Goal: Task Accomplishment & Management: Manage account settings

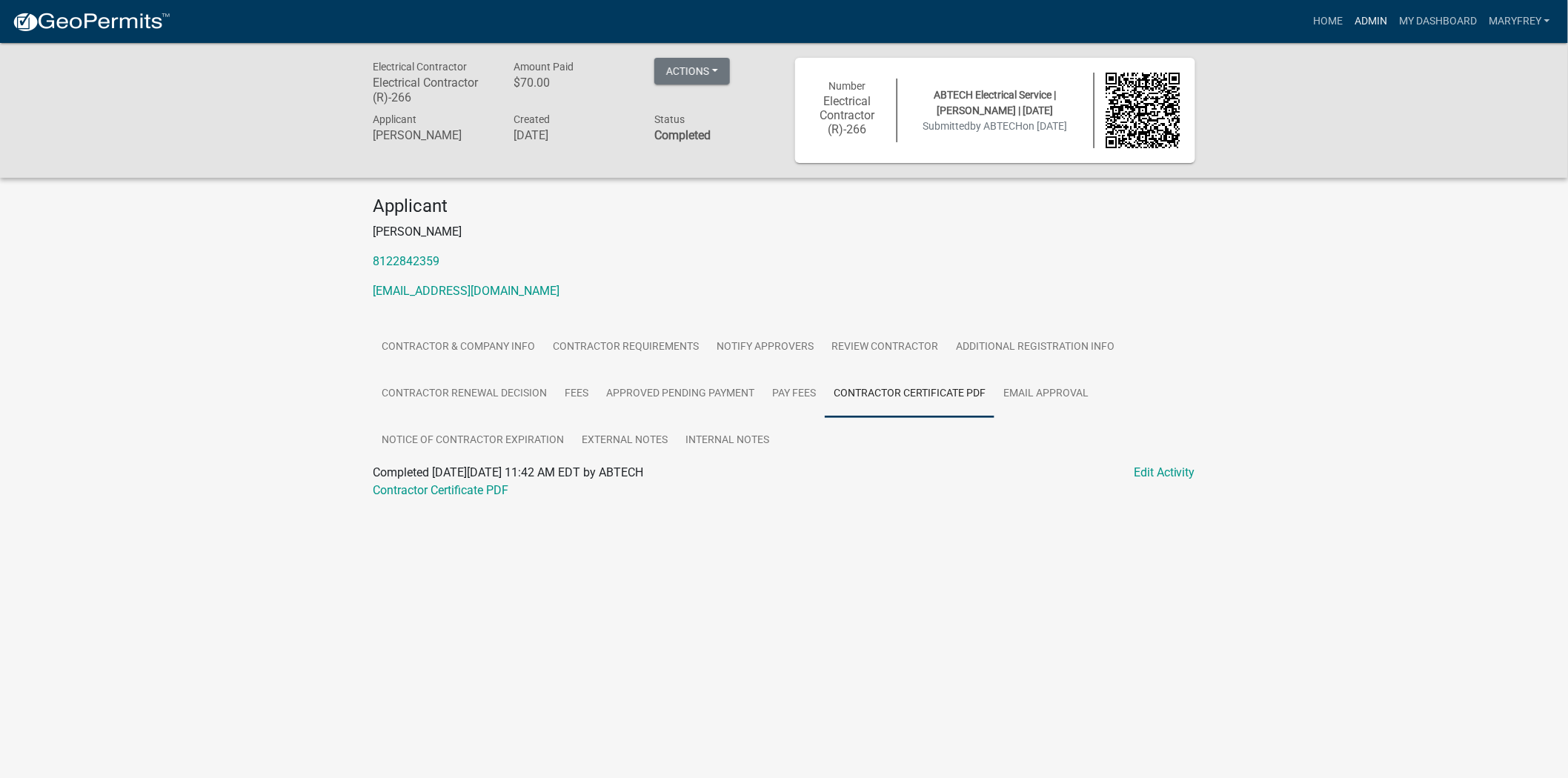
click at [1377, 19] on link "Admin" at bounding box center [1371, 21] width 45 height 28
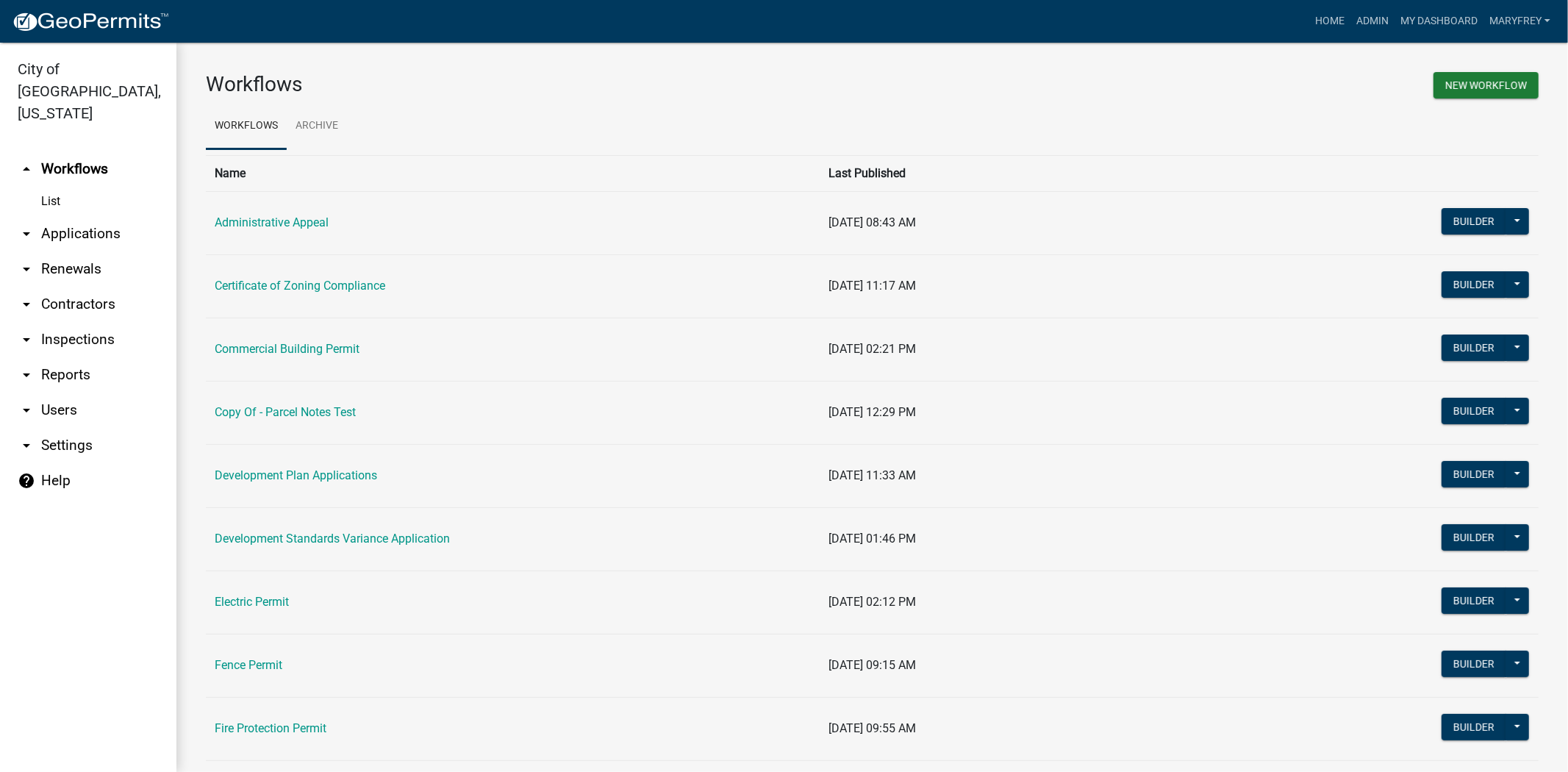
click at [105, 287] on link "arrow_drop_down Contractors" at bounding box center [88, 304] width 176 height 36
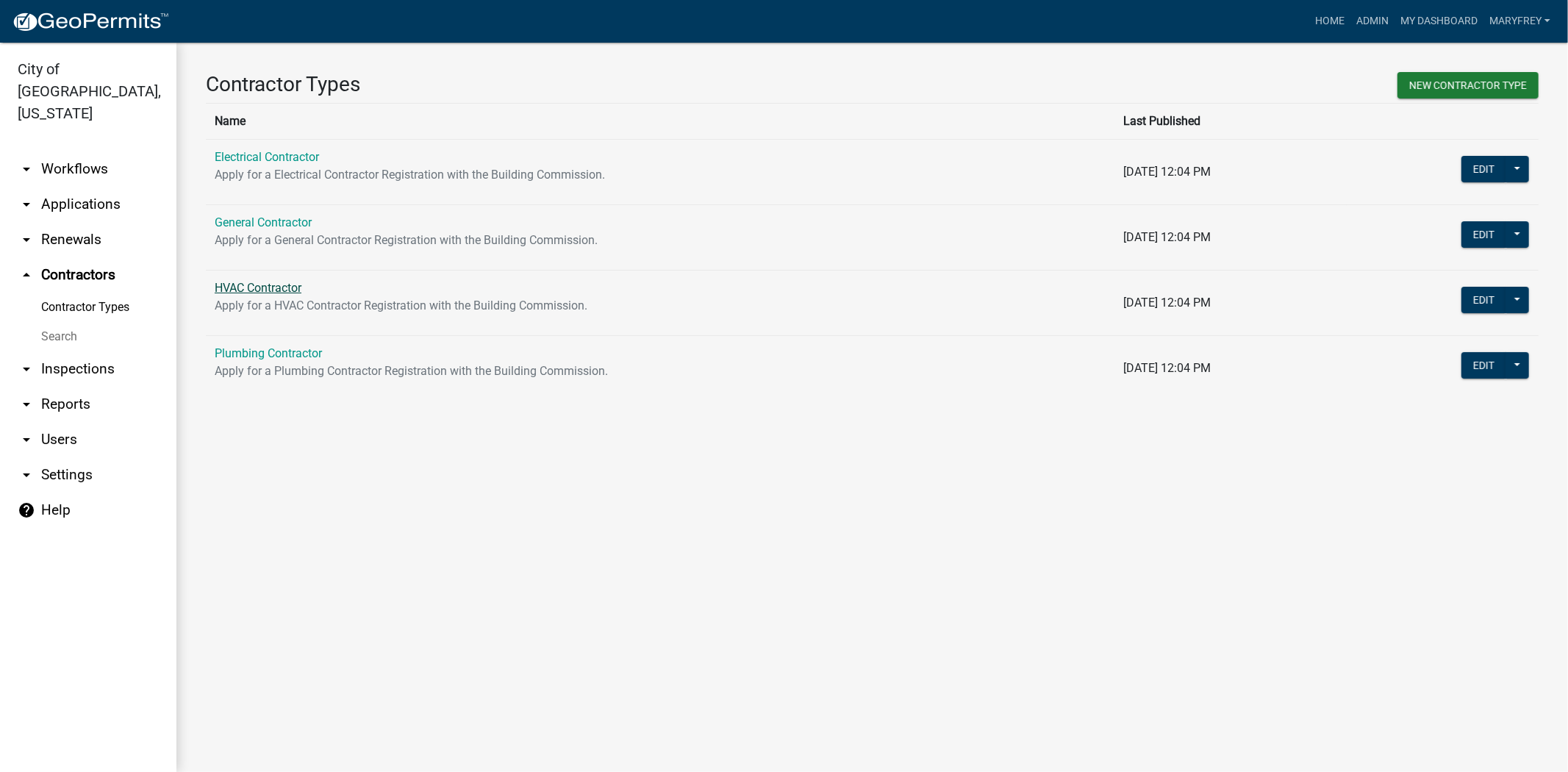
click at [267, 289] on link "HVAC Contractor" at bounding box center [258, 288] width 87 height 14
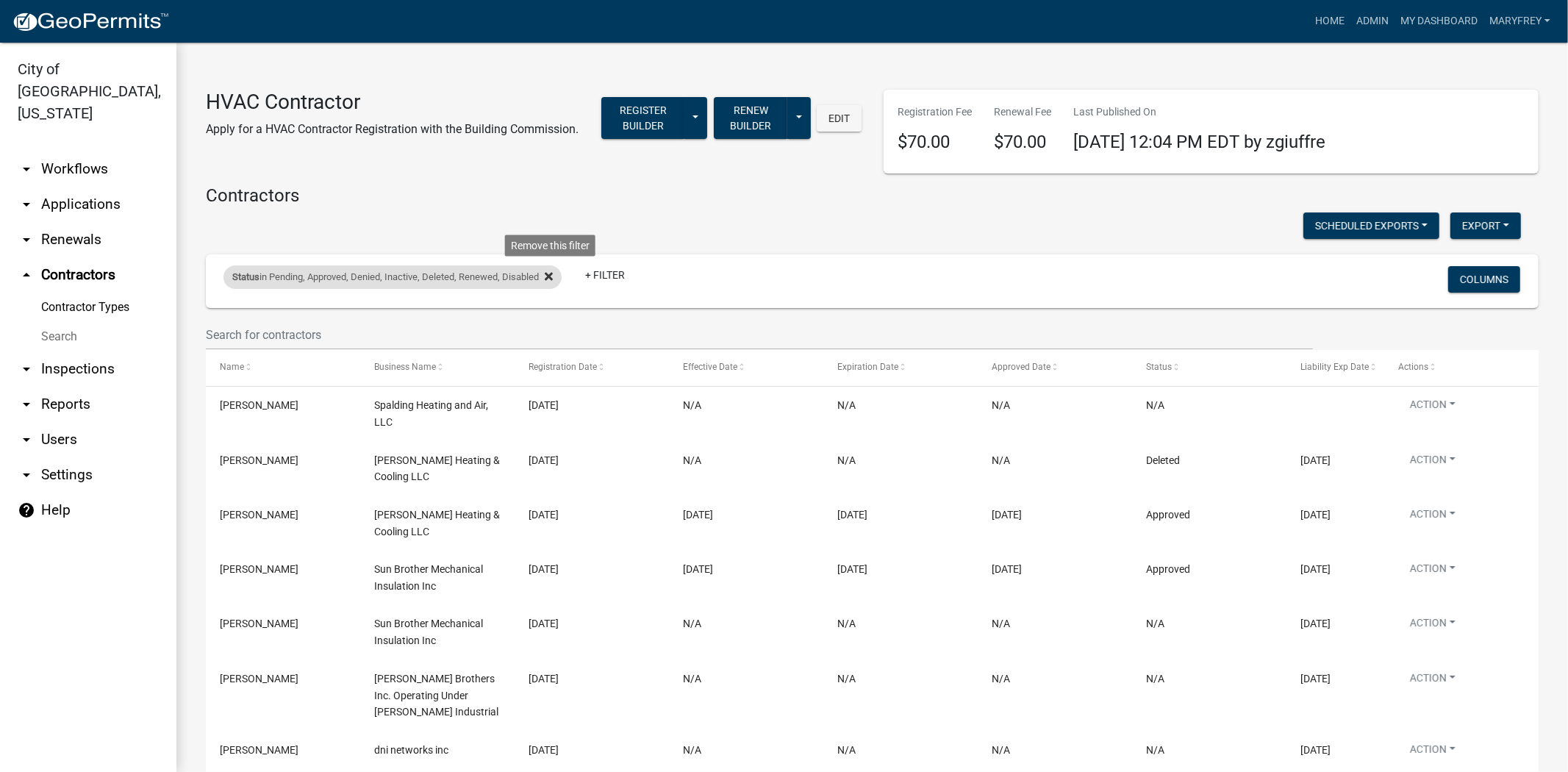
click at [553, 277] on icon at bounding box center [549, 276] width 8 height 8
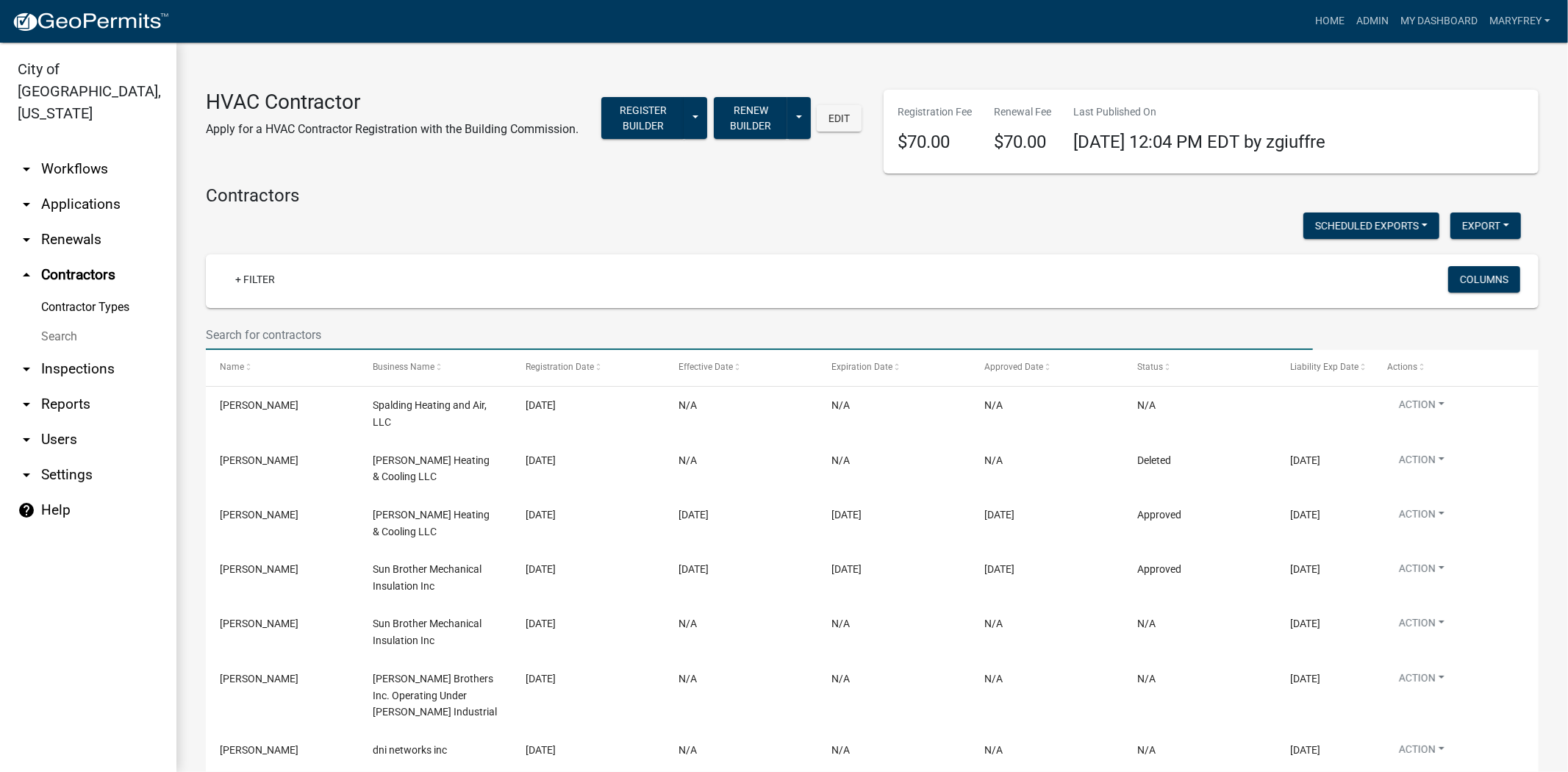
click at [217, 335] on input "text" at bounding box center [759, 334] width 1107 height 30
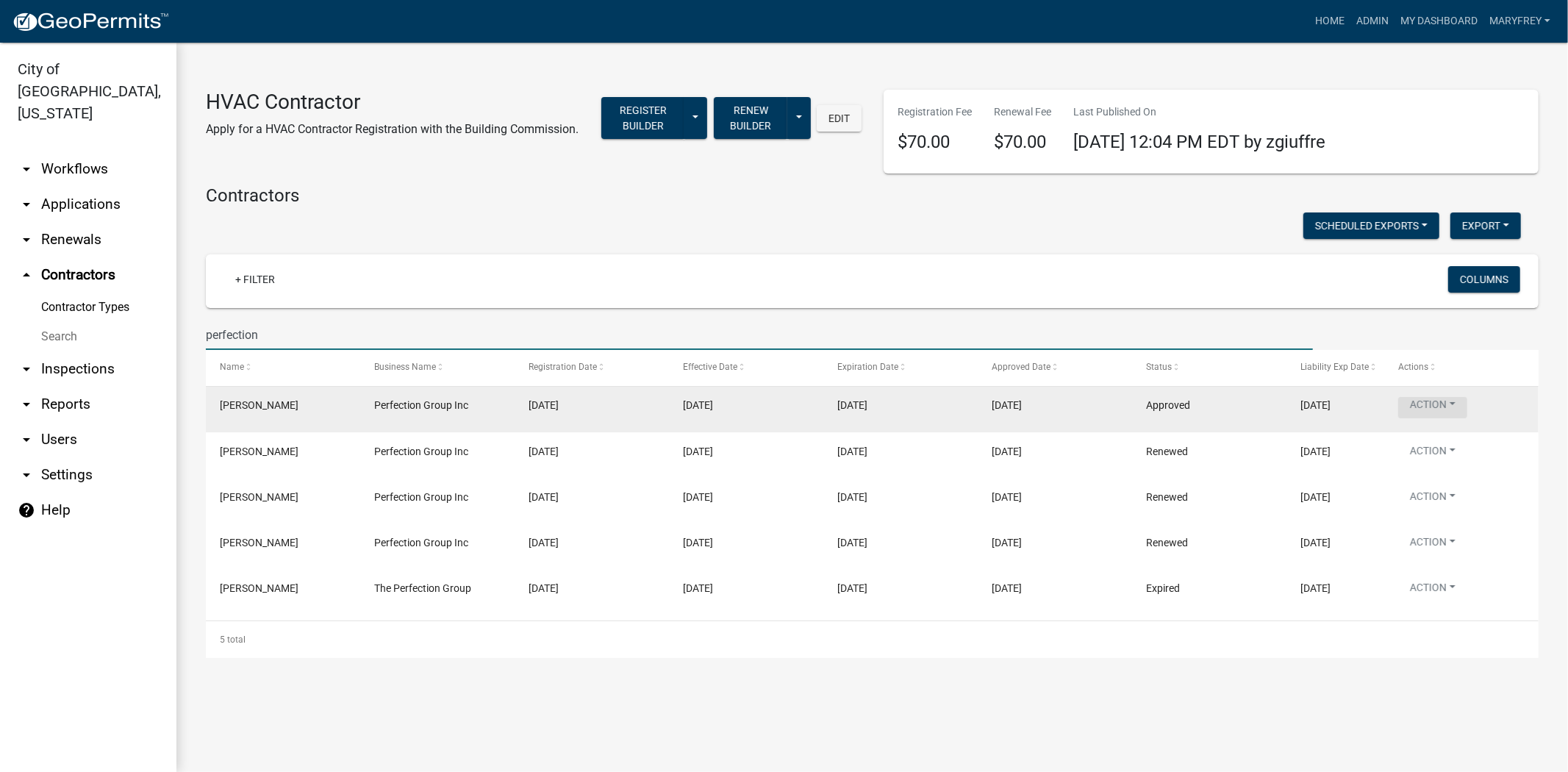
type input "perfection"
click at [1451, 406] on button "Action" at bounding box center [1433, 407] width 69 height 21
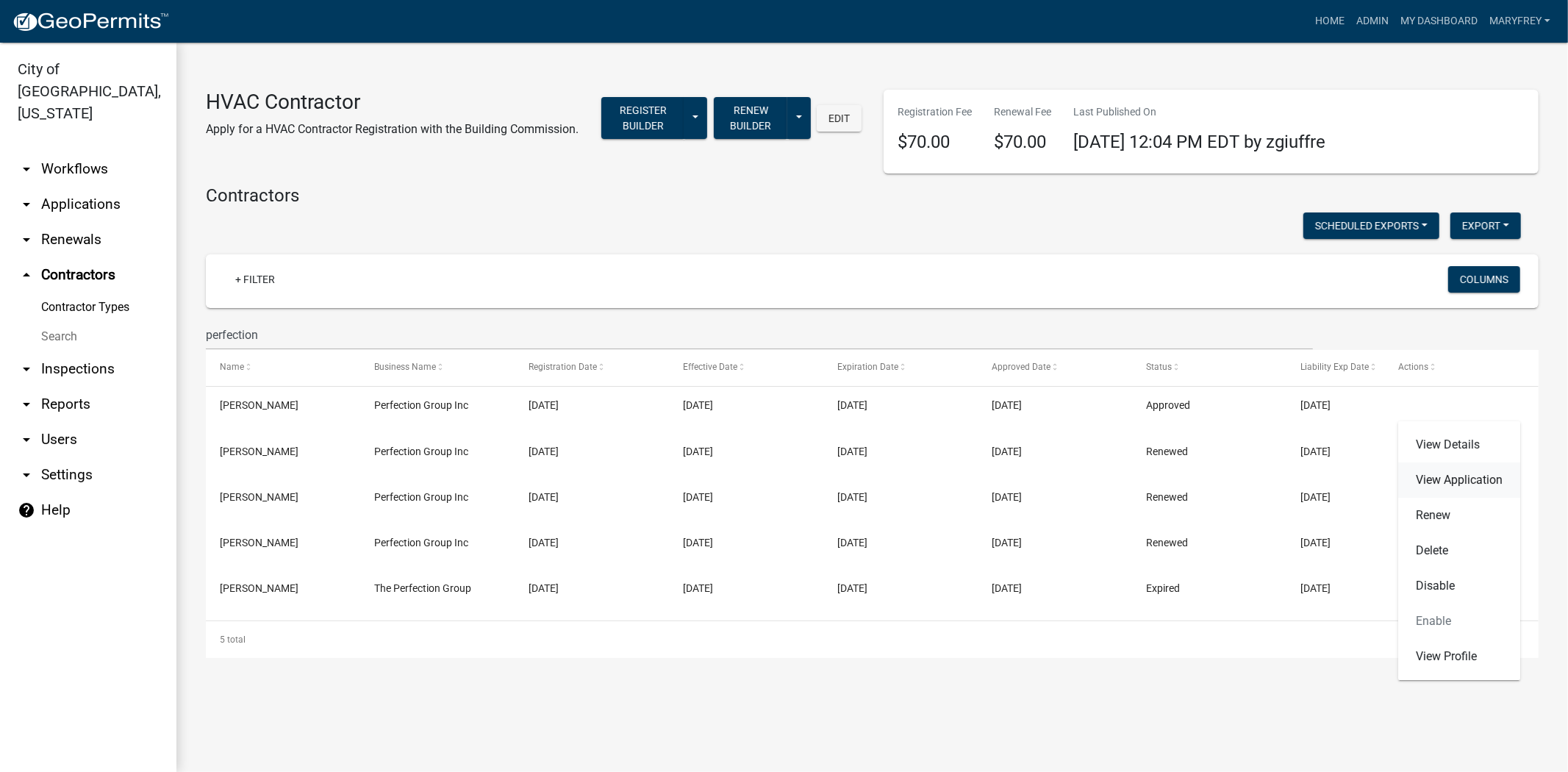
click at [1444, 481] on link "View Application" at bounding box center [1459, 479] width 122 height 36
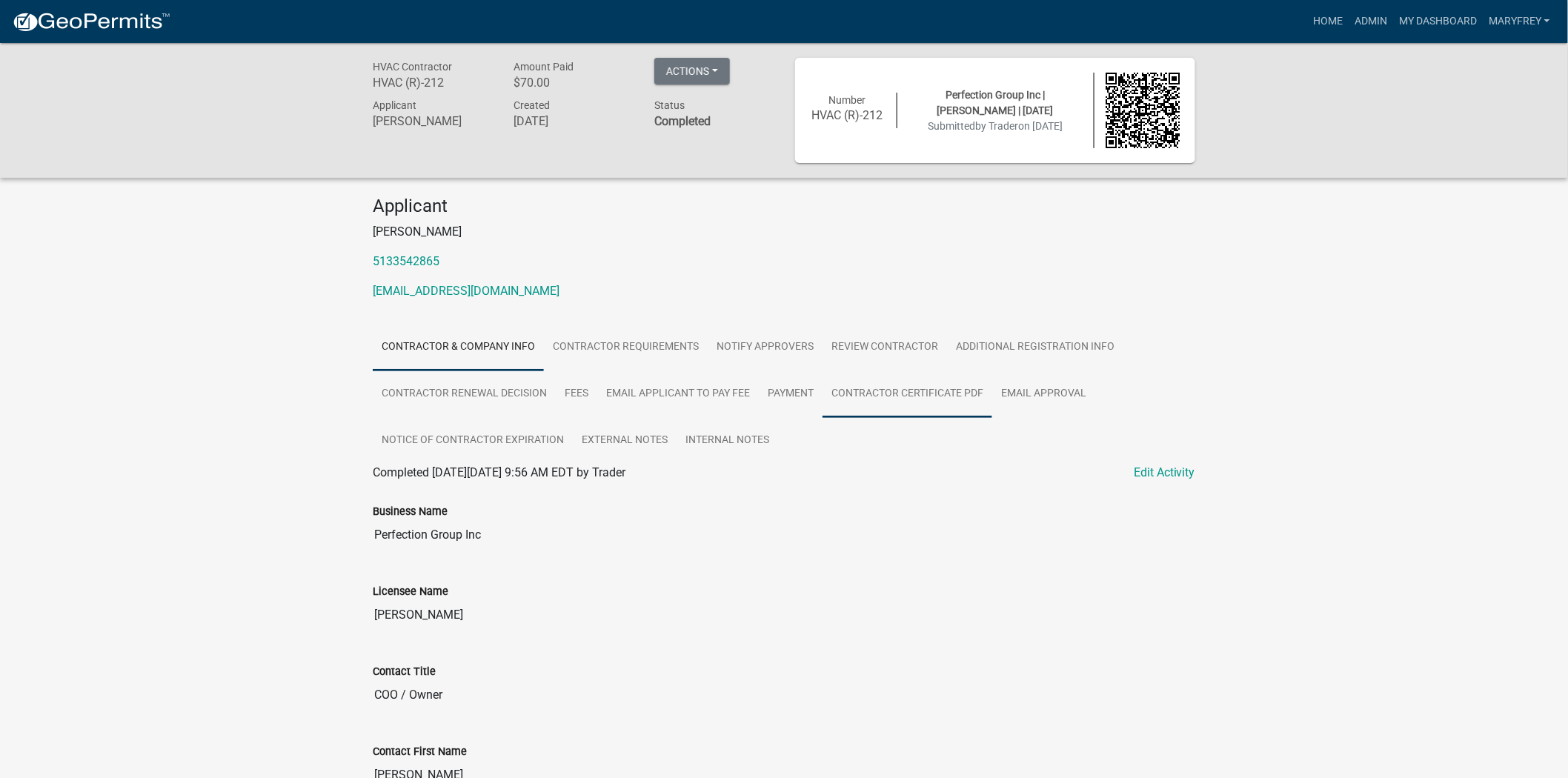
click at [871, 405] on link "Contractor Certificate PDF" at bounding box center [907, 394] width 170 height 48
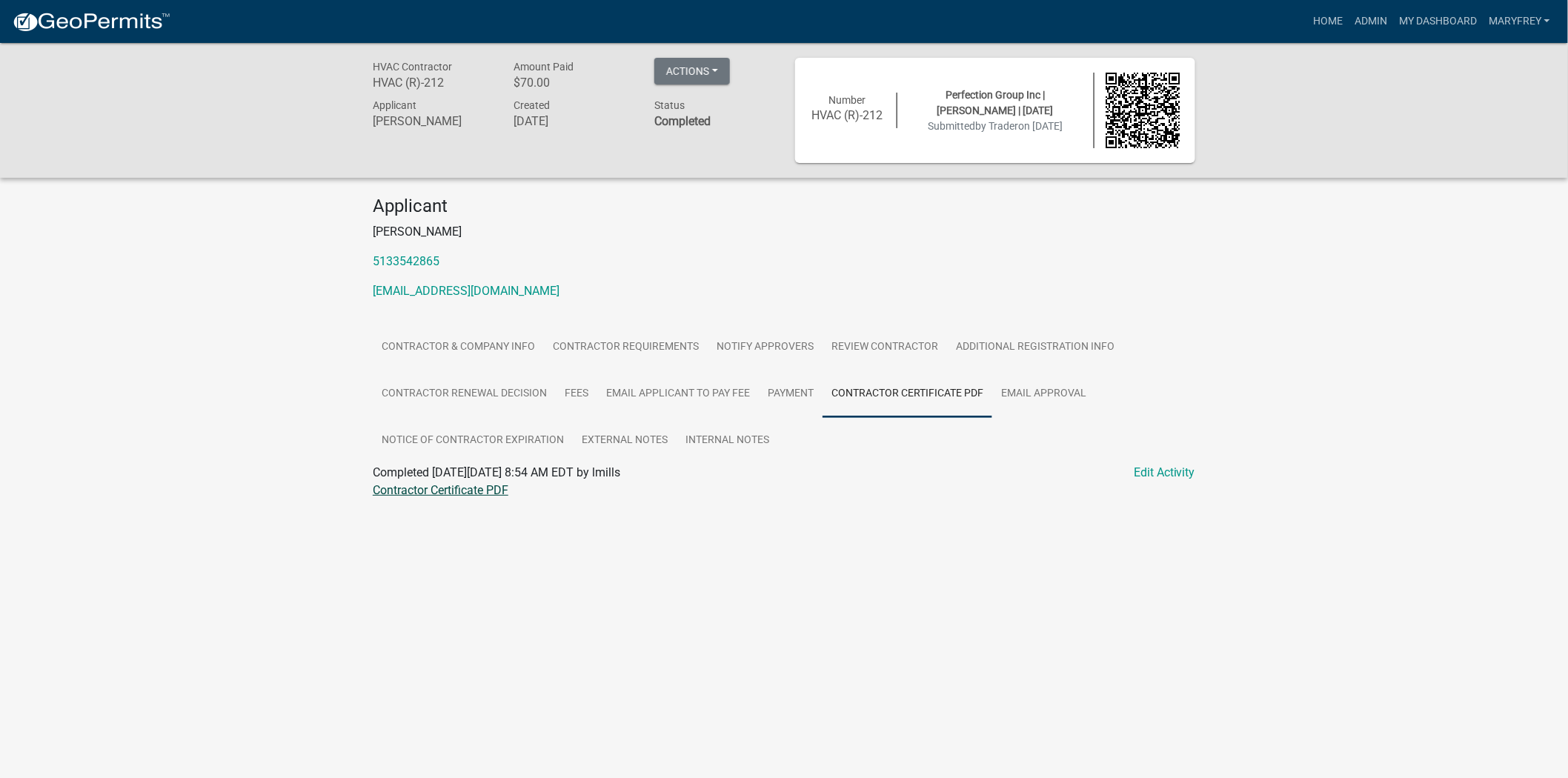
click at [472, 485] on link "Contractor Certificate PDF" at bounding box center [441, 490] width 136 height 15
click at [1369, 23] on link "Admin" at bounding box center [1371, 21] width 45 height 28
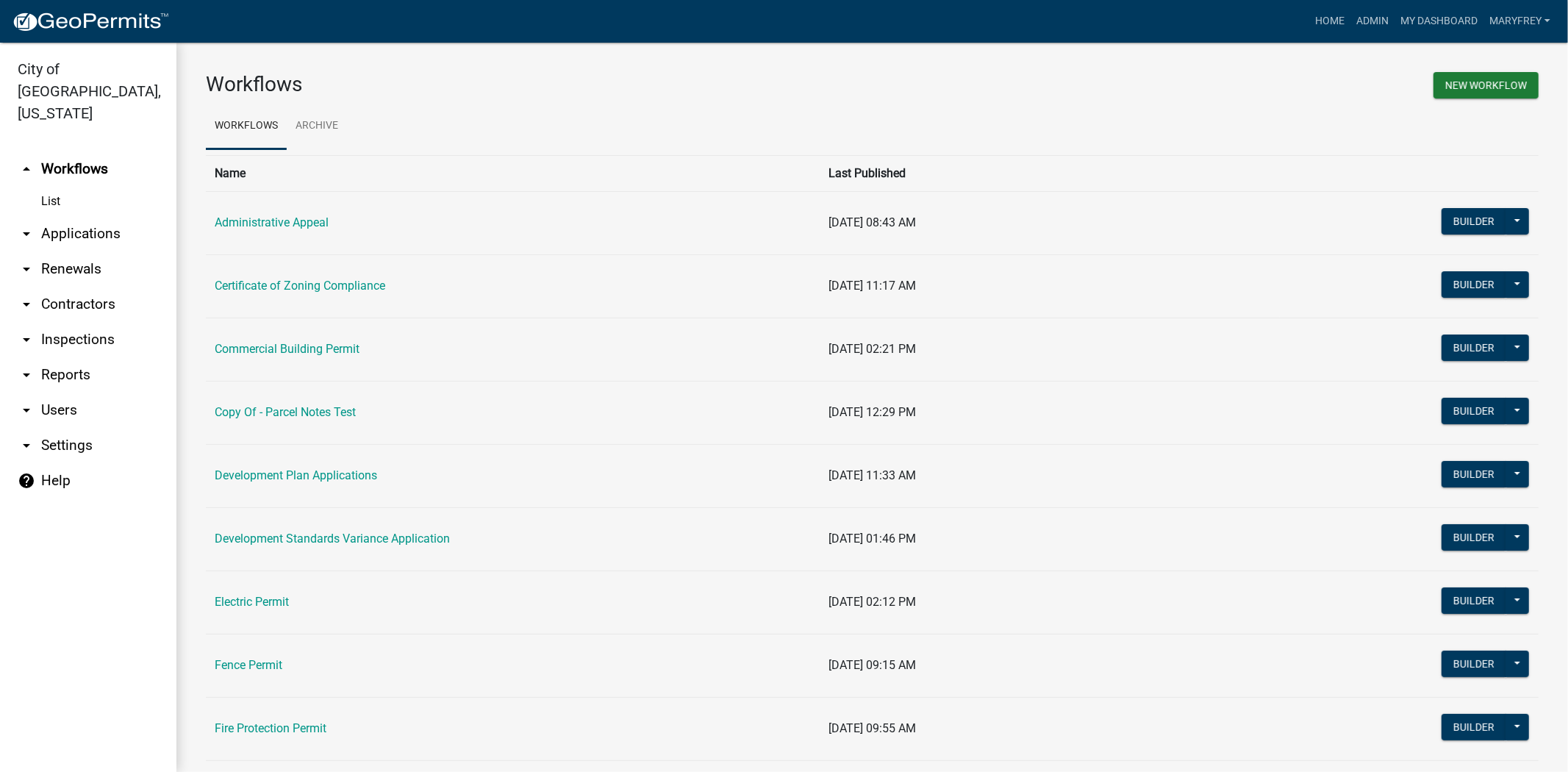
click at [96, 217] on link "arrow_drop_down Applications" at bounding box center [88, 234] width 176 height 36
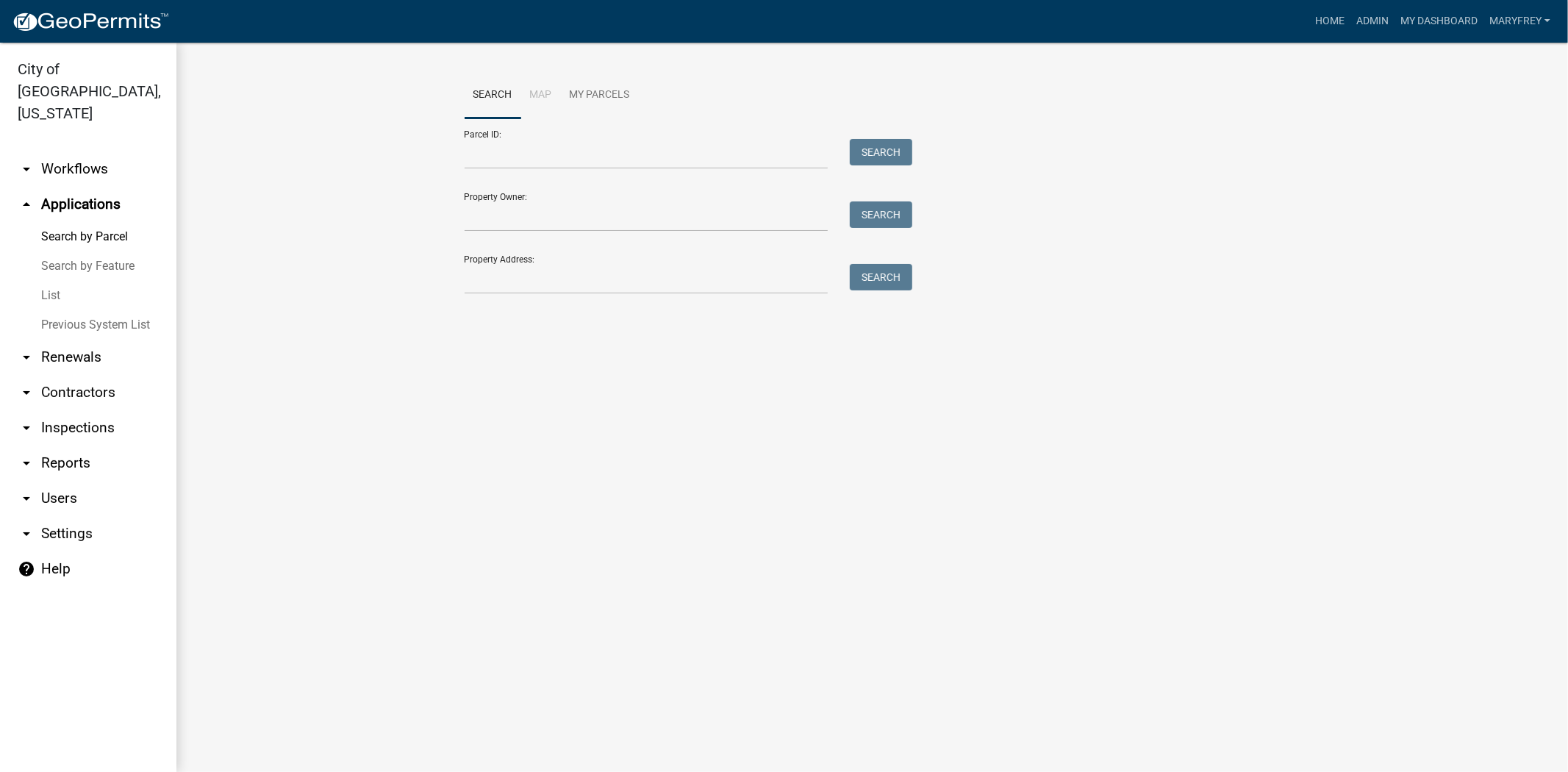
click at [100, 375] on link "arrow_drop_down Contractors" at bounding box center [88, 393] width 176 height 36
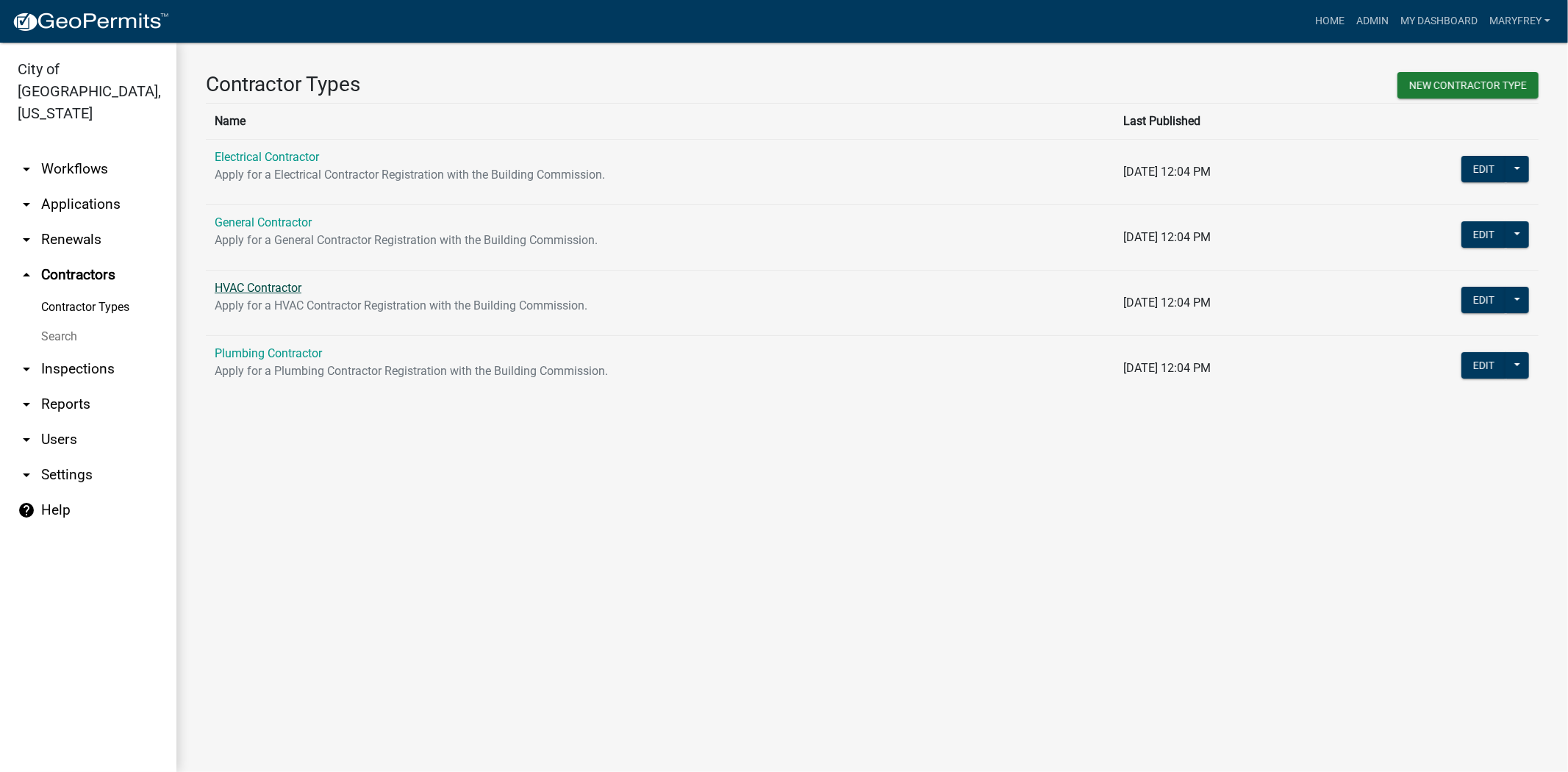
click at [244, 288] on link "HVAC Contractor" at bounding box center [258, 288] width 87 height 14
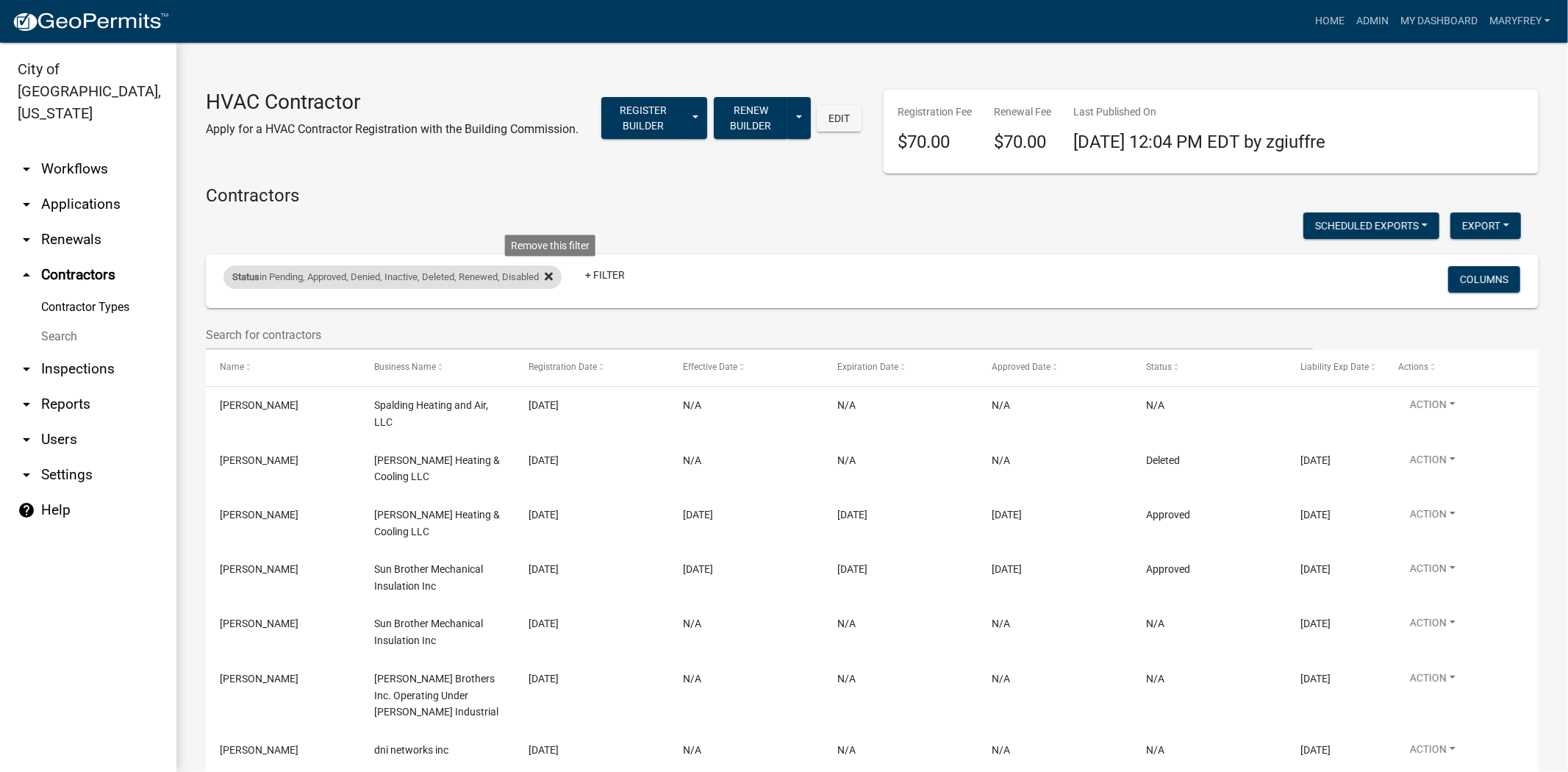
click at [553, 270] on icon at bounding box center [549, 276] width 8 height 12
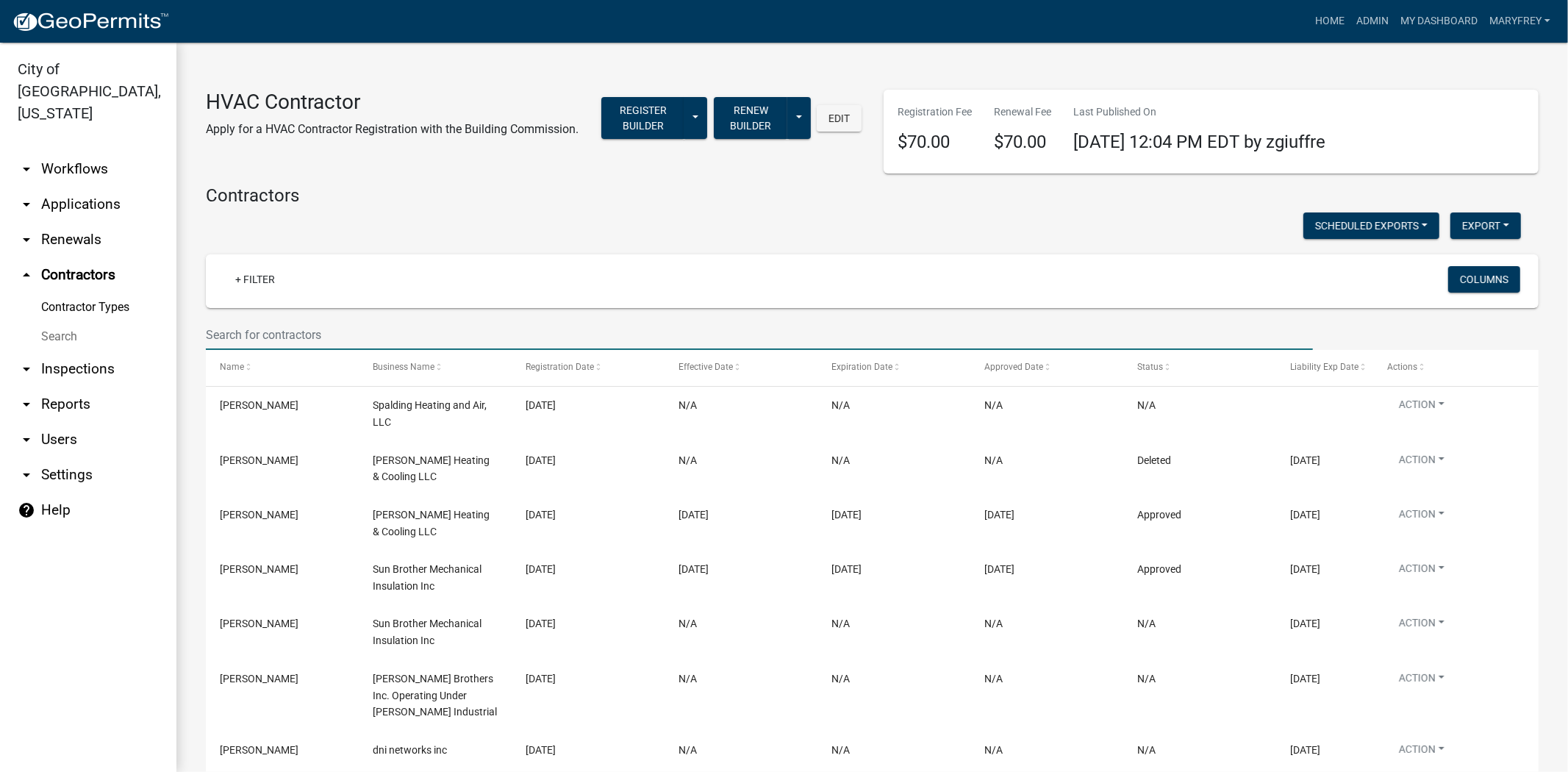
click at [225, 323] on input "text" at bounding box center [759, 334] width 1107 height 30
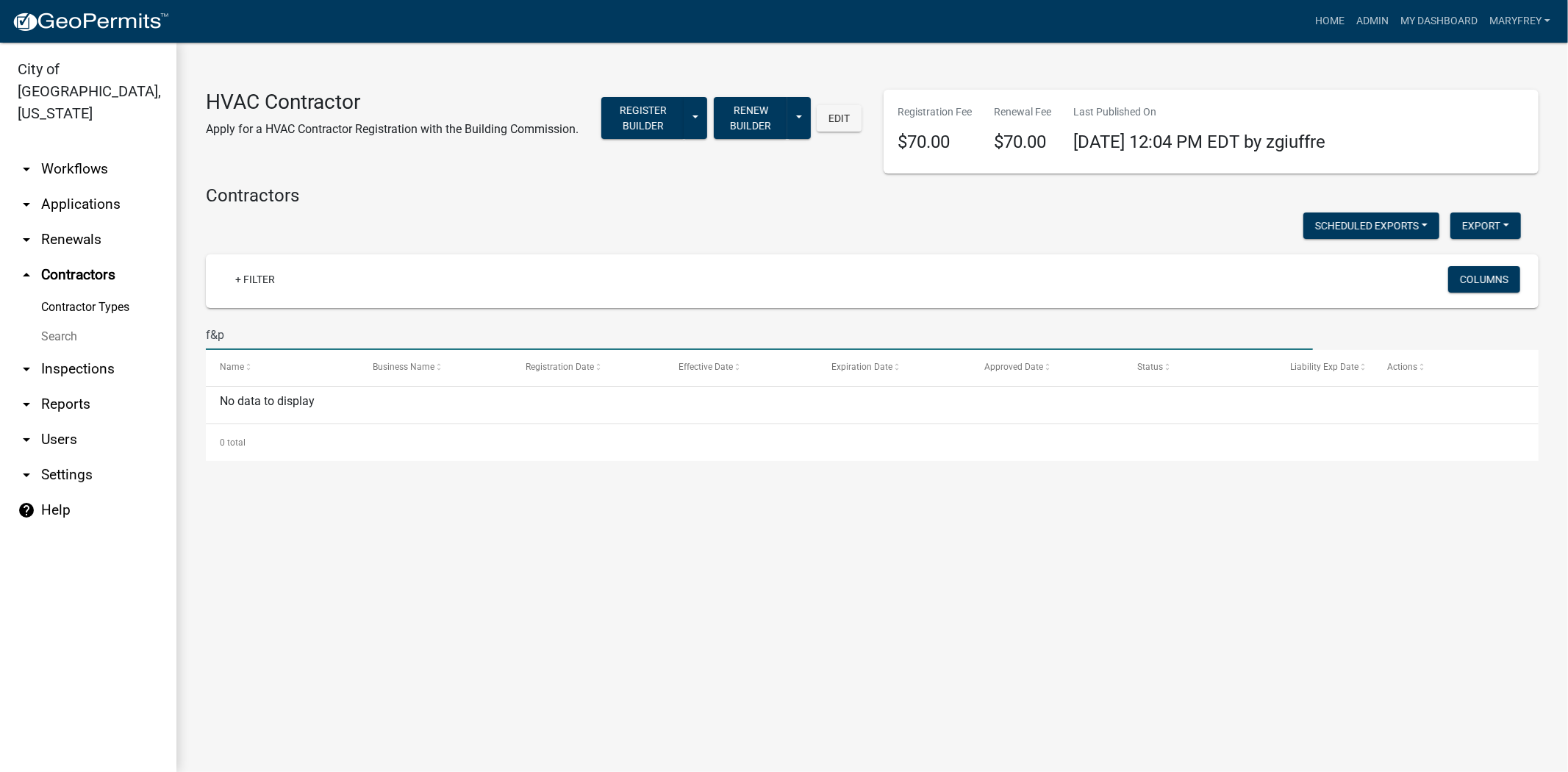
drag, startPoint x: 229, startPoint y: 331, endPoint x: 137, endPoint y: 310, distance: 94.4
click at [175, 333] on div "City of Jeffersonville, Indiana arrow_drop_down Workflows List arrow_drop_down …" at bounding box center [784, 407] width 1568 height 730
type input "f&p"
click at [82, 257] on link "arrow_drop_up Contractors" at bounding box center [88, 274] width 176 height 36
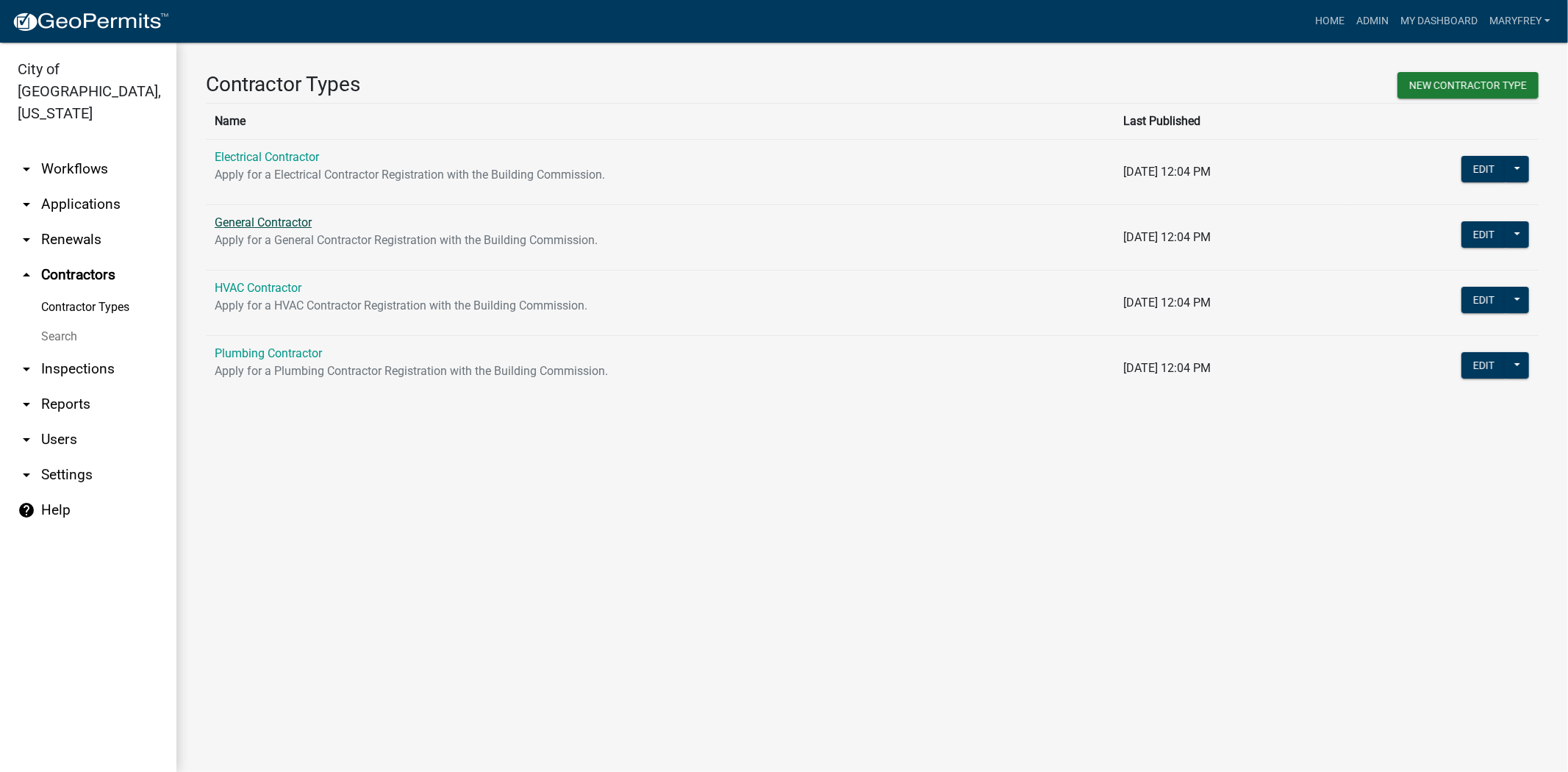
click at [253, 217] on link "General Contractor" at bounding box center [263, 222] width 97 height 14
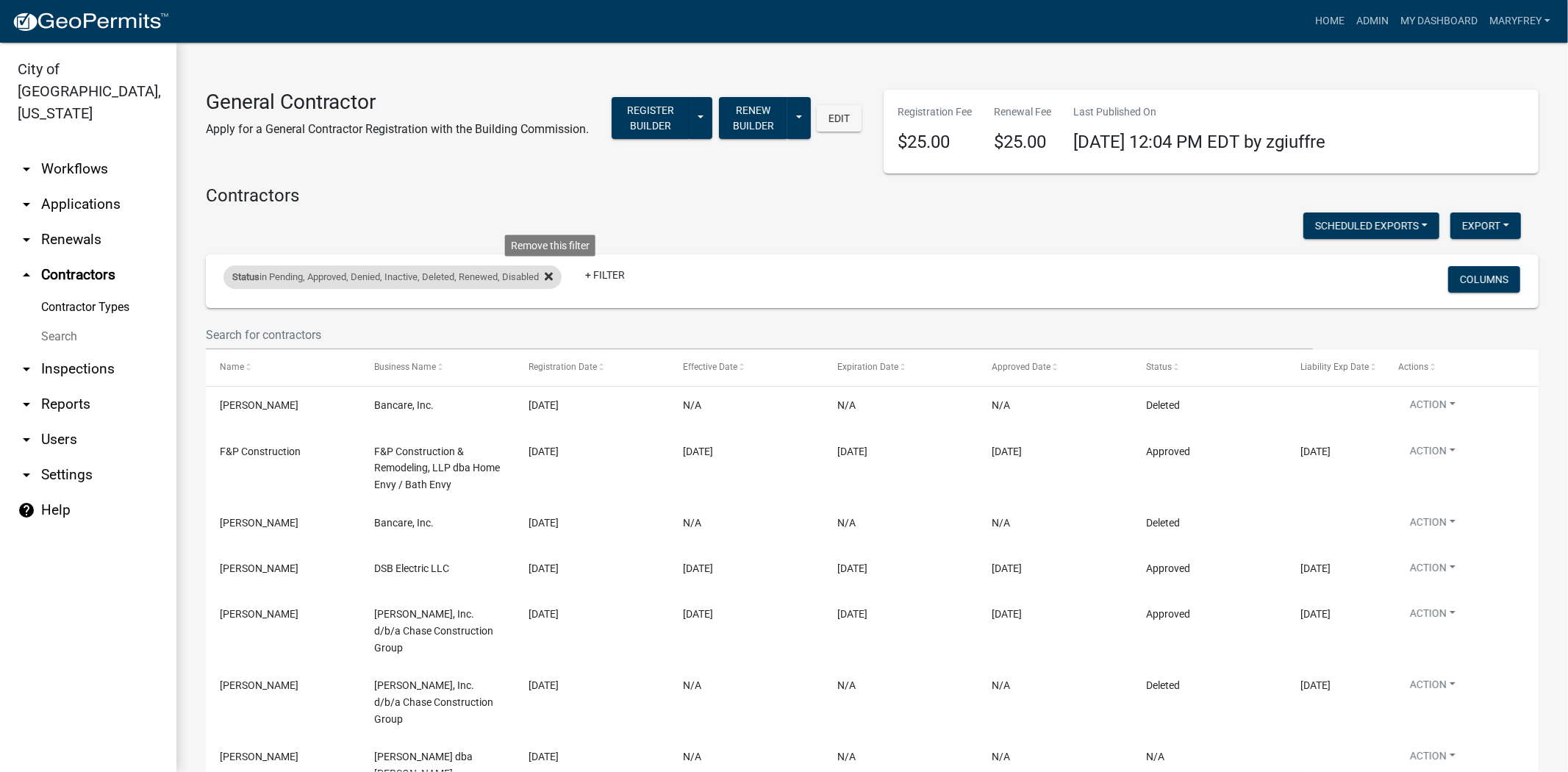
click at [553, 275] on icon at bounding box center [549, 276] width 8 height 8
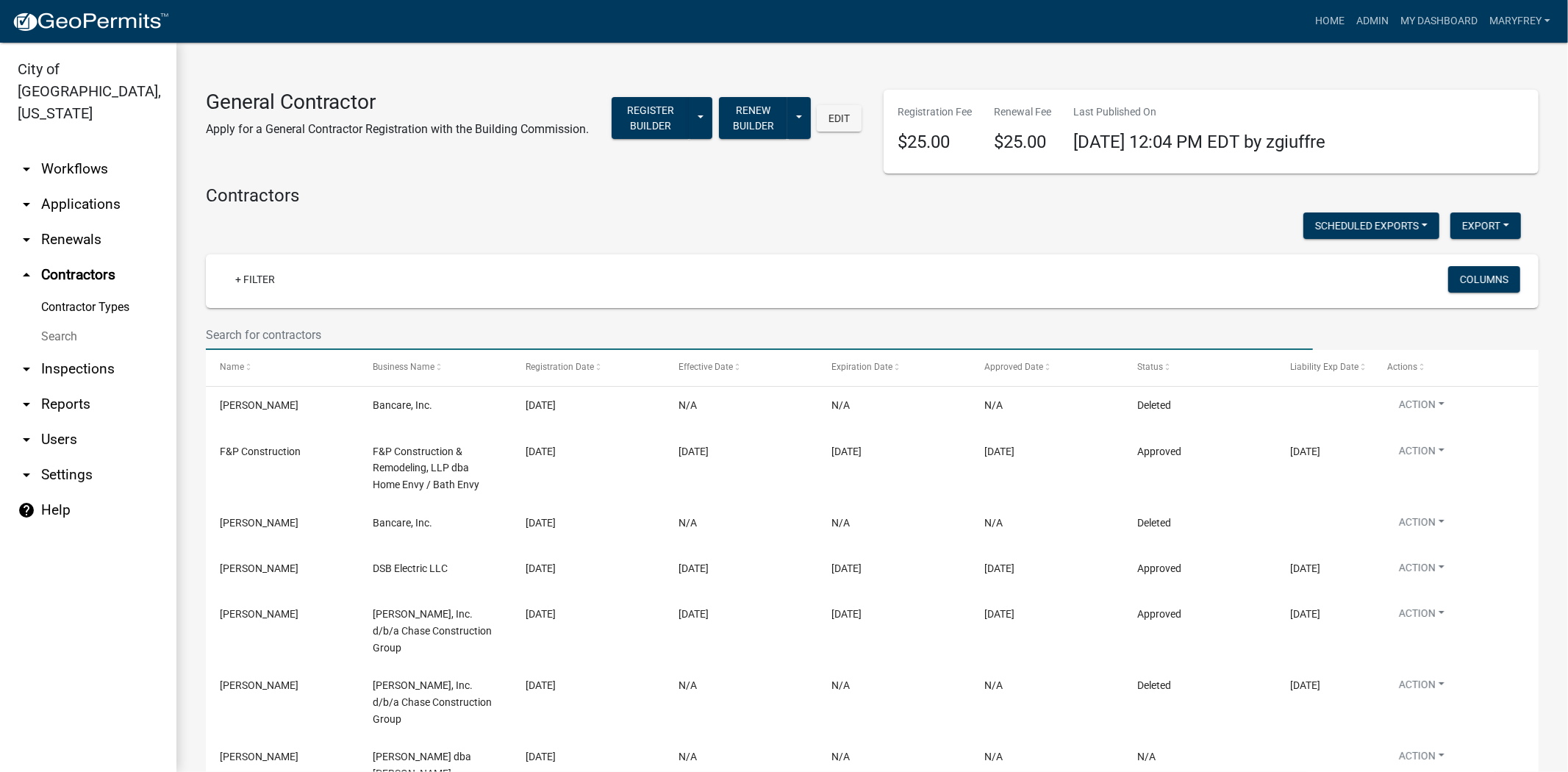
click at [230, 337] on input "text" at bounding box center [759, 334] width 1107 height 30
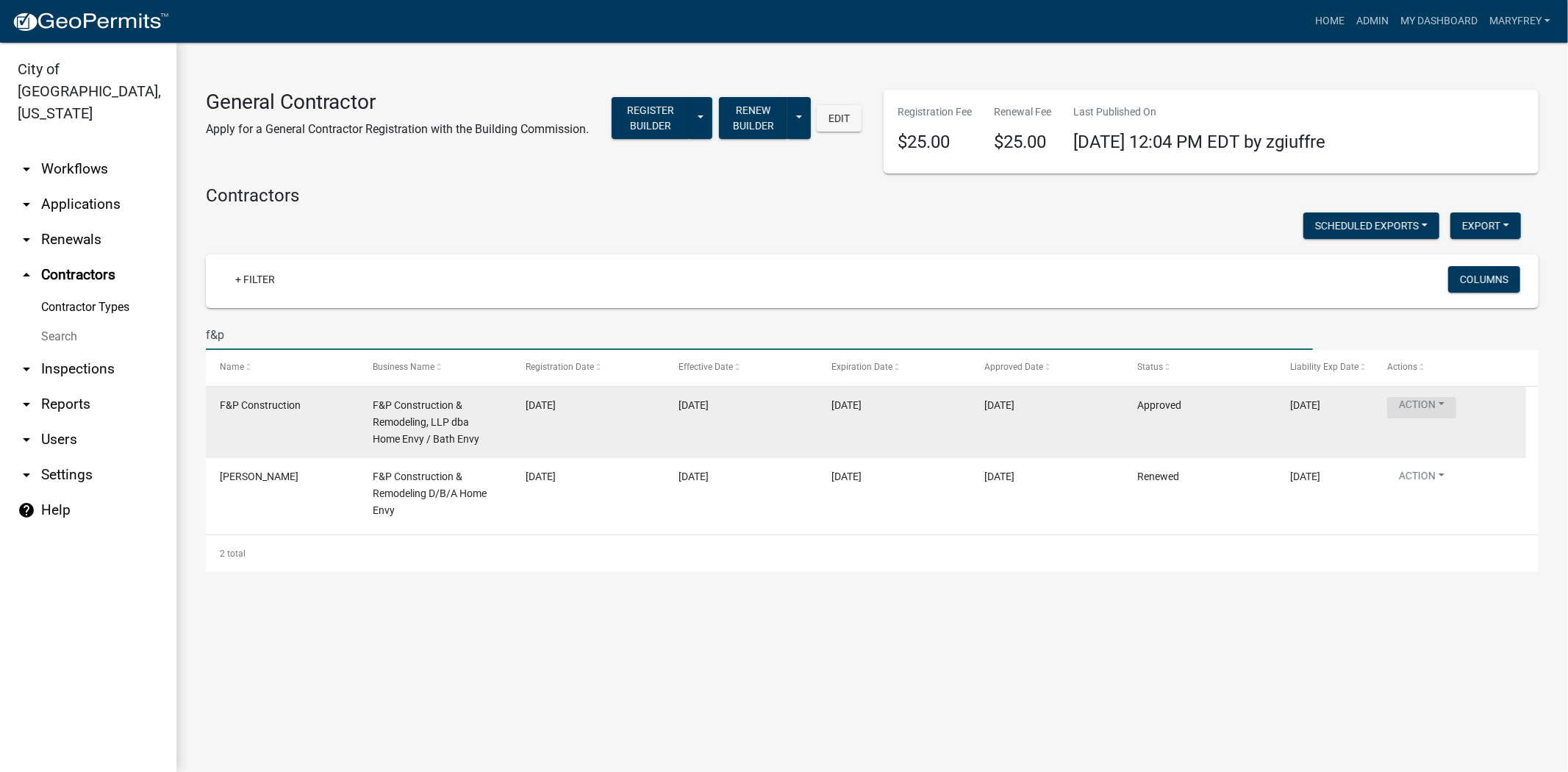
type input "f&p"
click at [1444, 404] on button "Action" at bounding box center [1422, 407] width 69 height 21
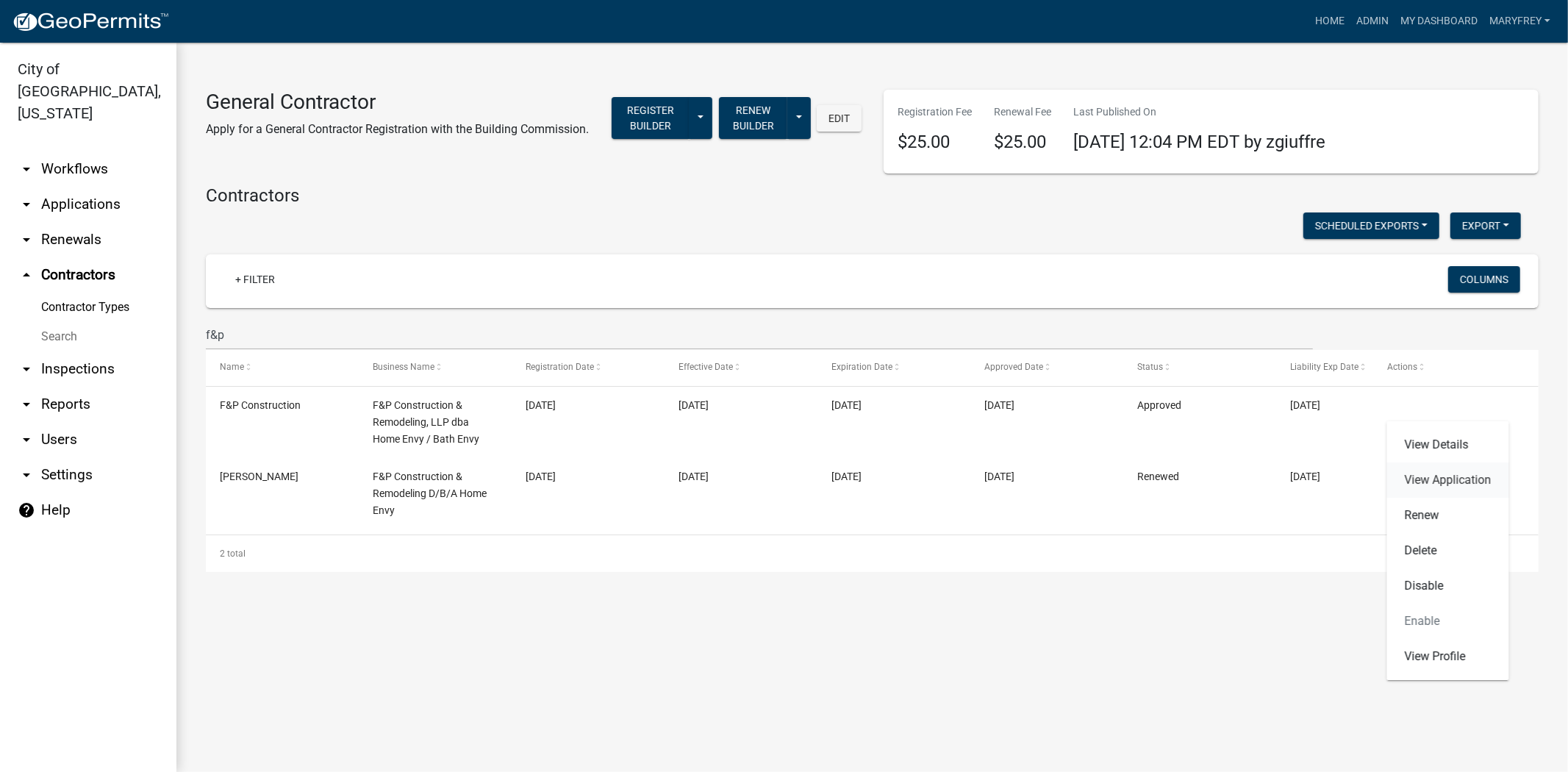
click at [1433, 476] on link "View Application" at bounding box center [1448, 479] width 122 height 36
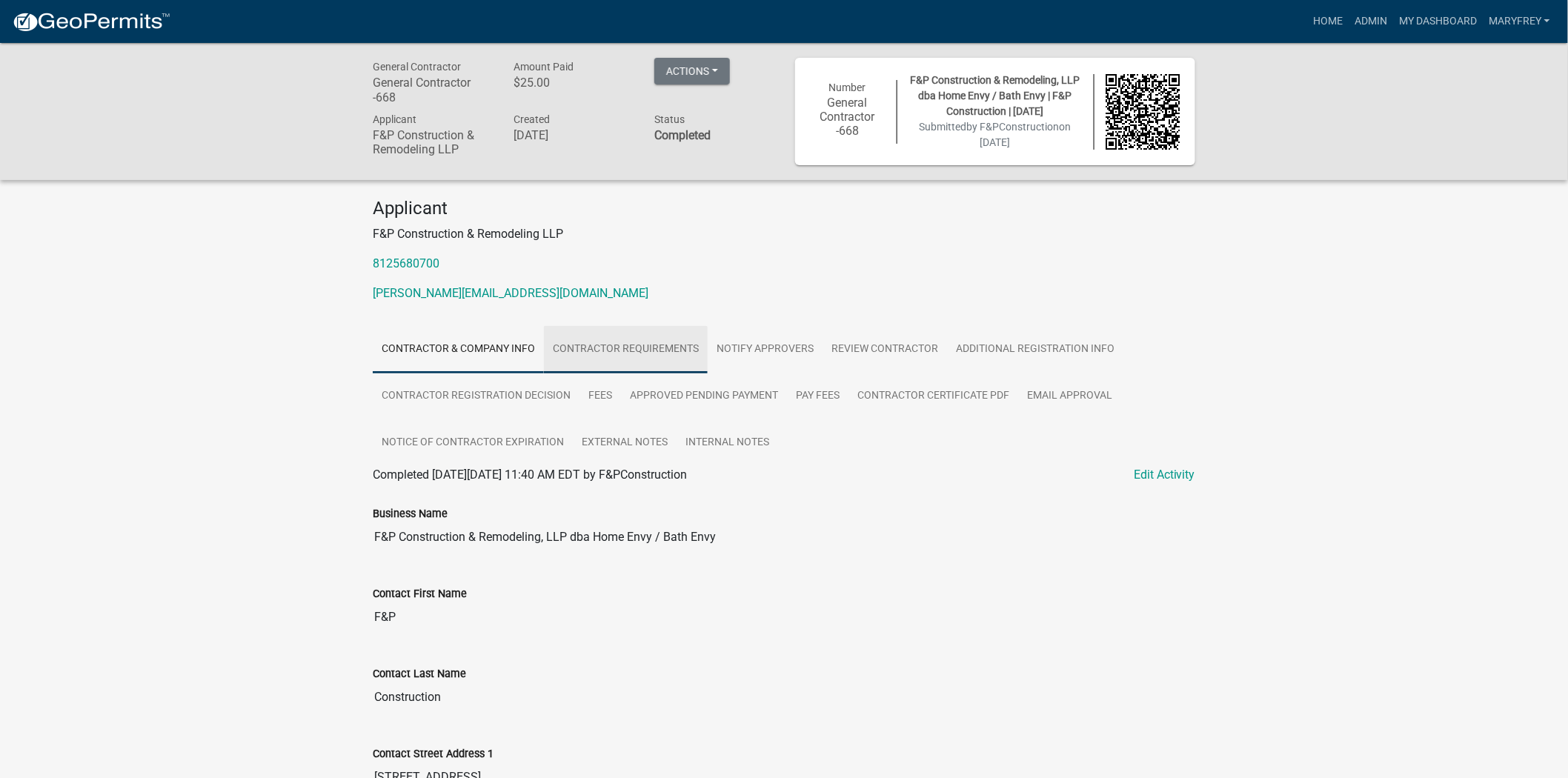
click at [641, 356] on link "Contractor Requirements" at bounding box center [626, 349] width 164 height 48
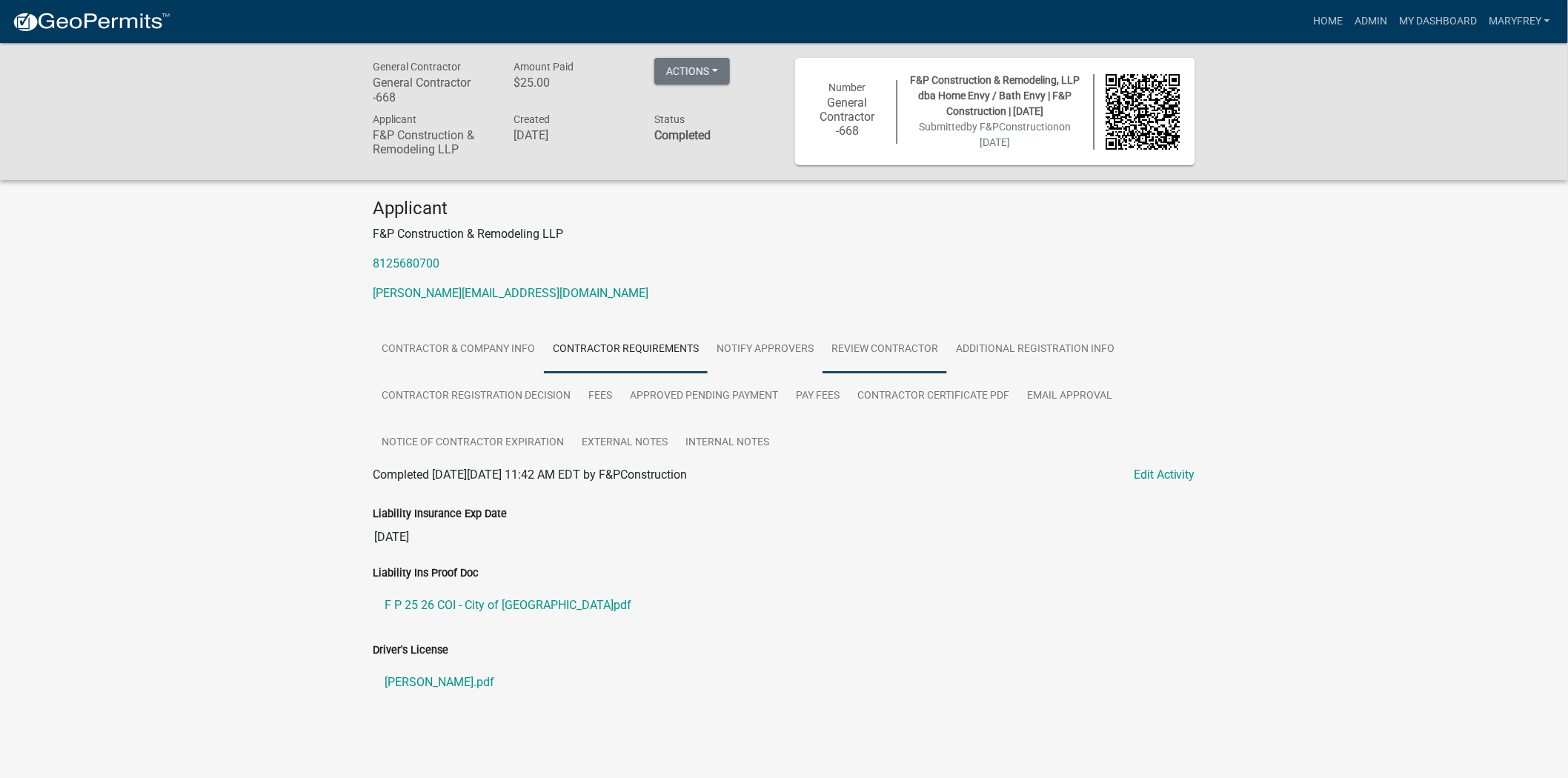
click at [879, 369] on link "Review Contractor" at bounding box center [885, 349] width 124 height 48
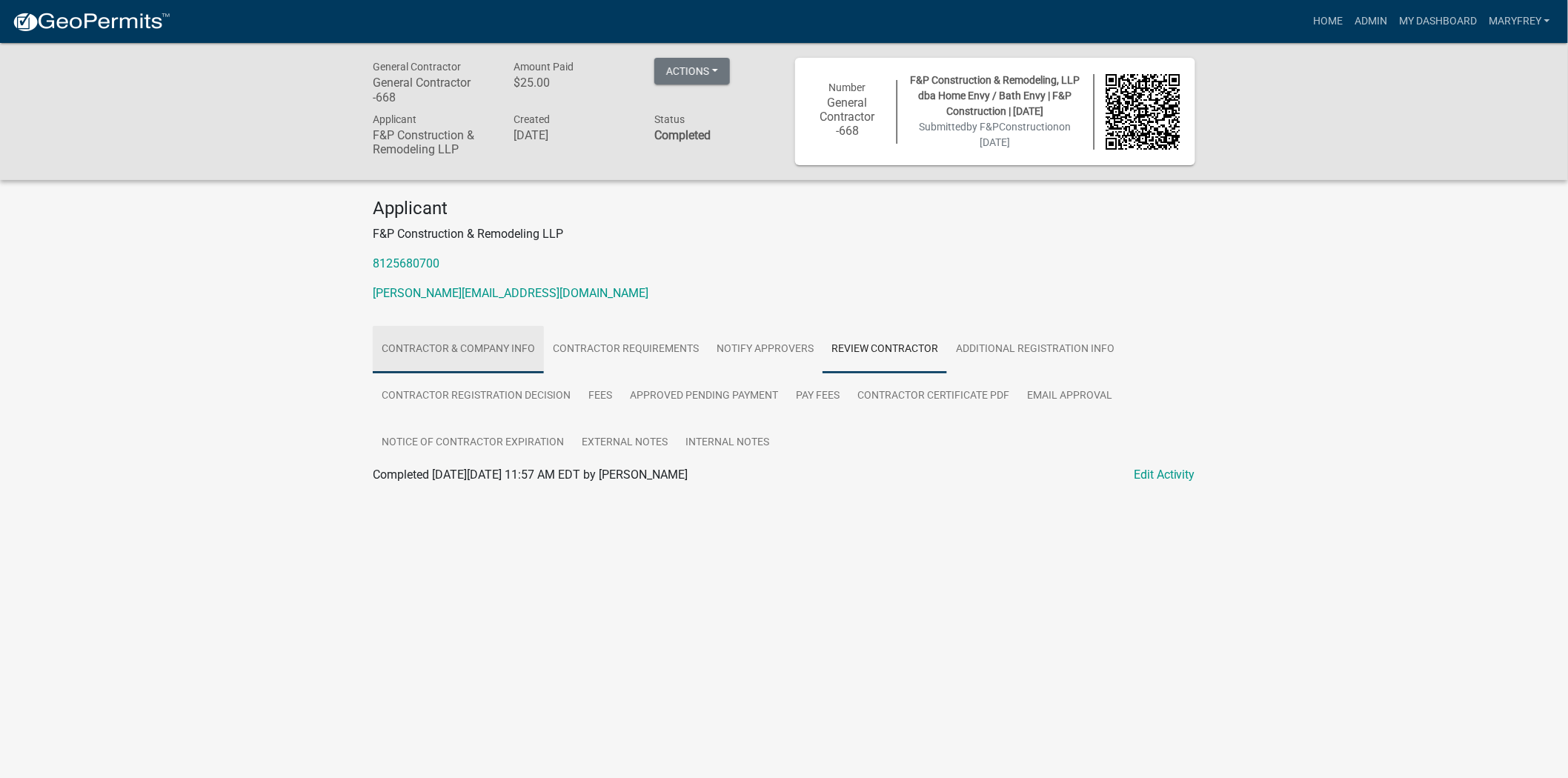
click at [499, 356] on link "Contractor & Company Info" at bounding box center [458, 349] width 171 height 48
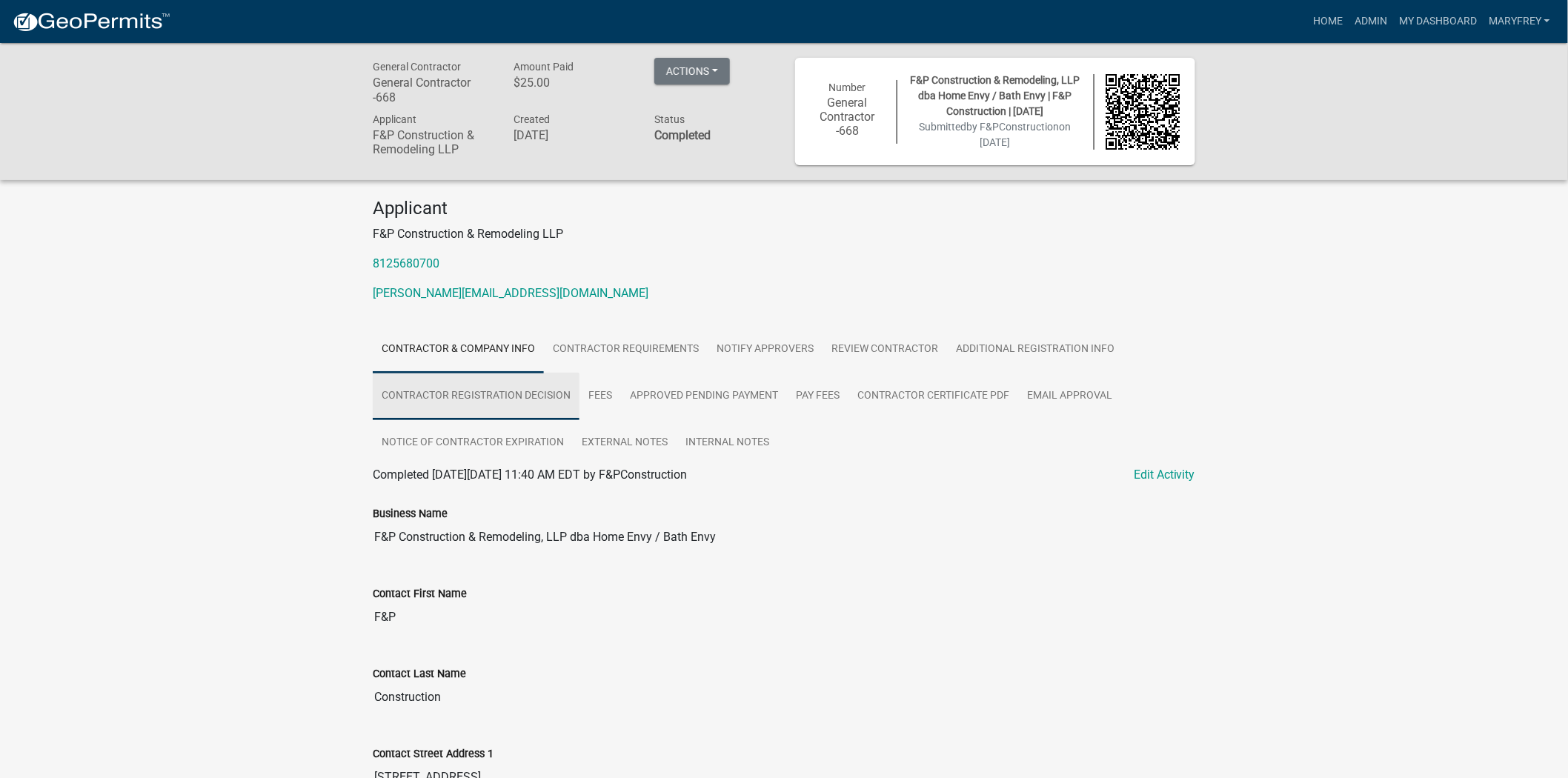
click at [506, 402] on link "Contractor Registration Decision" at bounding box center [475, 396] width 207 height 48
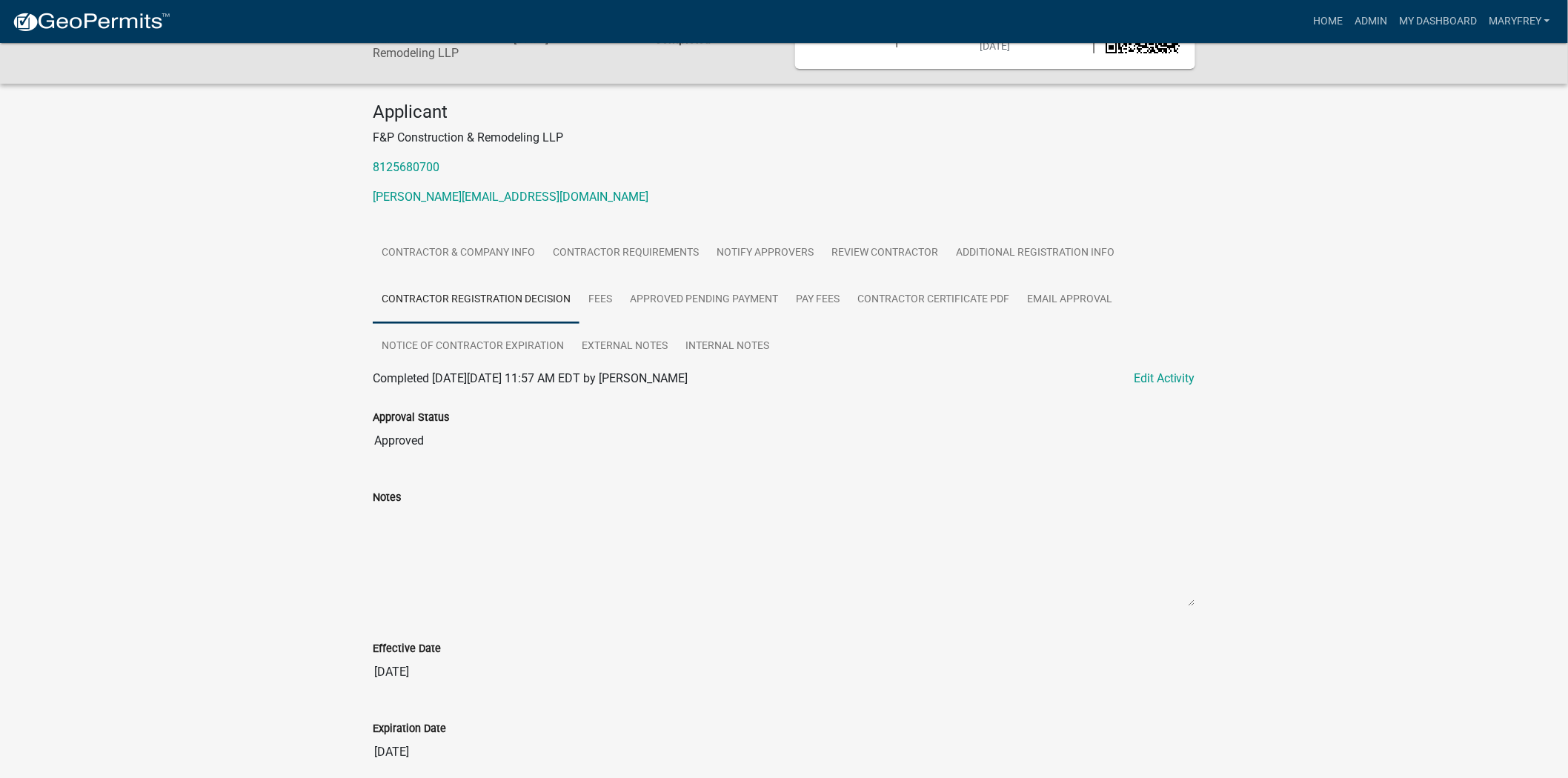
scroll to position [160, 0]
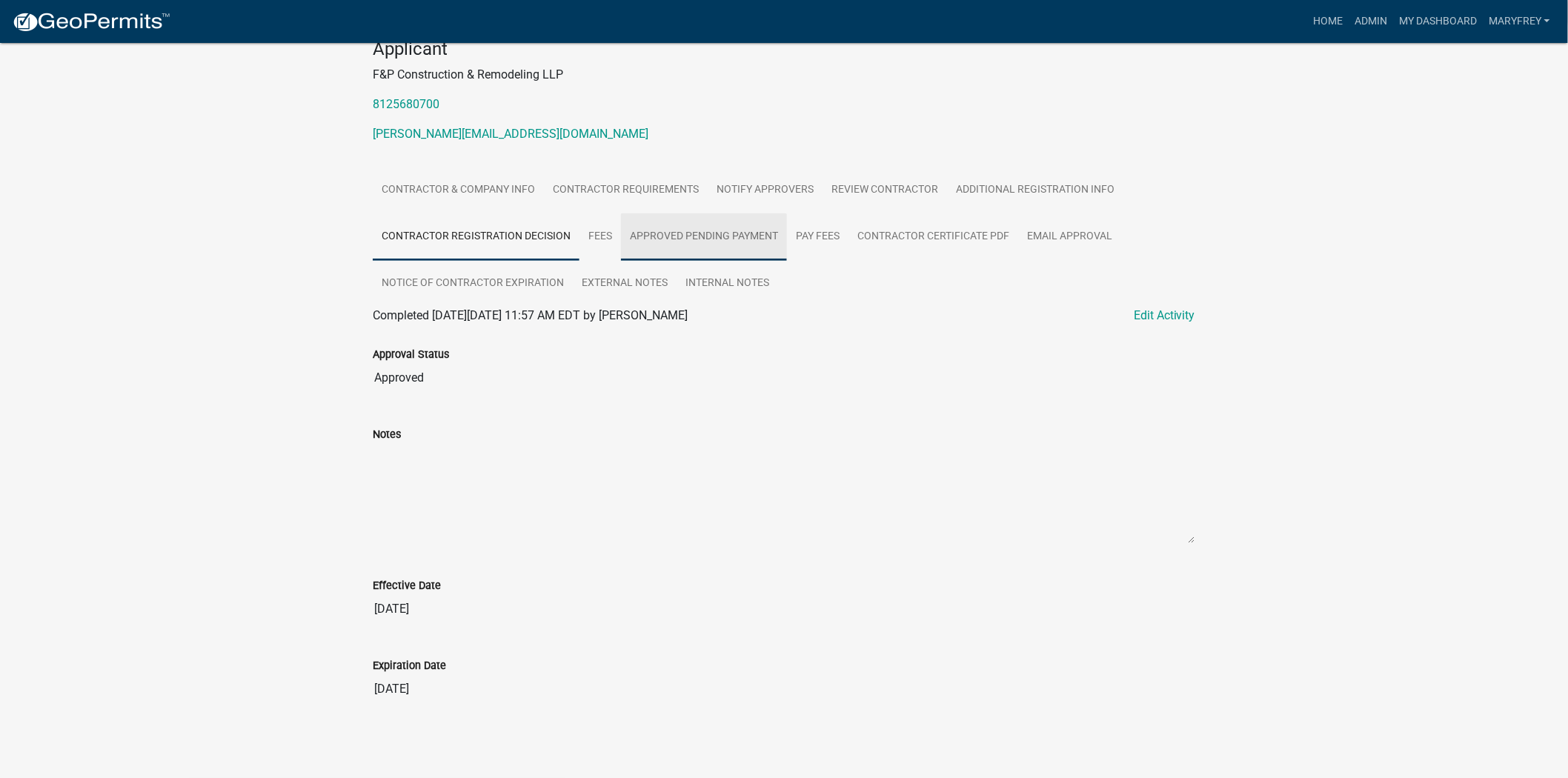
click at [720, 246] on link "Approved Pending Payment" at bounding box center [703, 237] width 166 height 48
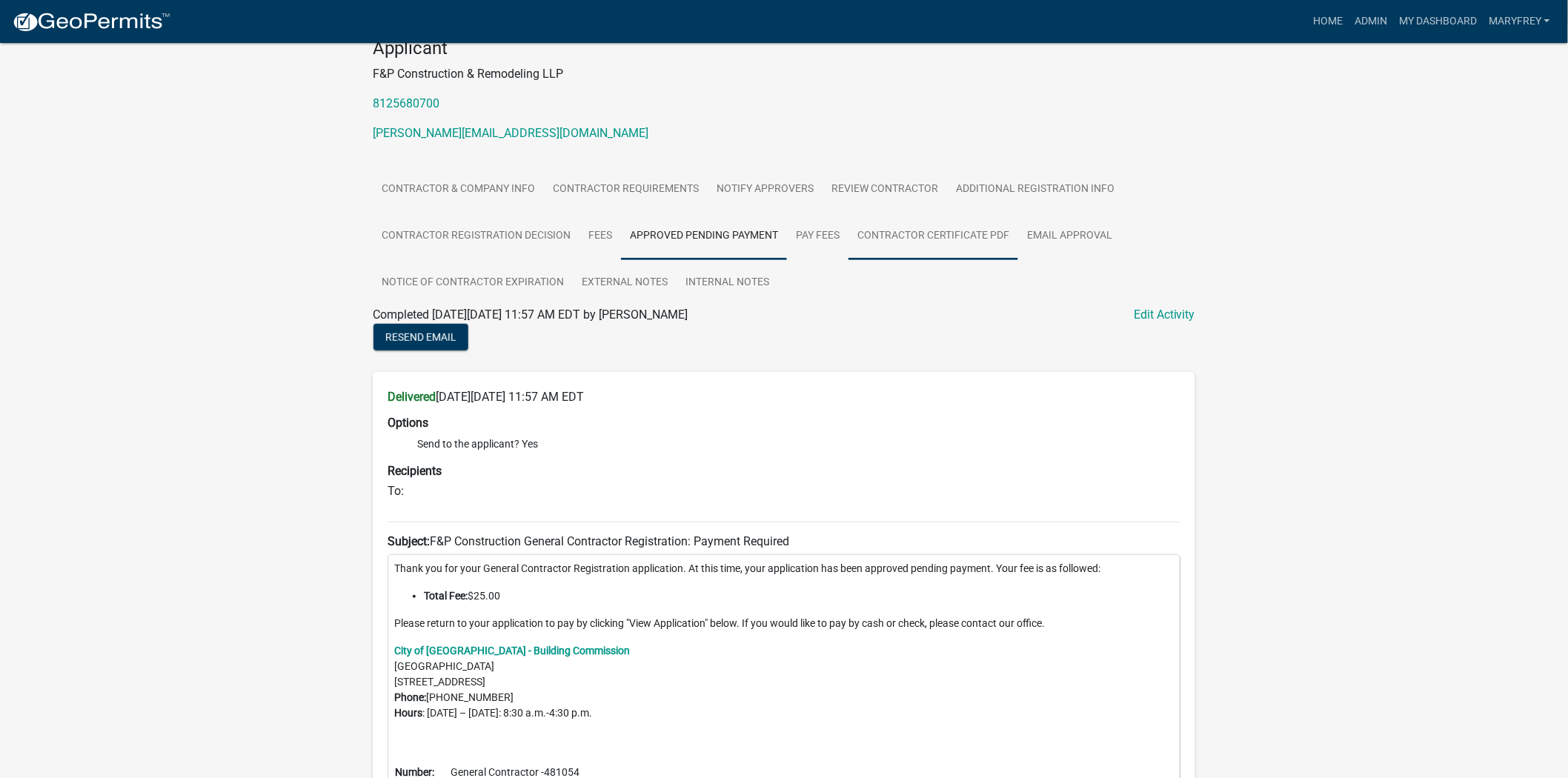
click at [919, 236] on link "Contractor Certificate PDF" at bounding box center [932, 236] width 170 height 48
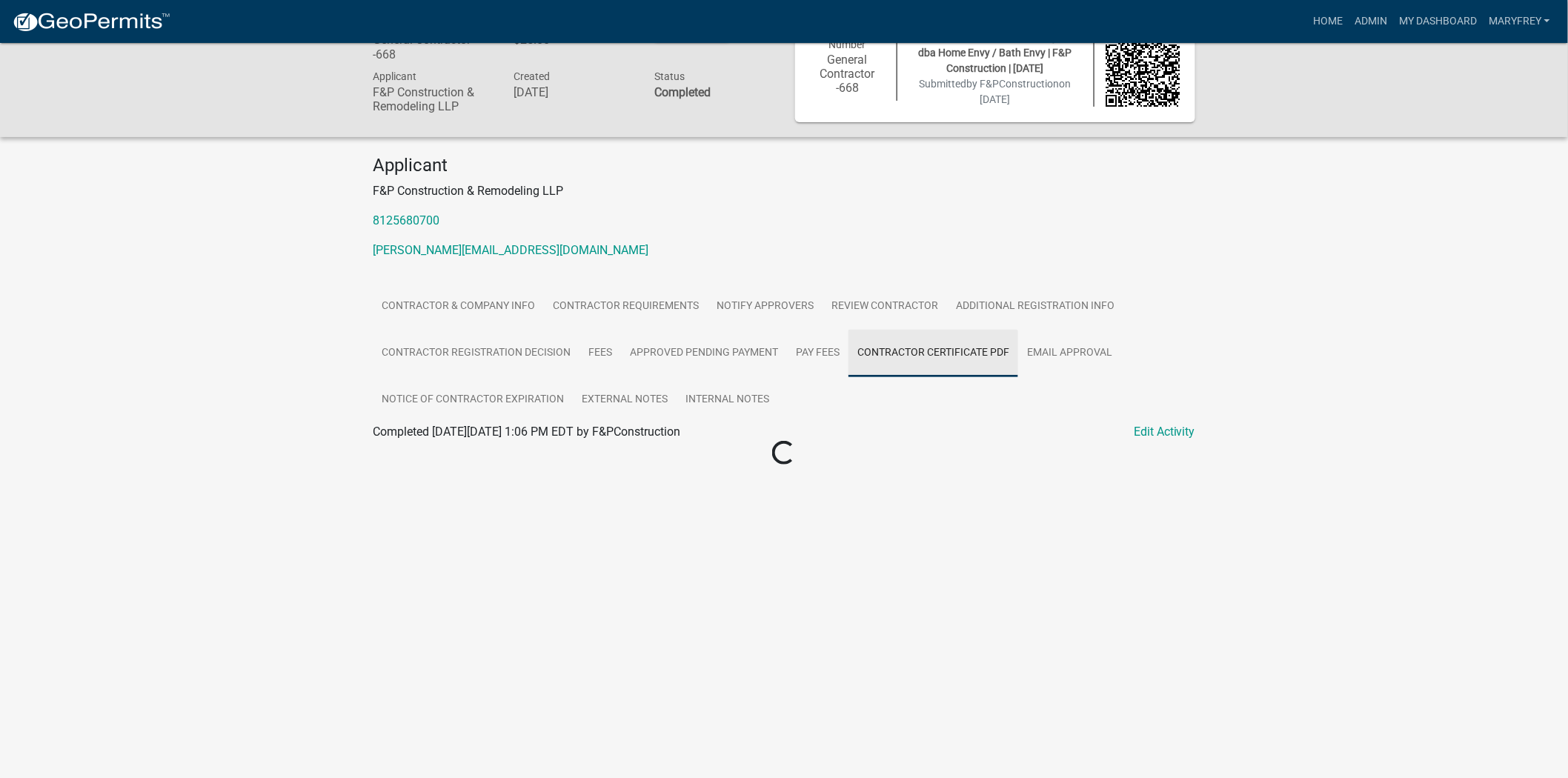
scroll to position [43, 0]
click at [481, 456] on div "Contractor Certificate PDF" at bounding box center [784, 449] width 845 height 17
click at [481, 456] on link "Contractor Certificate PDF" at bounding box center [441, 449] width 136 height 15
click at [1026, 302] on link "Additional Registration Info" at bounding box center [1035, 307] width 177 height 48
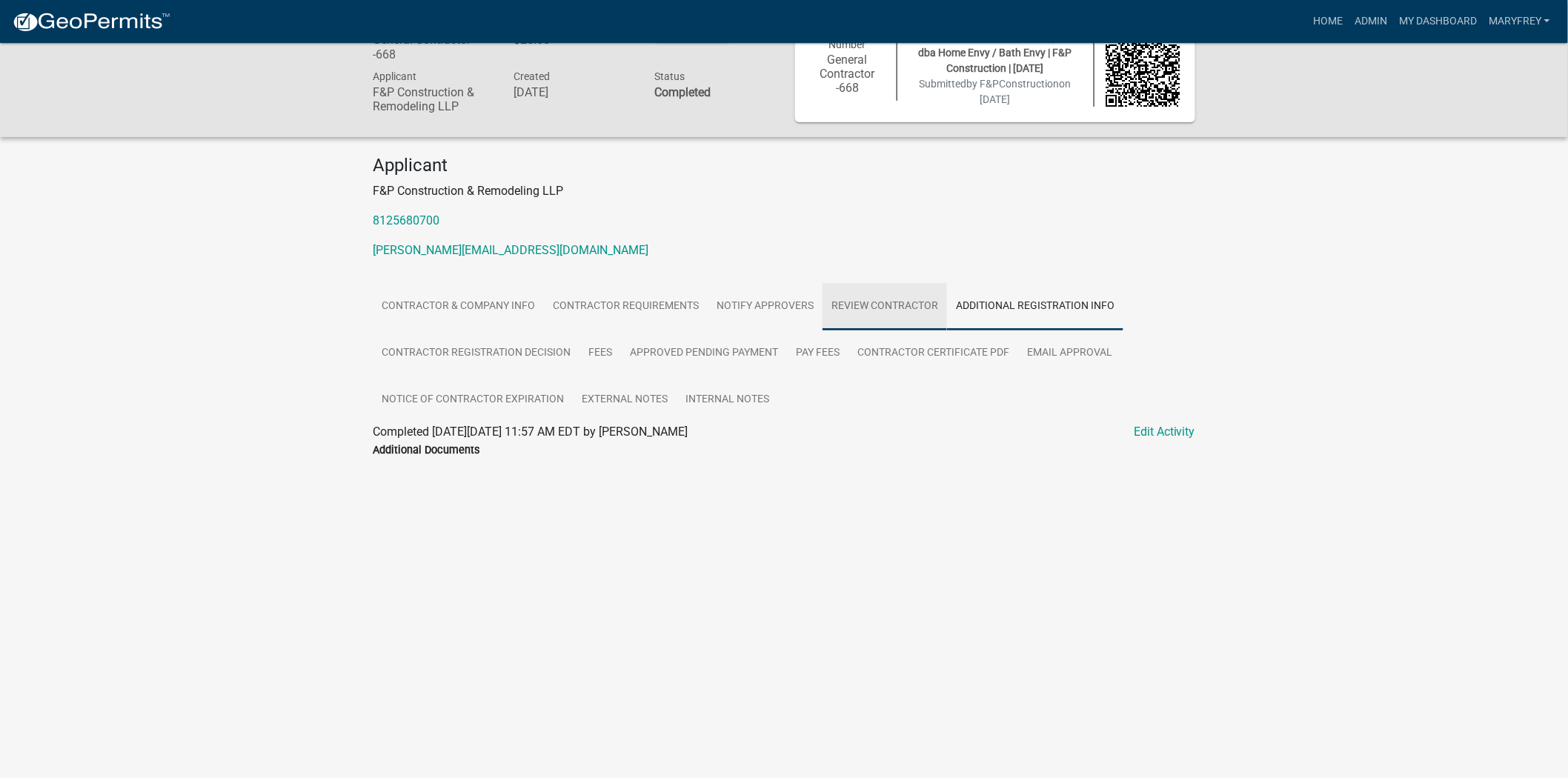
click at [847, 311] on link "Review Contractor" at bounding box center [885, 307] width 124 height 48
click at [896, 349] on link "Contractor Certificate PDF" at bounding box center [932, 353] width 170 height 48
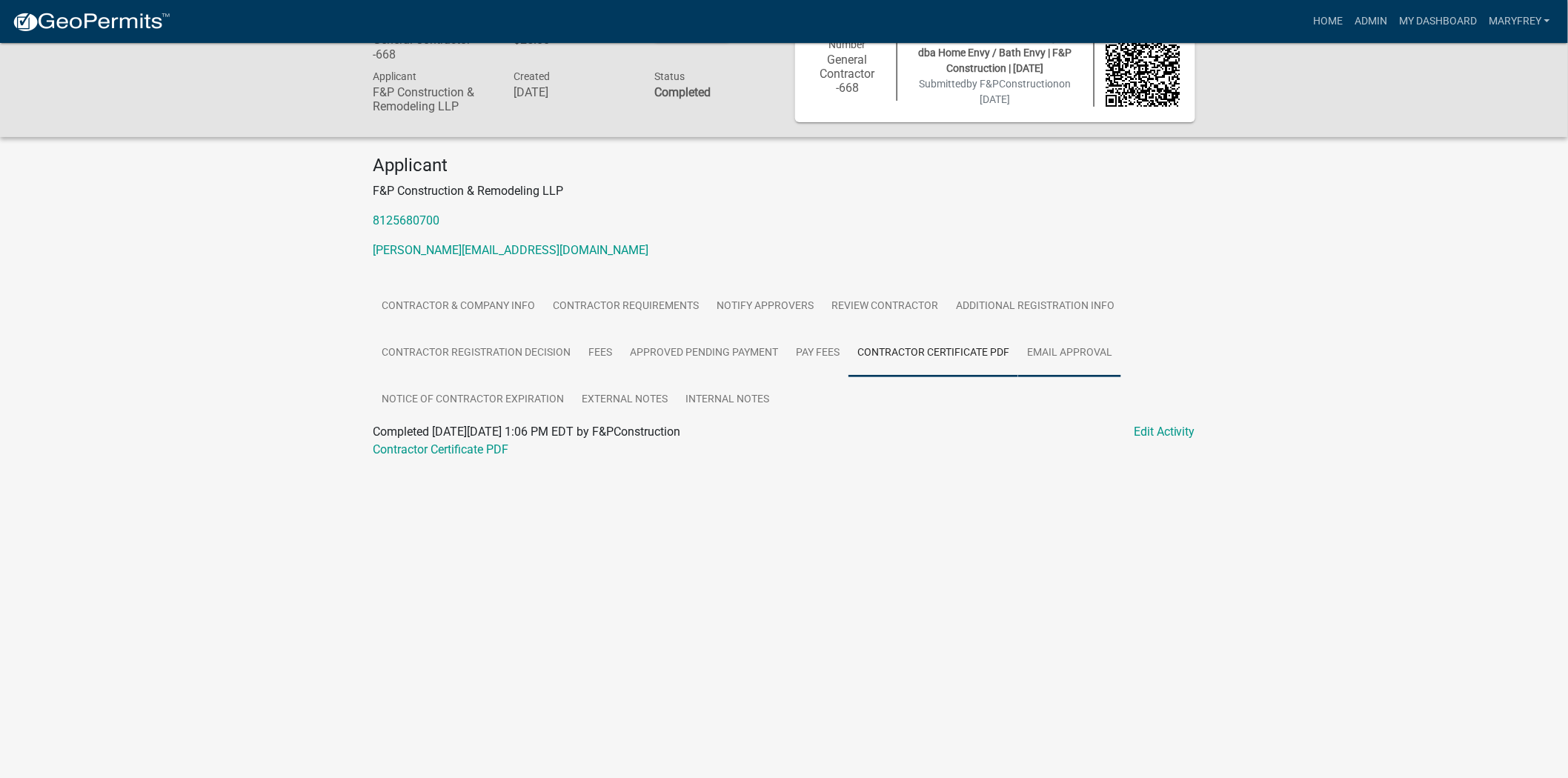
click at [1061, 356] on link "Email Approval" at bounding box center [1069, 353] width 103 height 48
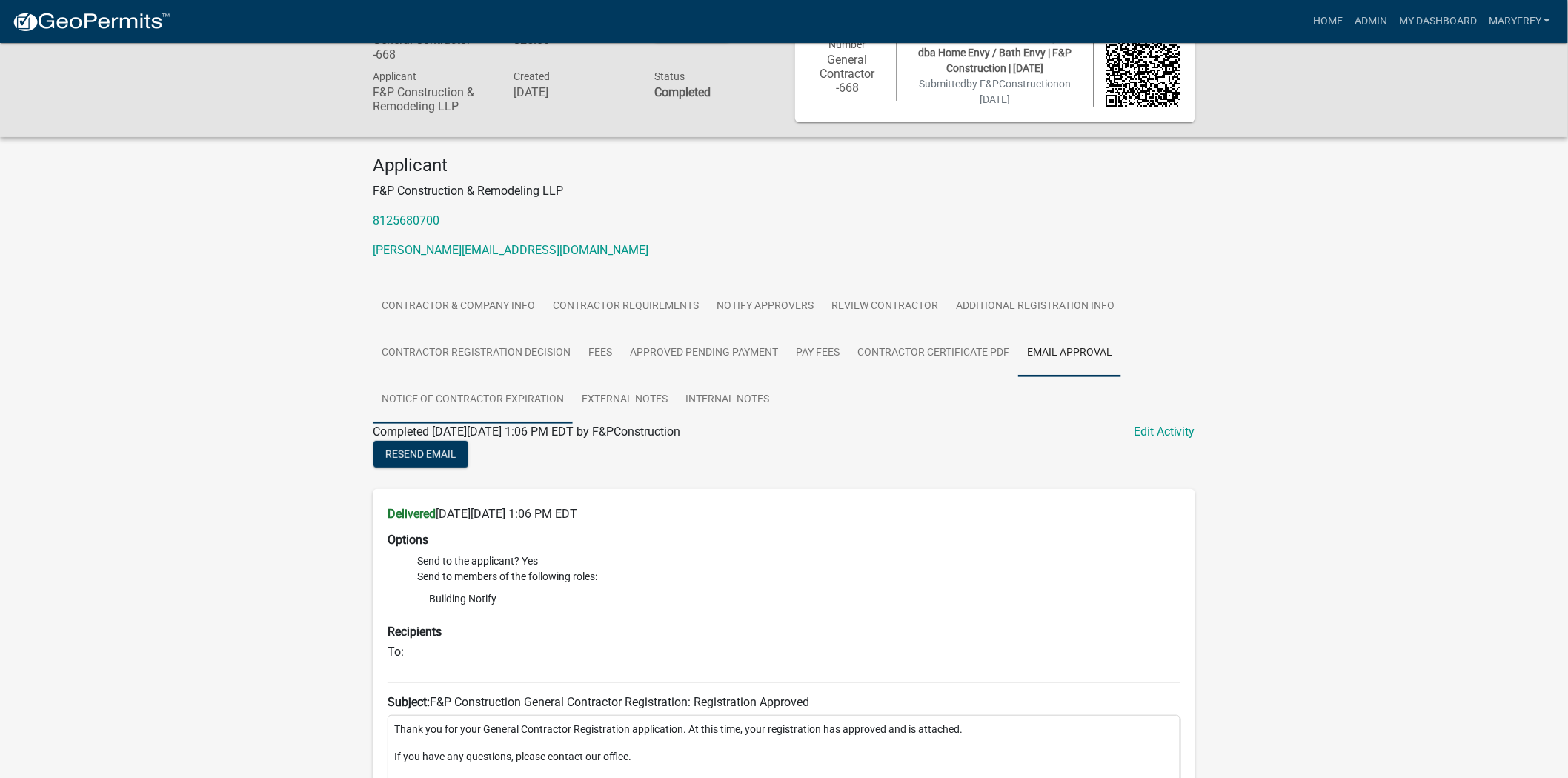
click at [538, 397] on link "Notice of Contractor Expiration" at bounding box center [473, 400] width 200 height 48
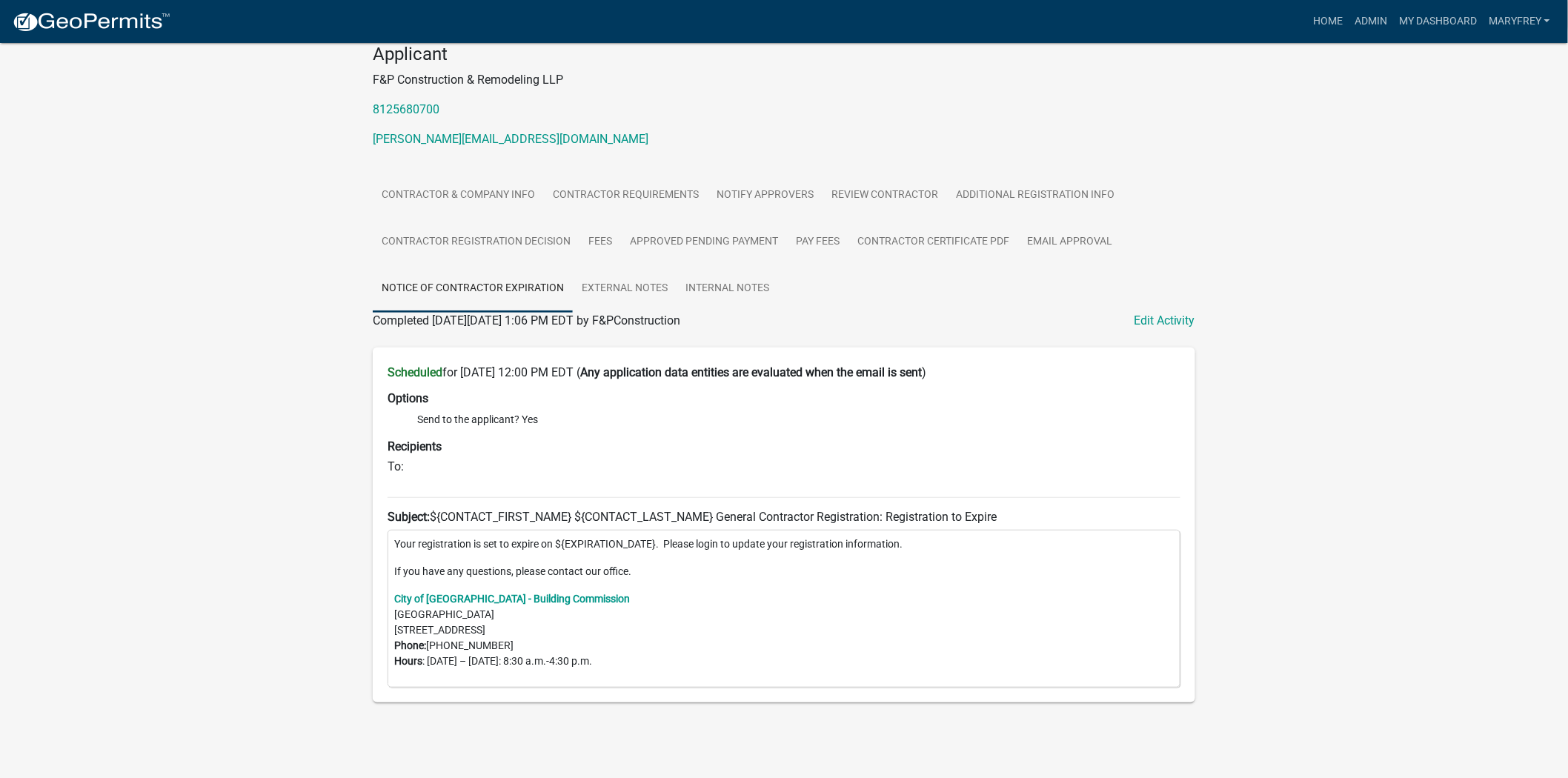
scroll to position [159, 0]
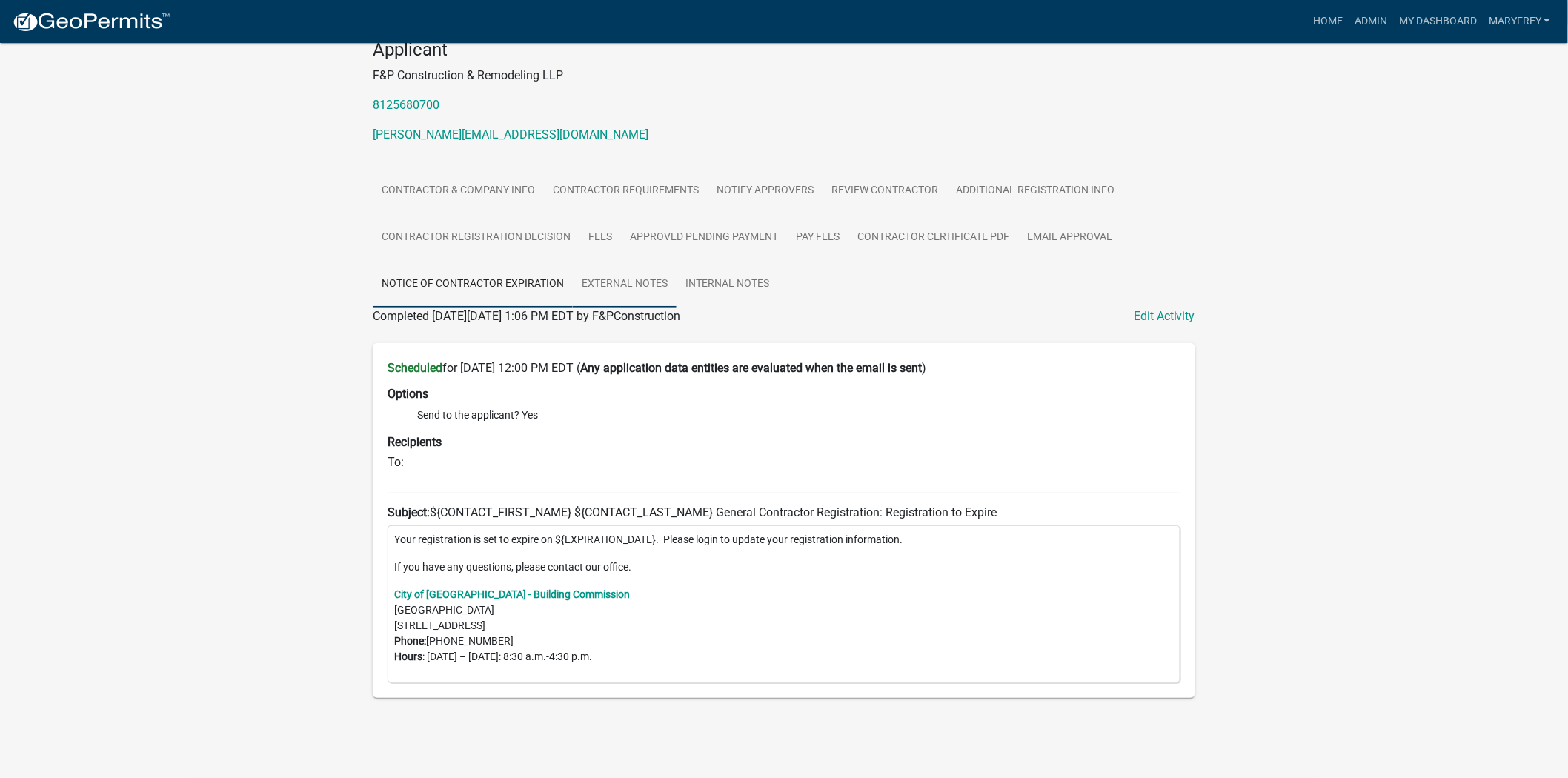
click at [626, 284] on link "External Notes" at bounding box center [624, 284] width 104 height 48
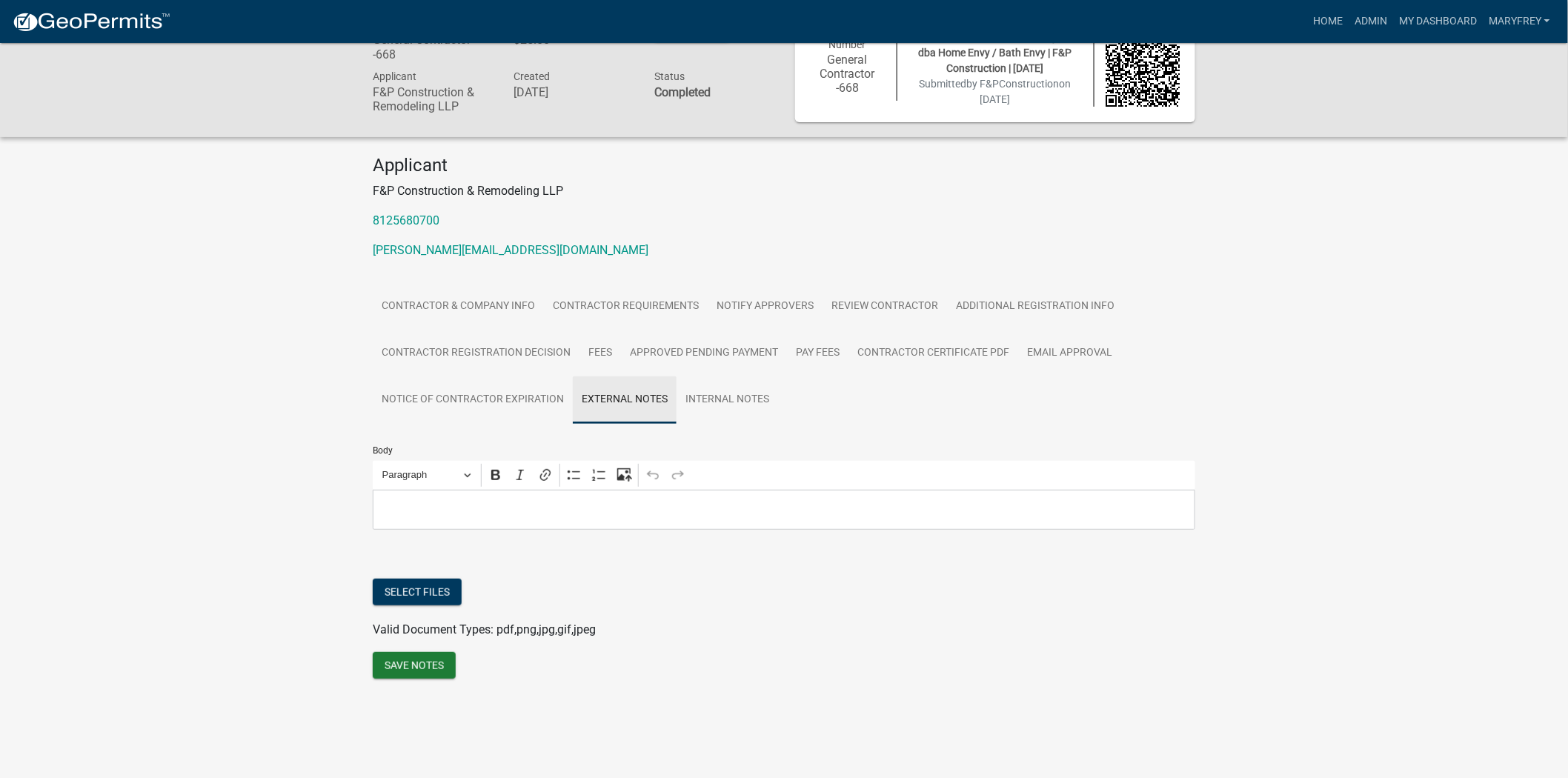
scroll to position [43, 0]
click at [738, 405] on link "Internal Notes" at bounding box center [727, 400] width 102 height 48
click at [491, 301] on link "Contractor & Company Info" at bounding box center [458, 307] width 171 height 48
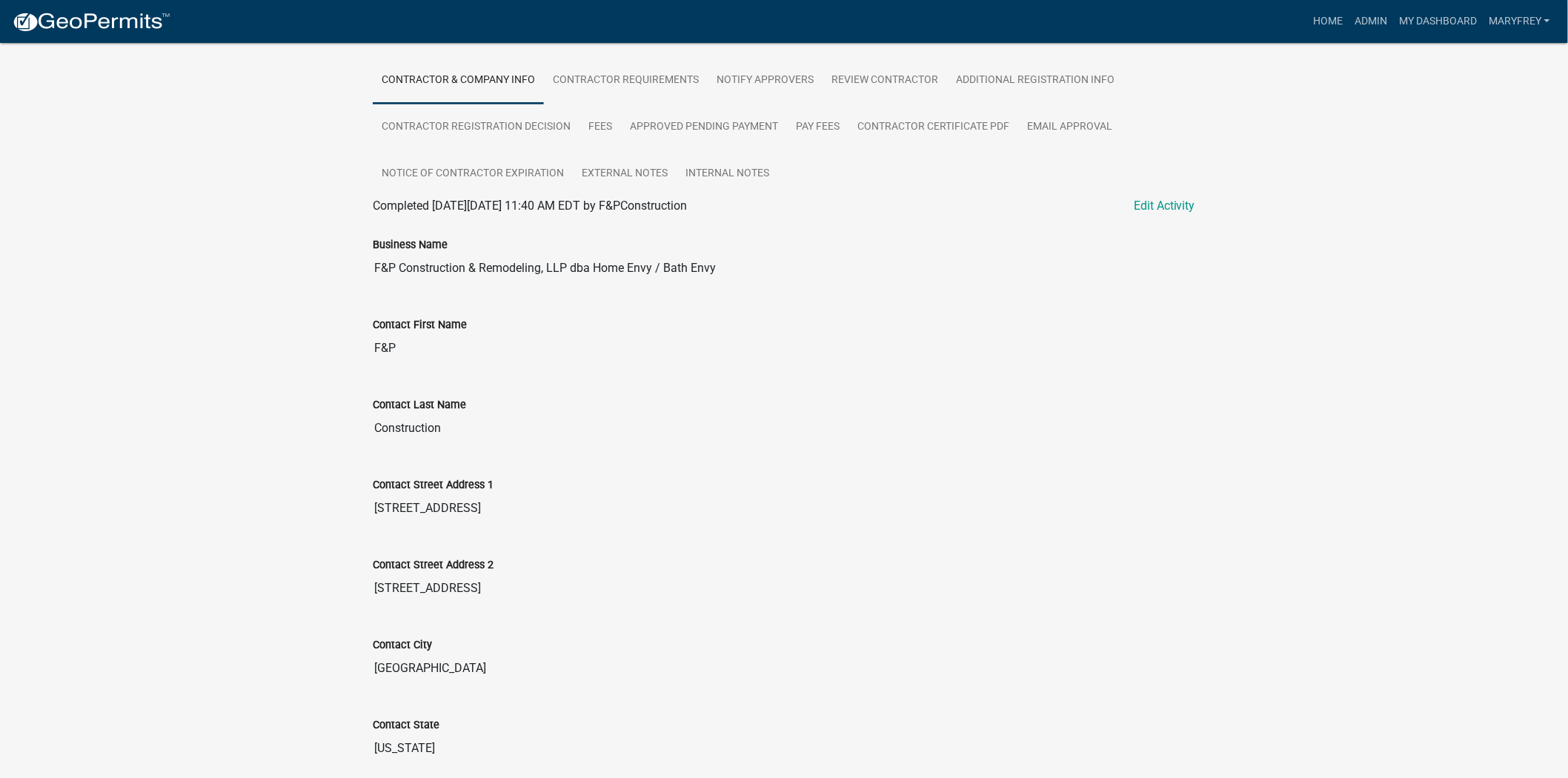
scroll to position [256, 0]
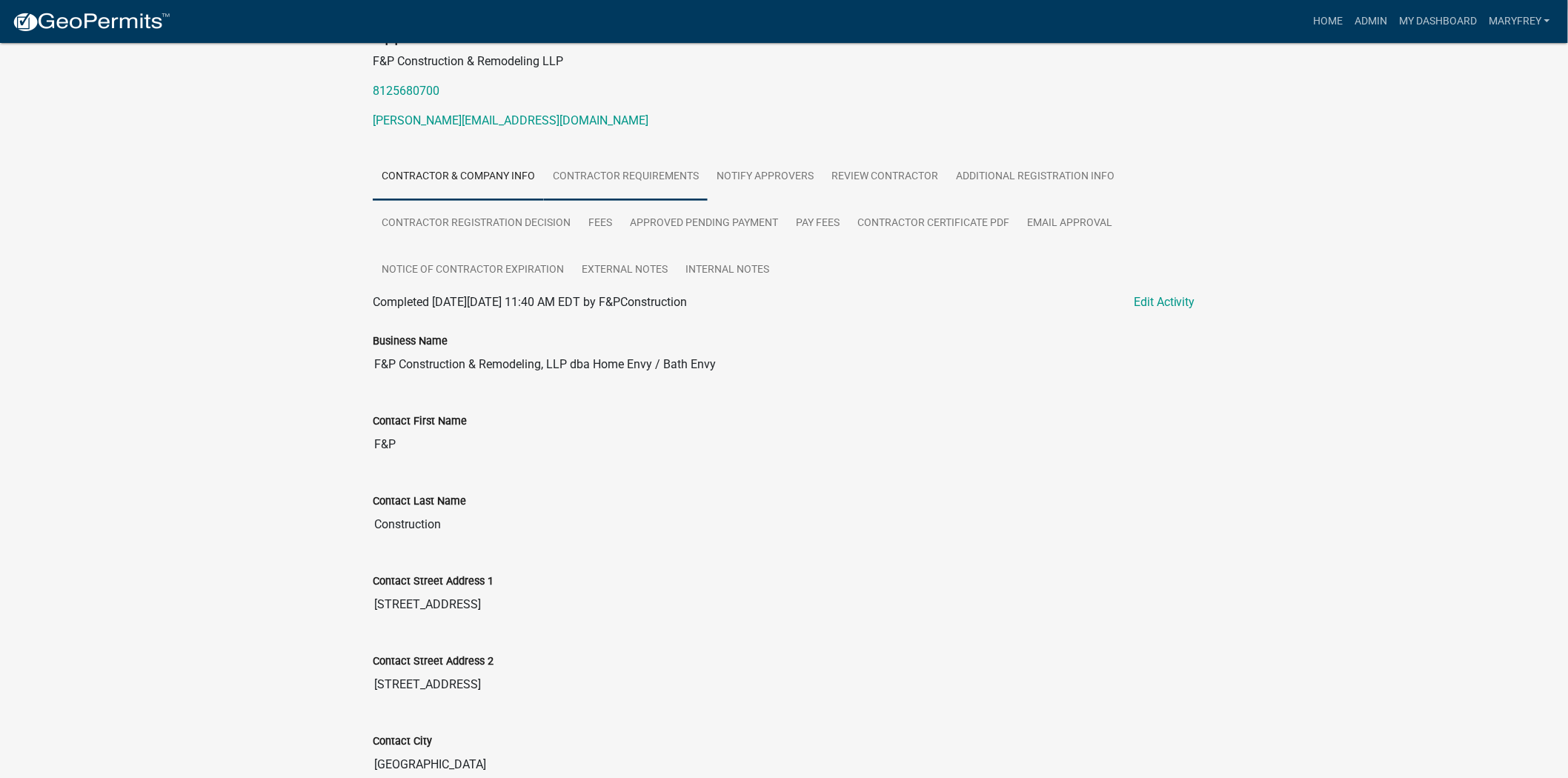
click at [641, 195] on link "Contractor Requirements" at bounding box center [626, 177] width 164 height 48
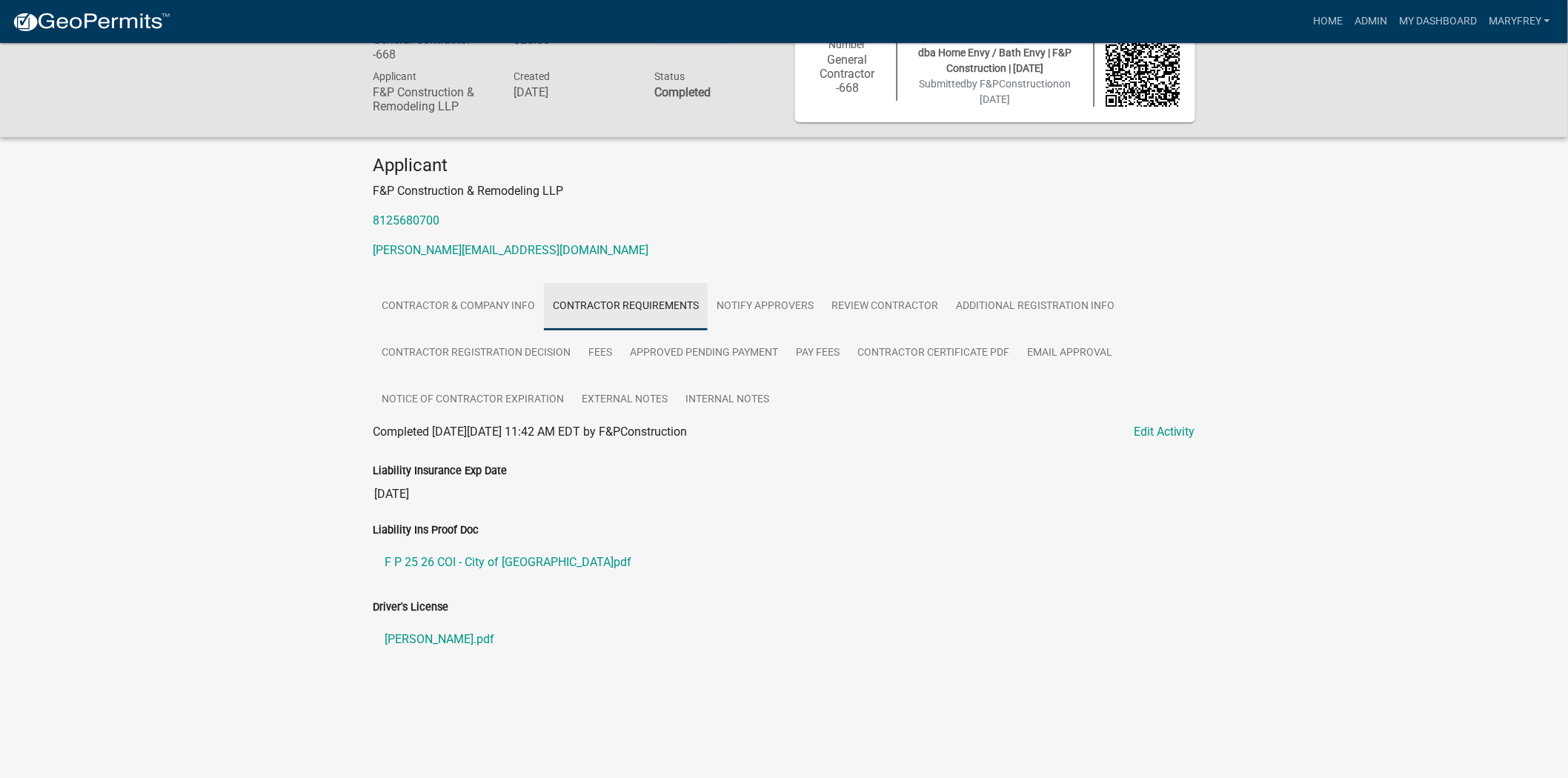
scroll to position [43, 0]
click at [762, 308] on link "Notify Approvers" at bounding box center [765, 307] width 114 height 48
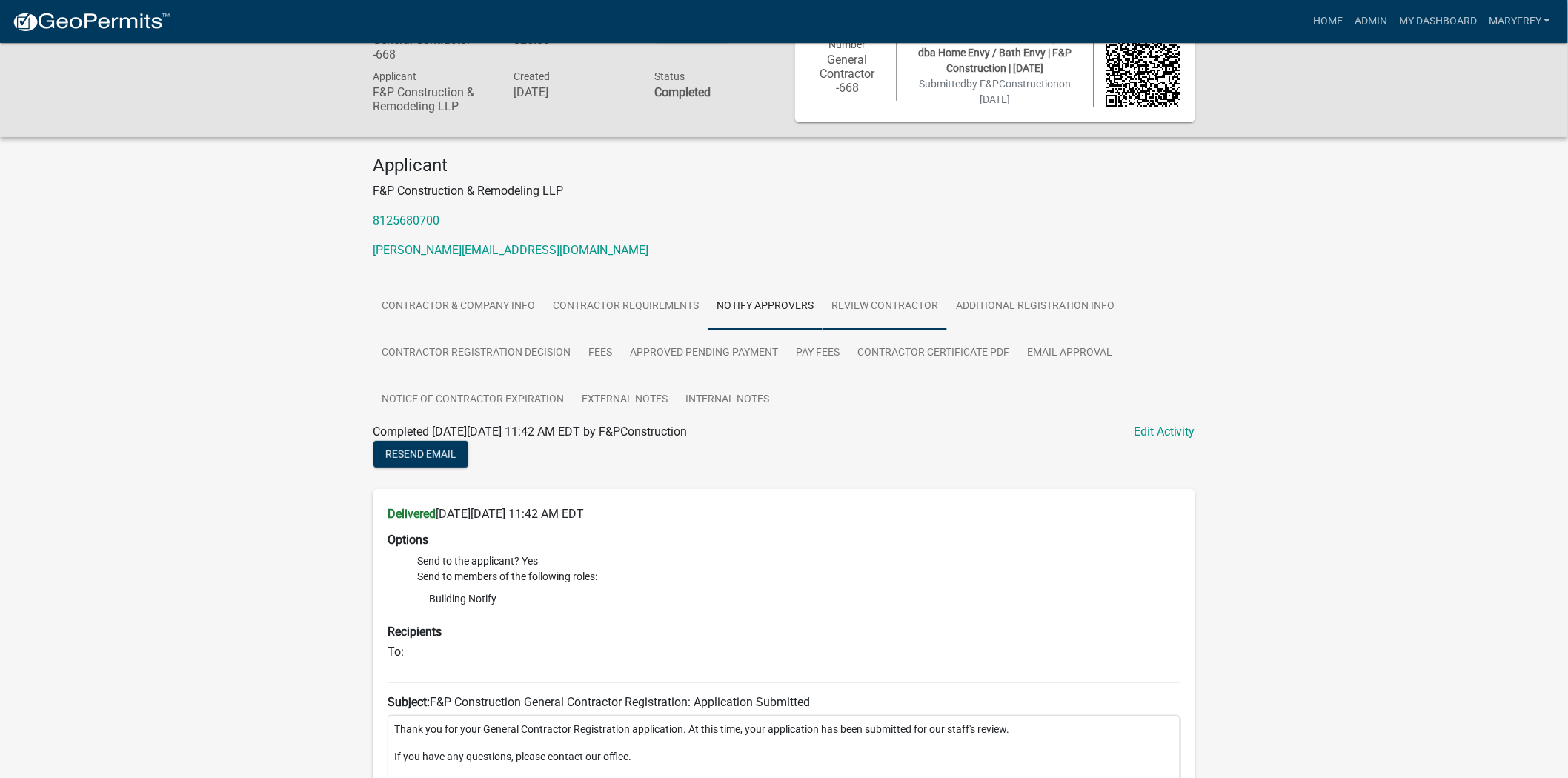
click at [874, 306] on link "Review Contractor" at bounding box center [885, 307] width 124 height 48
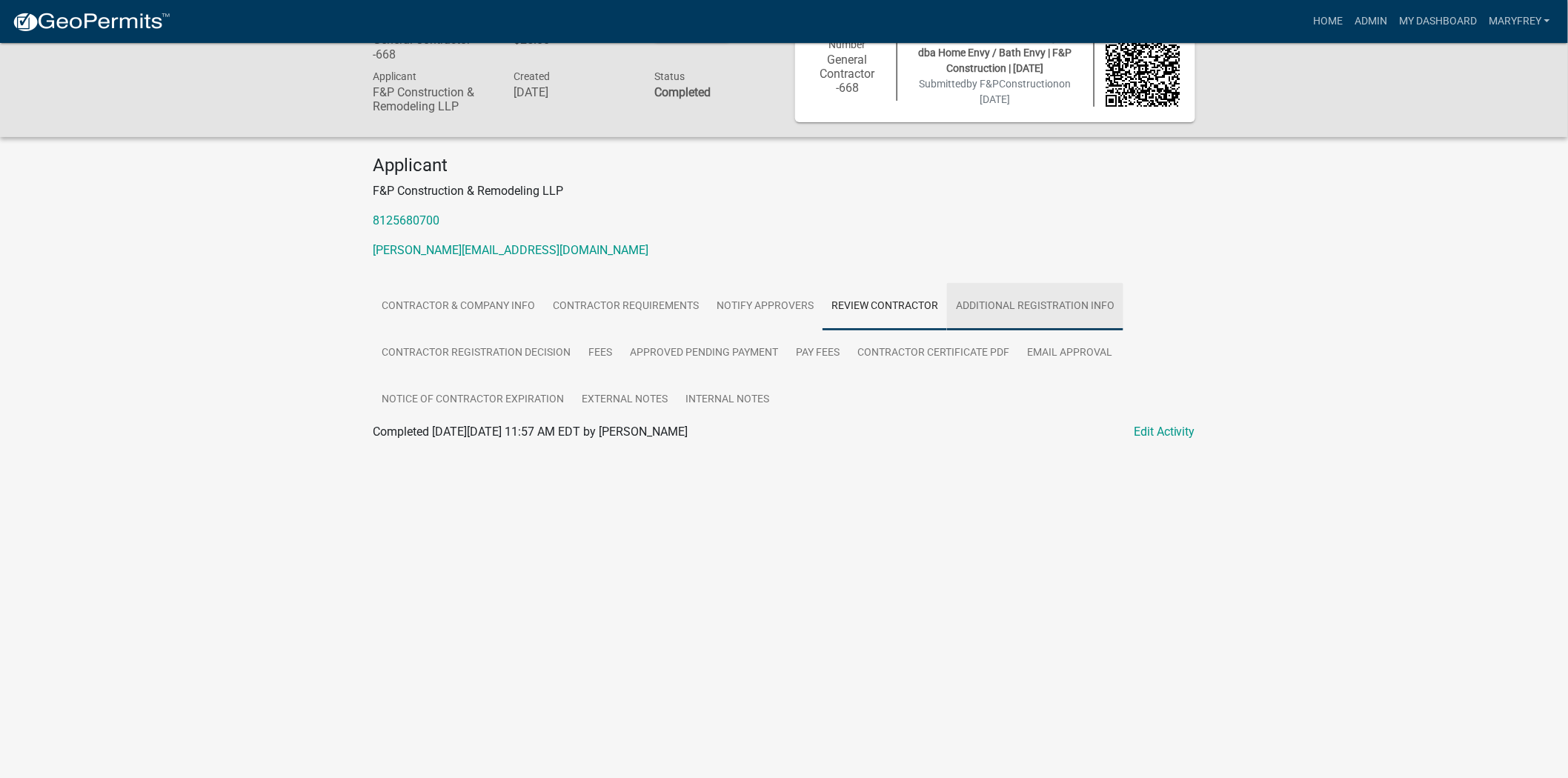
click at [994, 303] on link "Additional Registration Info" at bounding box center [1035, 307] width 177 height 48
click at [475, 350] on link "Contractor Registration Decision" at bounding box center [475, 353] width 207 height 48
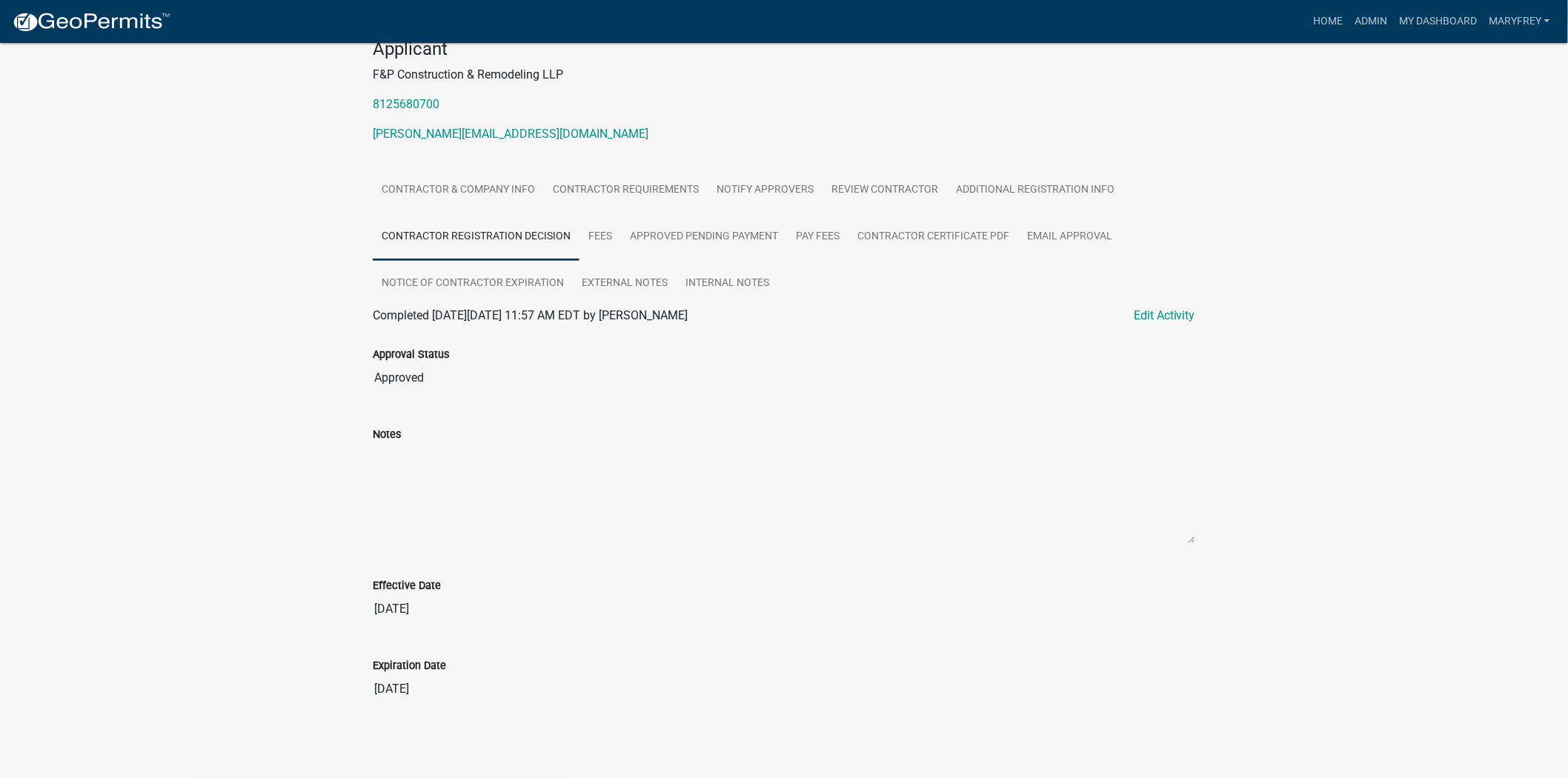
scroll to position [160, 0]
click at [440, 692] on input "12/31/2026" at bounding box center [784, 689] width 823 height 30
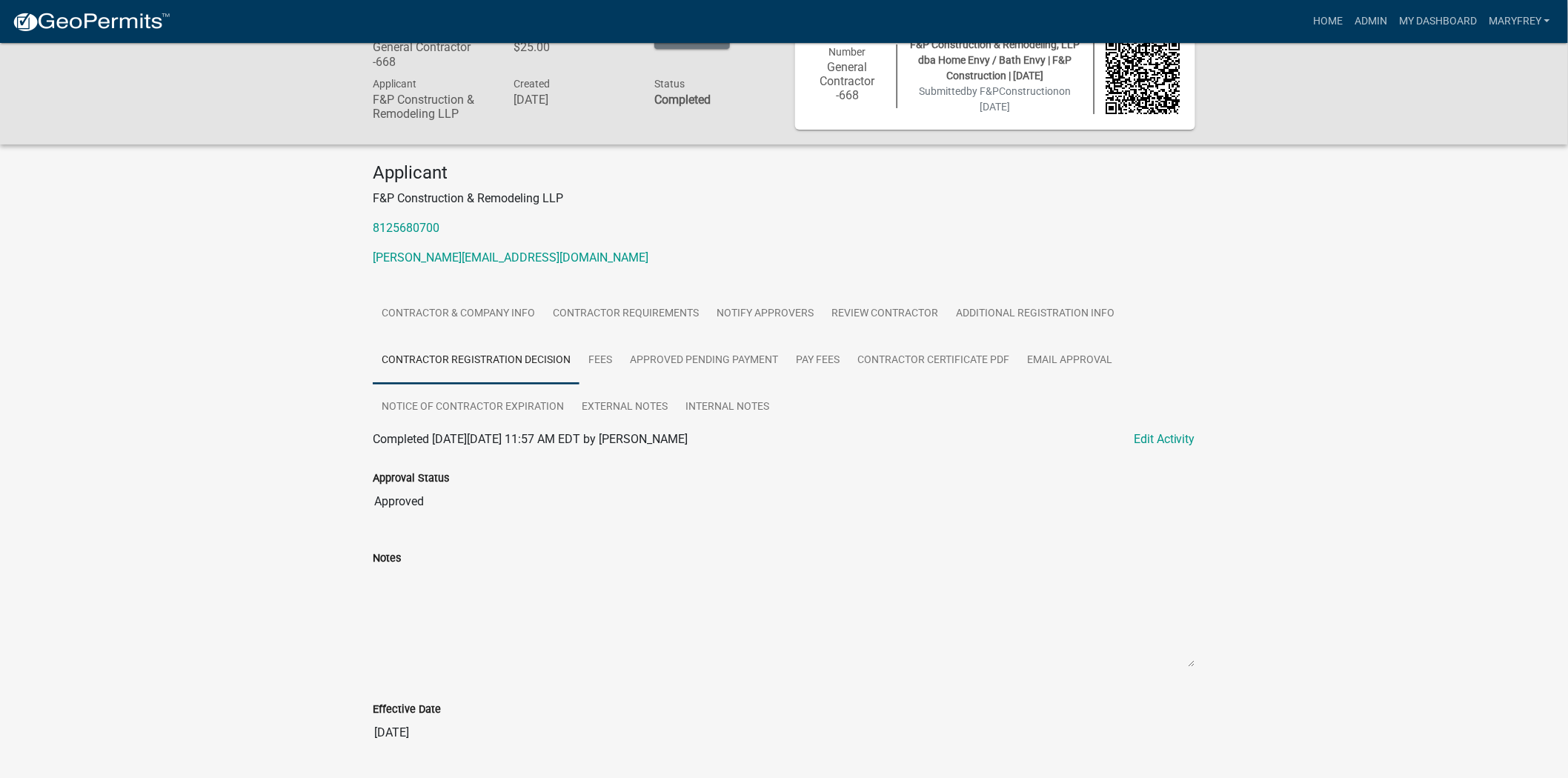
scroll to position [0, 0]
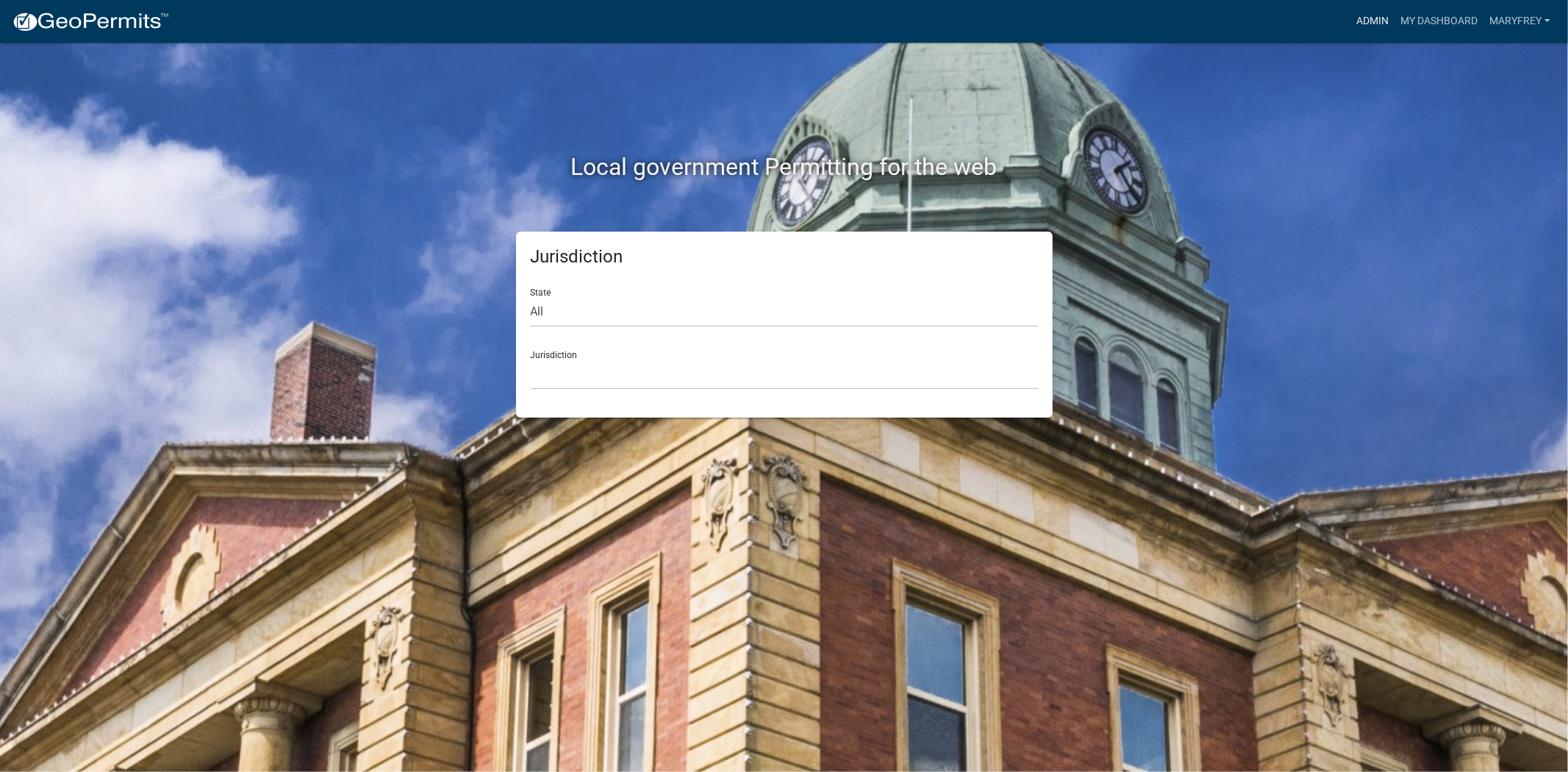
click at [1372, 20] on link "Admin" at bounding box center [1373, 21] width 44 height 28
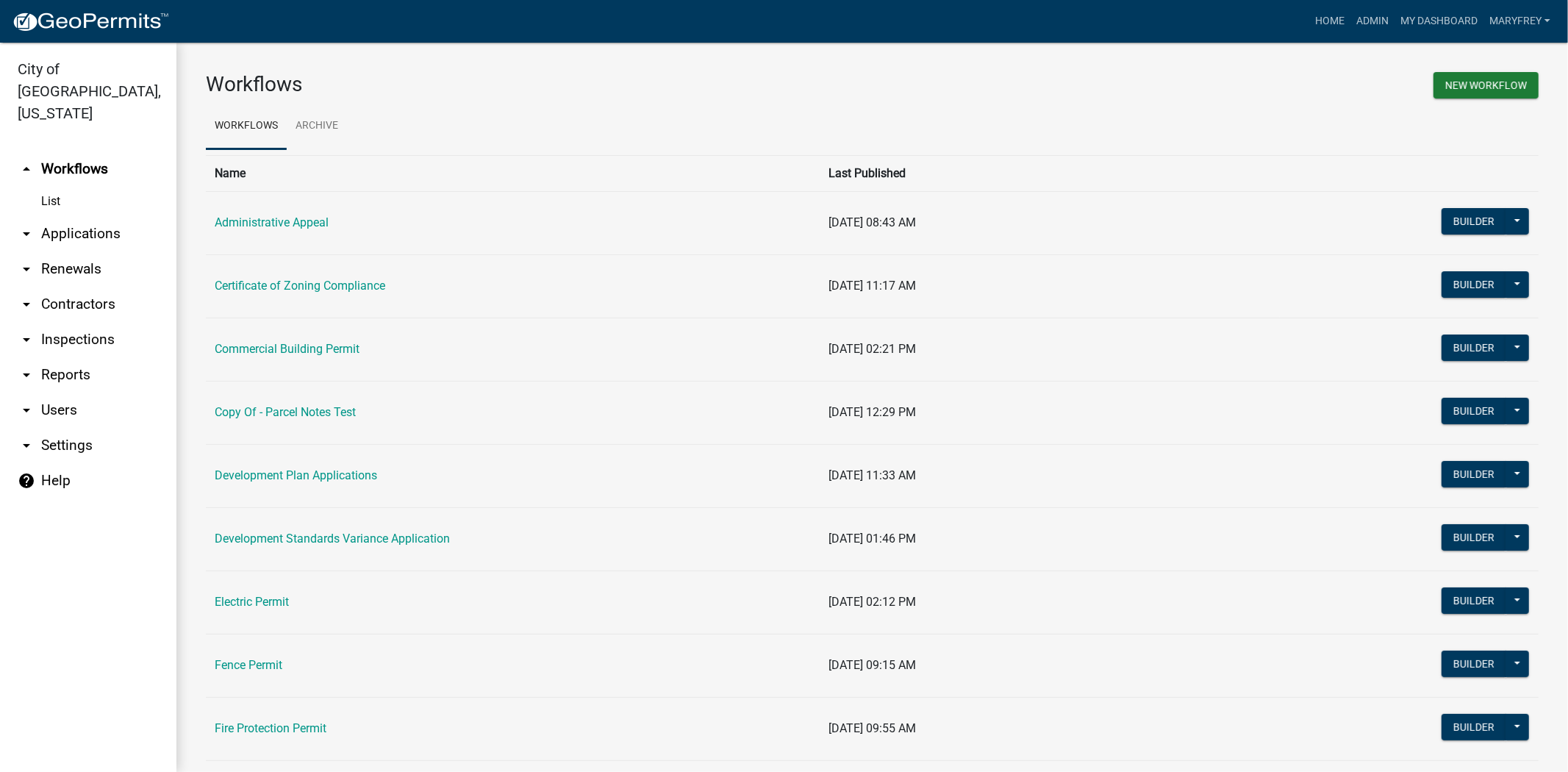
click at [122, 217] on link "arrow_drop_down Applications" at bounding box center [88, 234] width 176 height 36
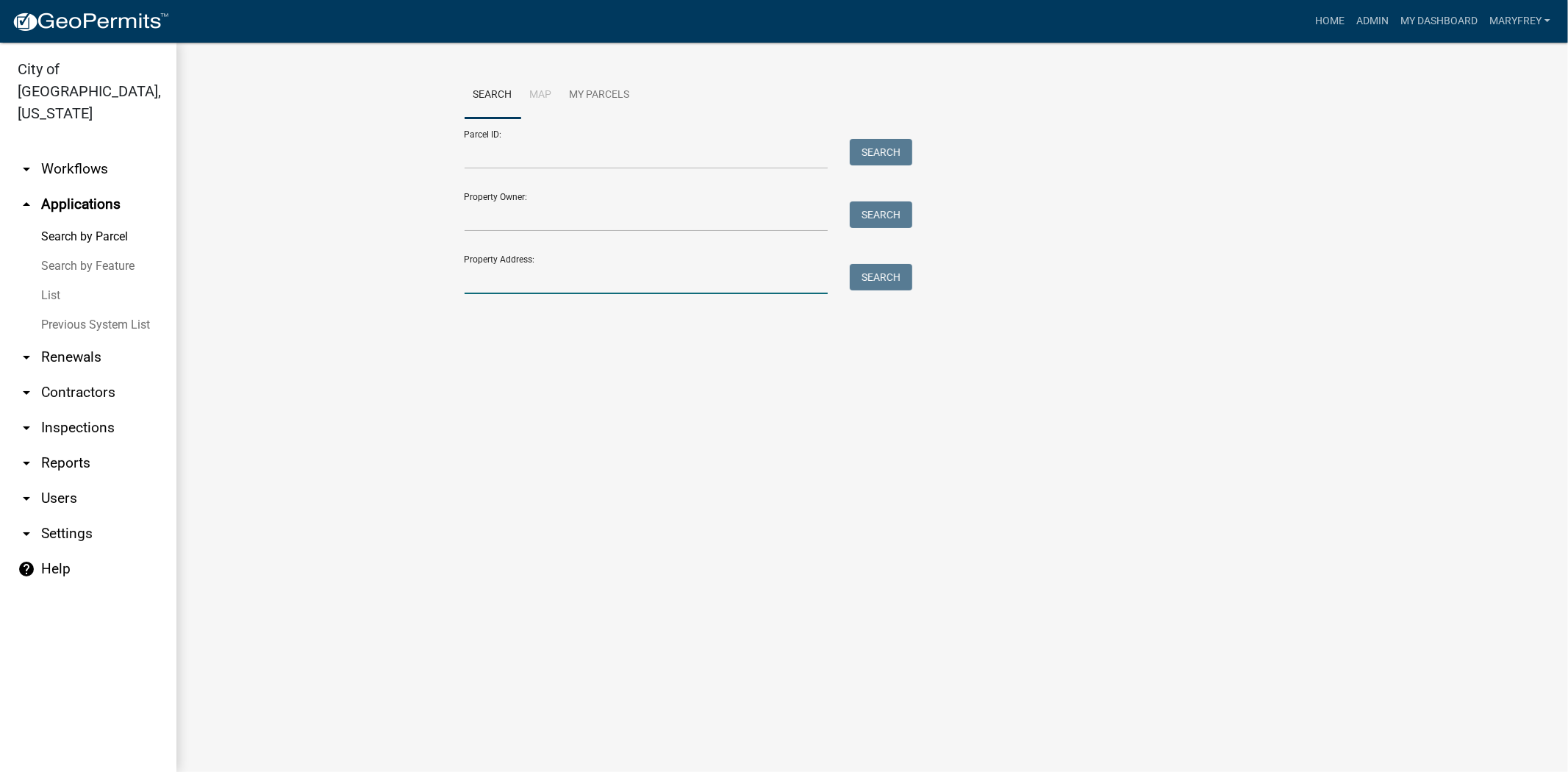
click at [497, 288] on input "Property Address:" at bounding box center [647, 278] width 364 height 30
click at [847, 274] on div "Search" at bounding box center [877, 278] width 77 height 30
click at [873, 272] on button "Search" at bounding box center [881, 276] width 63 height 26
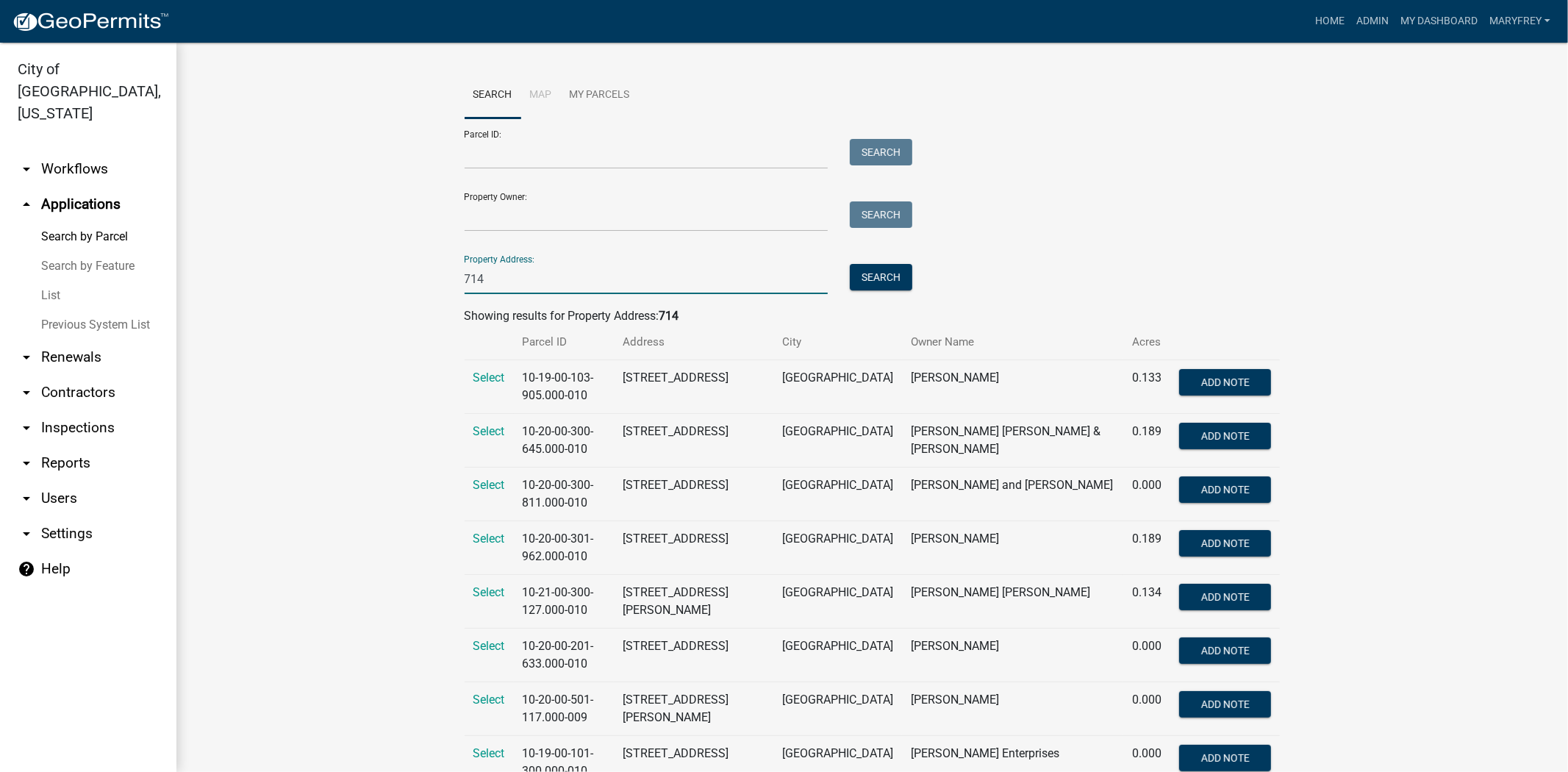
click at [490, 282] on input "714" at bounding box center [647, 278] width 364 height 30
type input "716 crestview"
click at [887, 282] on button "Search" at bounding box center [881, 276] width 63 height 26
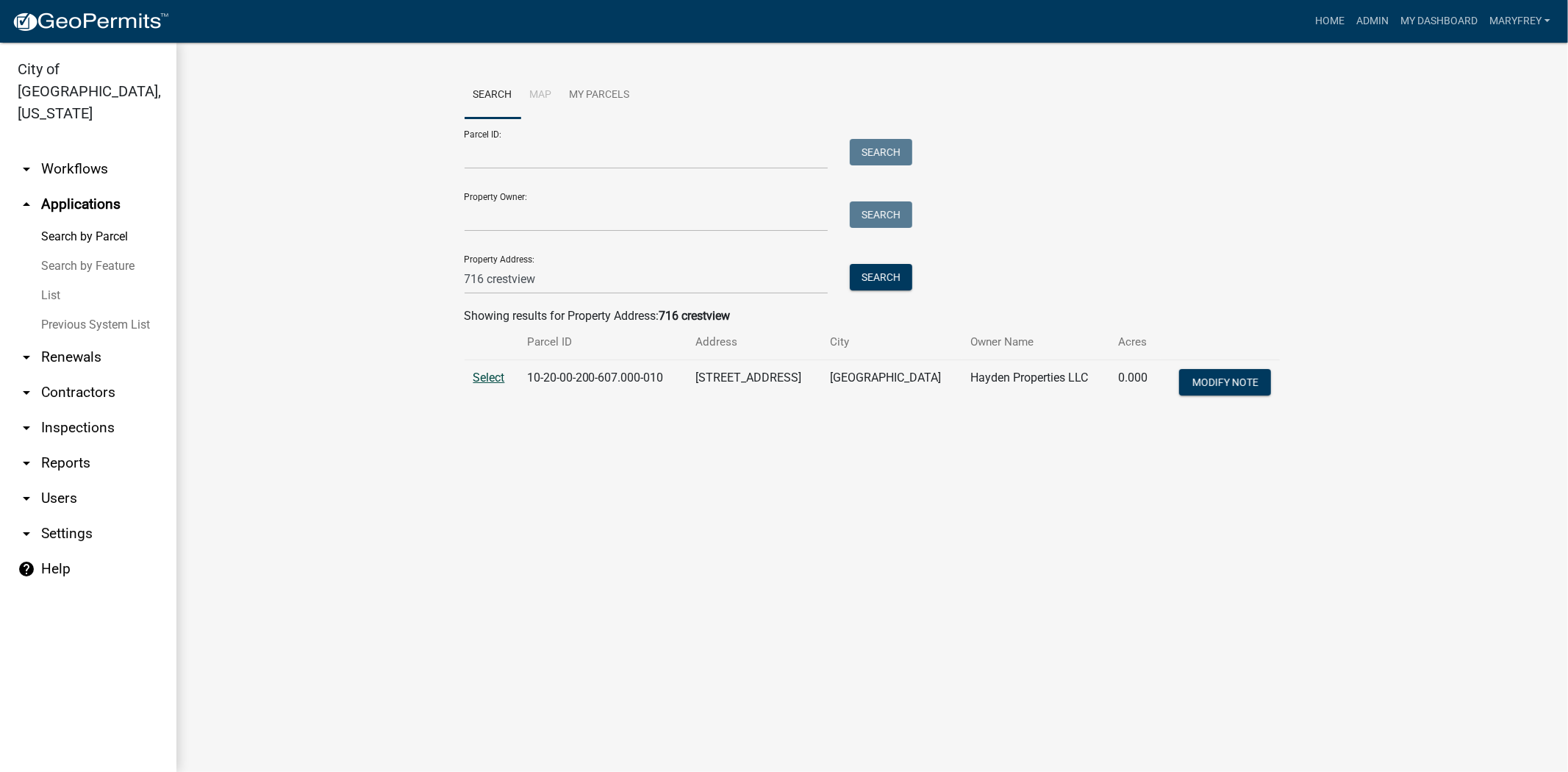
click at [487, 373] on span "Select" at bounding box center [489, 377] width 32 height 14
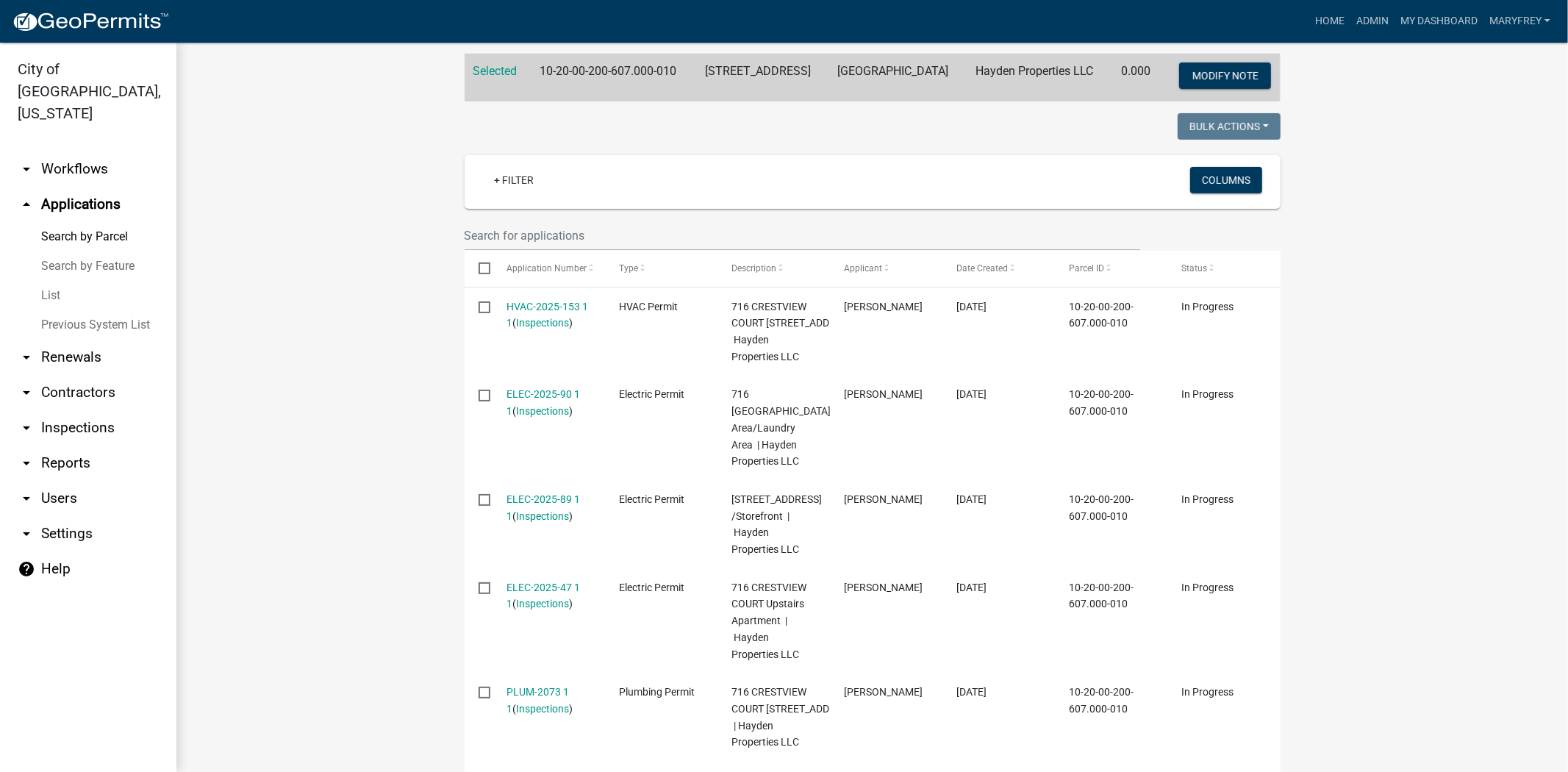
scroll to position [357, 0]
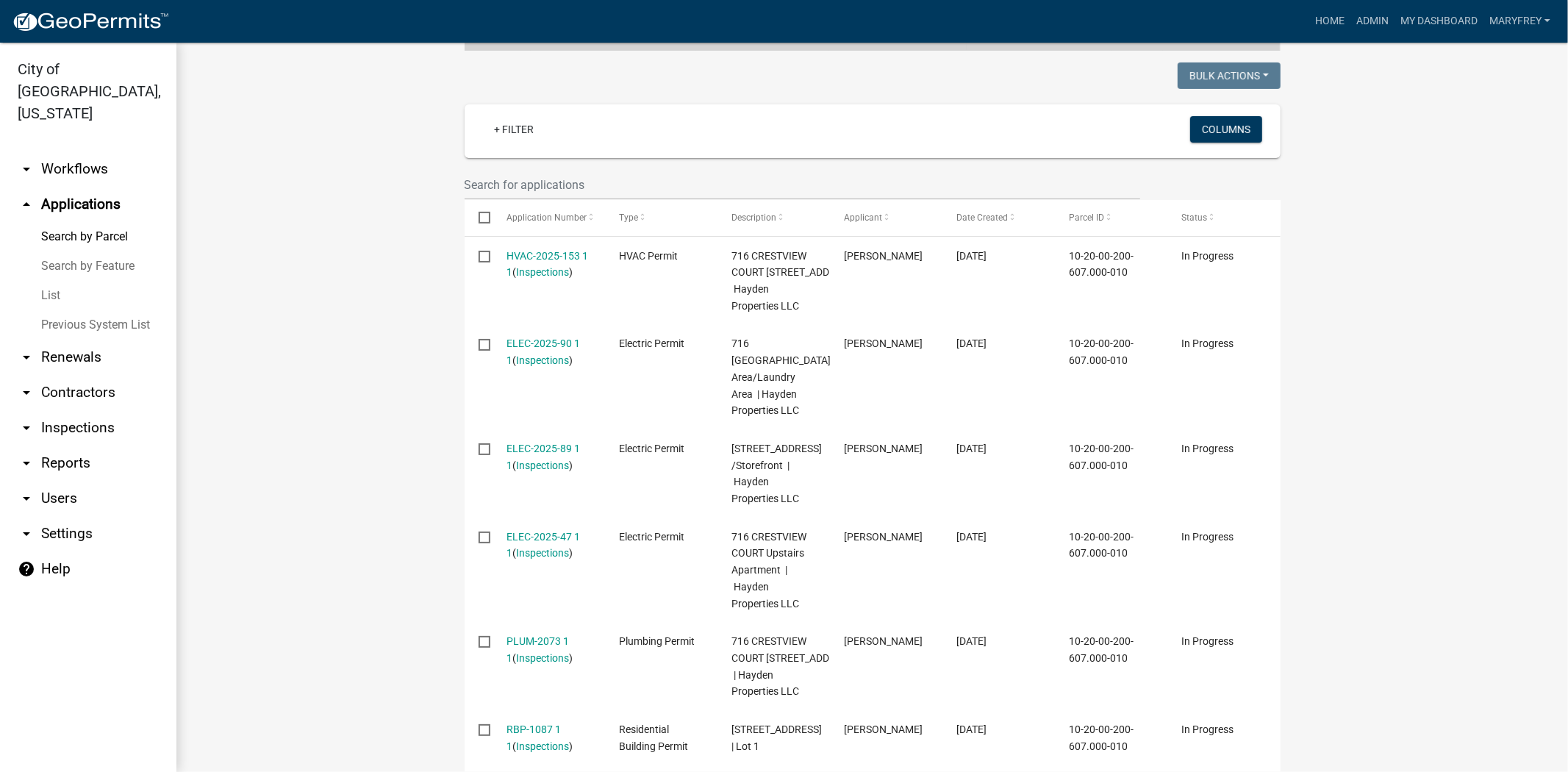
click at [95, 410] on link "arrow_drop_down Inspections" at bounding box center [88, 427] width 176 height 36
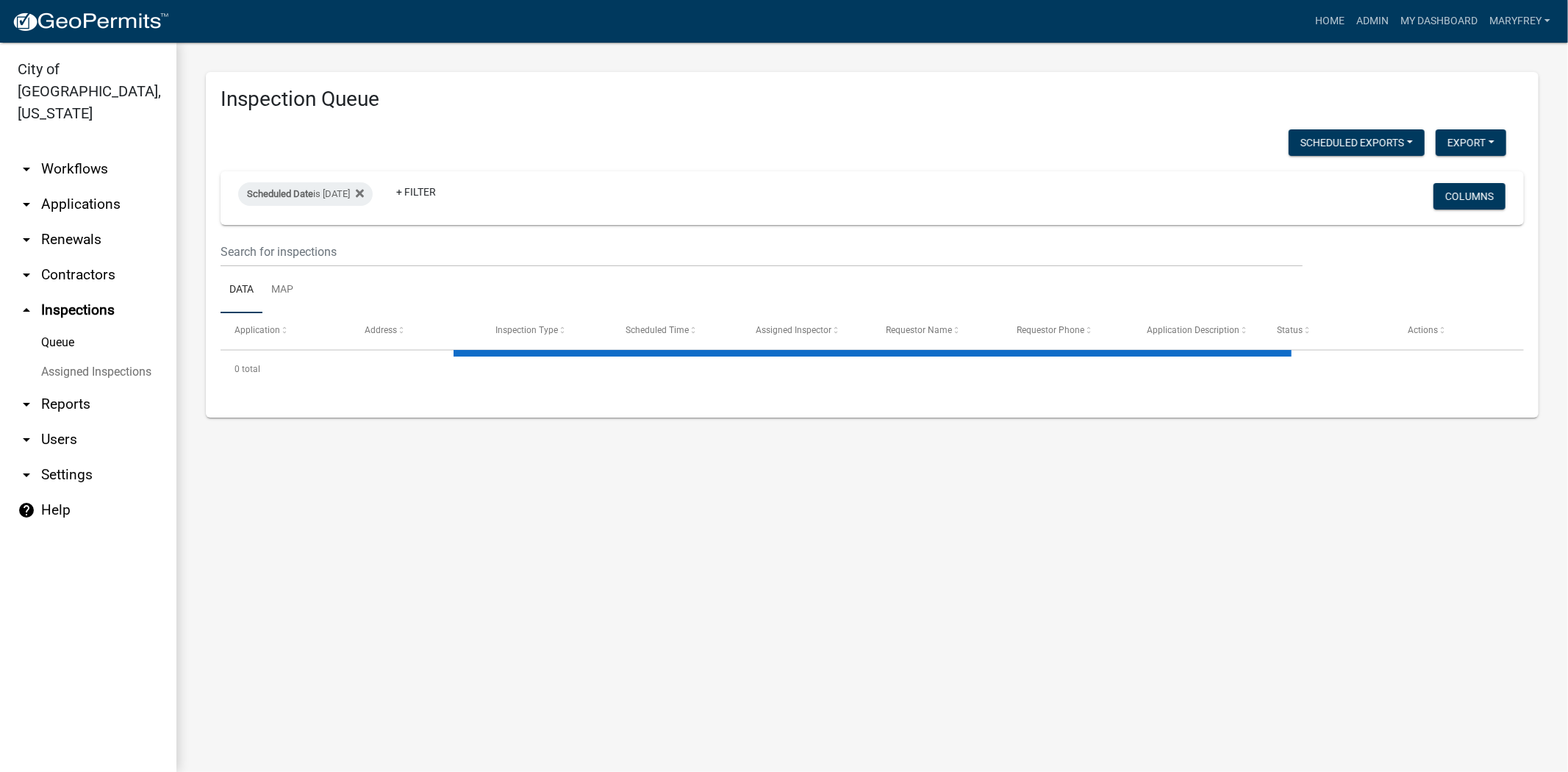
select select "3: 100"
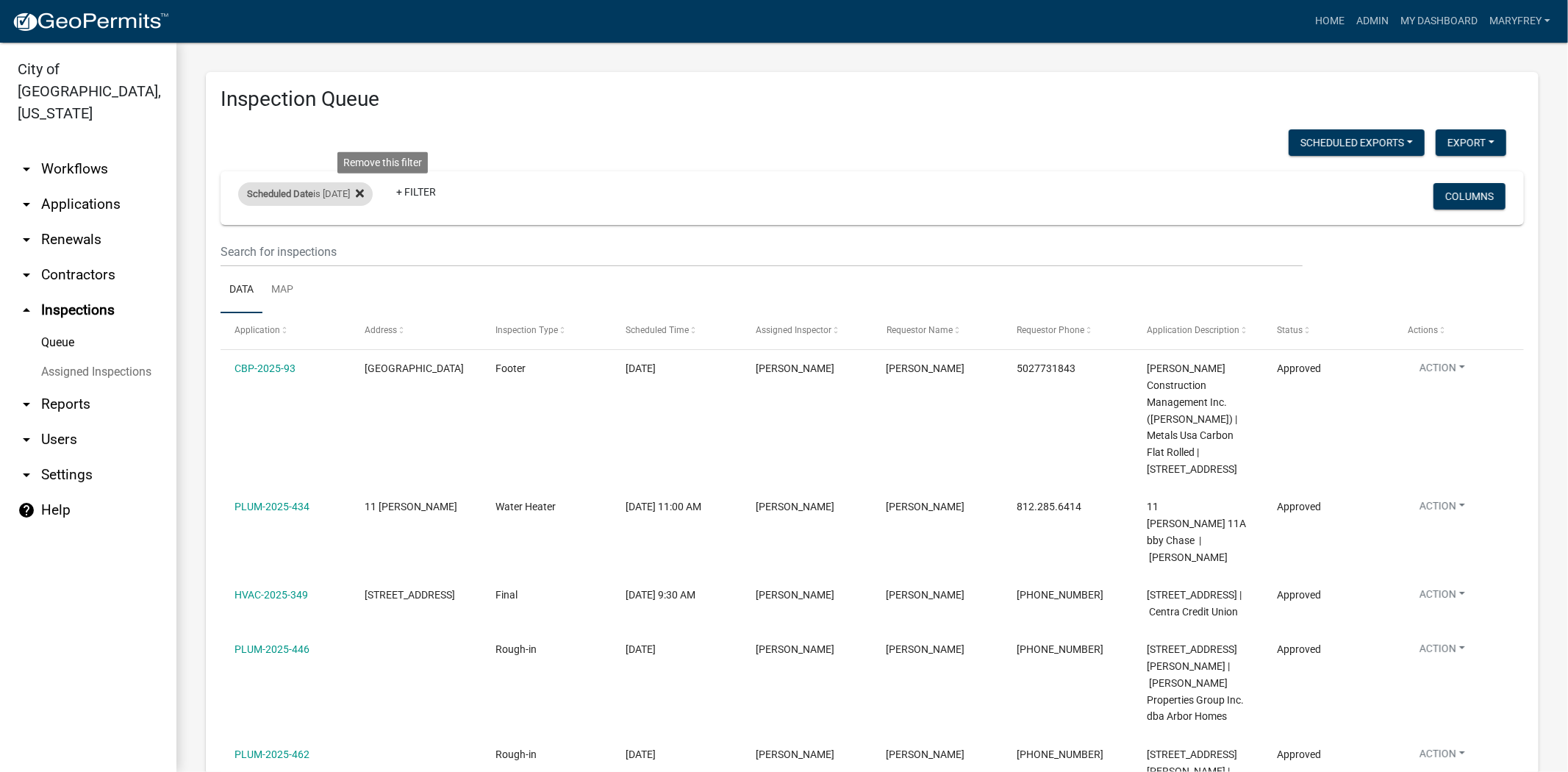
click at [364, 192] on icon at bounding box center [360, 193] width 8 height 12
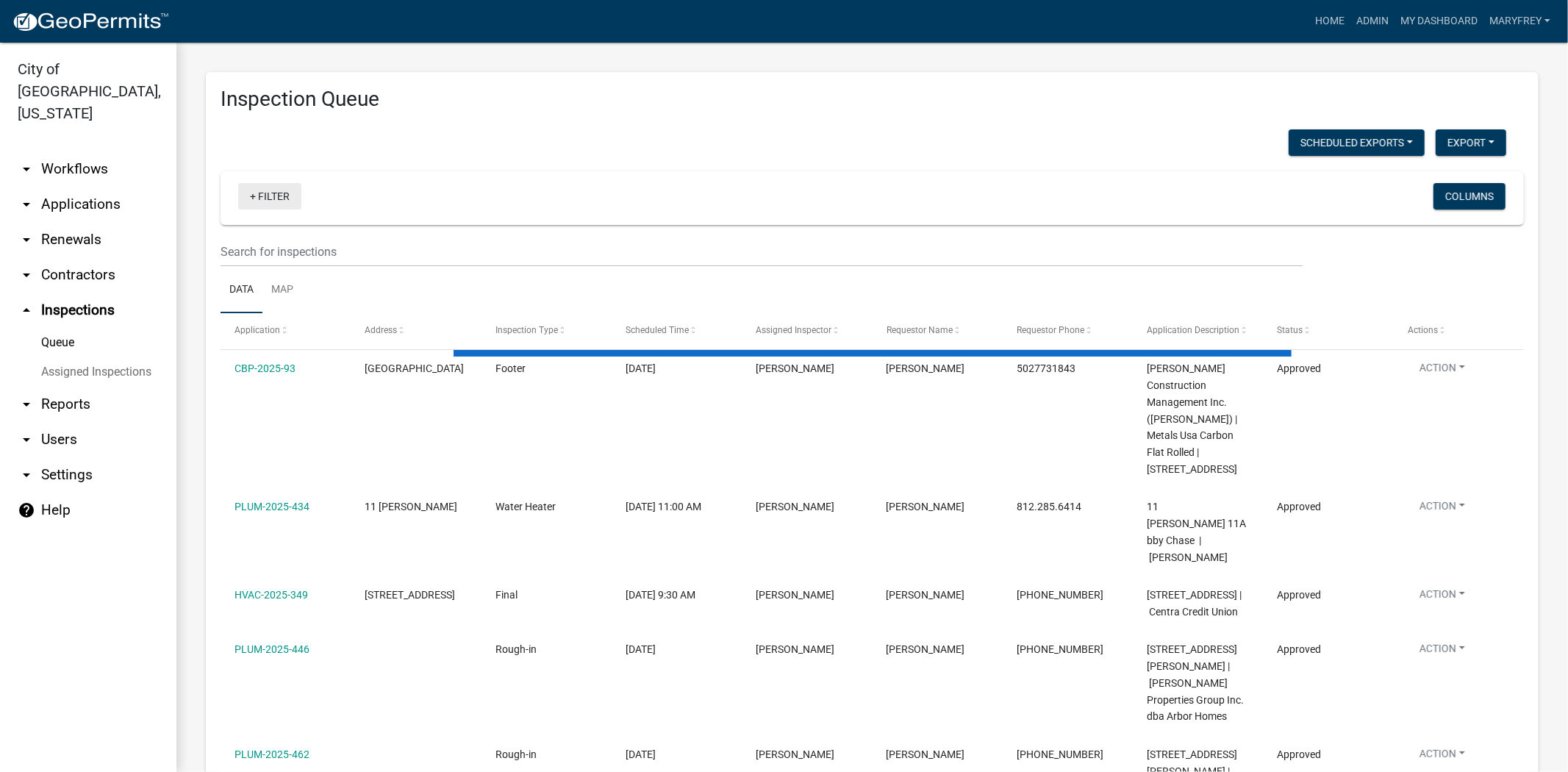
click at [246, 197] on link "+ Filter" at bounding box center [270, 195] width 64 height 26
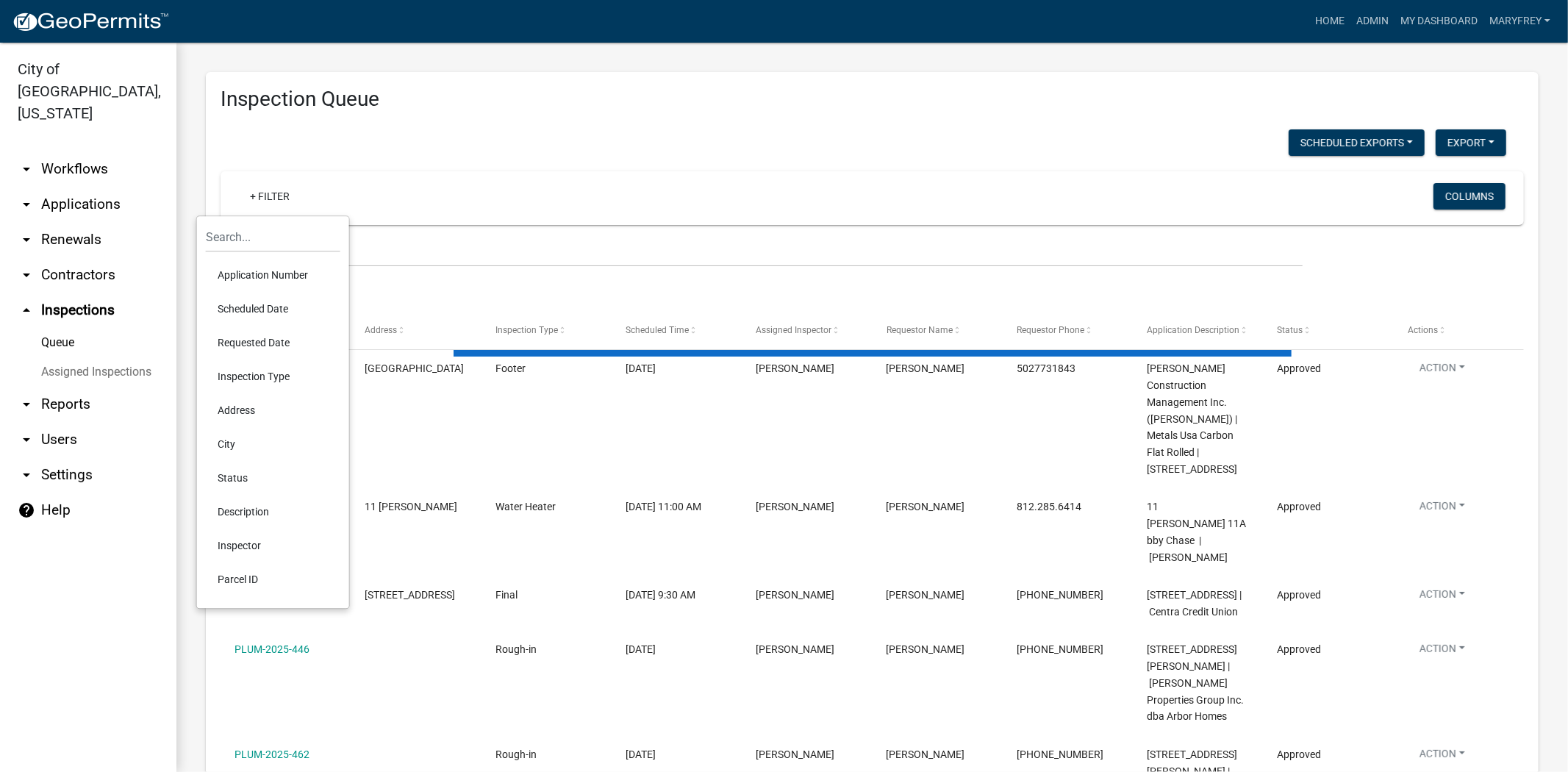
click at [251, 313] on li "Scheduled Date" at bounding box center [273, 308] width 135 height 34
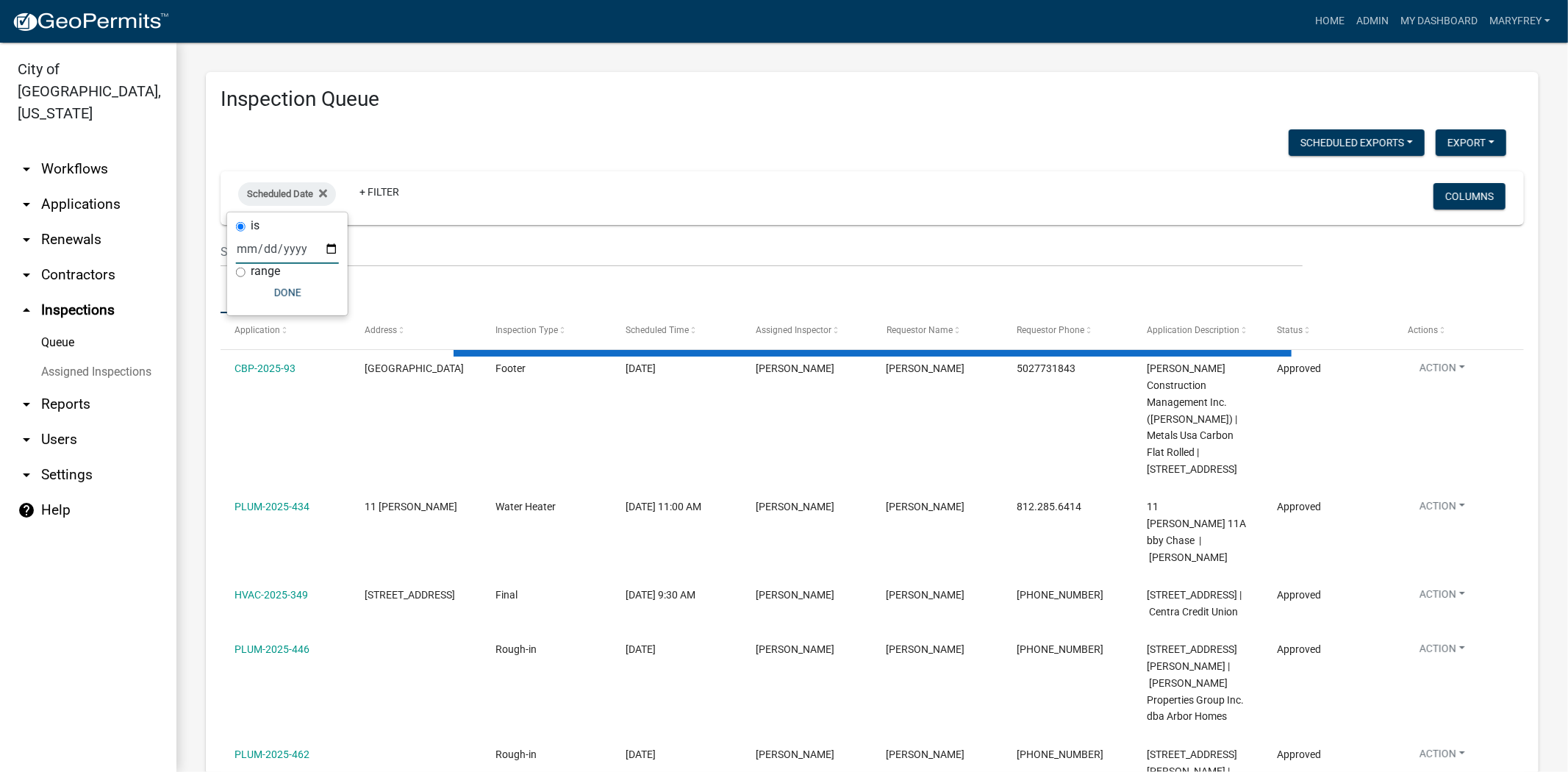
click at [329, 250] on input "date" at bounding box center [287, 248] width 103 height 30
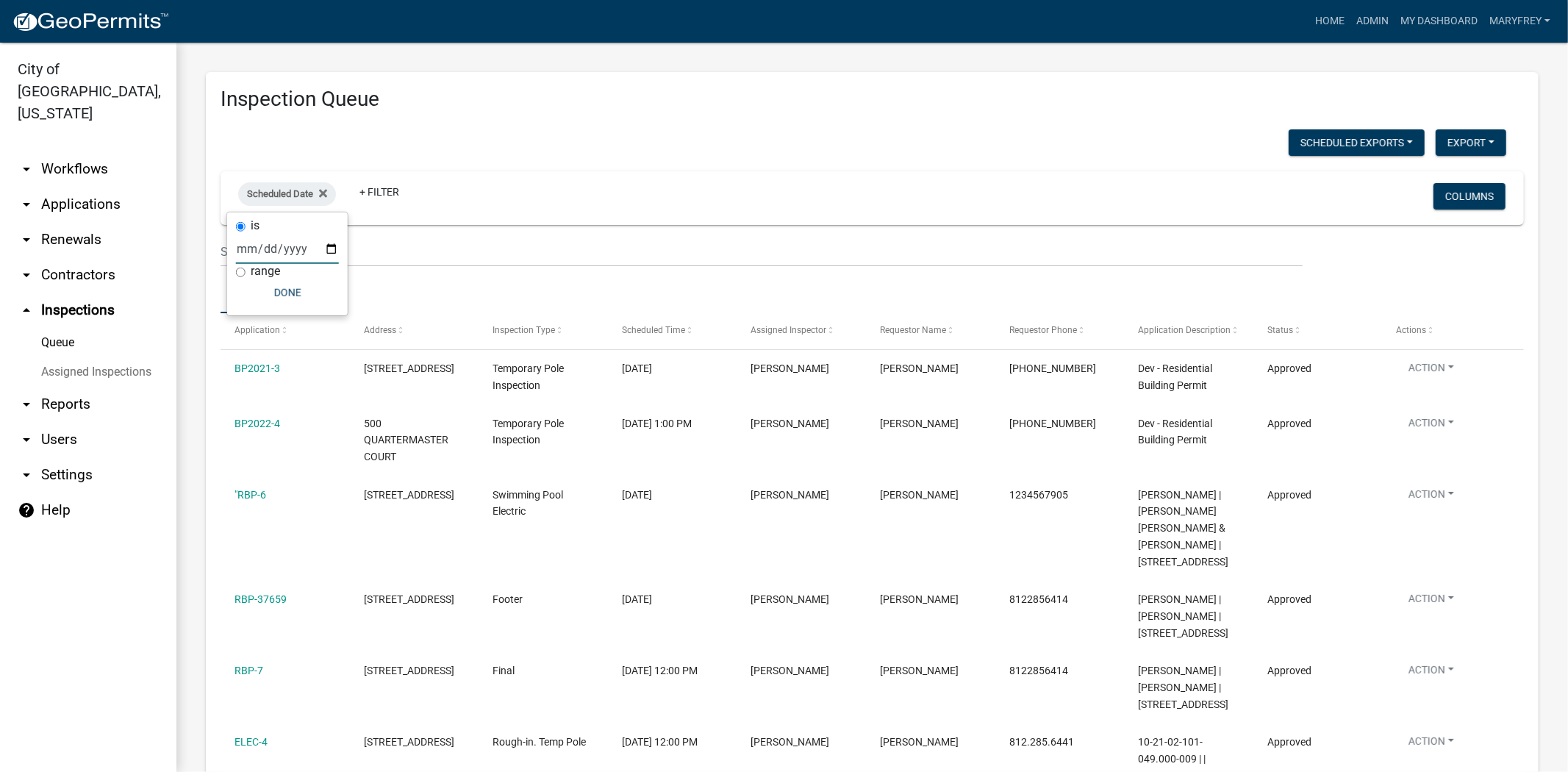
type input "2025-09-23"
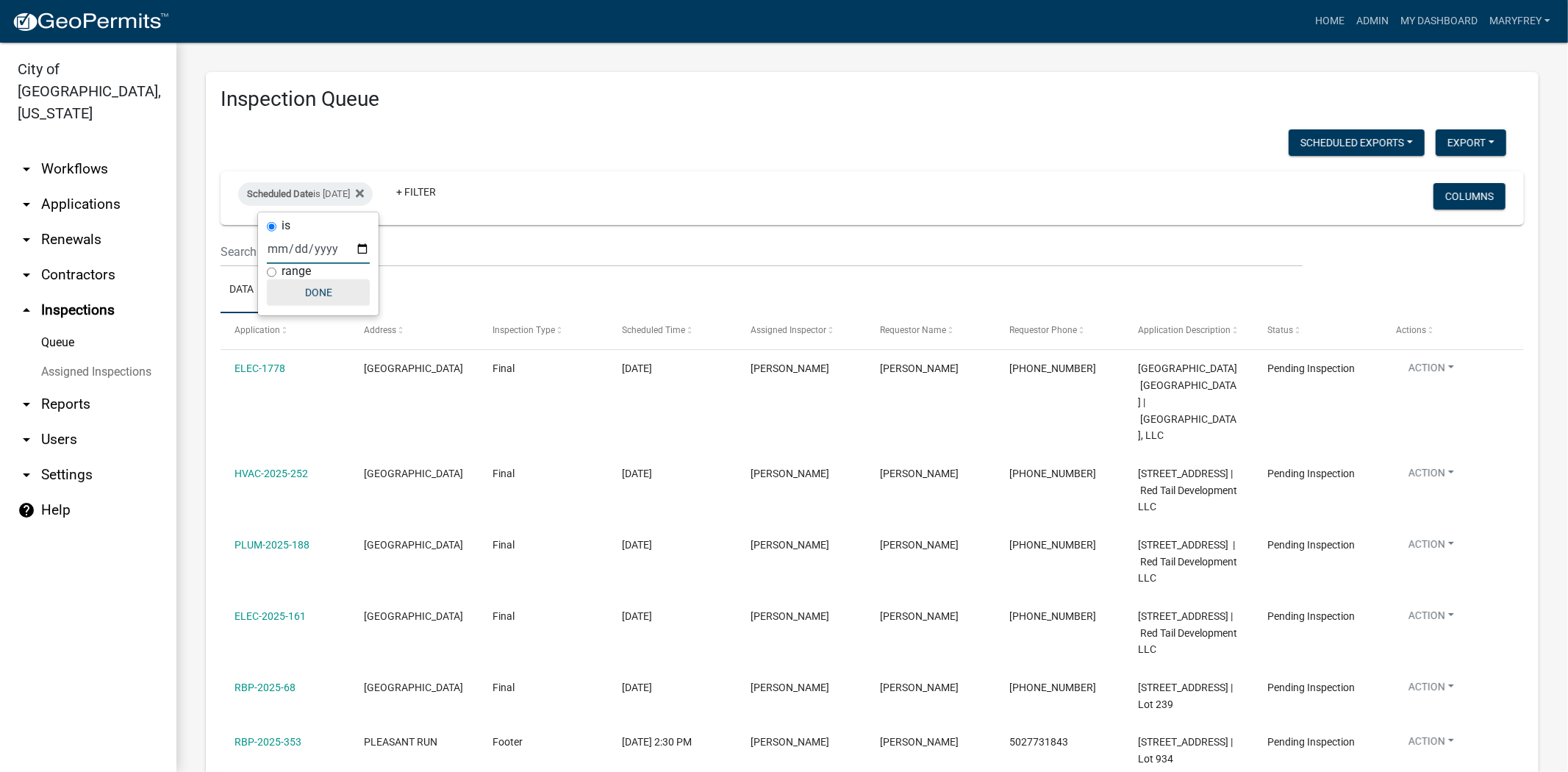
click at [315, 291] on button "Done" at bounding box center [318, 292] width 103 height 26
click at [82, 187] on link "arrow_drop_down Applications" at bounding box center [88, 204] width 176 height 36
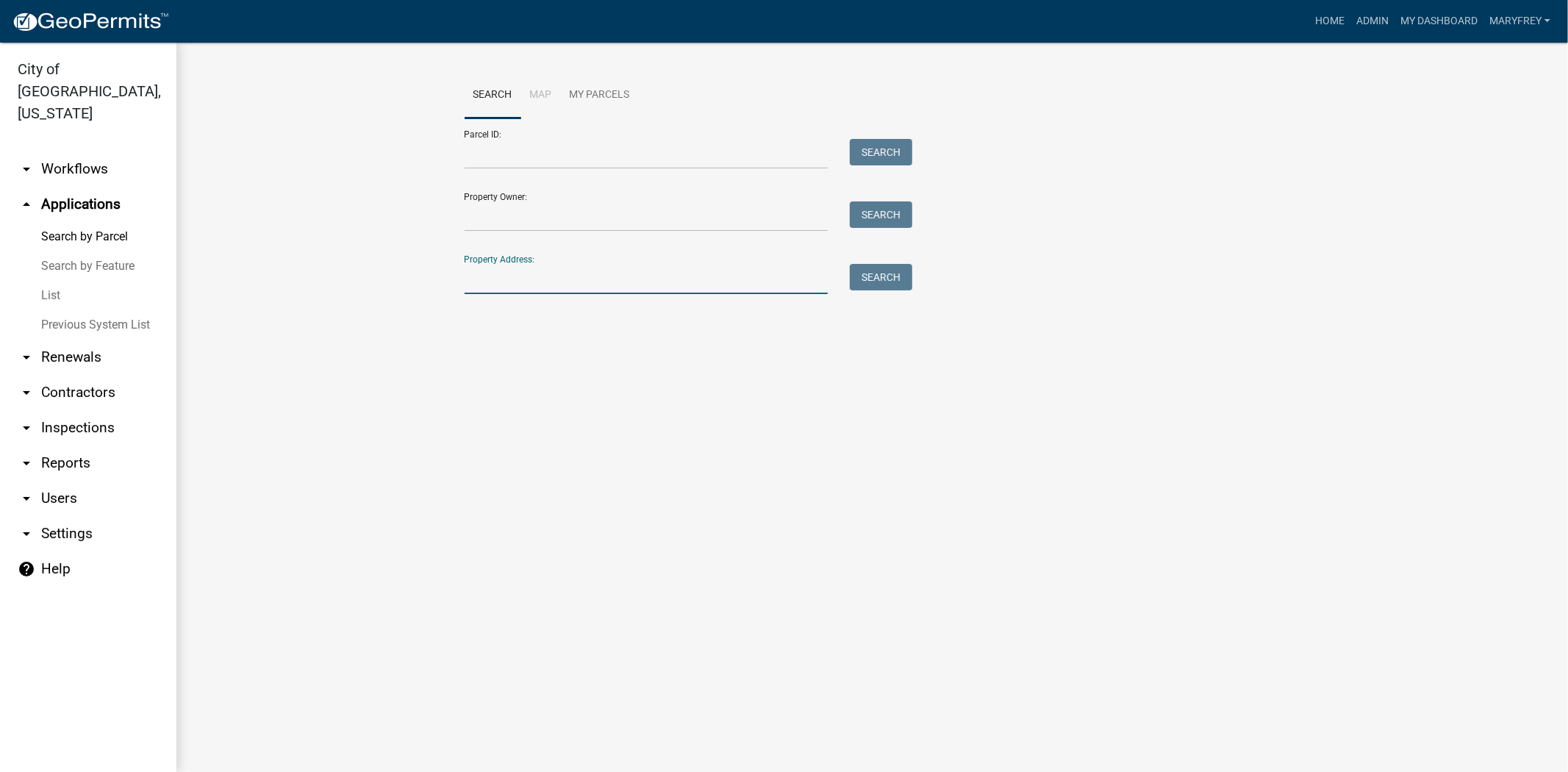
click at [512, 287] on input "Property Address:" at bounding box center [647, 278] width 364 height 30
type input "716 crestview"
click at [851, 268] on button "Search" at bounding box center [881, 276] width 63 height 26
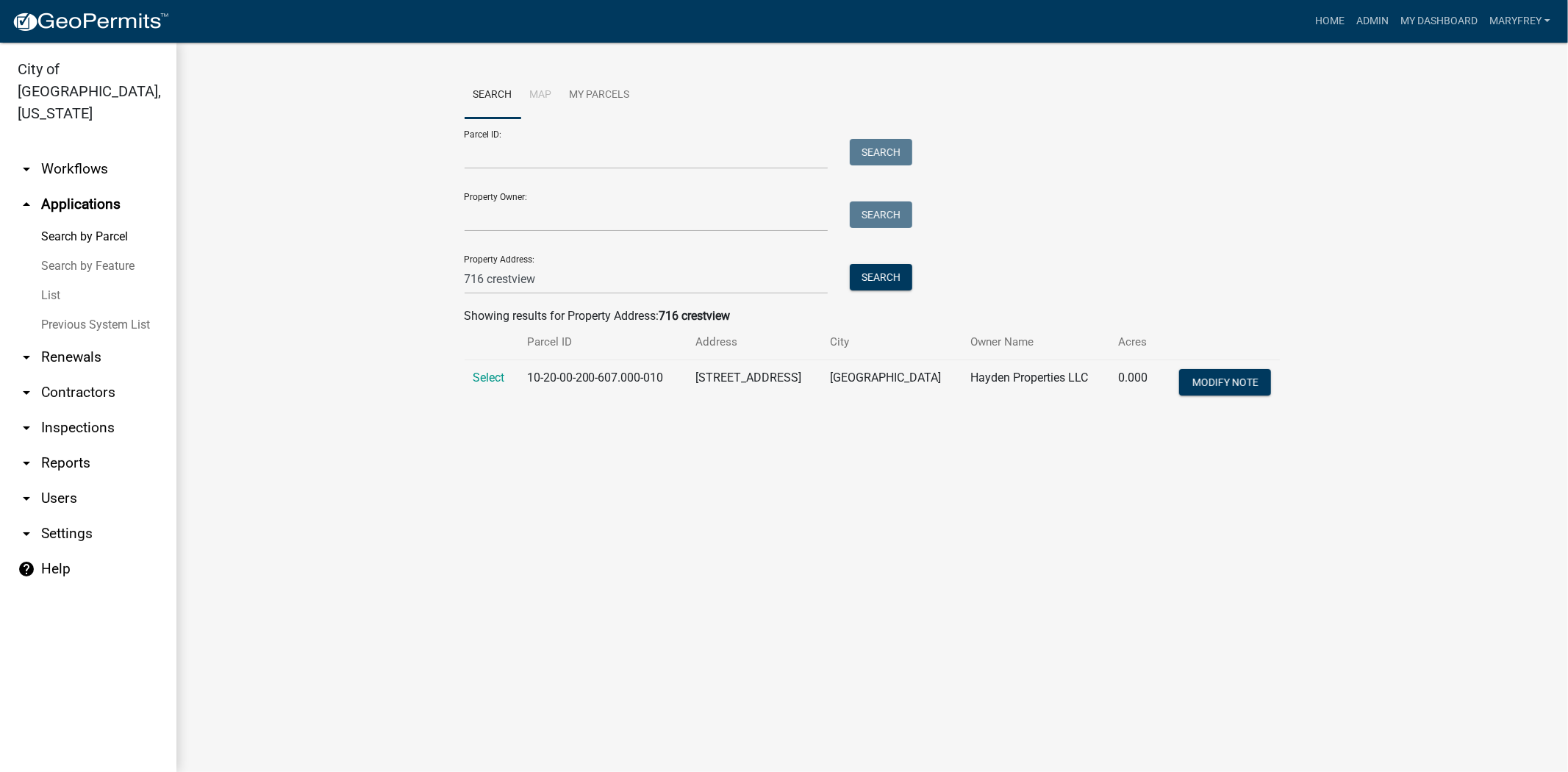
click at [469, 378] on td "Select" at bounding box center [492, 384] width 54 height 48
click at [502, 378] on span "Select" at bounding box center [489, 377] width 32 height 14
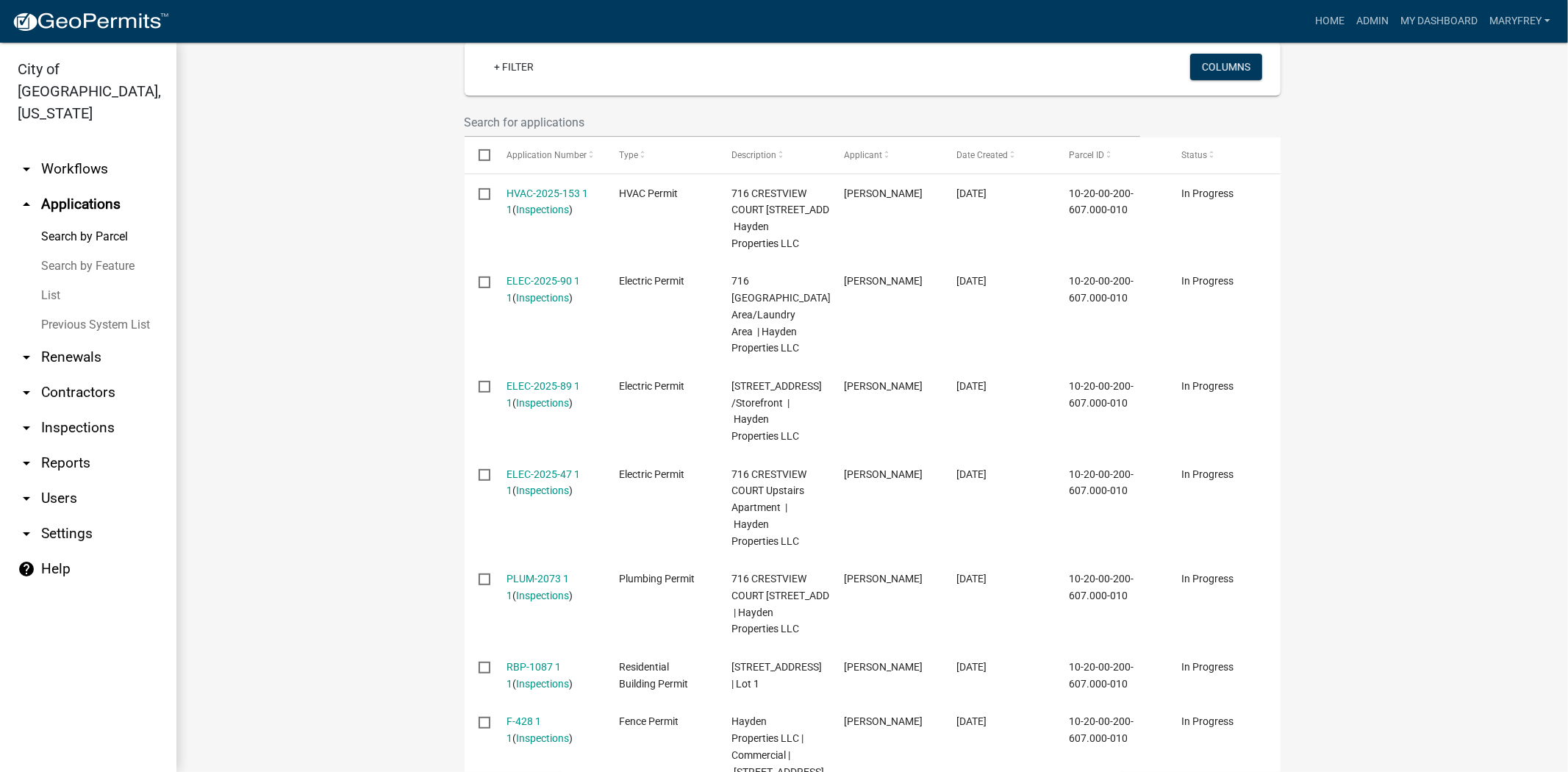
scroll to position [463, 0]
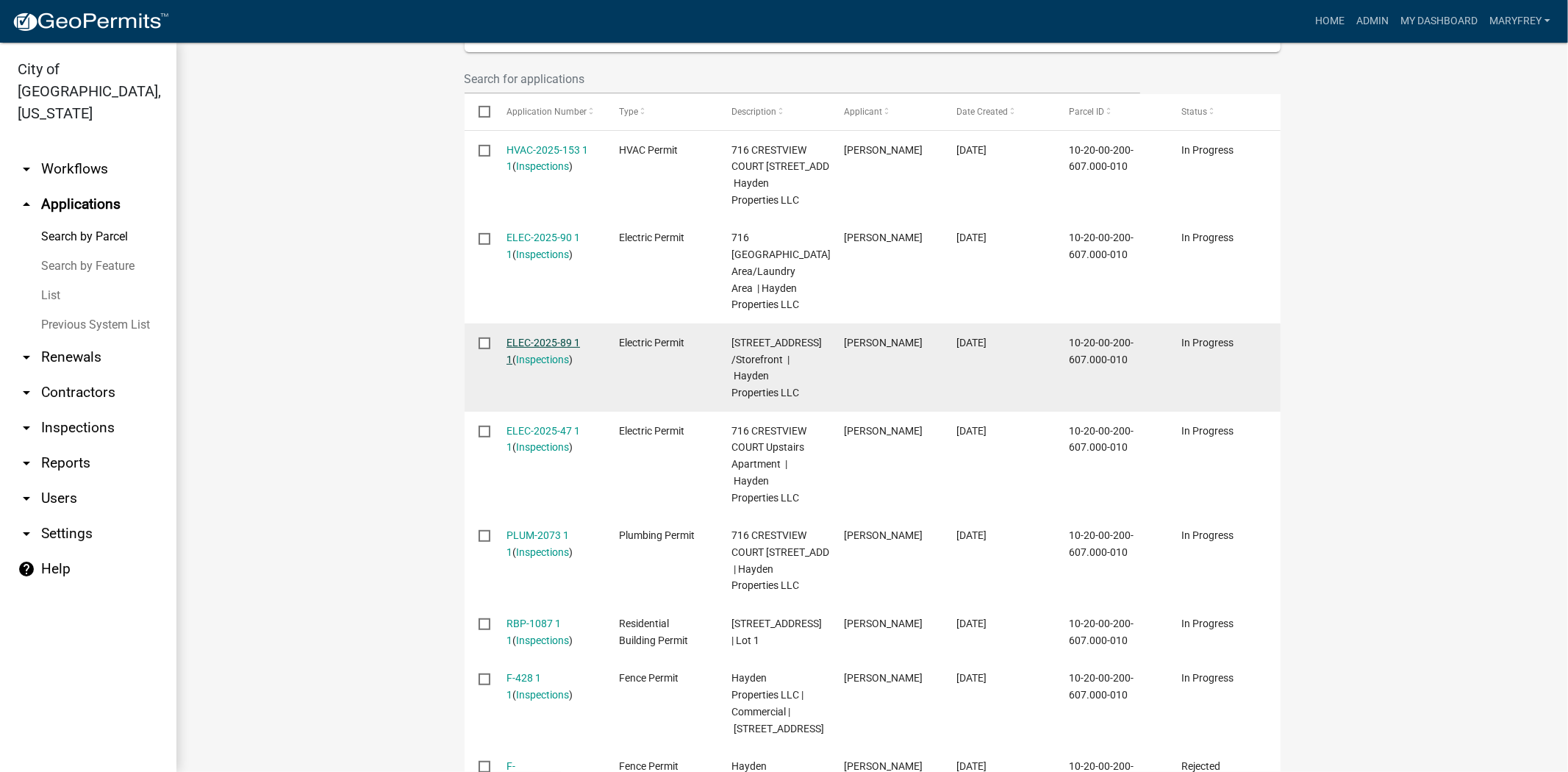
click at [538, 358] on link "ELEC-2025-89 1 1" at bounding box center [543, 351] width 73 height 29
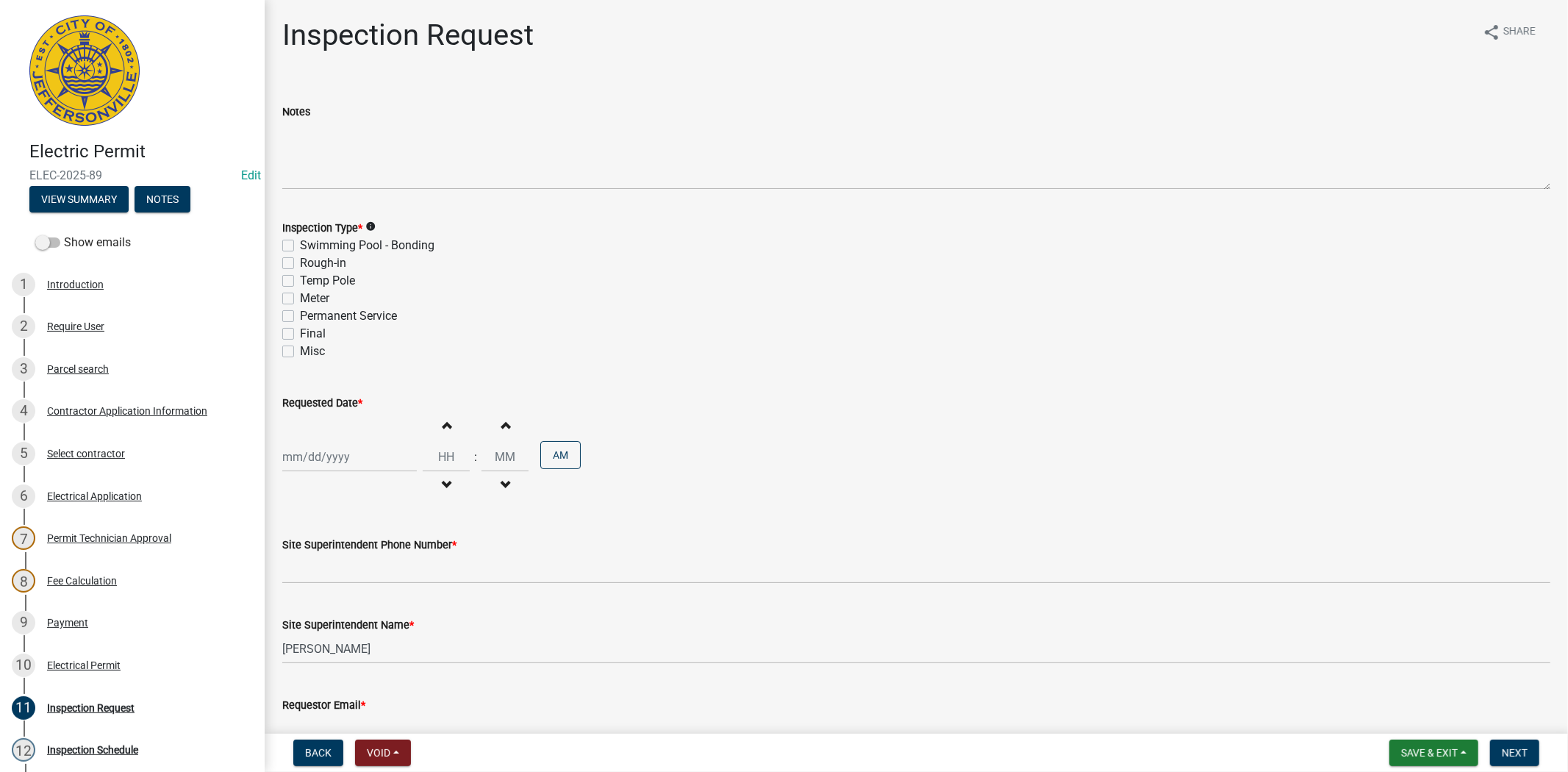
click at [300, 351] on label "Misc" at bounding box center [313, 351] width 25 height 17
click at [300, 351] on input "Misc" at bounding box center [305, 347] width 10 height 10
checkbox input "true"
checkbox input "false"
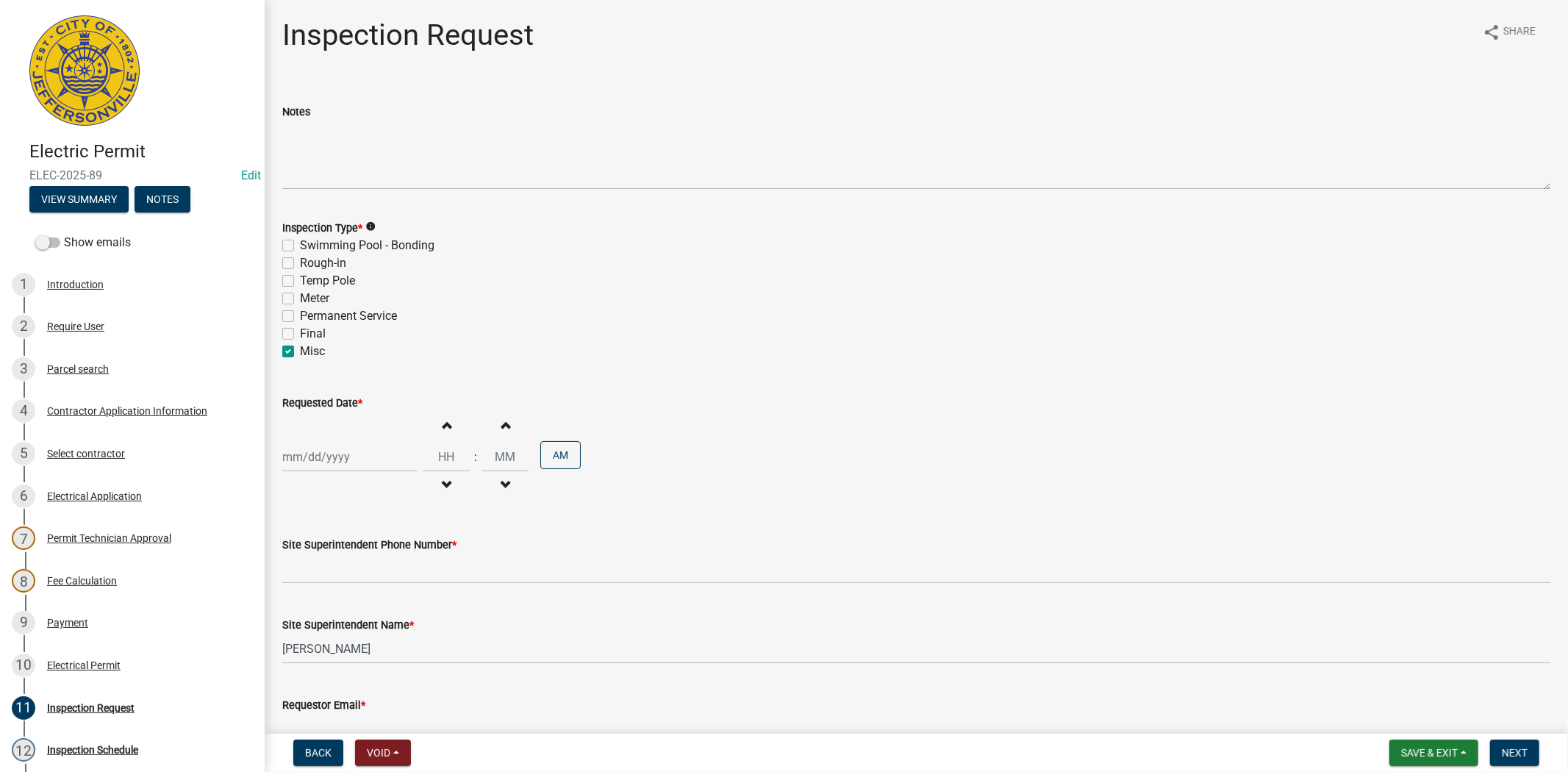
checkbox input "false"
checkbox input "true"
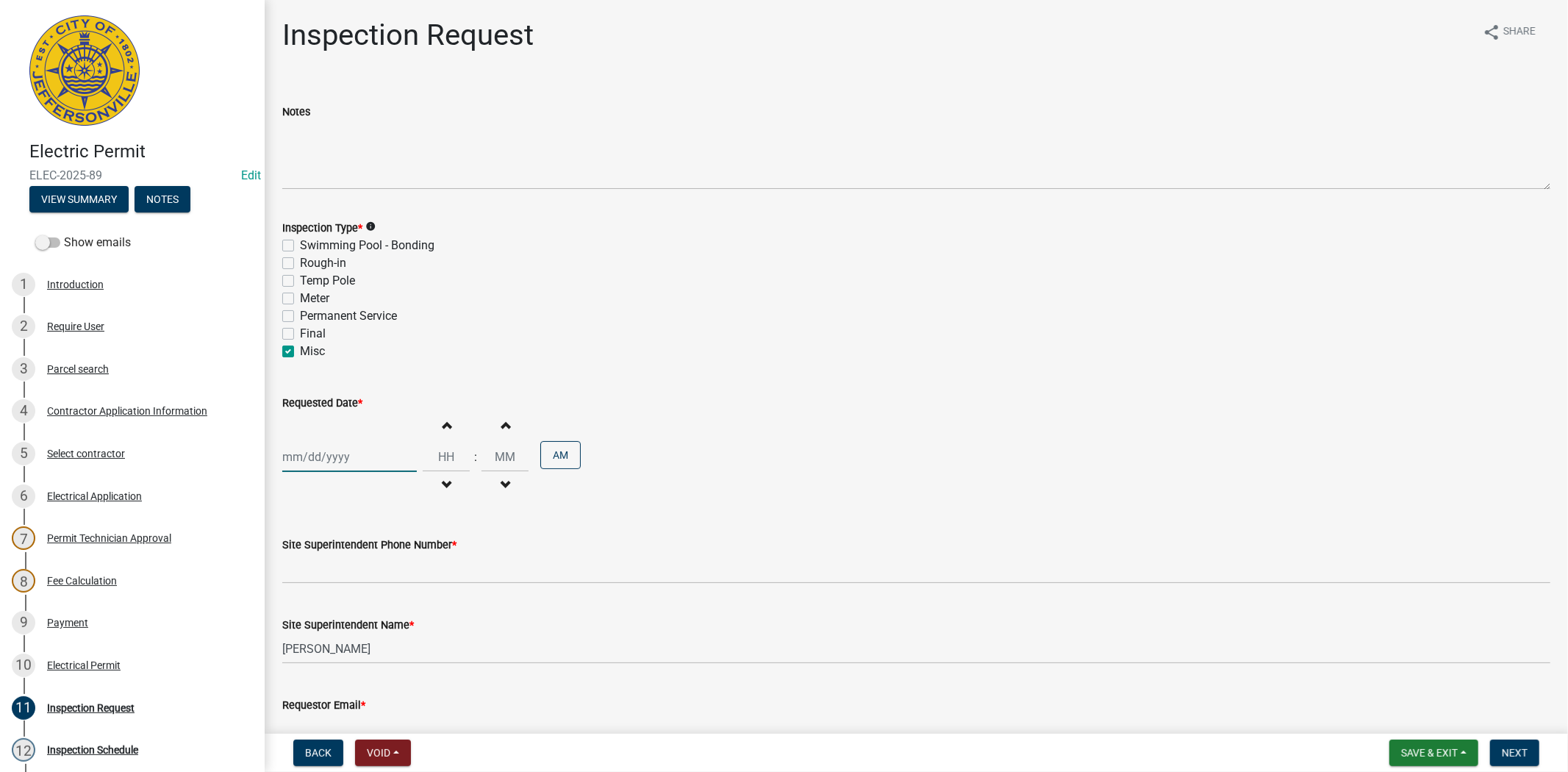
click at [370, 457] on div at bounding box center [349, 456] width 135 height 30
select select "9"
select select "2025"
click at [321, 607] on div "23" at bounding box center [321, 605] width 23 height 23
type input "09/23/2025"
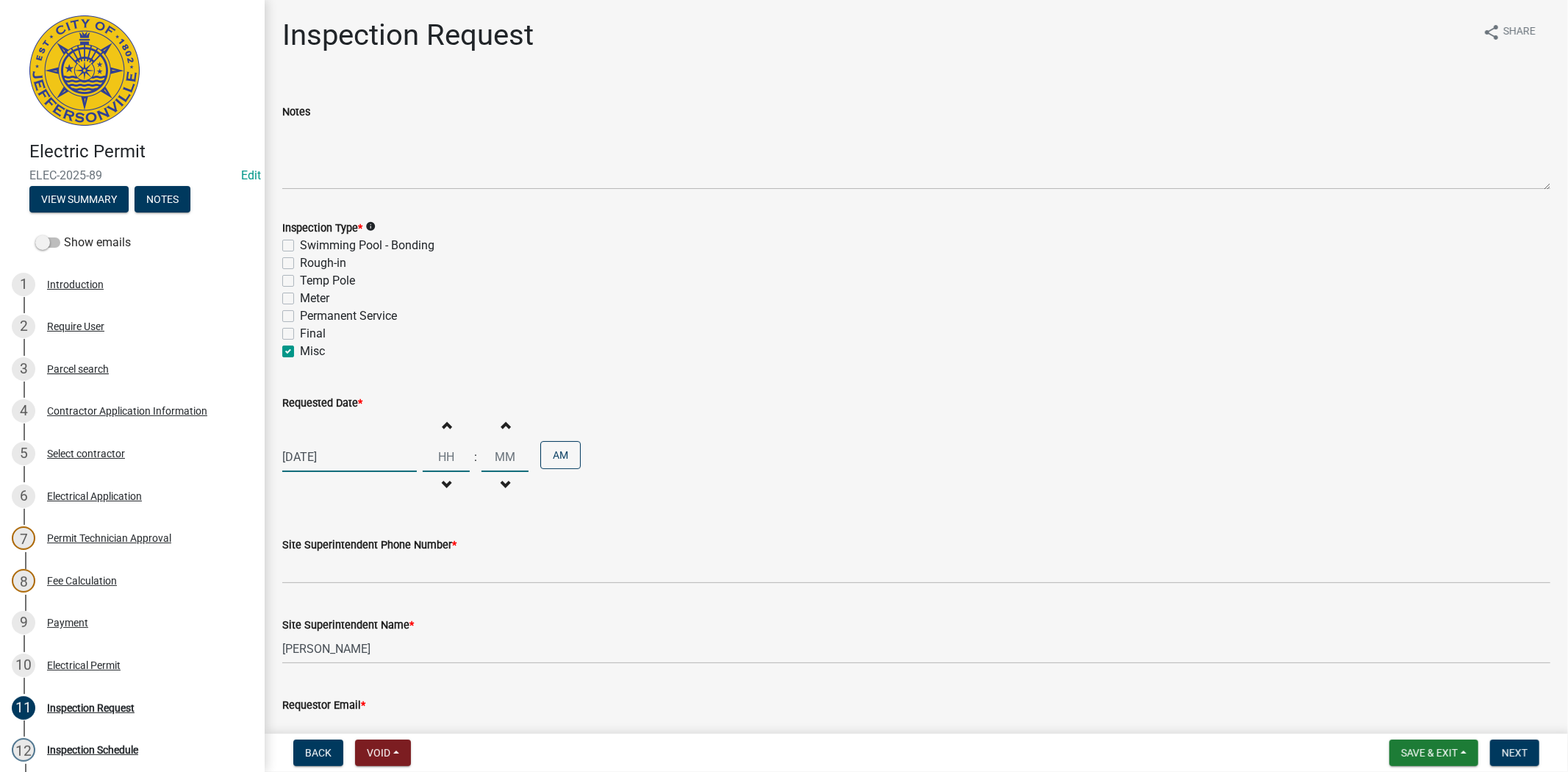
click at [423, 461] on input "Hours" at bounding box center [446, 456] width 47 height 30
type input "09"
type input "30"
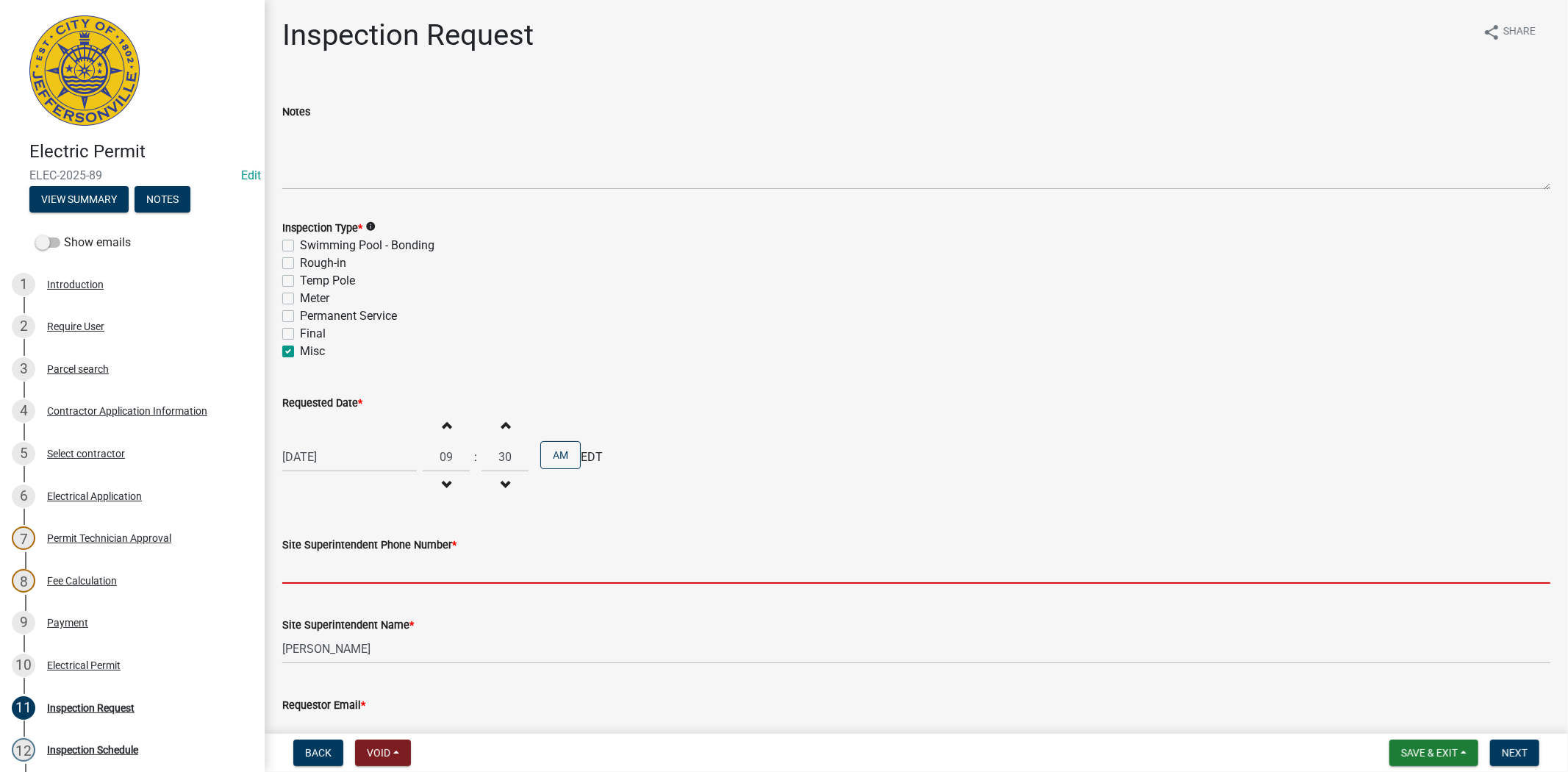
click at [369, 574] on input "Site Superintendent Phone Number *" at bounding box center [915, 568] width 1268 height 30
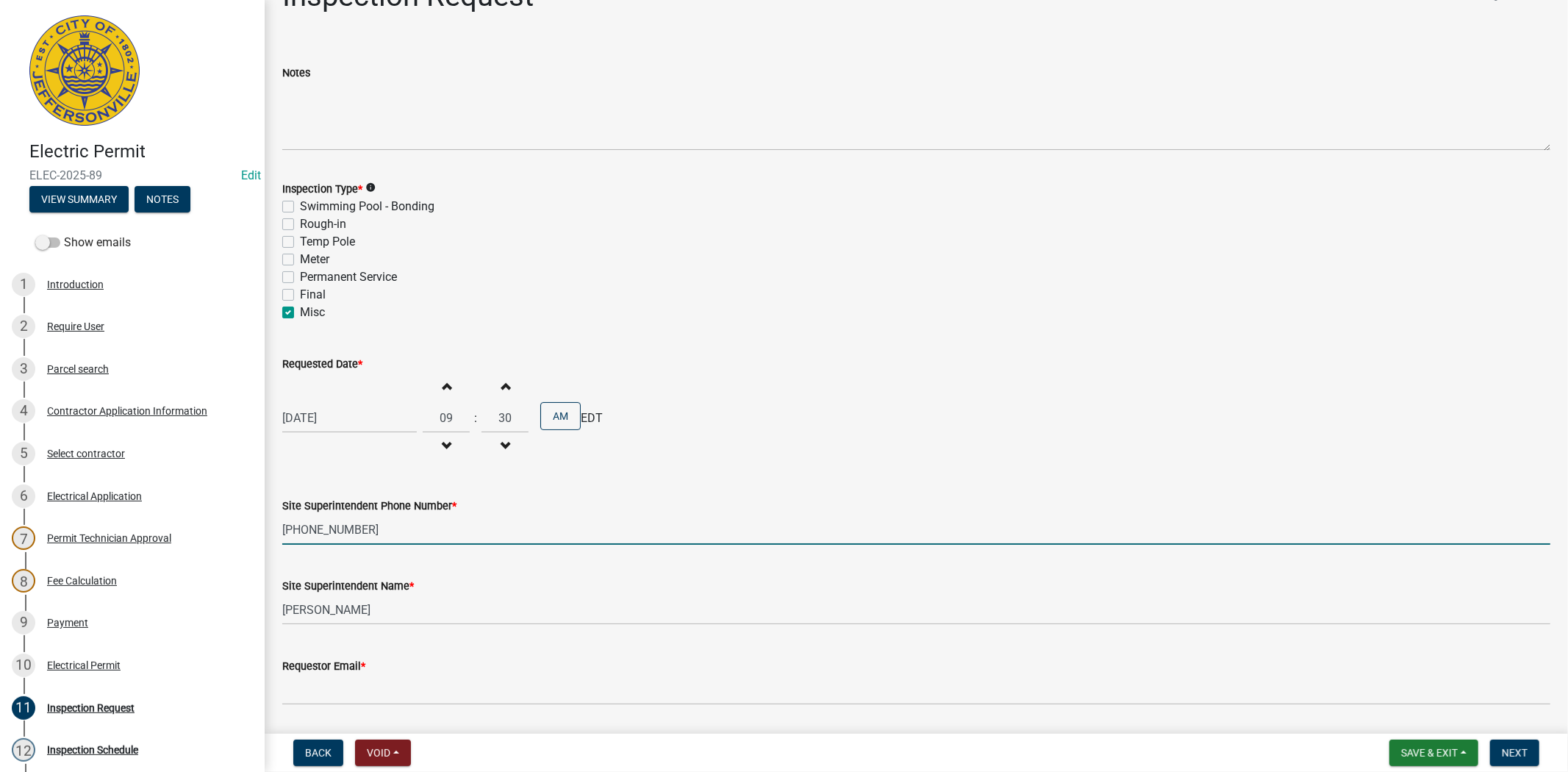
scroll to position [85, 0]
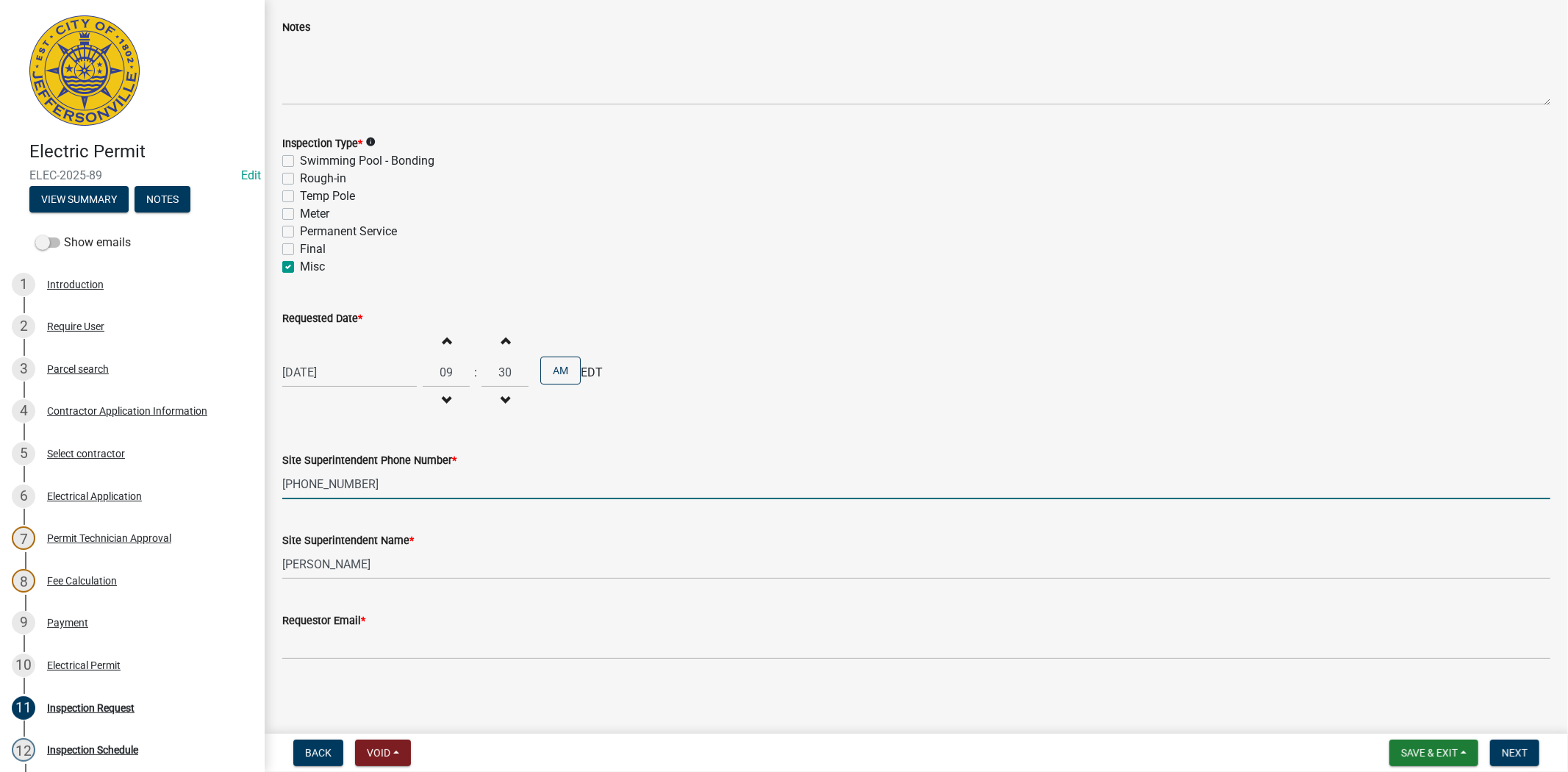
type input "502-207-9577"
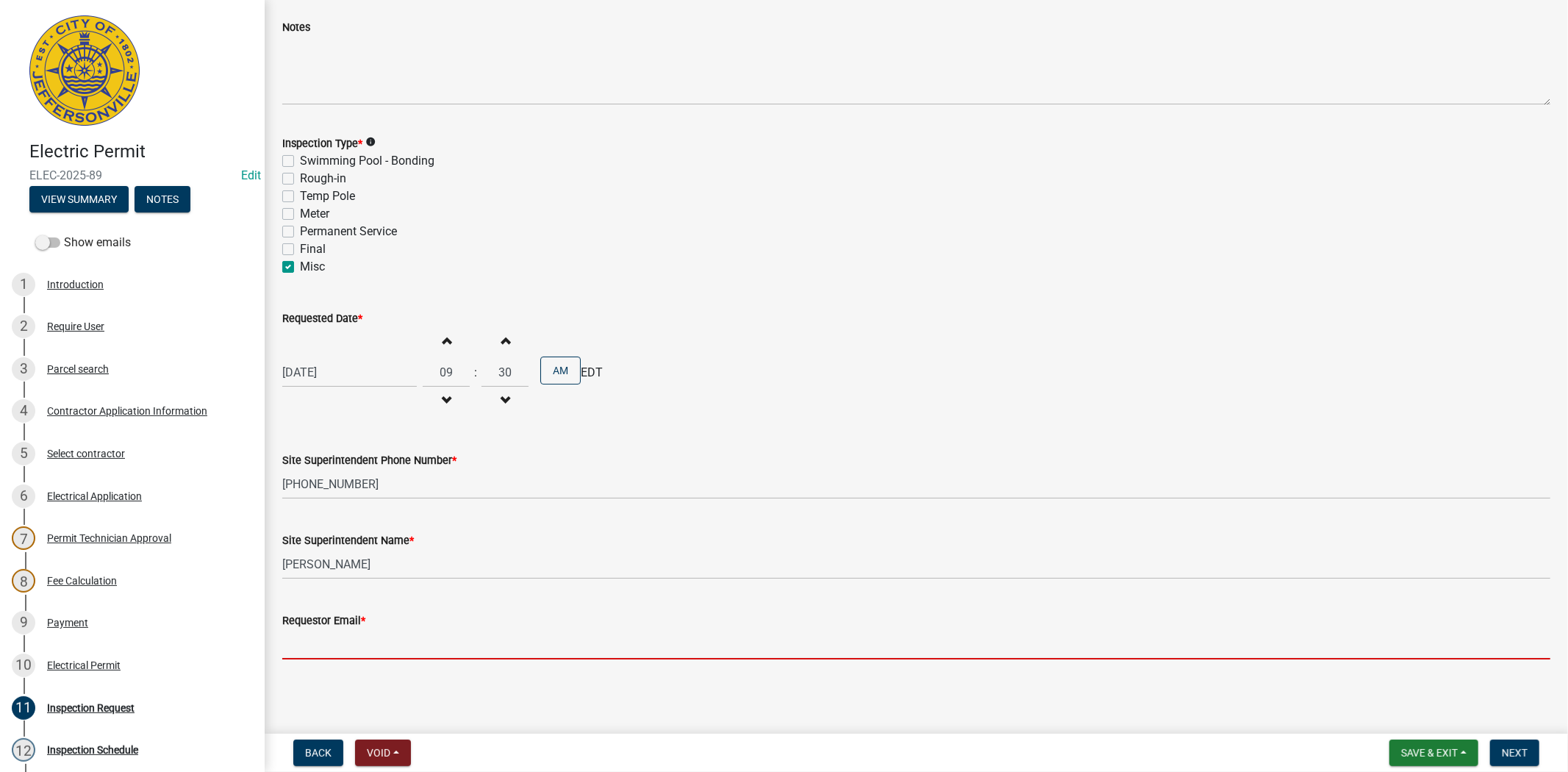
click at [303, 652] on input "Requestor Email *" at bounding box center [915, 644] width 1268 height 30
type input "mfrey@cityofjeff.net"
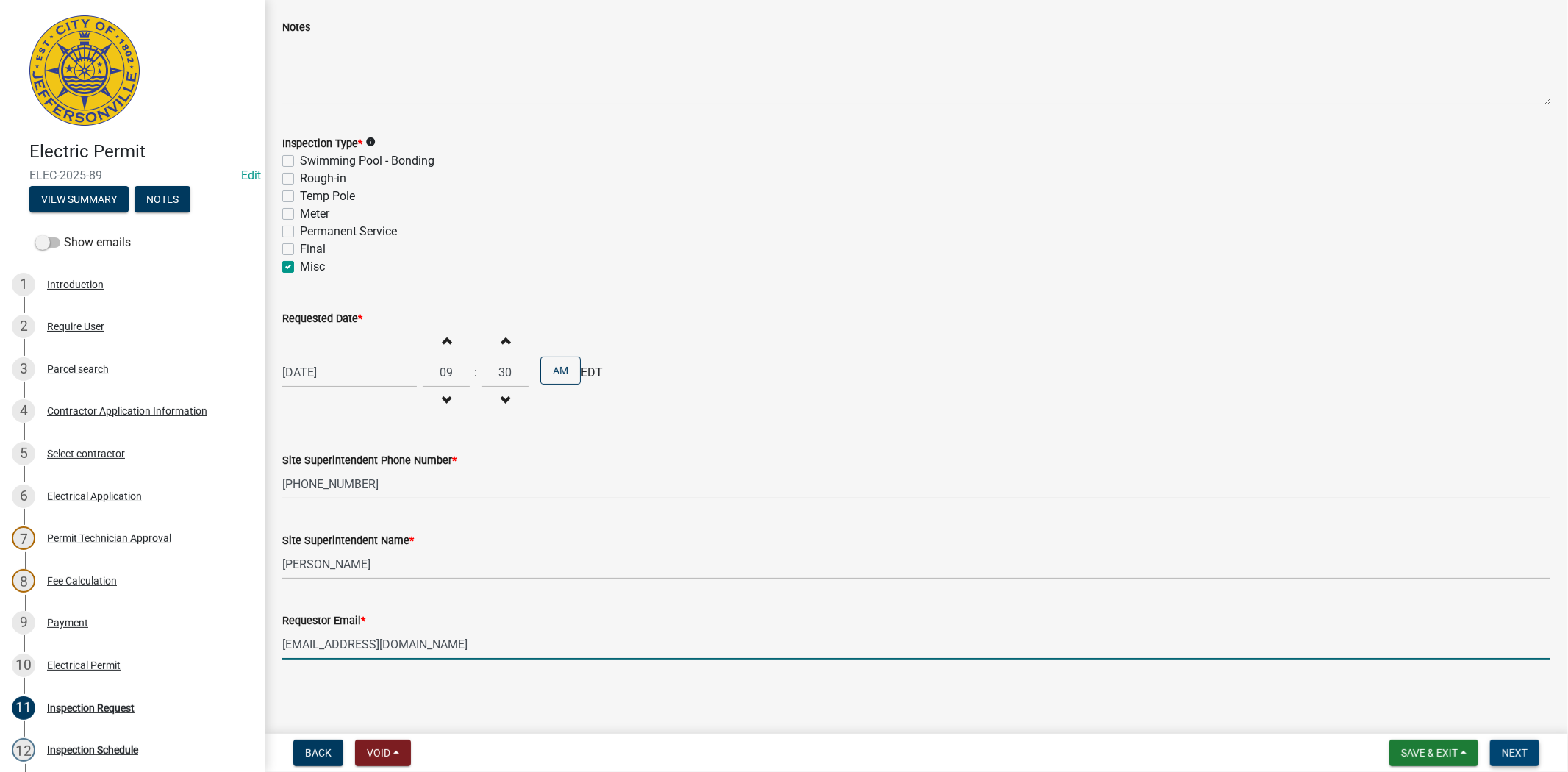
click at [1507, 754] on span "Next" at bounding box center [1514, 753] width 26 height 12
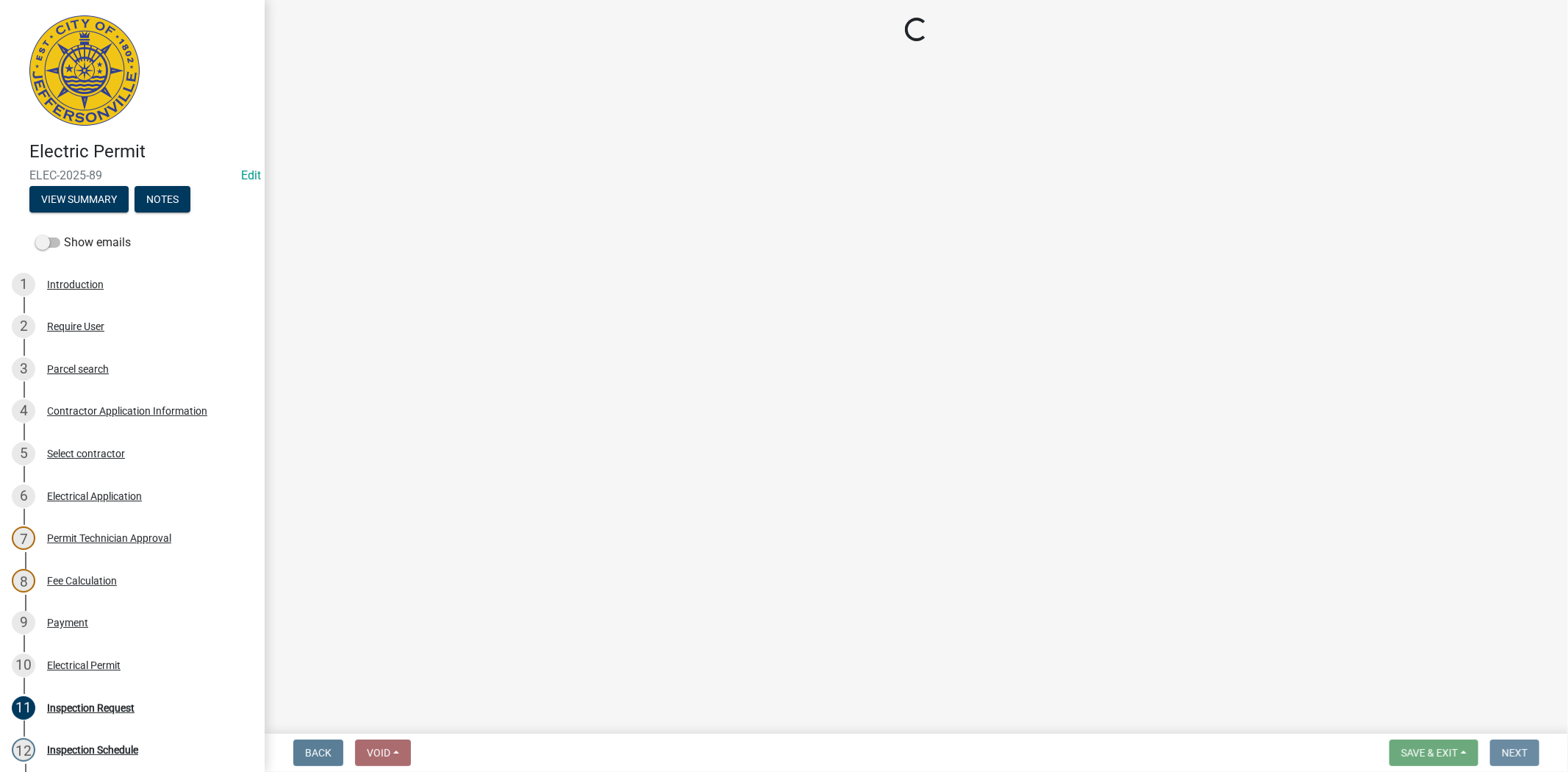
scroll to position [0, 0]
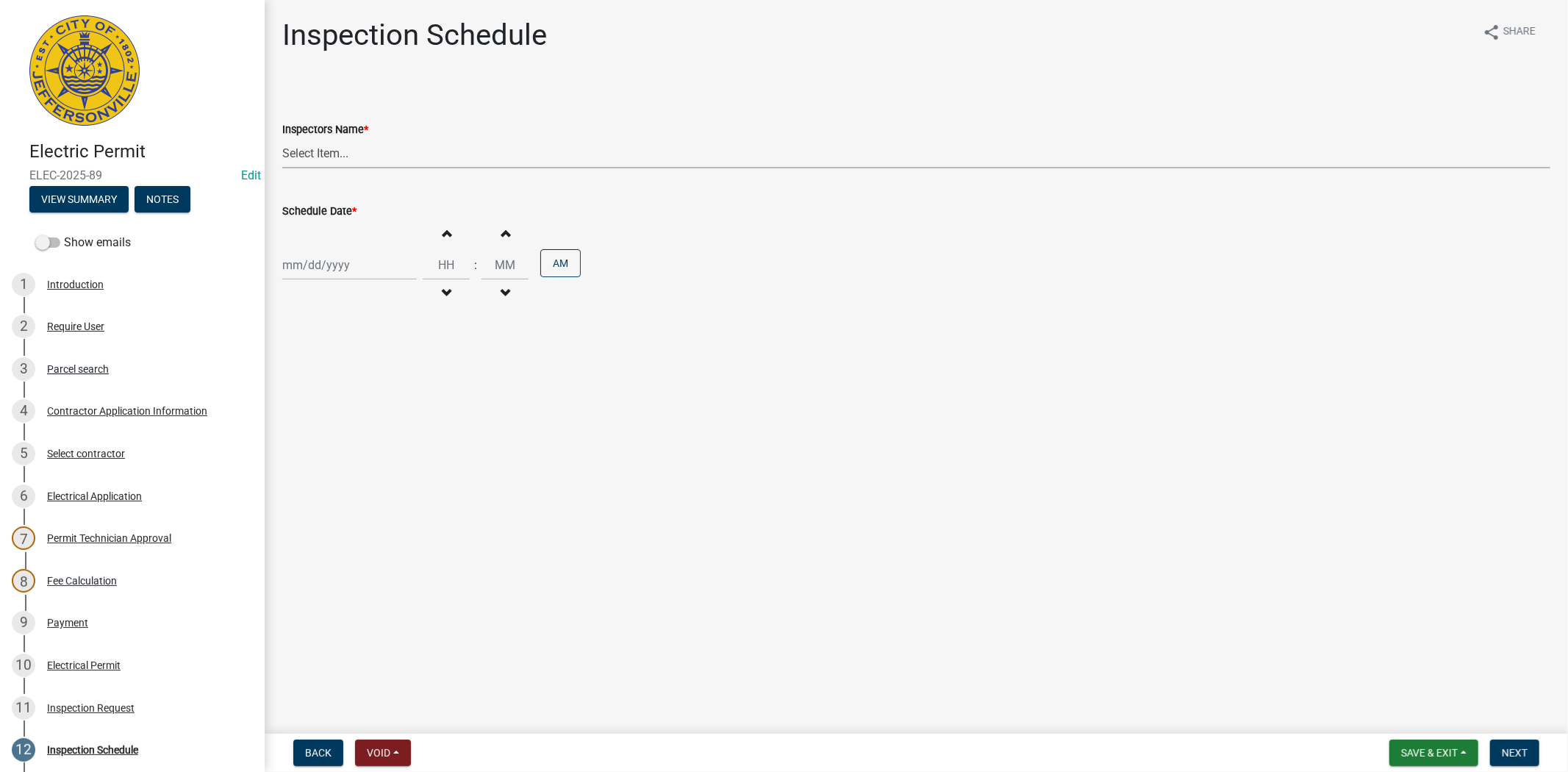
click at [391, 144] on select "Select Item... jramsey (Jeremy Ramsey) MaryFrey (Mary Frey) mkruer (Mike Kruer)…" at bounding box center [915, 153] width 1268 height 30
select select "36a8b8f0-2ef8-43e9-ae06-718f51af8d36"
click at [282, 139] on select "Select Item... jramsey (Jeremy Ramsey) MaryFrey (Mary Frey) mkruer (Mike Kruer)…" at bounding box center [915, 153] width 1268 height 30
click at [375, 272] on div at bounding box center [349, 265] width 135 height 30
select select "9"
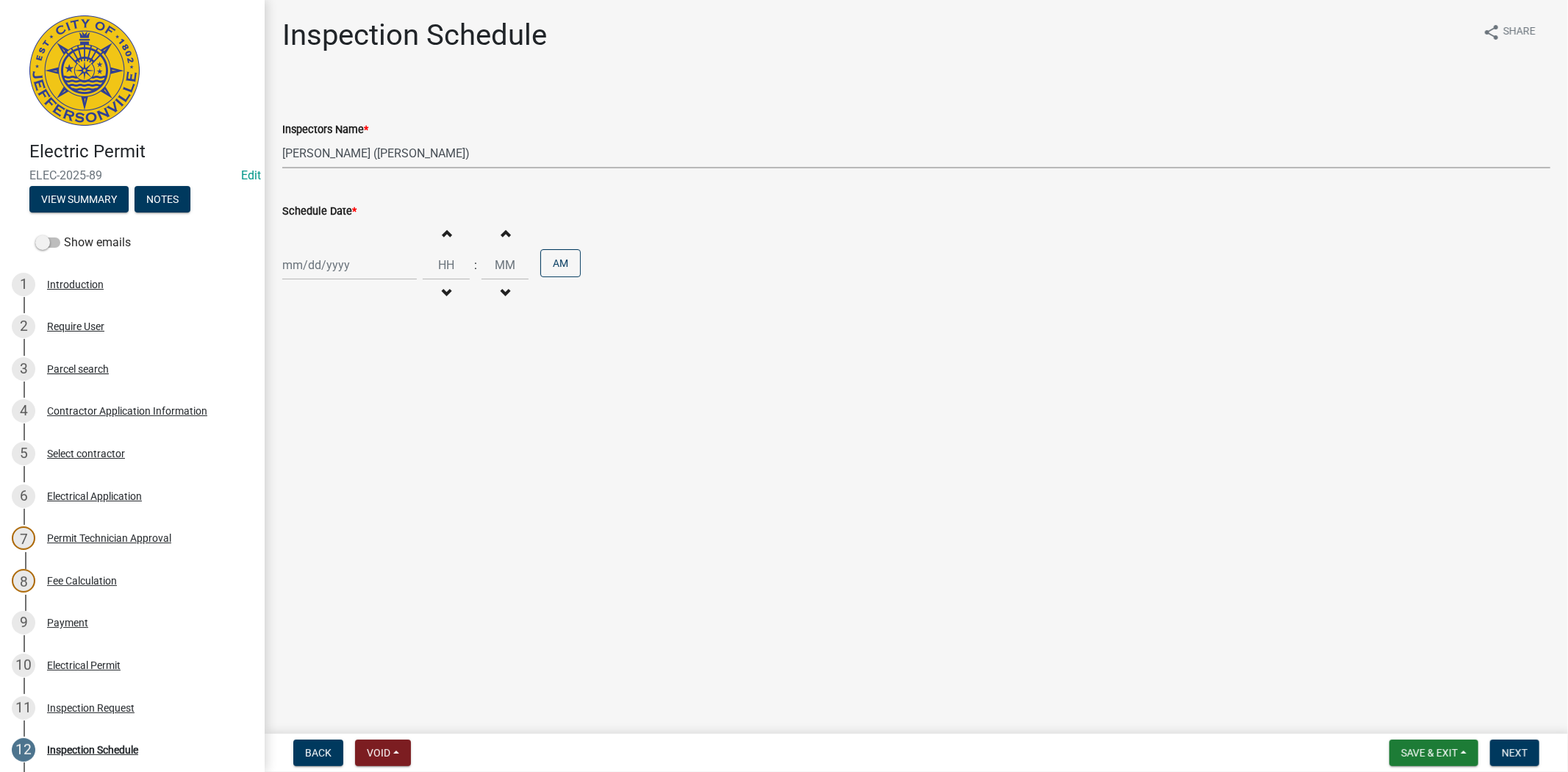
select select "2025"
click at [321, 416] on div "23" at bounding box center [321, 414] width 23 height 23
type input "09/23/2025"
click at [413, 266] on div "09/23/2025 Increment hours Decrement hours : Increment minutes Decrement minute…" at bounding box center [915, 265] width 1268 height 90
select select "9"
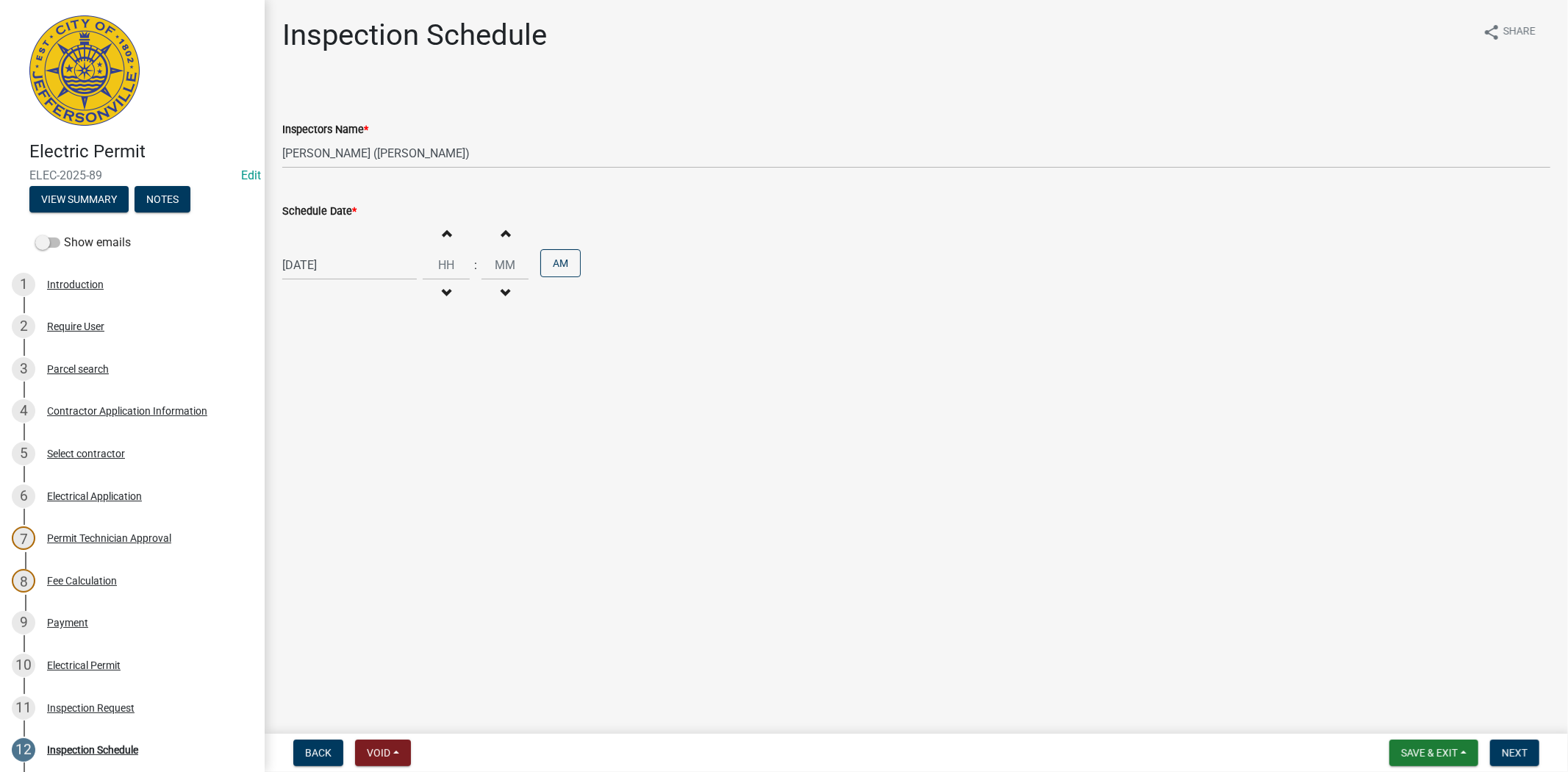
select select "2025"
click at [424, 263] on input "Hours" at bounding box center [446, 265] width 47 height 30
type input "09"
type input "30"
click at [1520, 751] on span "Next" at bounding box center [1514, 753] width 26 height 12
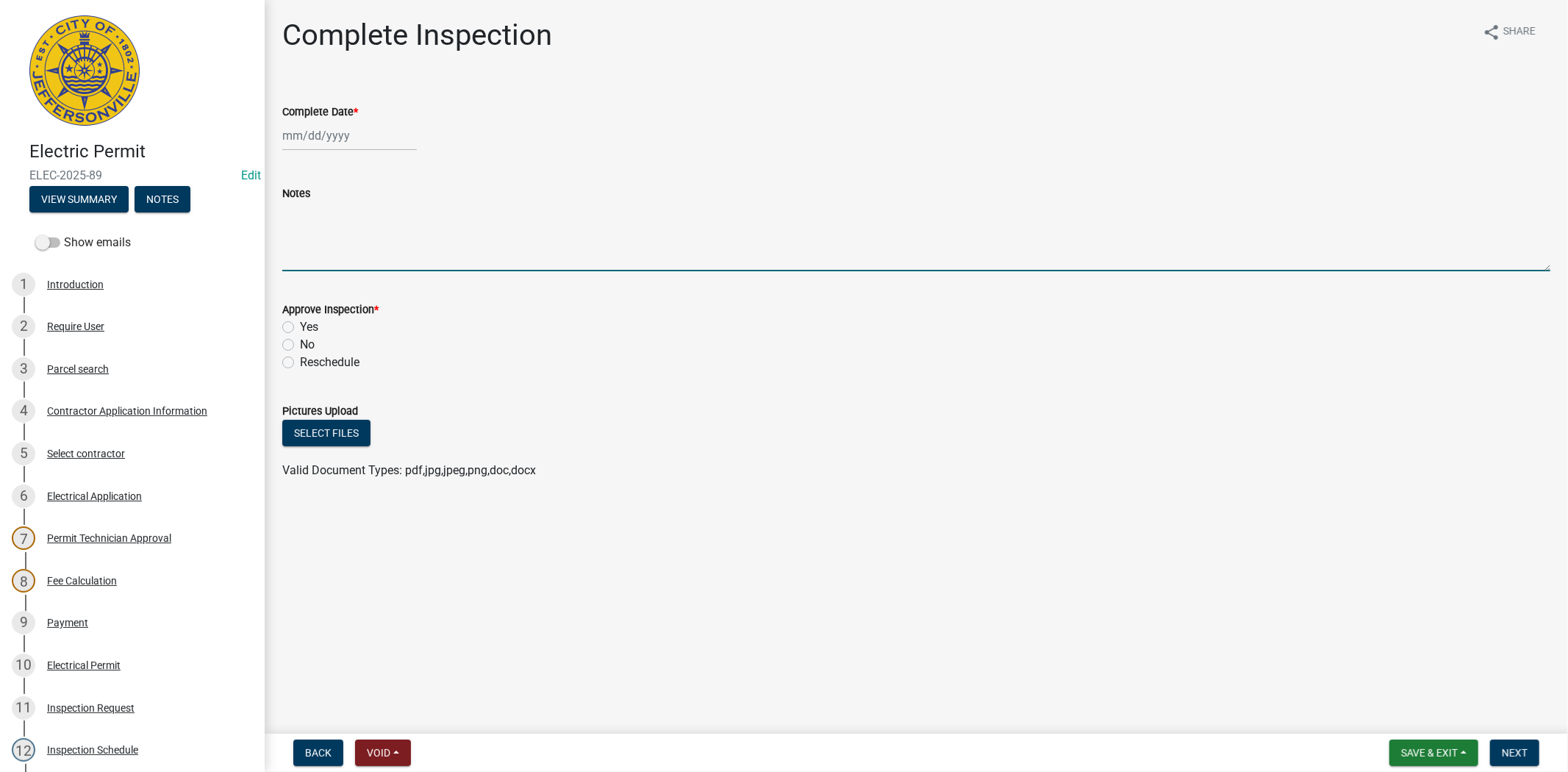
click at [327, 240] on textarea "Notes" at bounding box center [915, 237] width 1268 height 69
type textarea "5"
type textarea "812-507-9577"
click at [1520, 751] on span "Next" at bounding box center [1514, 753] width 26 height 12
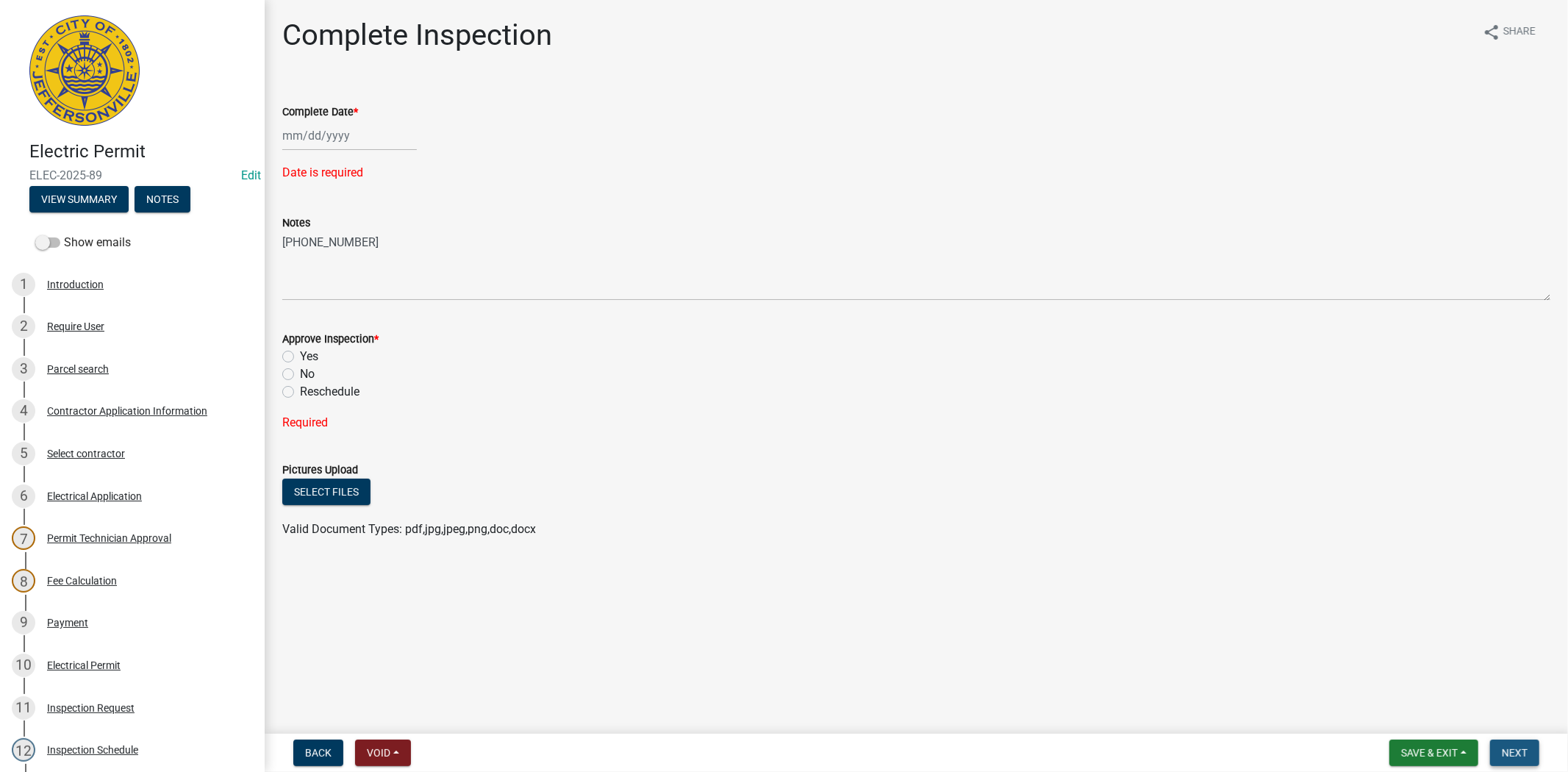
click at [1502, 758] on span "Next" at bounding box center [1514, 753] width 26 height 12
click at [1417, 747] on span "Save & Exit" at bounding box center [1429, 753] width 57 height 12
click at [1399, 713] on button "Save & Exit" at bounding box center [1420, 714] width 117 height 36
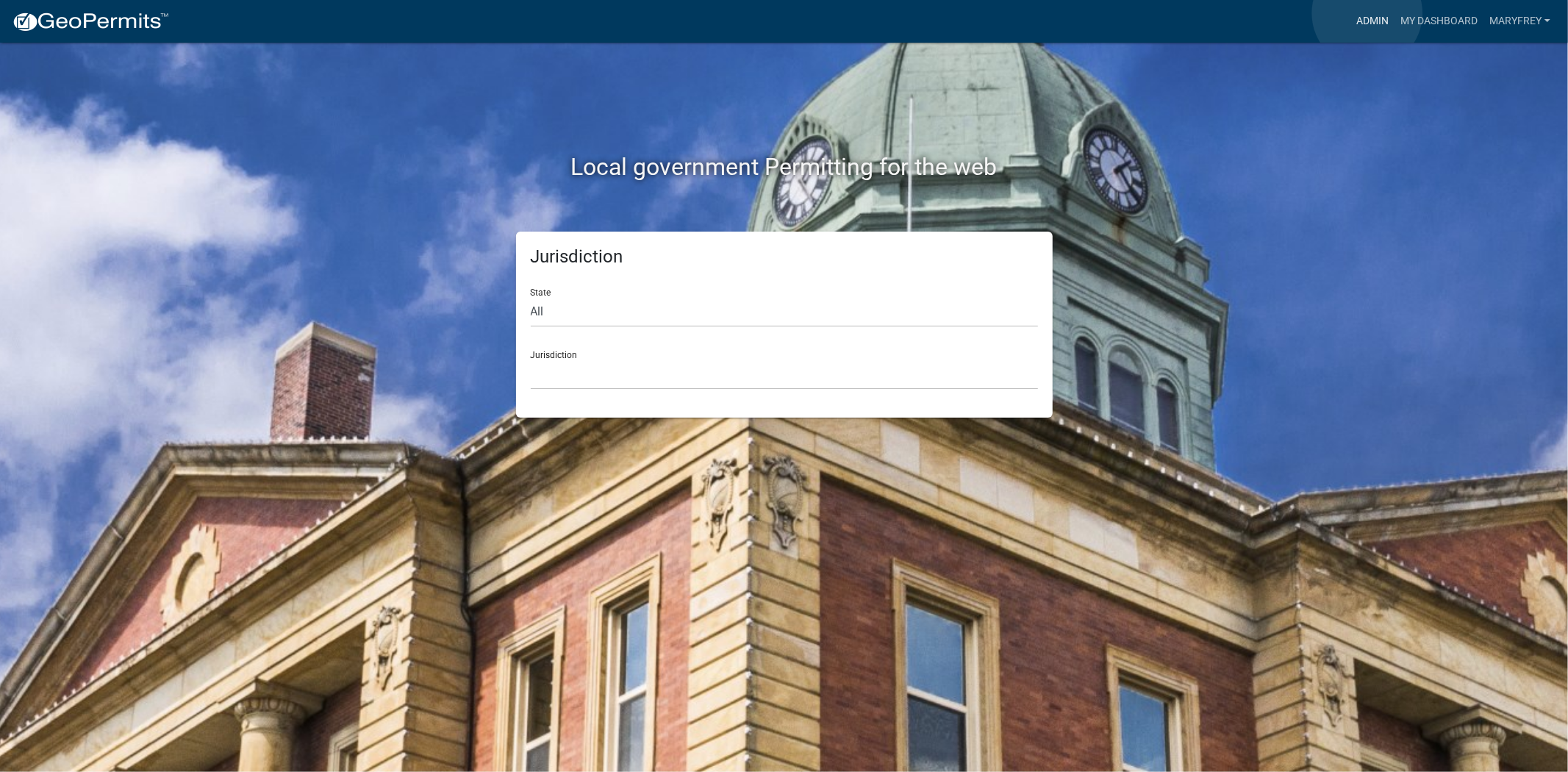
click at [1368, 13] on link "Admin" at bounding box center [1373, 21] width 44 height 28
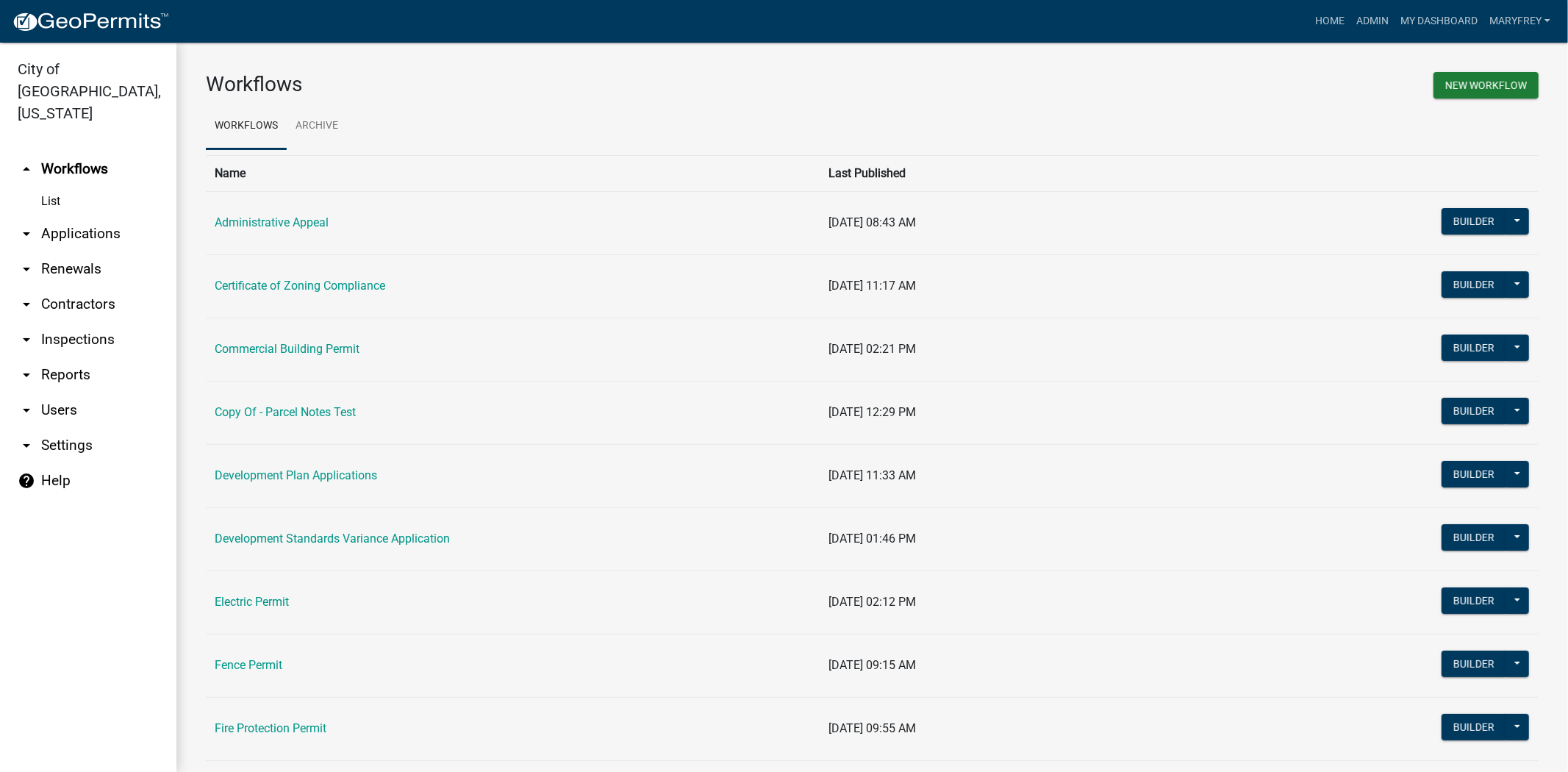
click at [104, 287] on link "arrow_drop_down Contractors" at bounding box center [88, 304] width 176 height 36
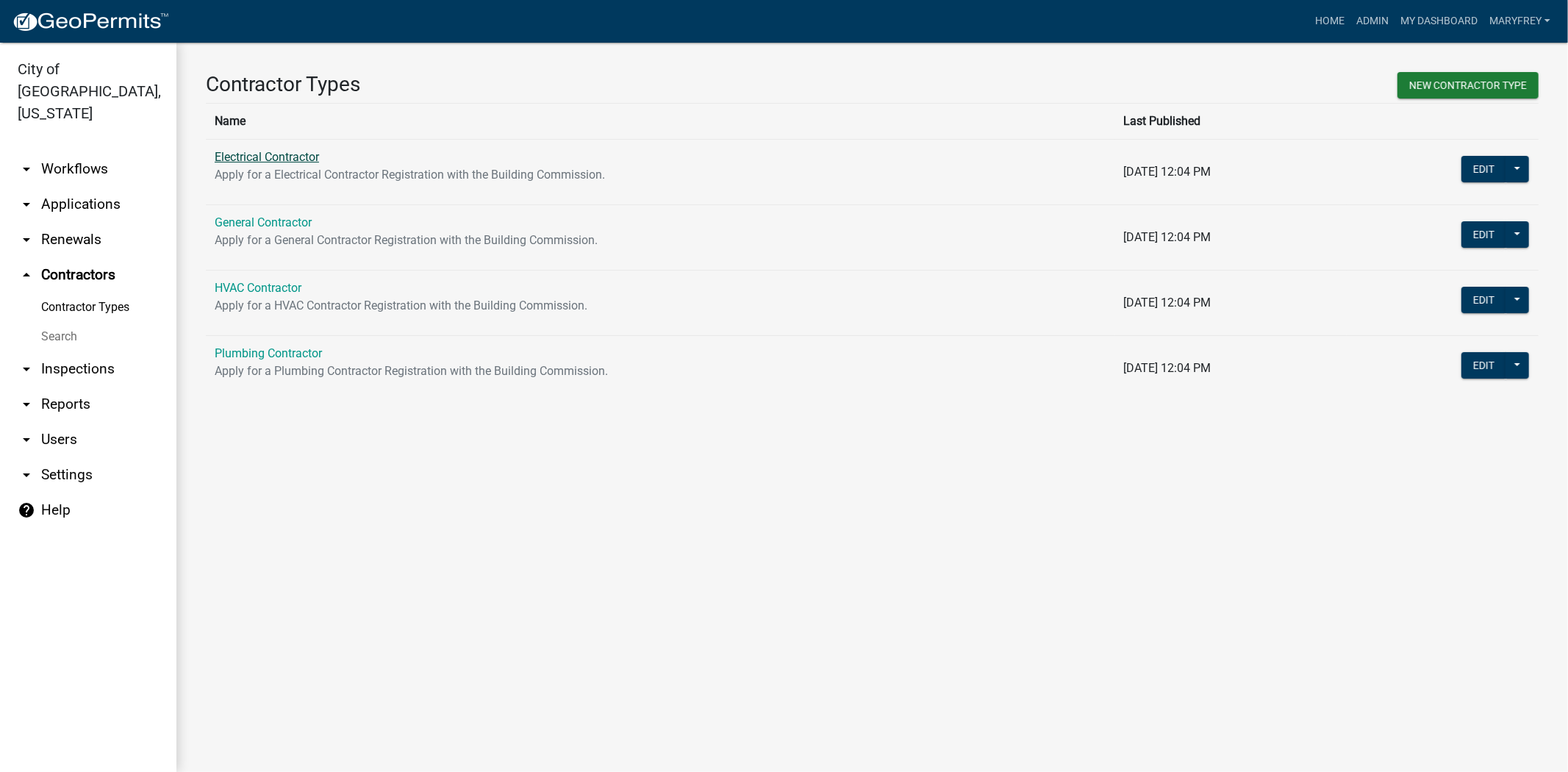
click at [258, 163] on link "Electrical Contractor" at bounding box center [267, 157] width 104 height 14
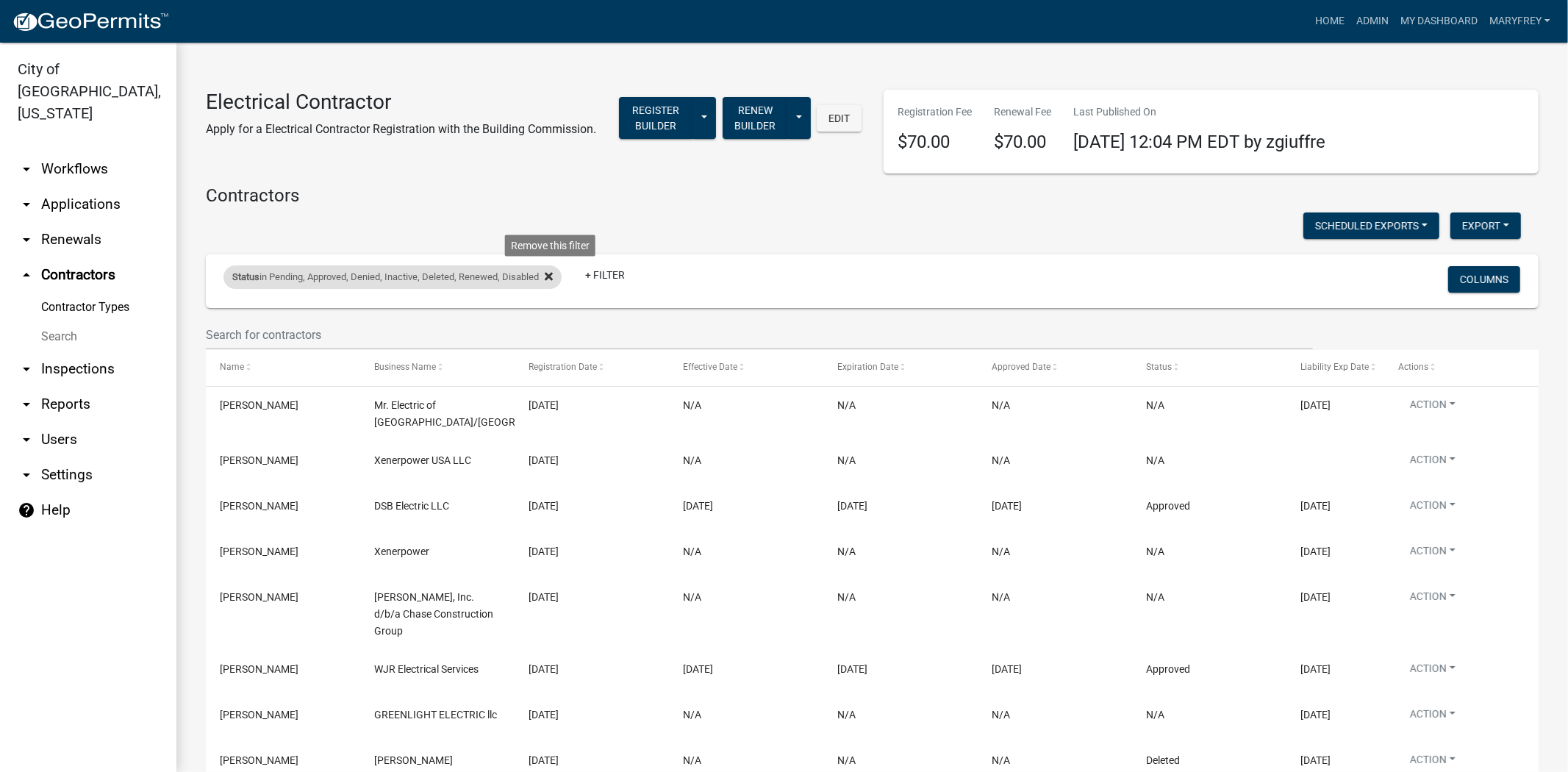
click at [553, 280] on icon at bounding box center [549, 276] width 8 height 8
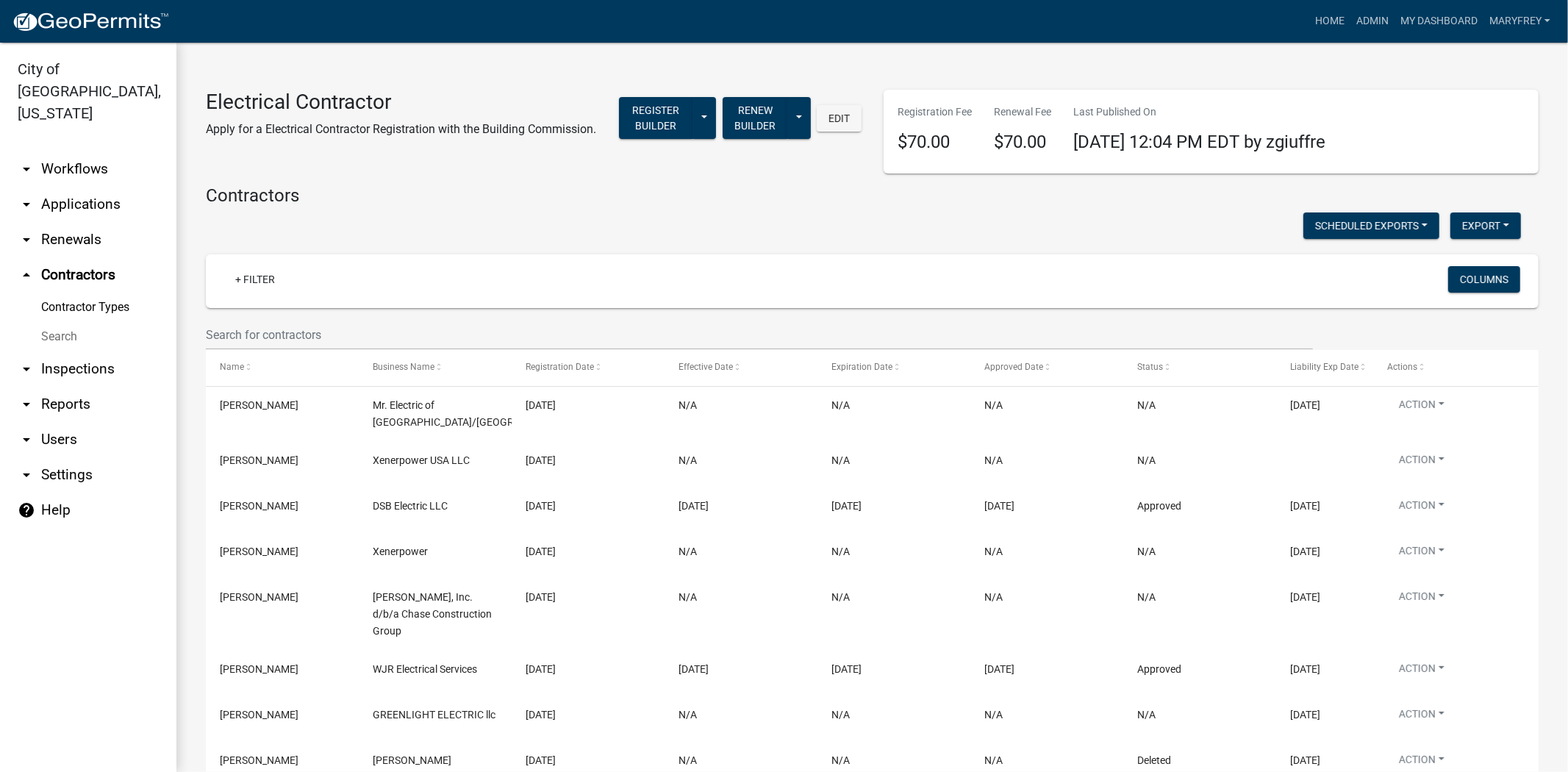
click at [84, 293] on link "Contractor Types" at bounding box center [88, 307] width 176 height 30
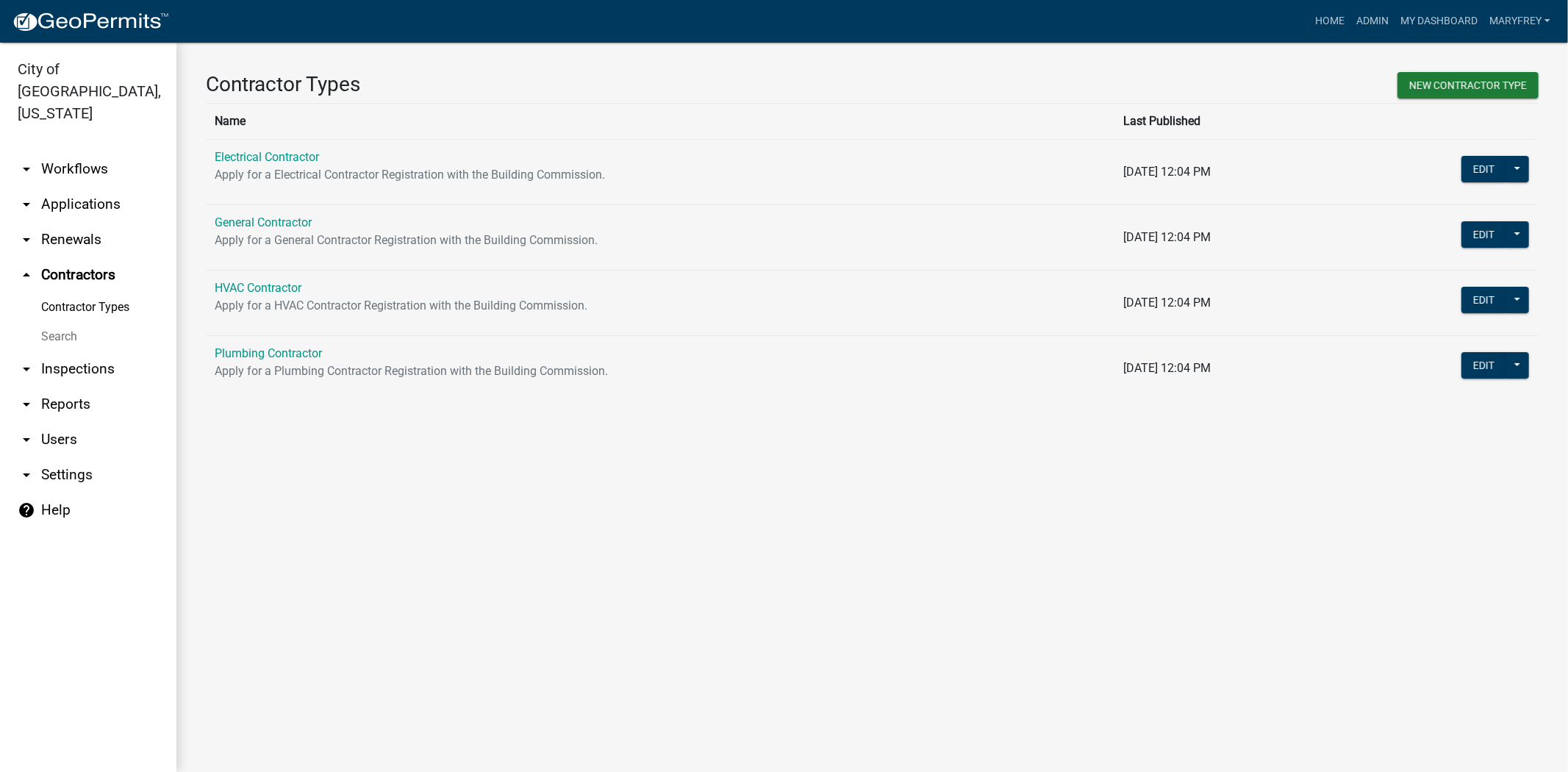
click at [270, 232] on p "Apply for a General Contractor Registration with the Building Commission." at bounding box center [660, 241] width 891 height 17
click at [272, 220] on link "General Contractor" at bounding box center [263, 222] width 97 height 14
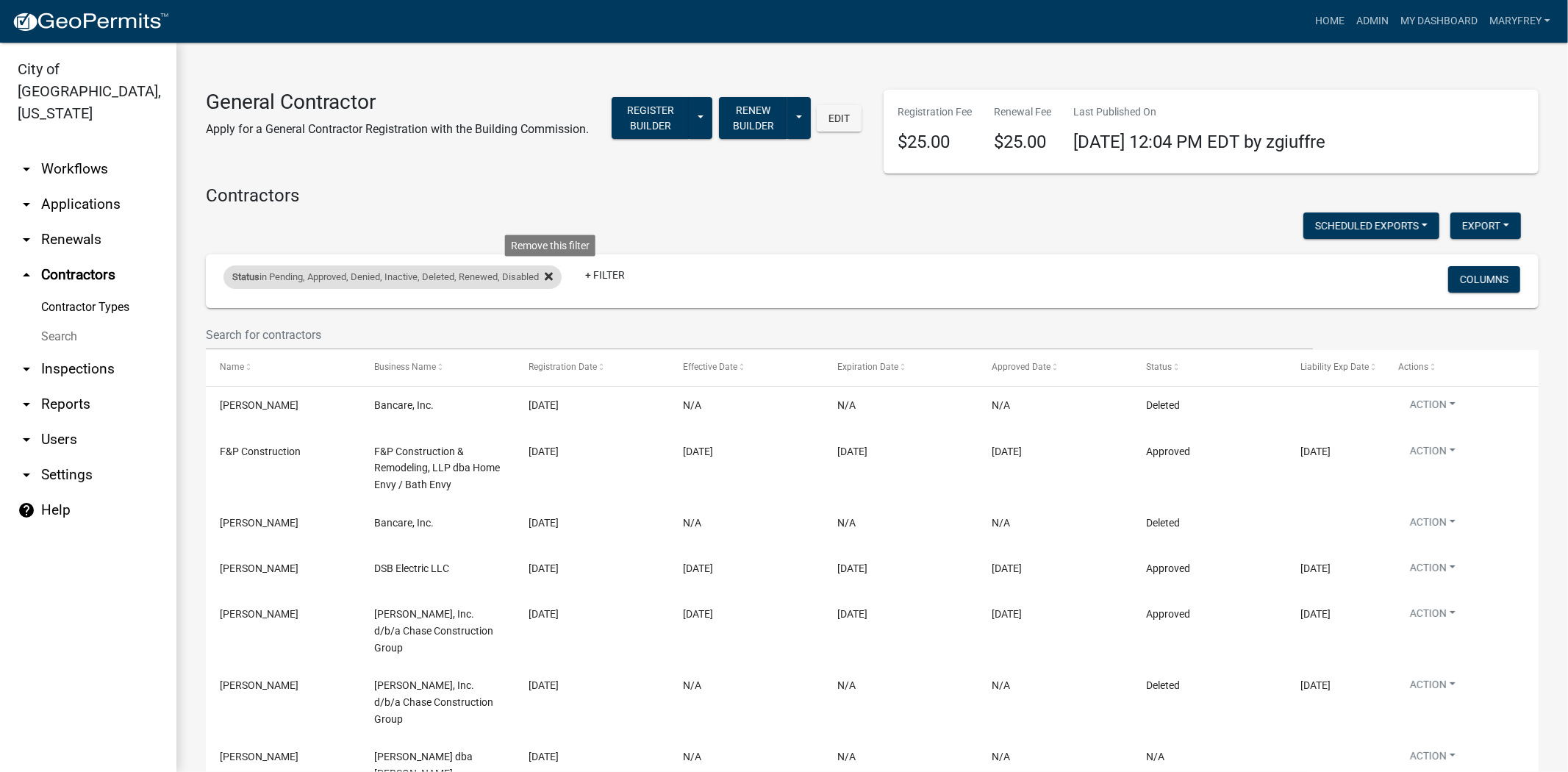
click at [553, 282] on icon at bounding box center [549, 276] width 8 height 12
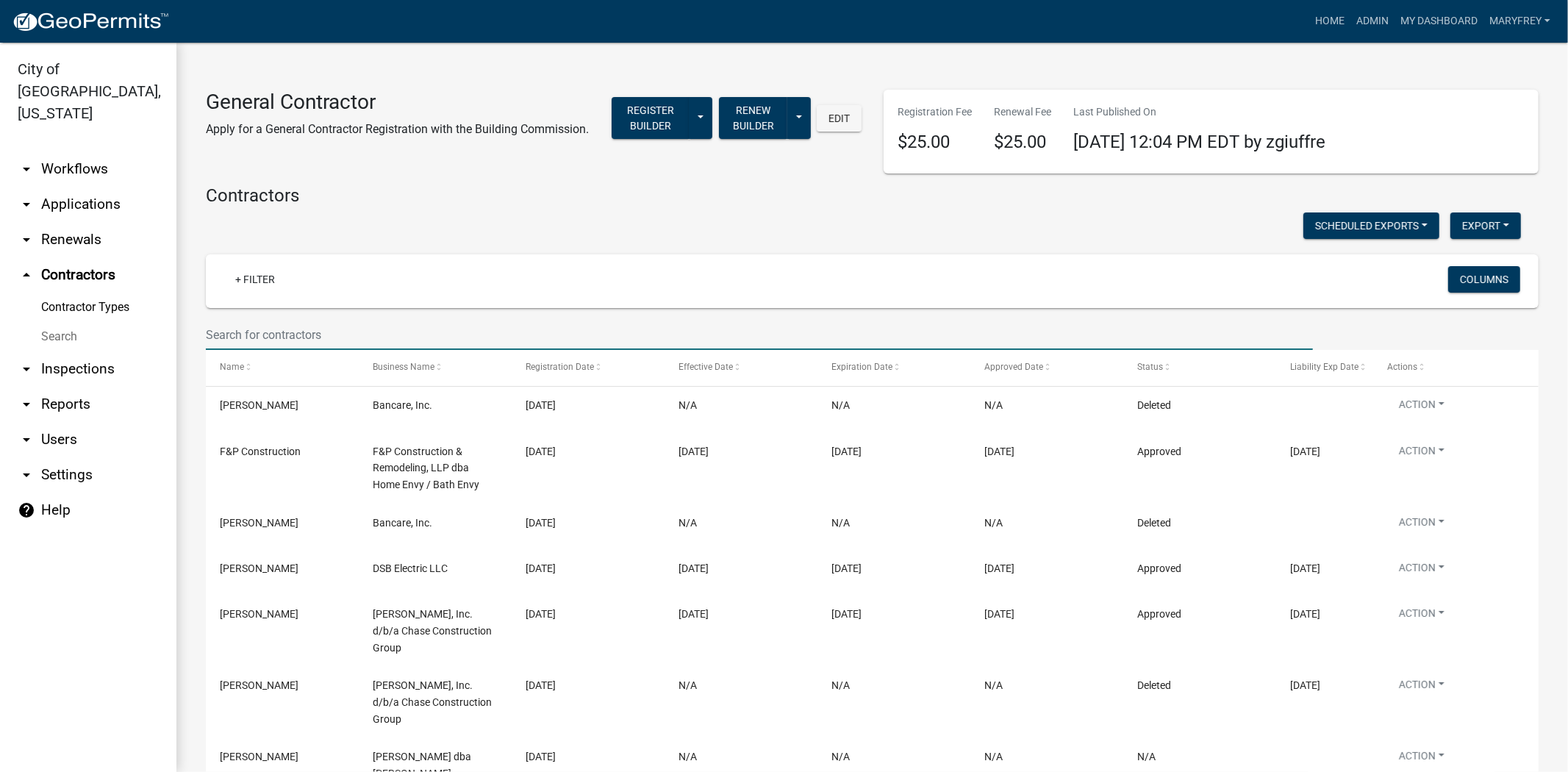
click at [268, 342] on input "text" at bounding box center [759, 334] width 1107 height 30
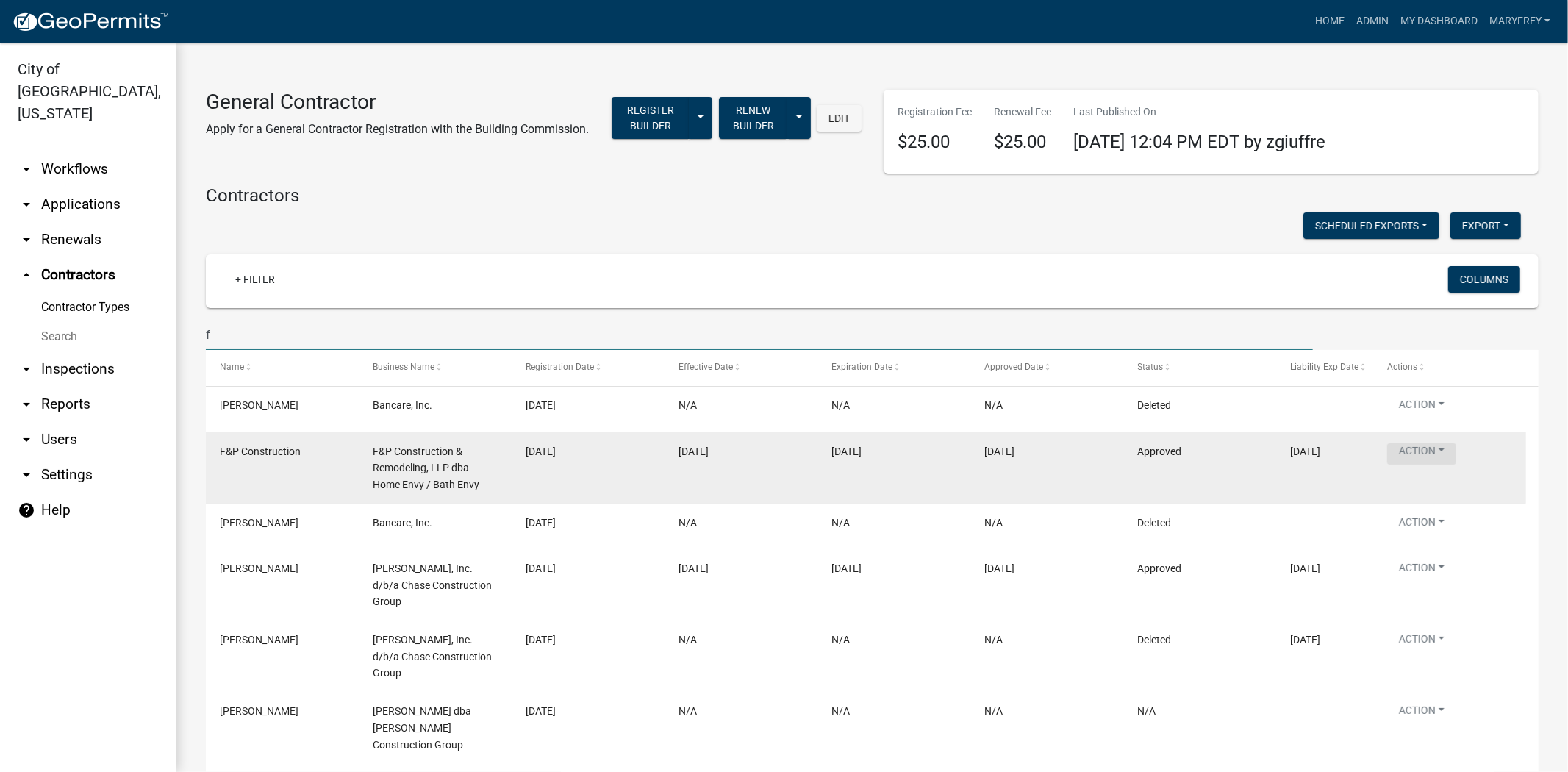
type input "f"
click at [1445, 451] on button "Action" at bounding box center [1422, 454] width 69 height 21
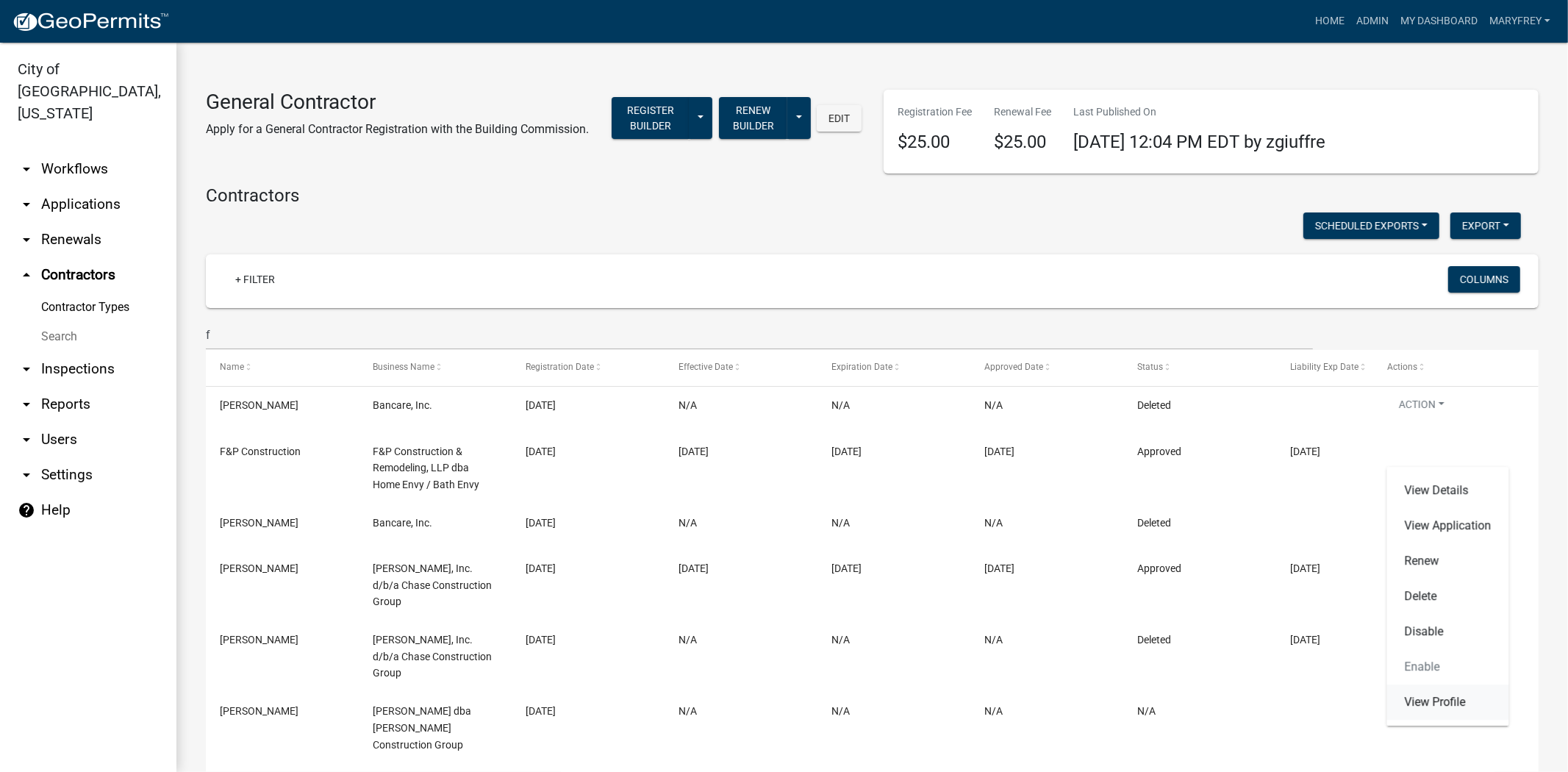
click at [1423, 702] on link "View Profile" at bounding box center [1448, 702] width 122 height 36
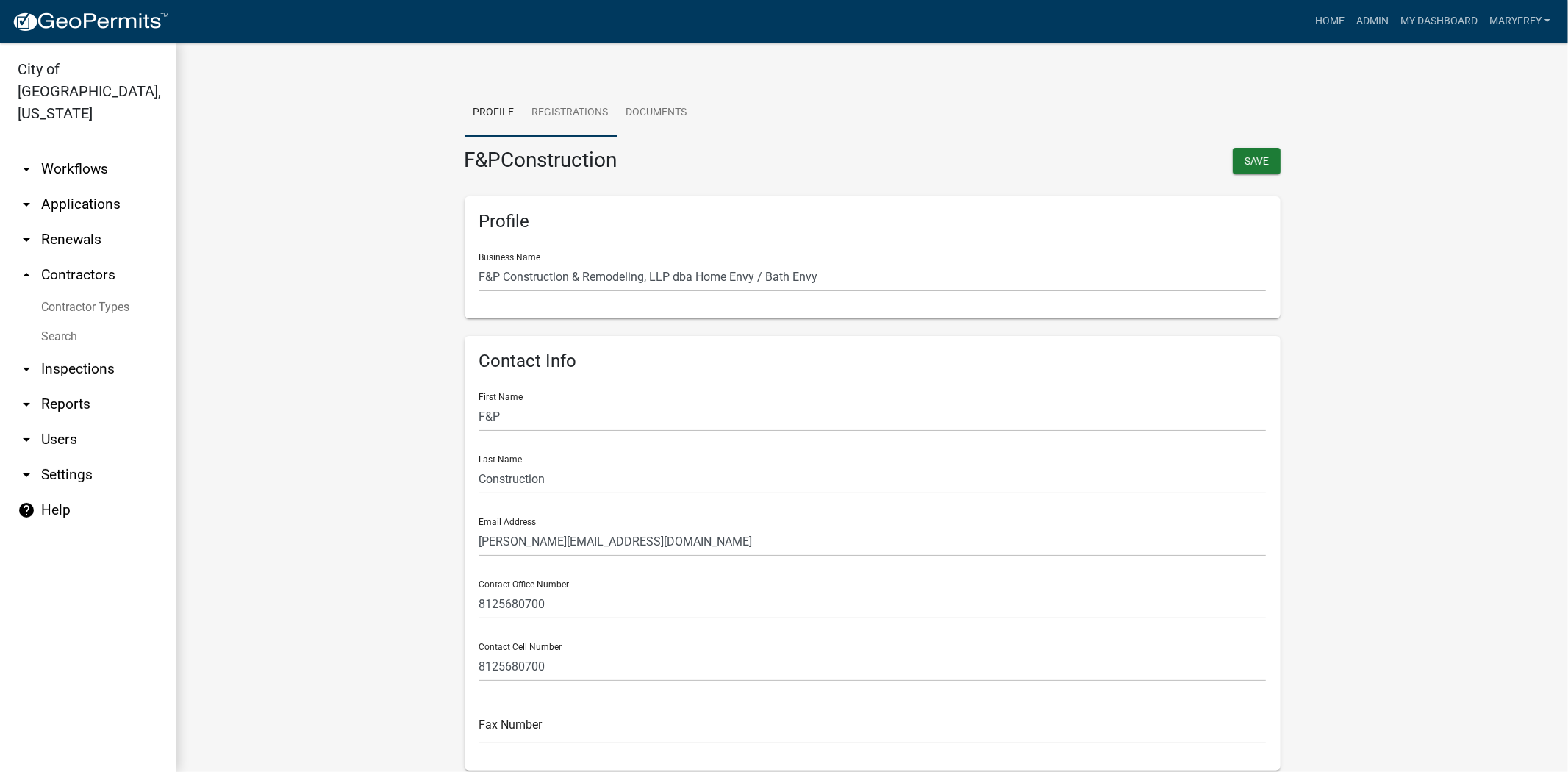
click at [558, 126] on link "Registrations" at bounding box center [571, 113] width 94 height 47
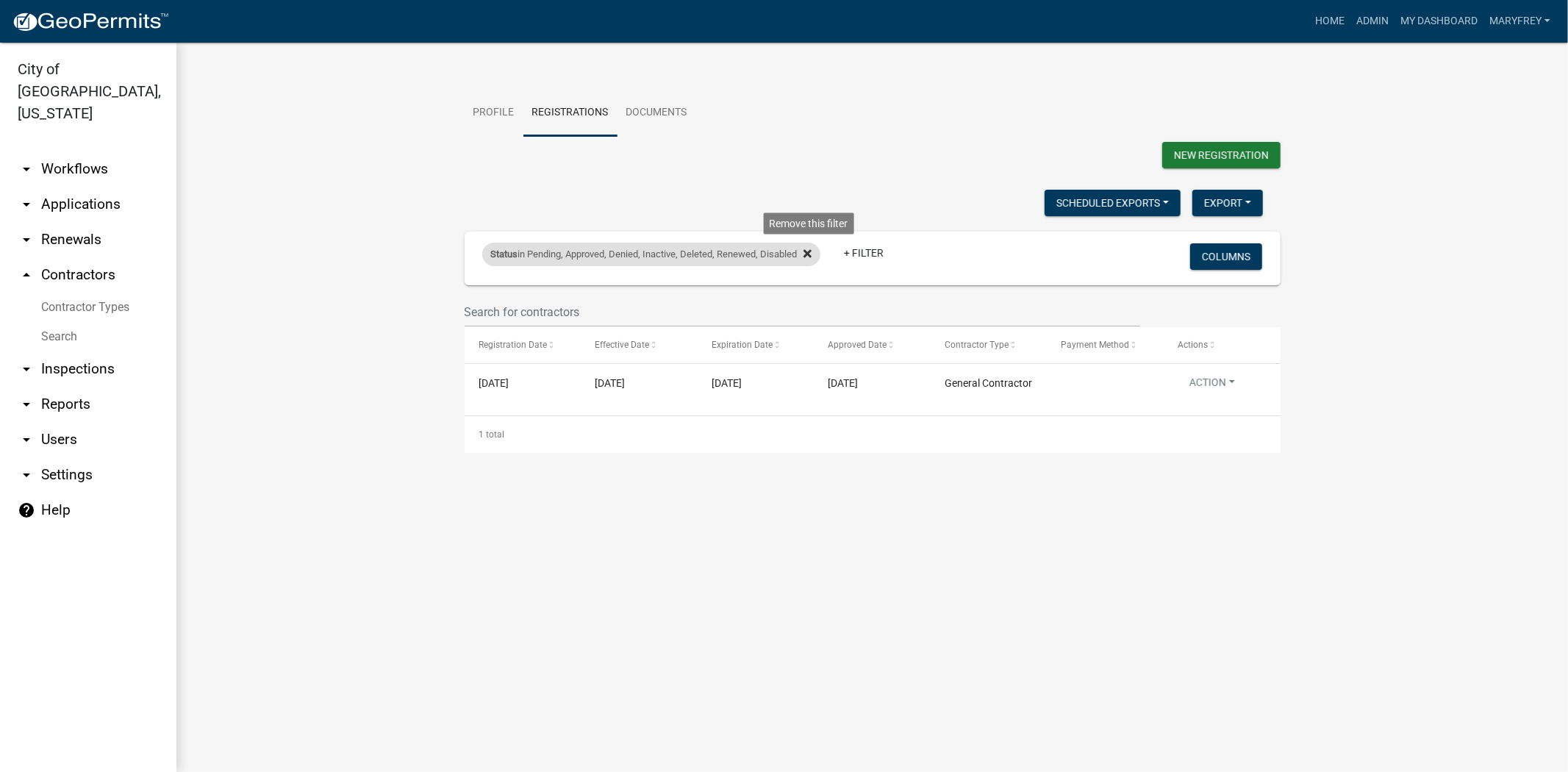
click at [811, 256] on icon at bounding box center [808, 253] width 8 height 12
click at [653, 125] on link "Documents" at bounding box center [657, 113] width 79 height 47
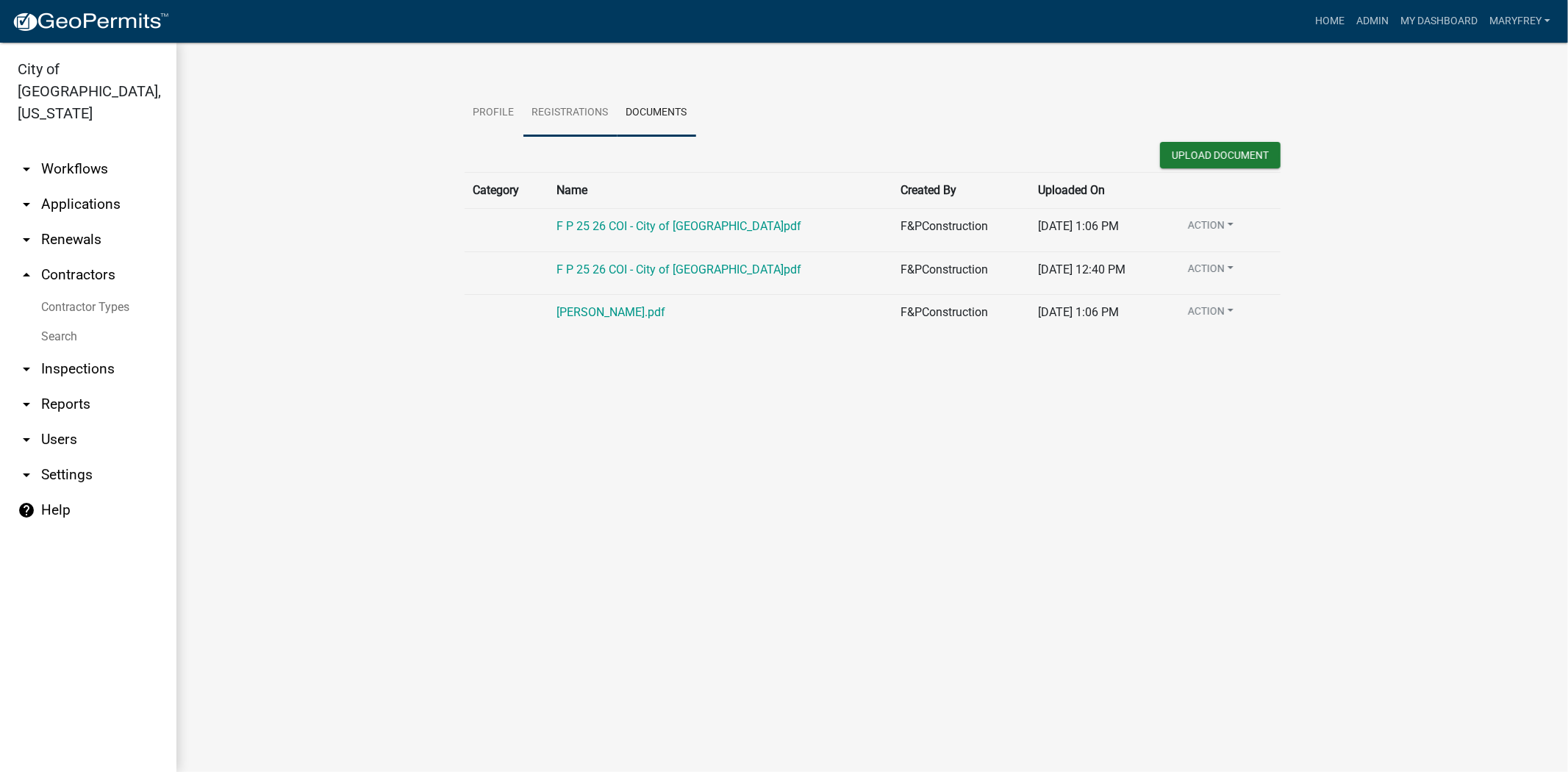
click at [568, 116] on link "Registrations" at bounding box center [571, 113] width 94 height 47
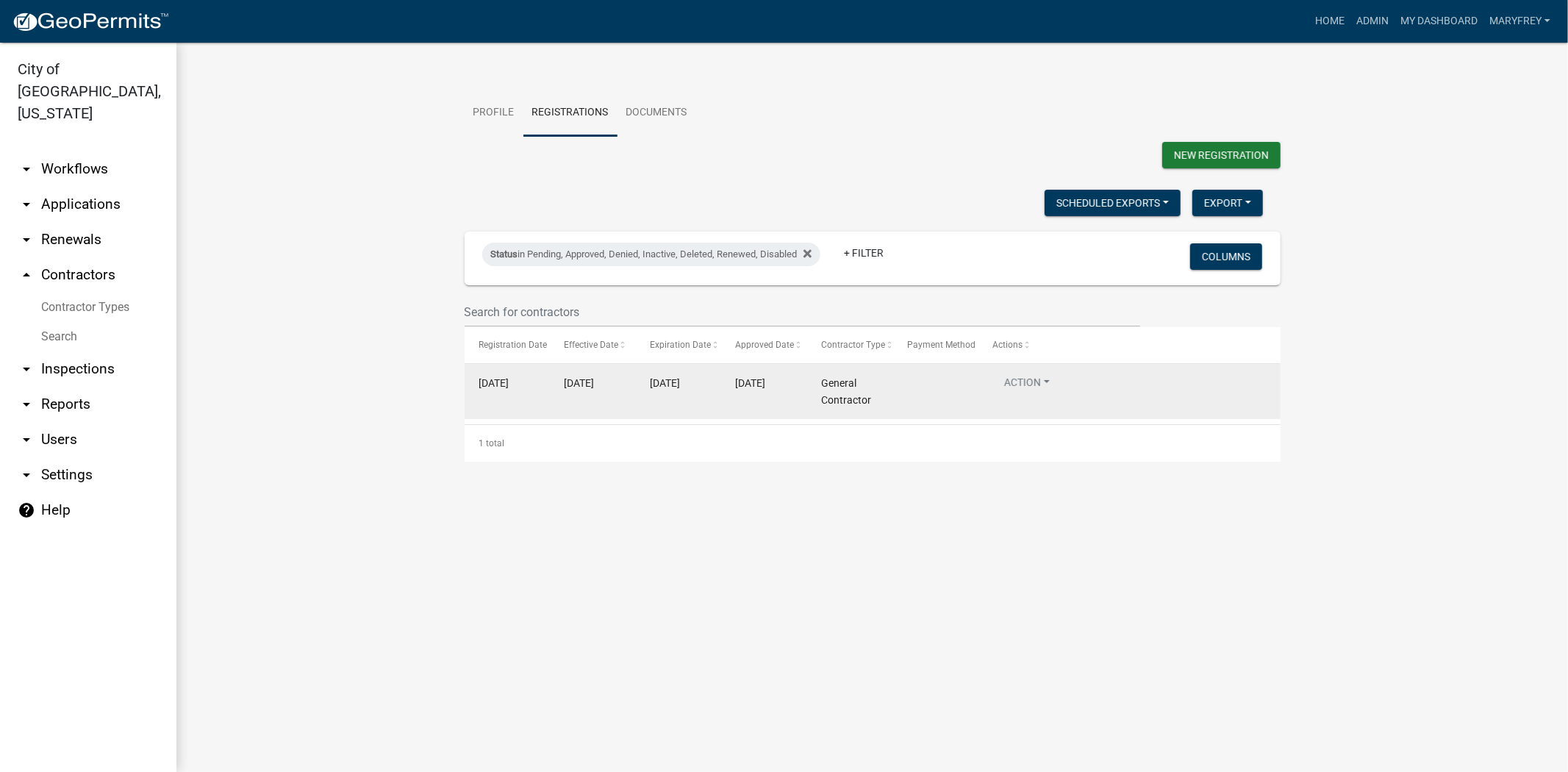
click at [1047, 383] on button "Action" at bounding box center [1027, 386] width 69 height 21
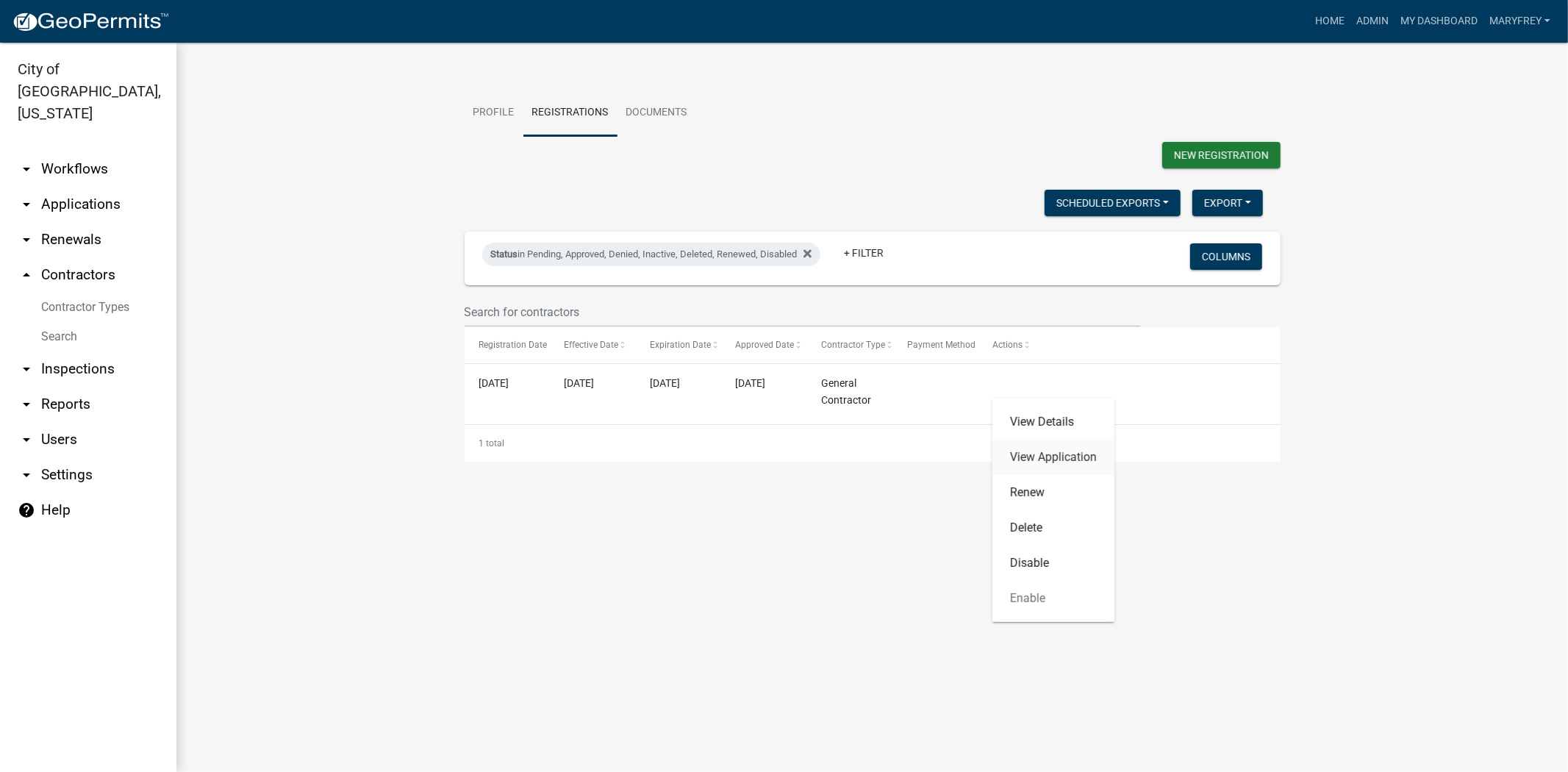
click at [1047, 454] on link "View Application" at bounding box center [1053, 457] width 122 height 36
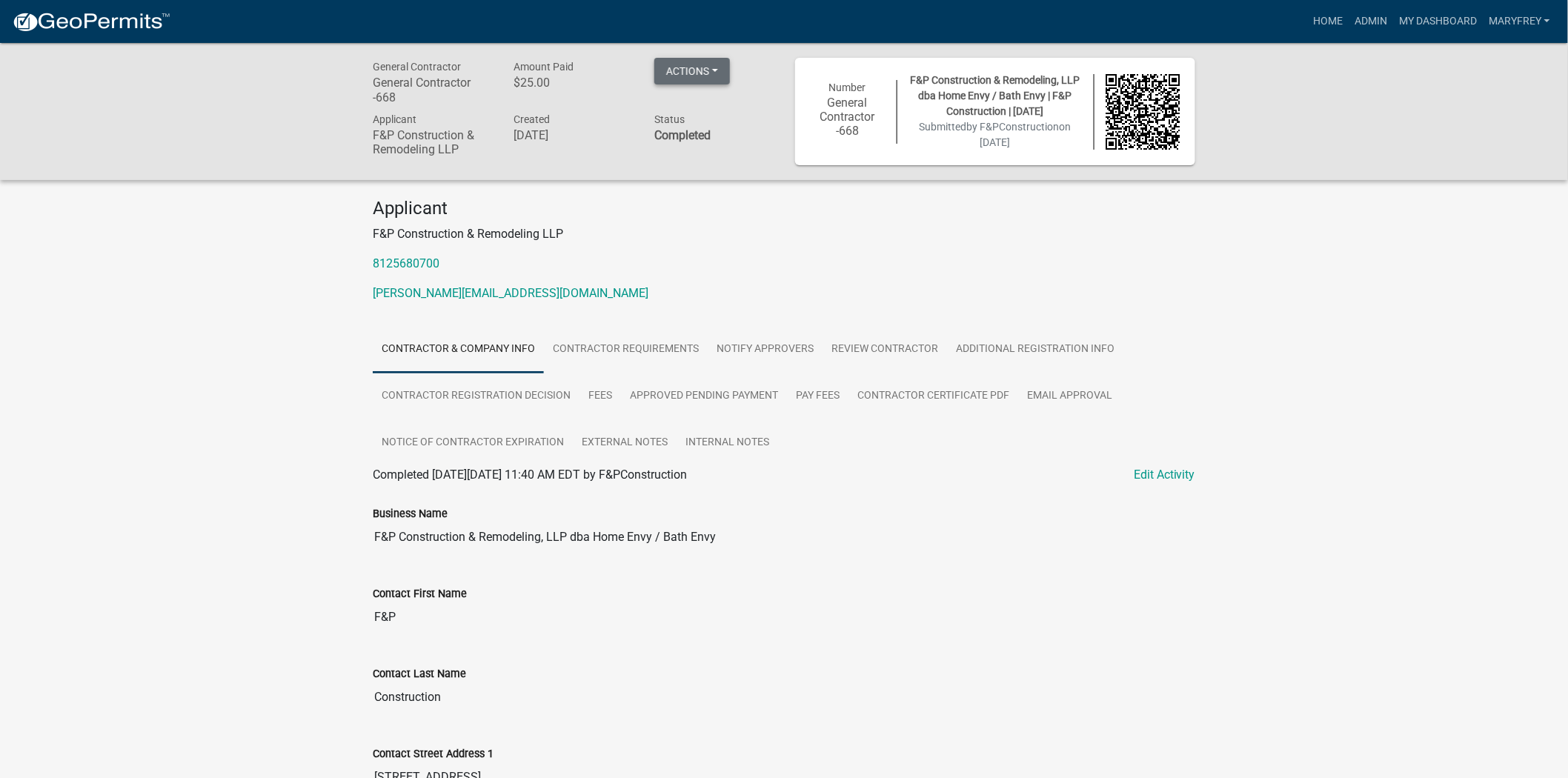
click at [720, 71] on button "Actions" at bounding box center [692, 71] width 76 height 26
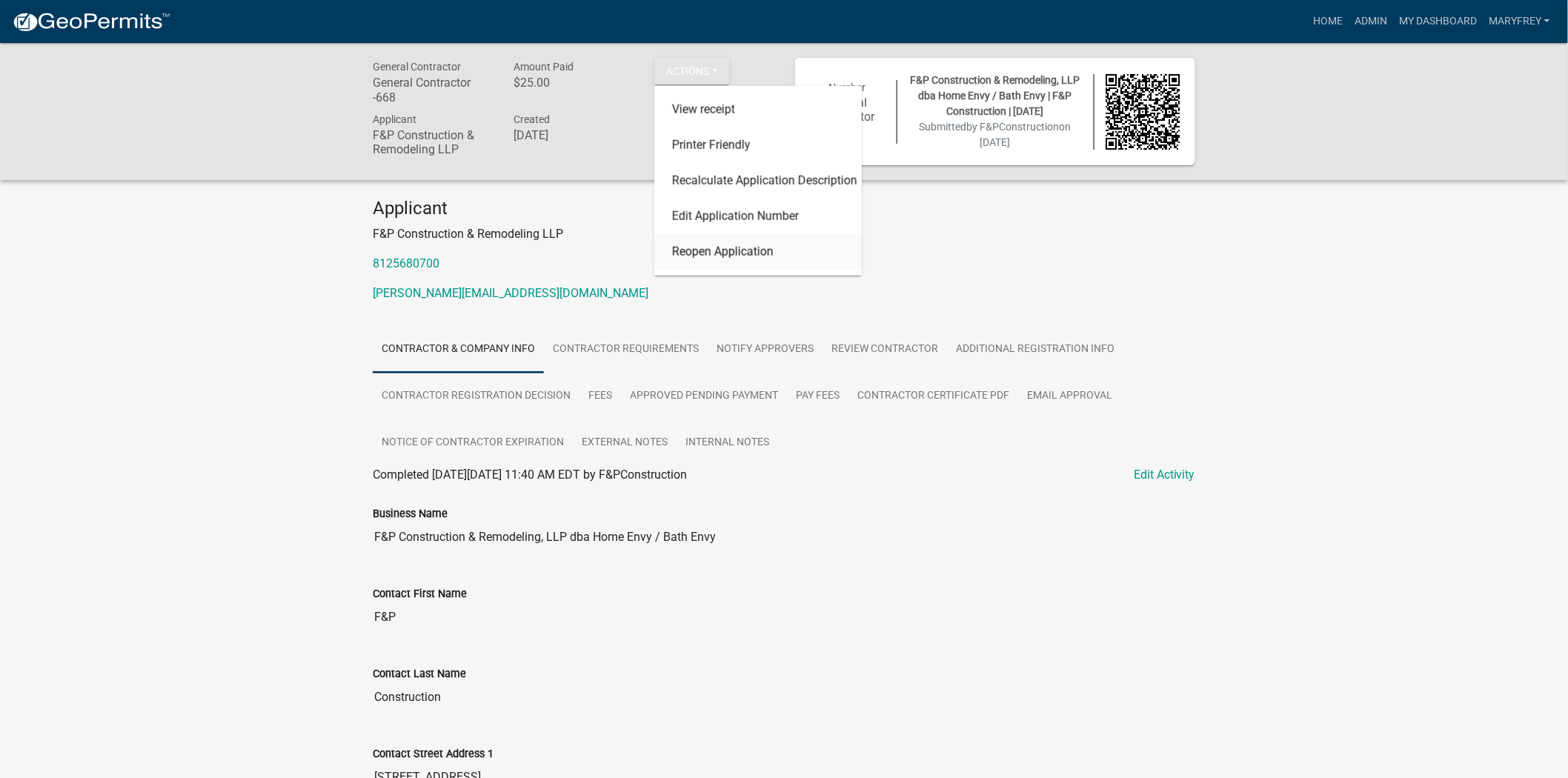
click at [737, 252] on link "Reopen Application" at bounding box center [758, 251] width 208 height 36
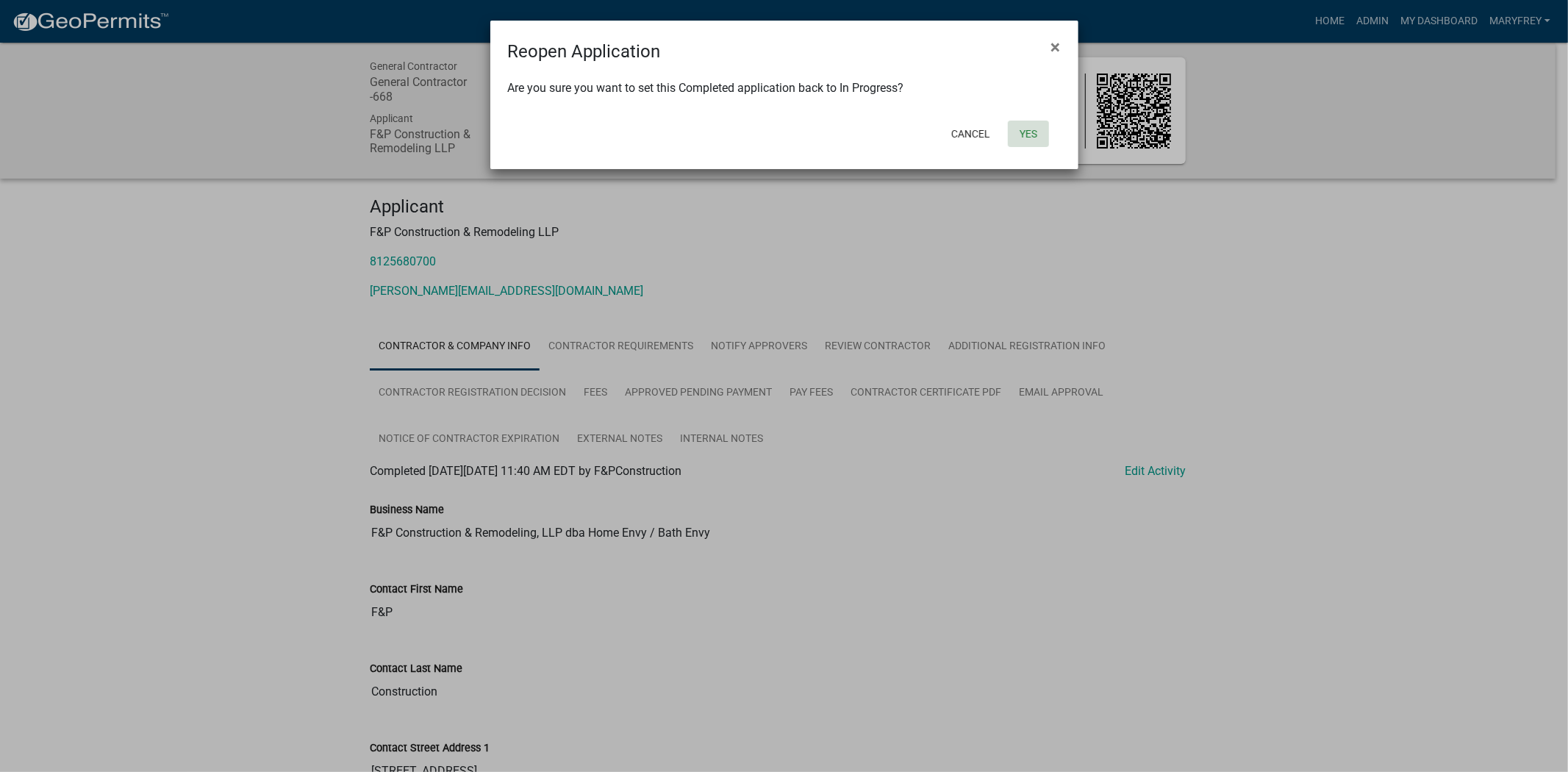
click at [1025, 136] on button "Yes" at bounding box center [1028, 133] width 41 height 26
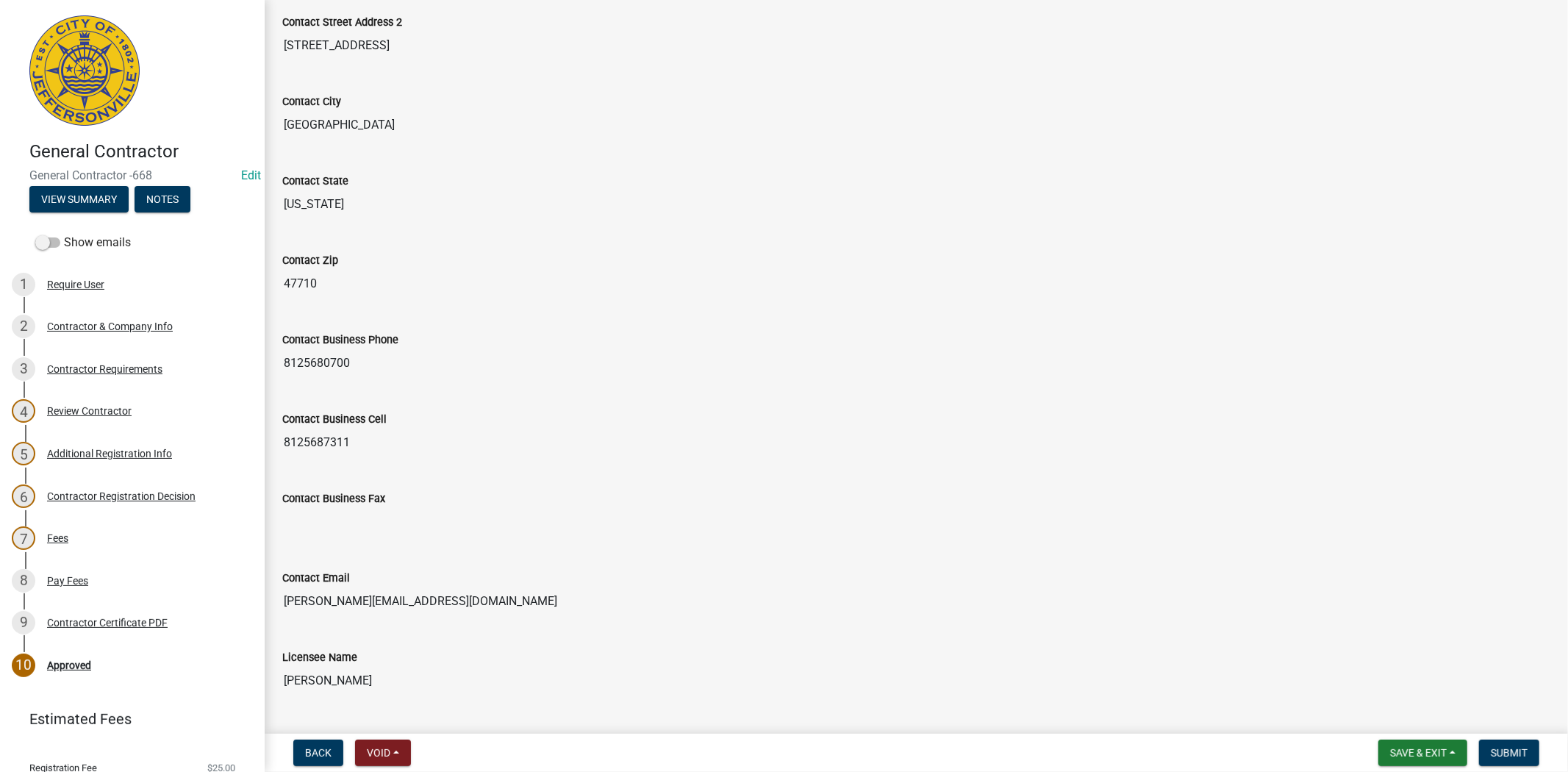
scroll to position [591, 0]
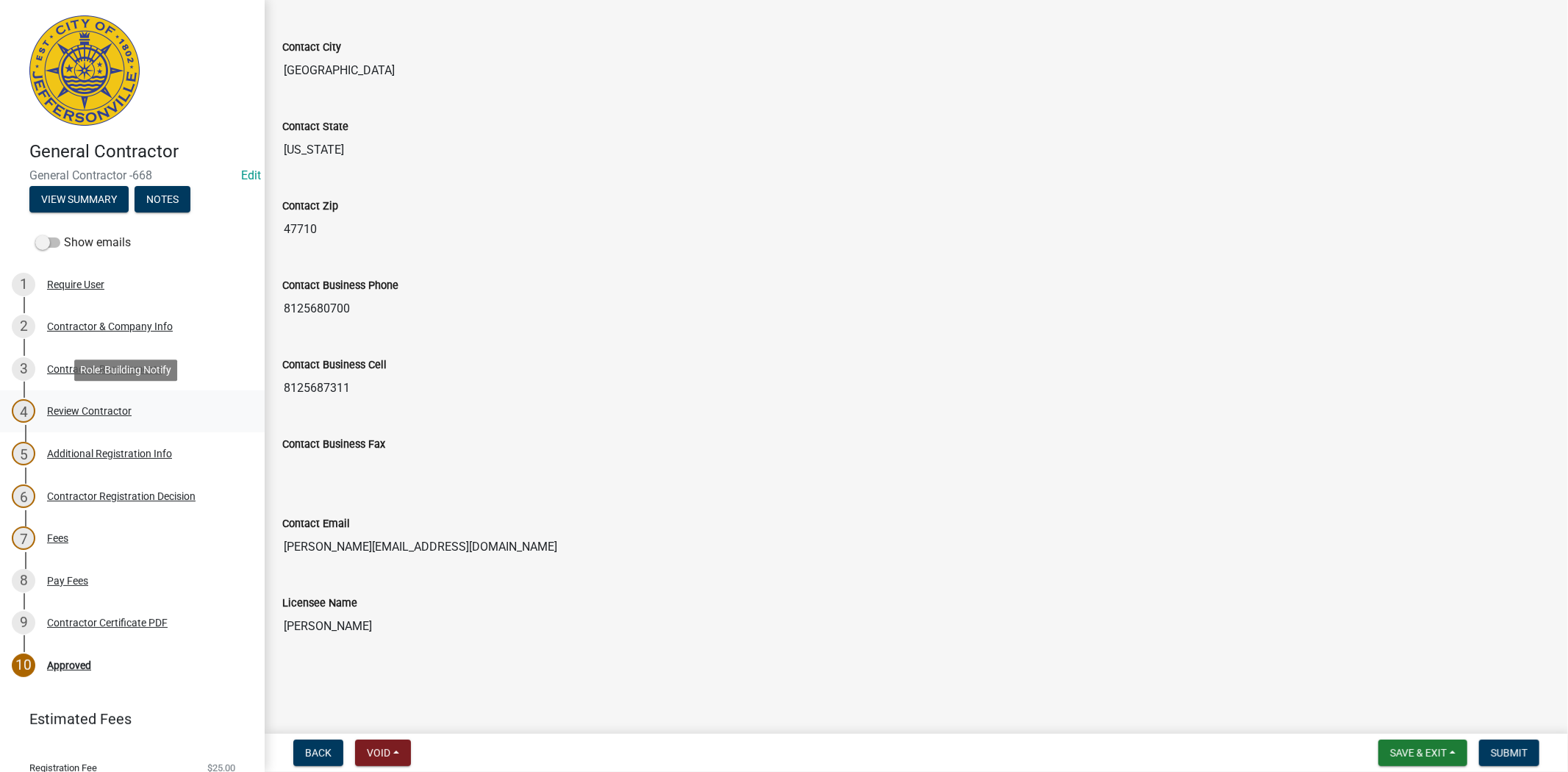
click at [114, 412] on div "Review Contractor" at bounding box center [90, 411] width 85 height 11
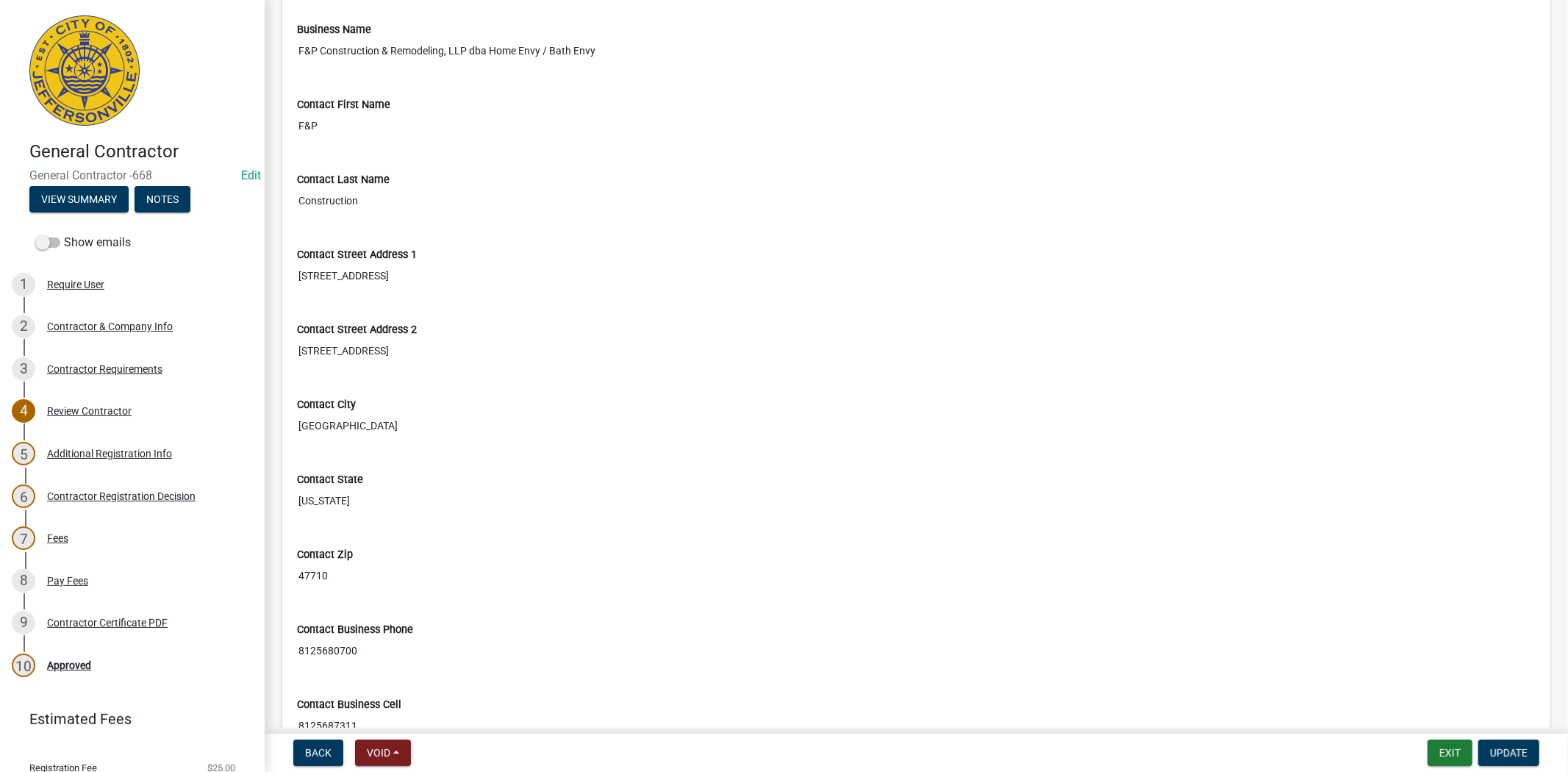
scroll to position [148, 0]
click at [104, 493] on div "Contractor Registration Decision" at bounding box center [121, 496] width 148 height 11
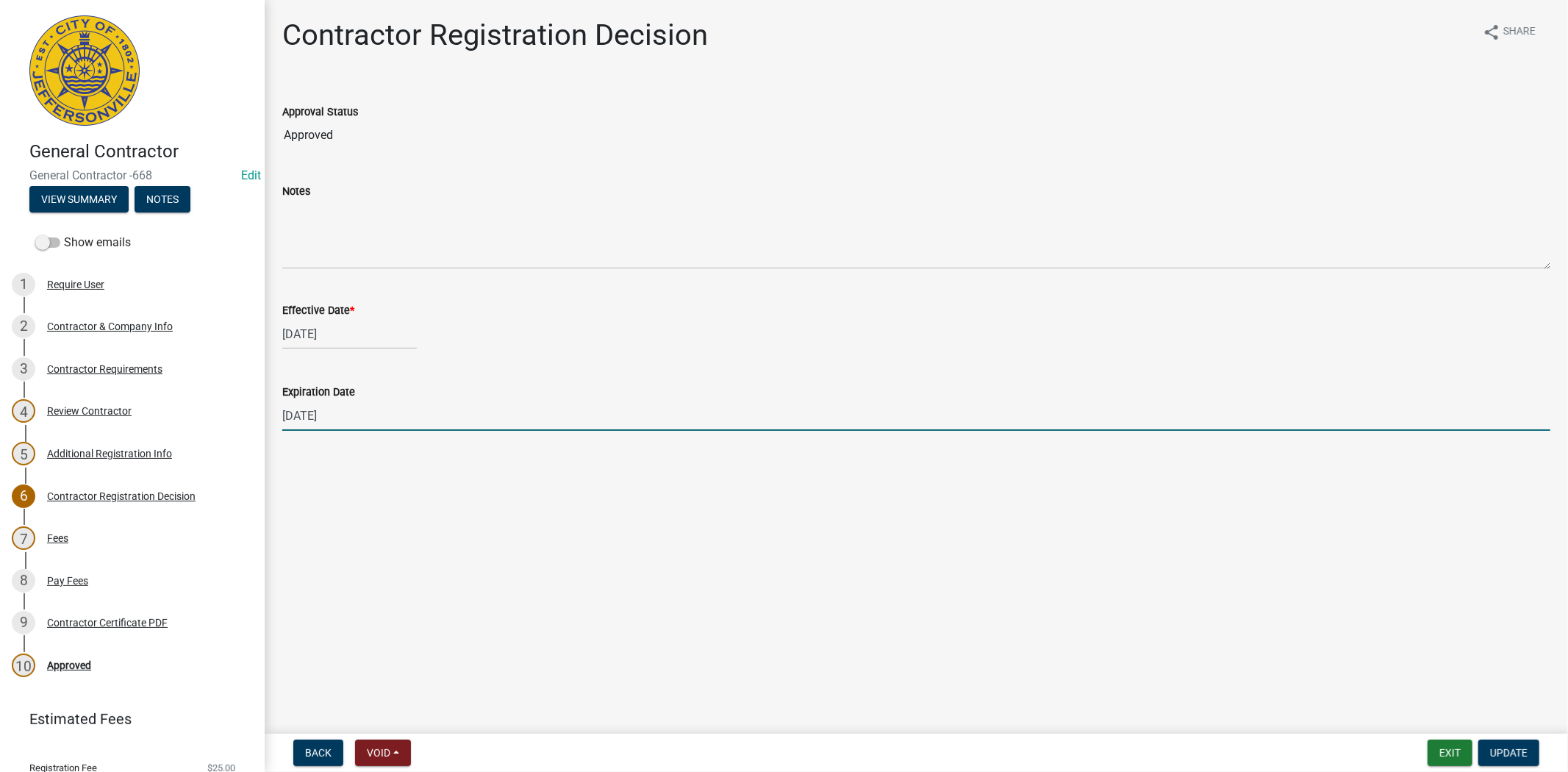
click at [373, 412] on input "12/31/2026" at bounding box center [915, 415] width 1268 height 30
drag, startPoint x: 363, startPoint y: 422, endPoint x: 233, endPoint y: 426, distance: 130.1
click at [233, 426] on div "General Contractor General Contractor -668 Edit View Summary Notes Show emails …" at bounding box center [784, 386] width 1568 height 772
type input "12/31/2026"
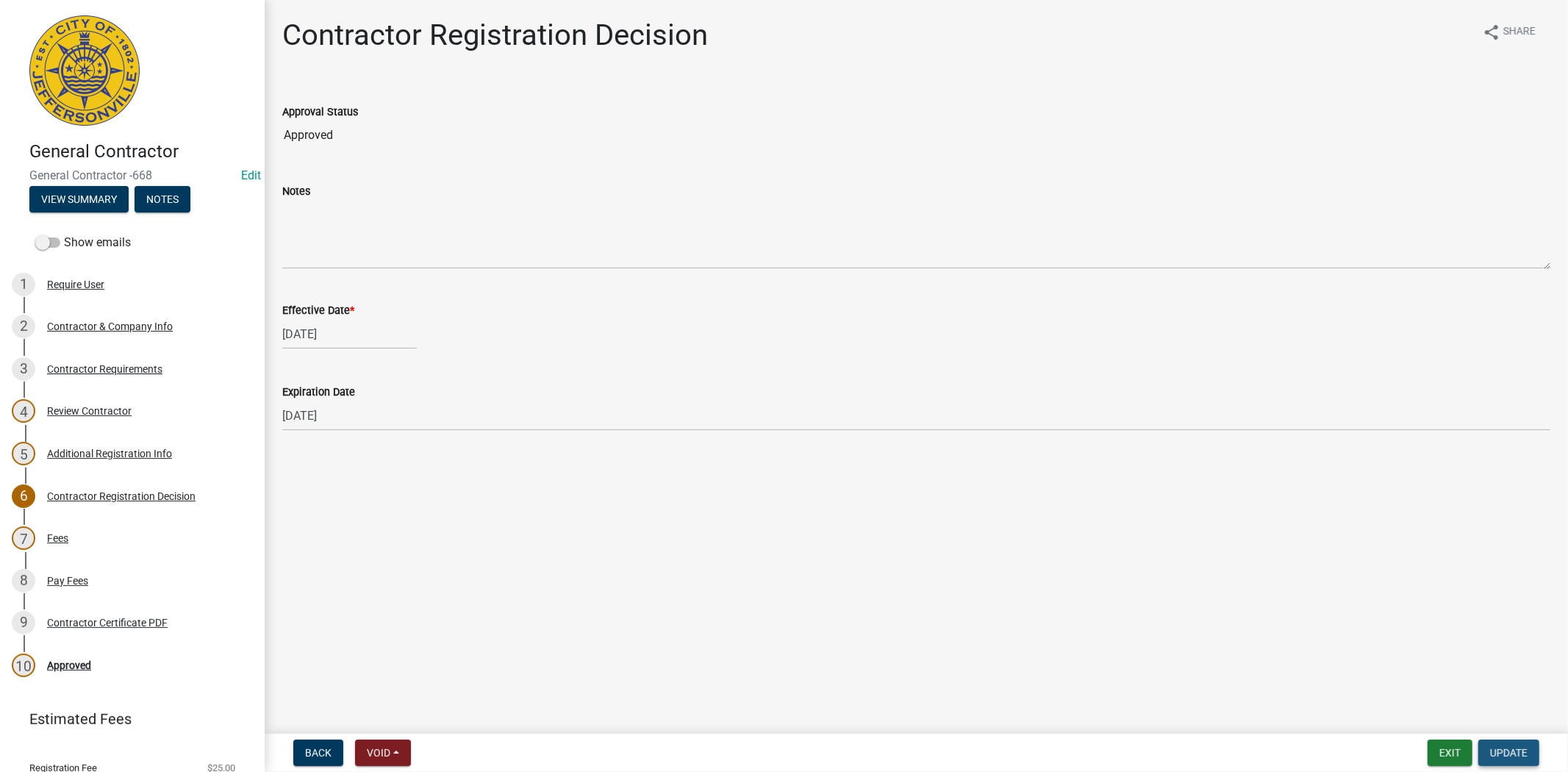
click at [1514, 753] on span "Update" at bounding box center [1508, 753] width 38 height 12
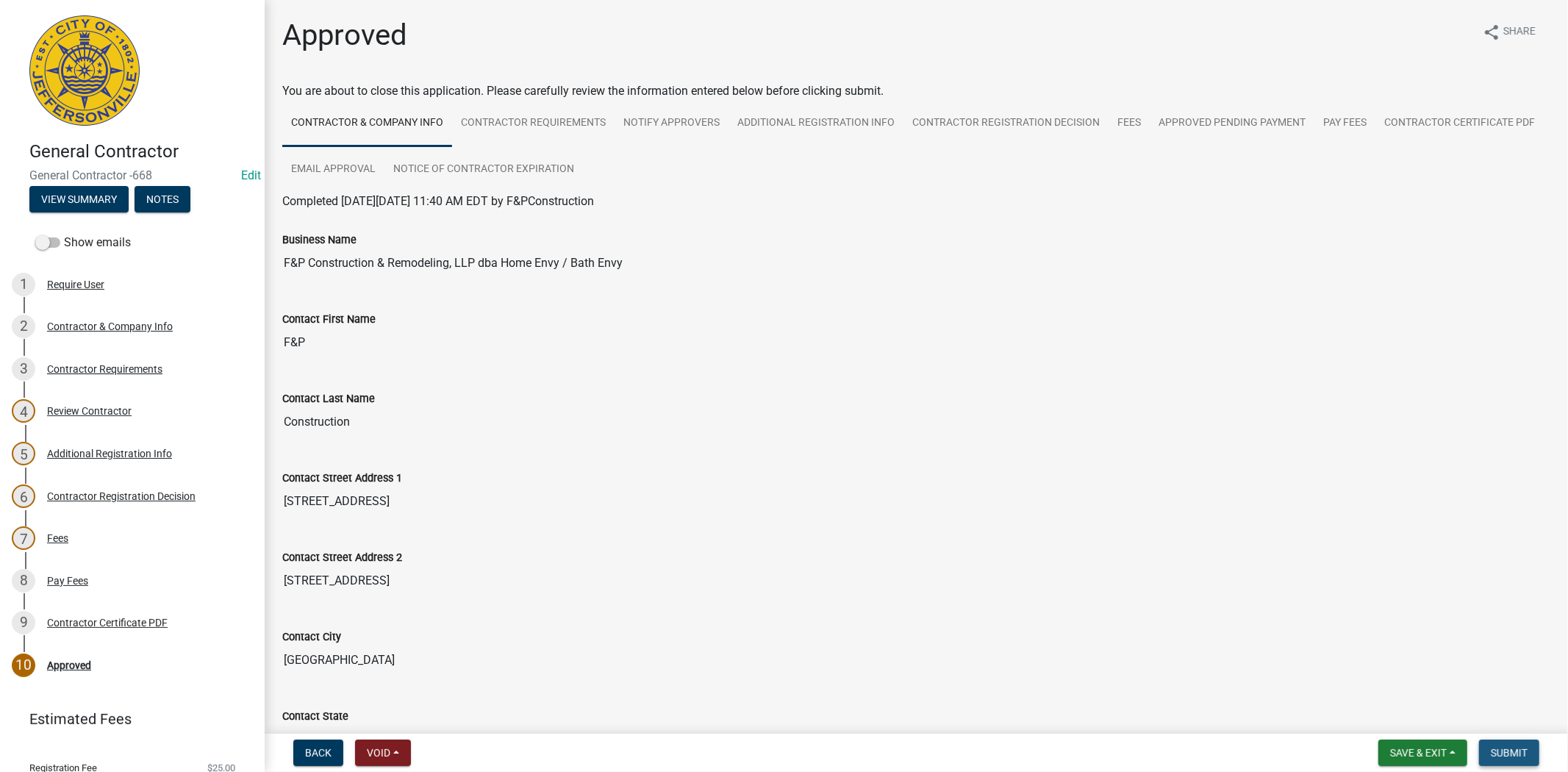
click at [1514, 753] on span "Submit" at bounding box center [1509, 753] width 37 height 12
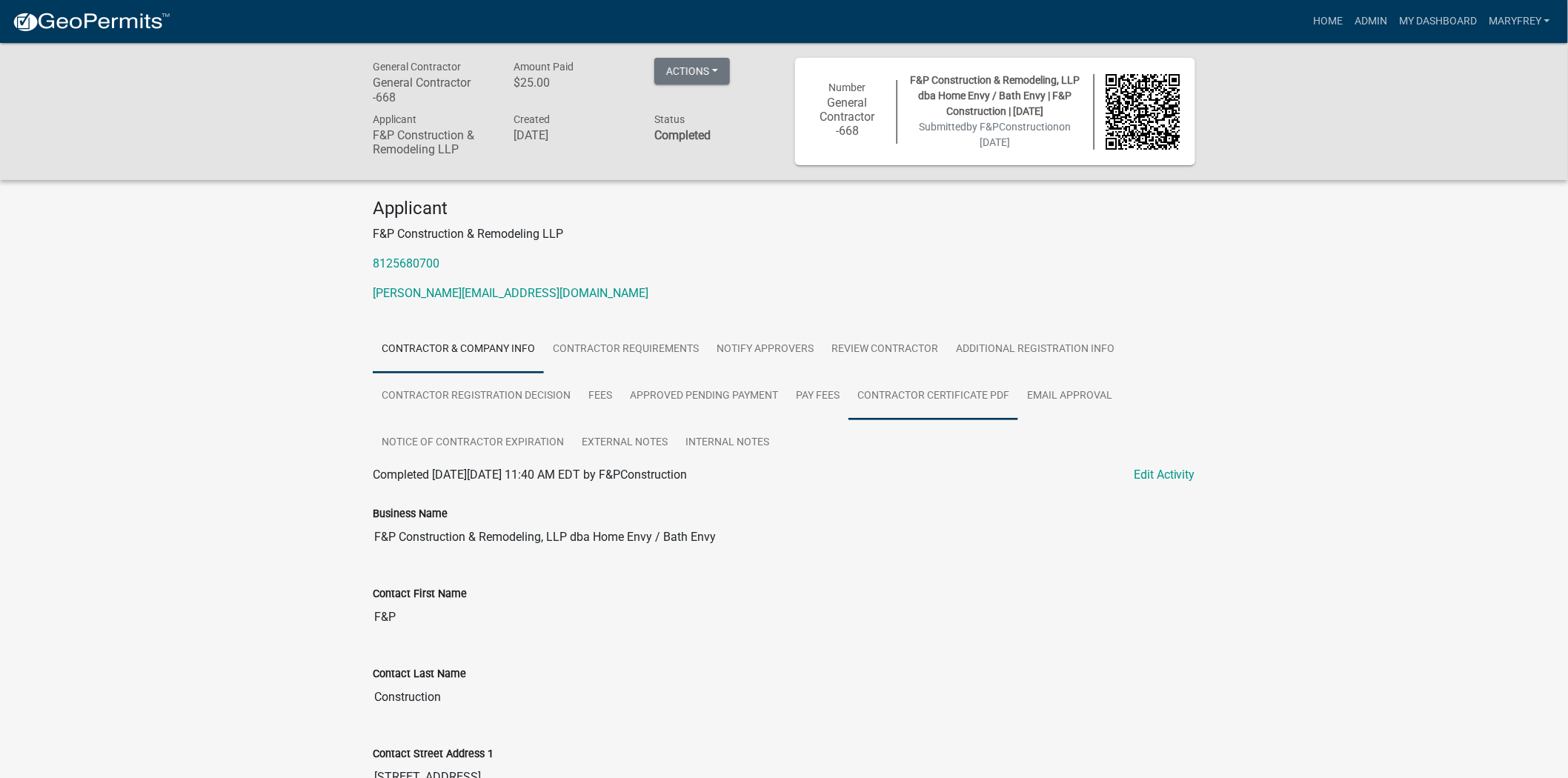
click at [927, 403] on link "Contractor Certificate PDF" at bounding box center [932, 396] width 170 height 48
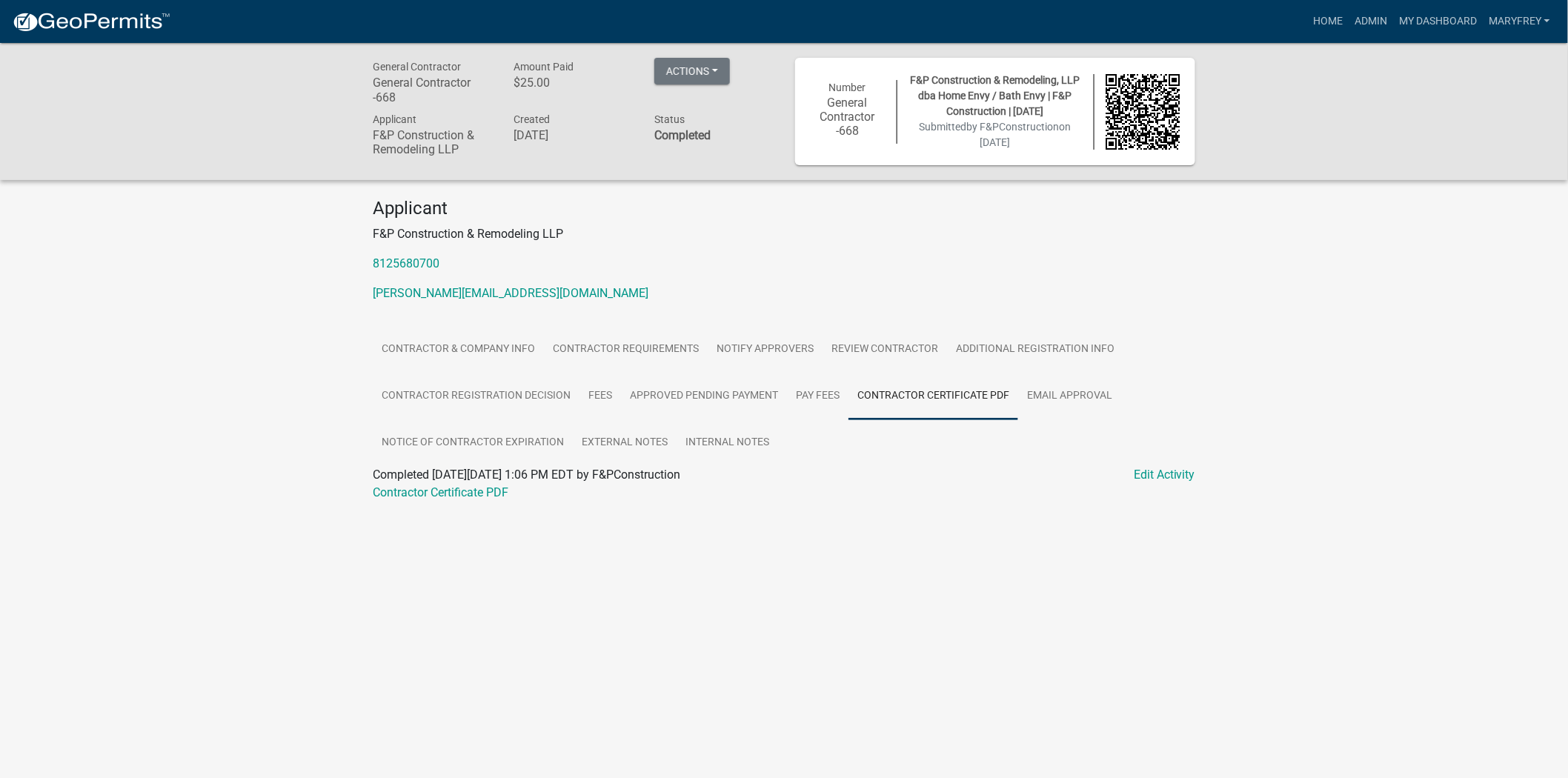
click at [477, 501] on div "Contractor Certificate PDF" at bounding box center [784, 493] width 845 height 17
click at [472, 497] on link "Contractor Certificate PDF" at bounding box center [441, 492] width 136 height 15
click at [717, 72] on button "Actions" at bounding box center [692, 71] width 76 height 26
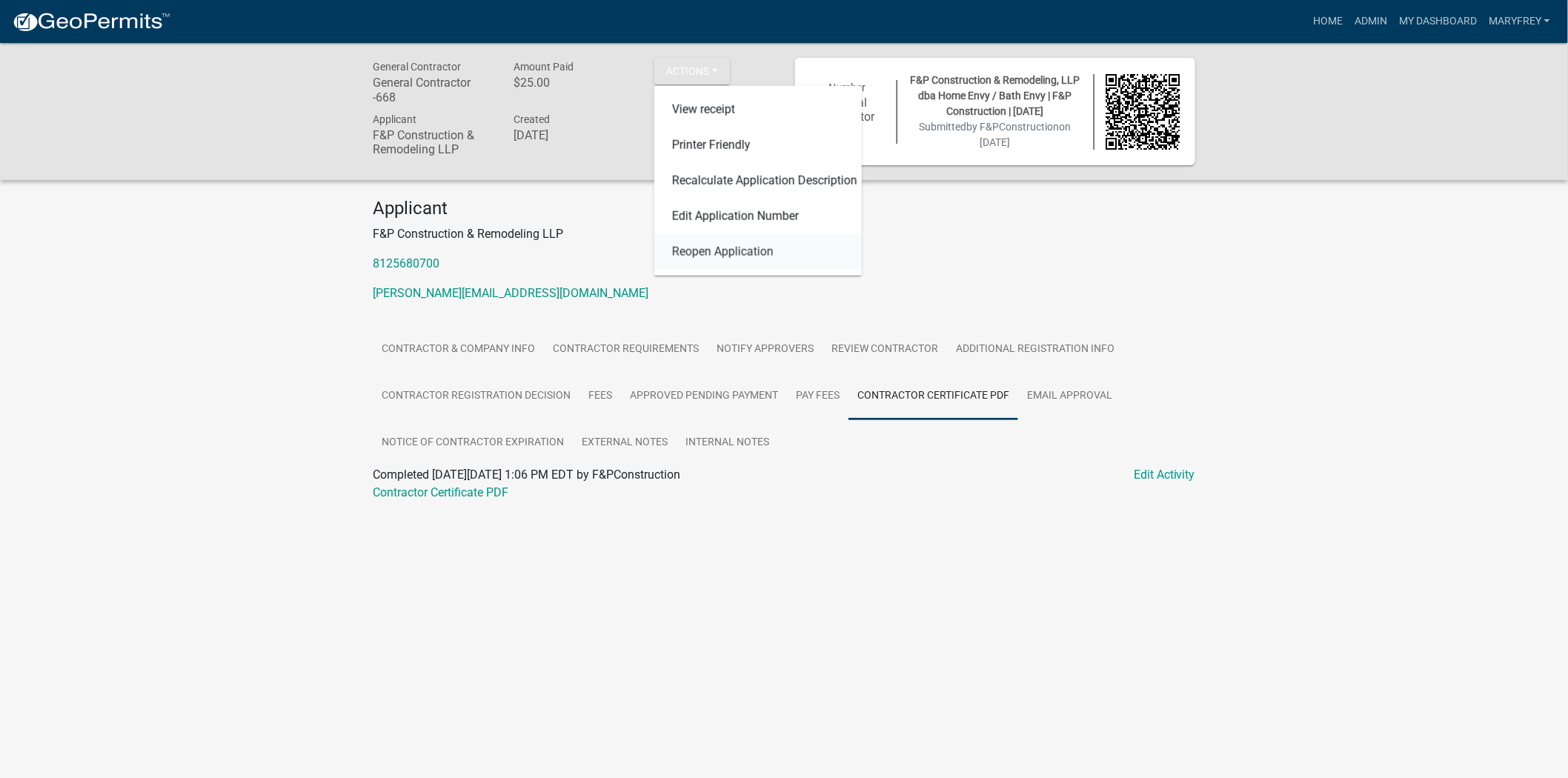
click at [726, 255] on link "Reopen Application" at bounding box center [758, 251] width 208 height 36
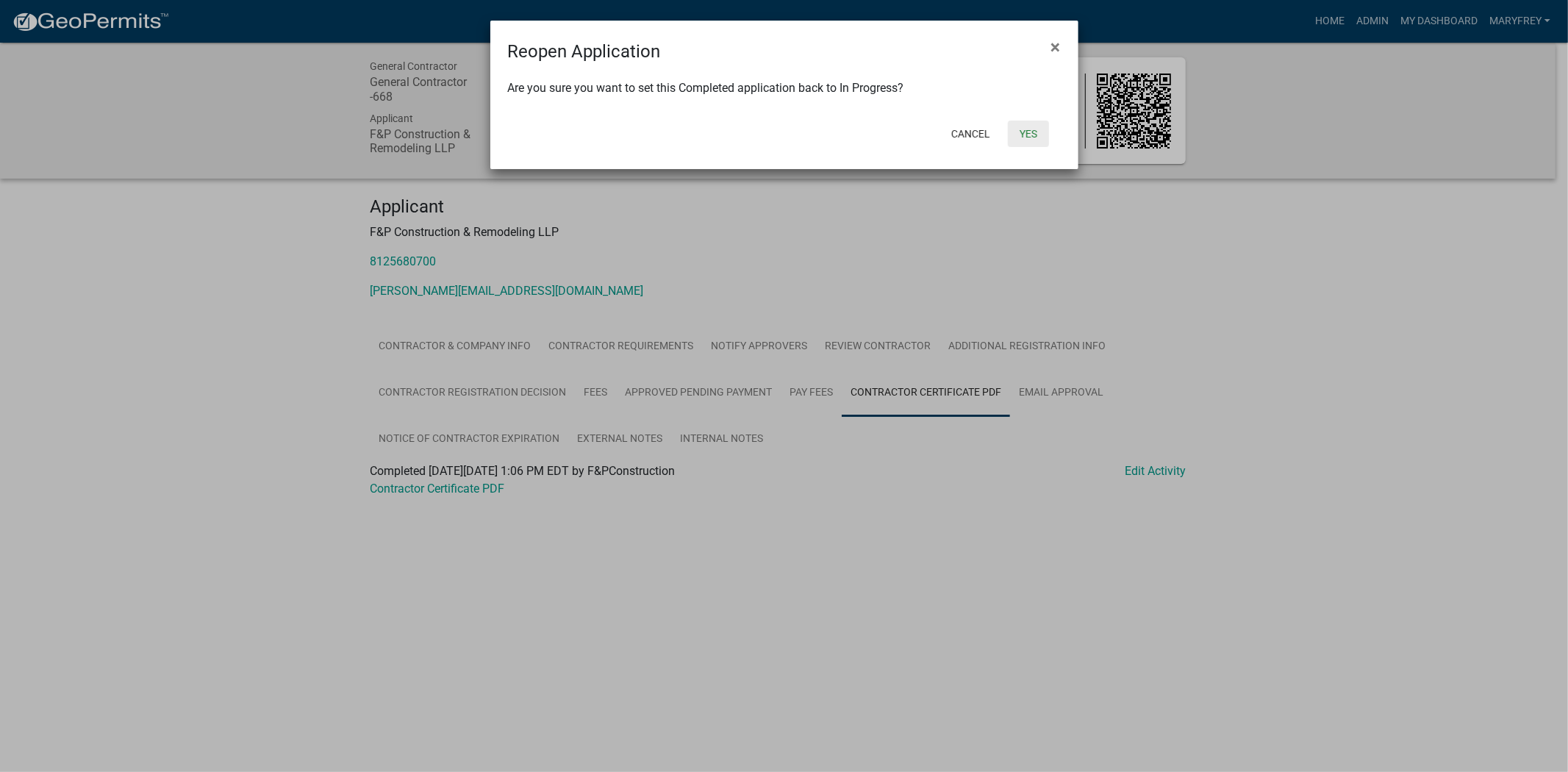
click at [1033, 136] on button "Yes" at bounding box center [1028, 133] width 41 height 26
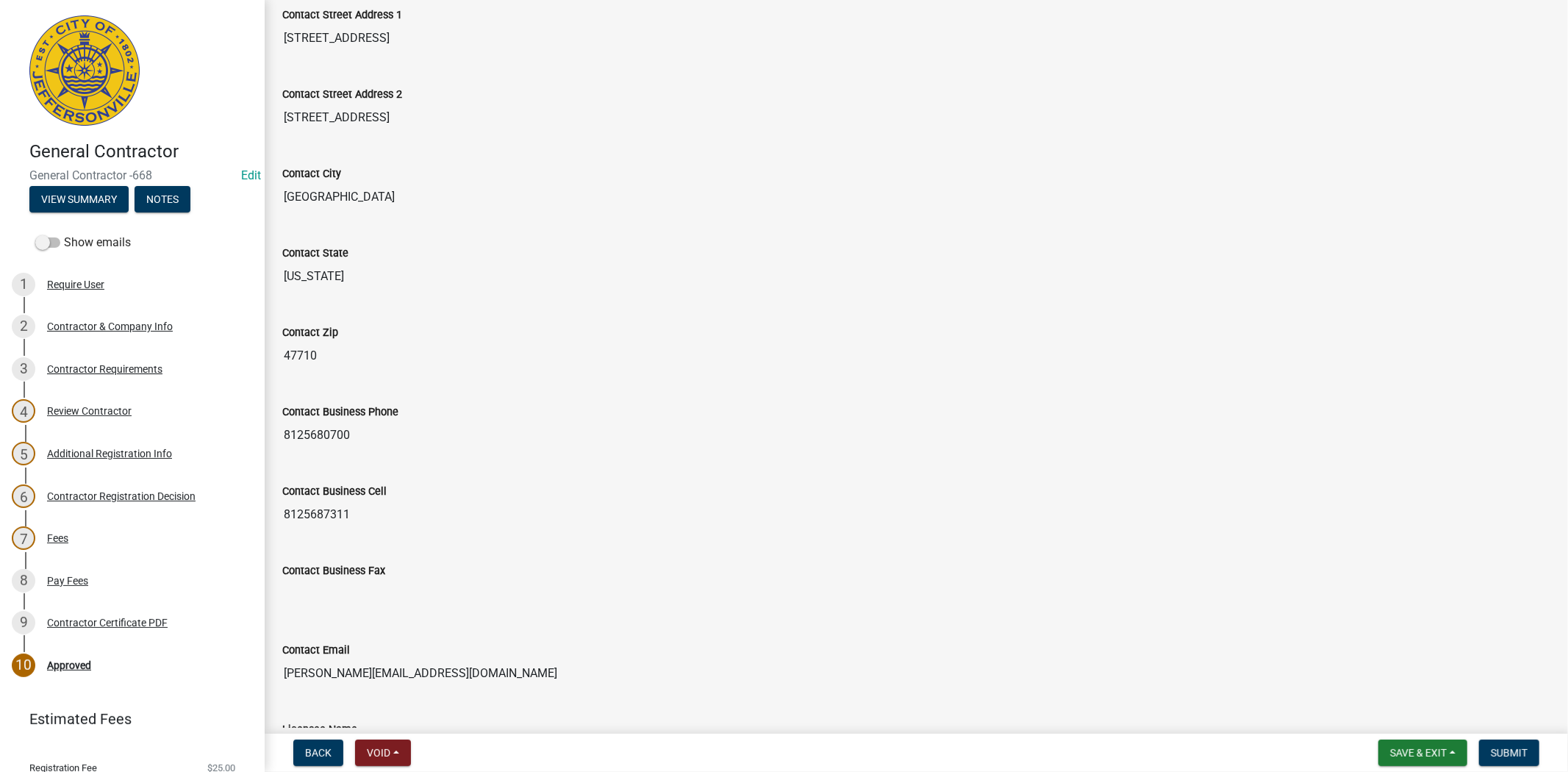
scroll to position [591, 0]
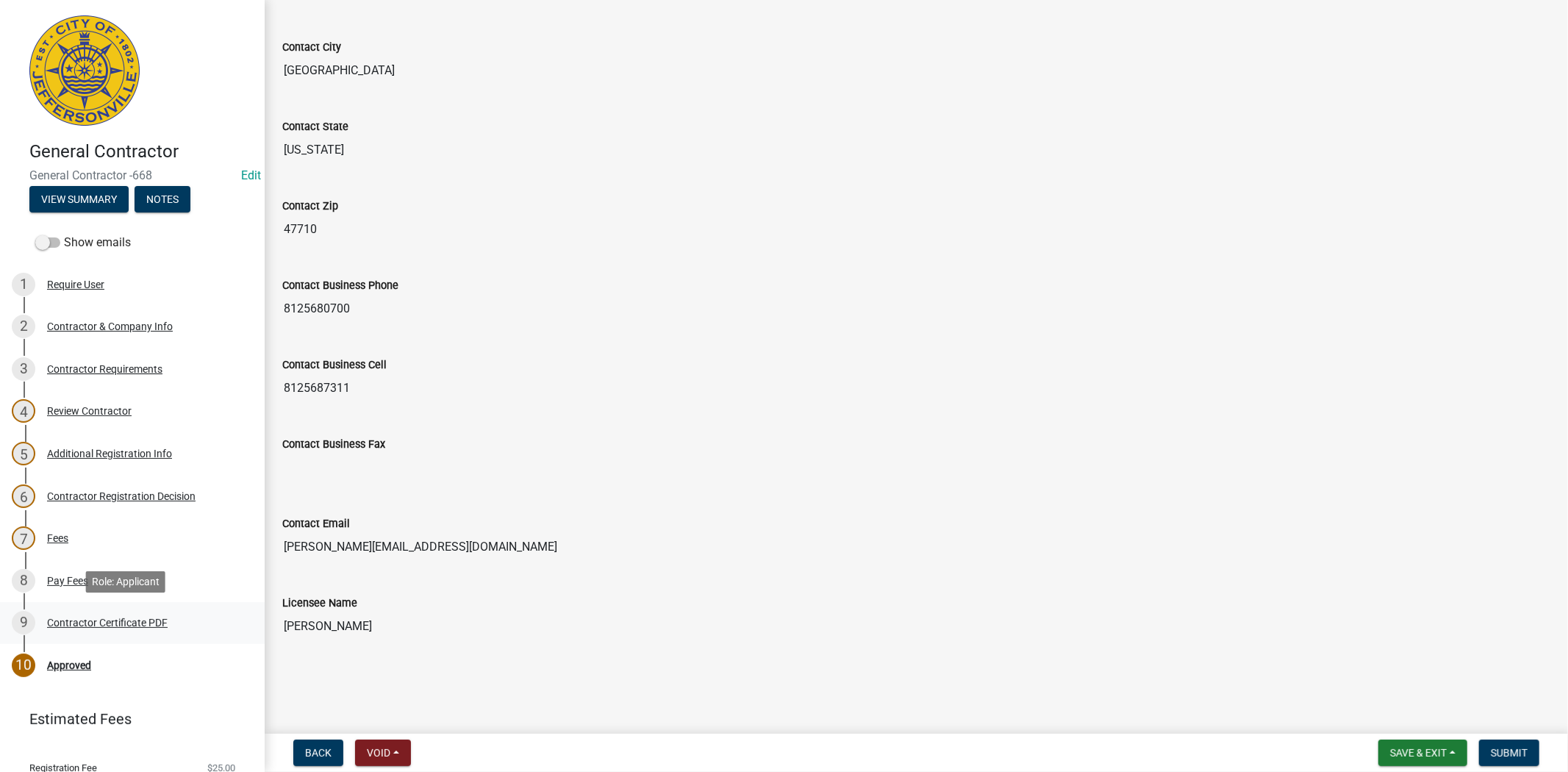
click at [101, 620] on div "Contractor Certificate PDF" at bounding box center [107, 623] width 120 height 11
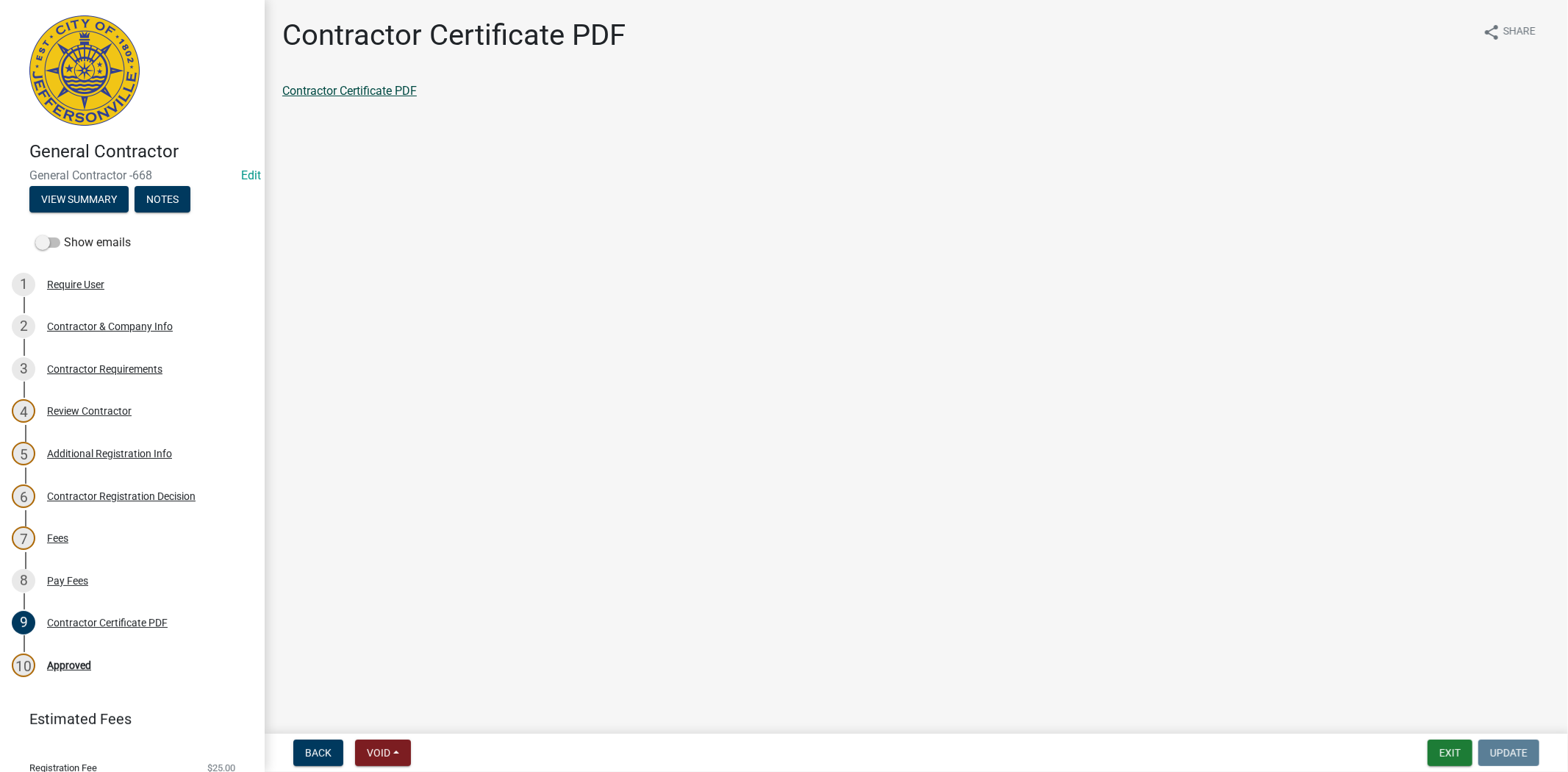
click at [377, 87] on link "Contractor Certificate PDF" at bounding box center [349, 90] width 135 height 14
click at [1452, 759] on button "Exit" at bounding box center [1450, 752] width 45 height 26
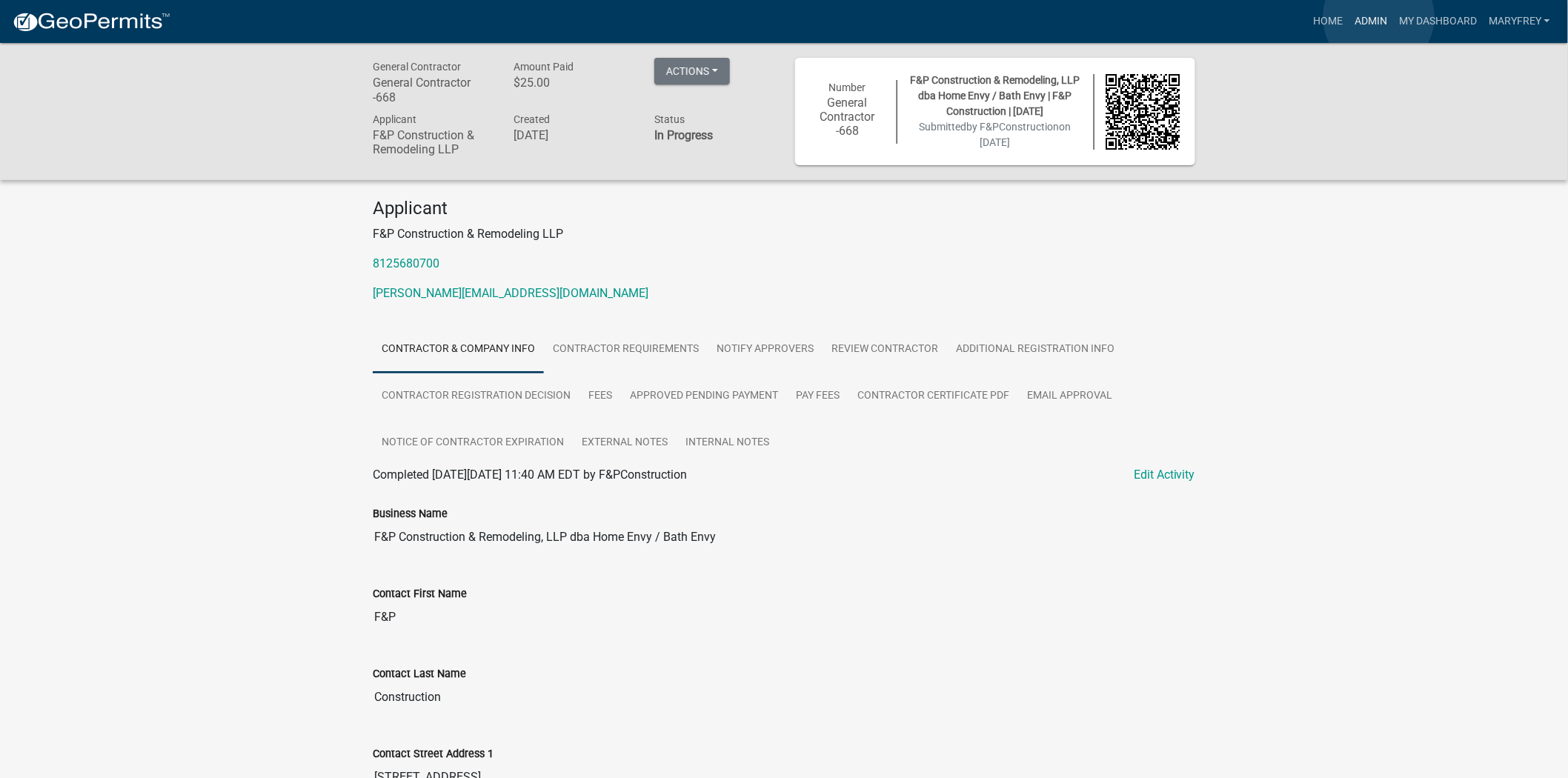
click at [1379, 17] on link "Admin" at bounding box center [1371, 21] width 45 height 28
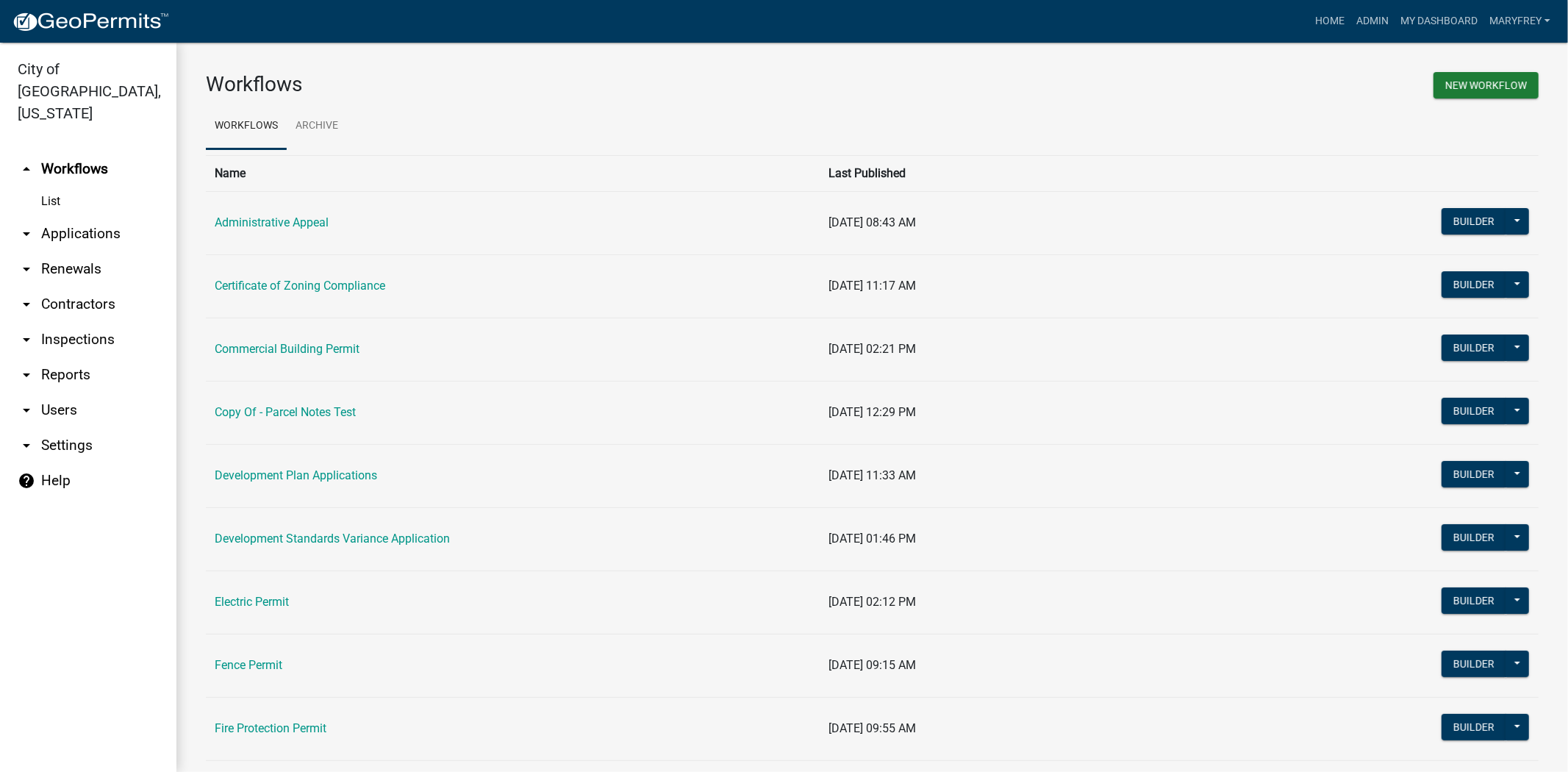
click at [85, 217] on link "arrow_drop_down Applications" at bounding box center [88, 234] width 176 height 36
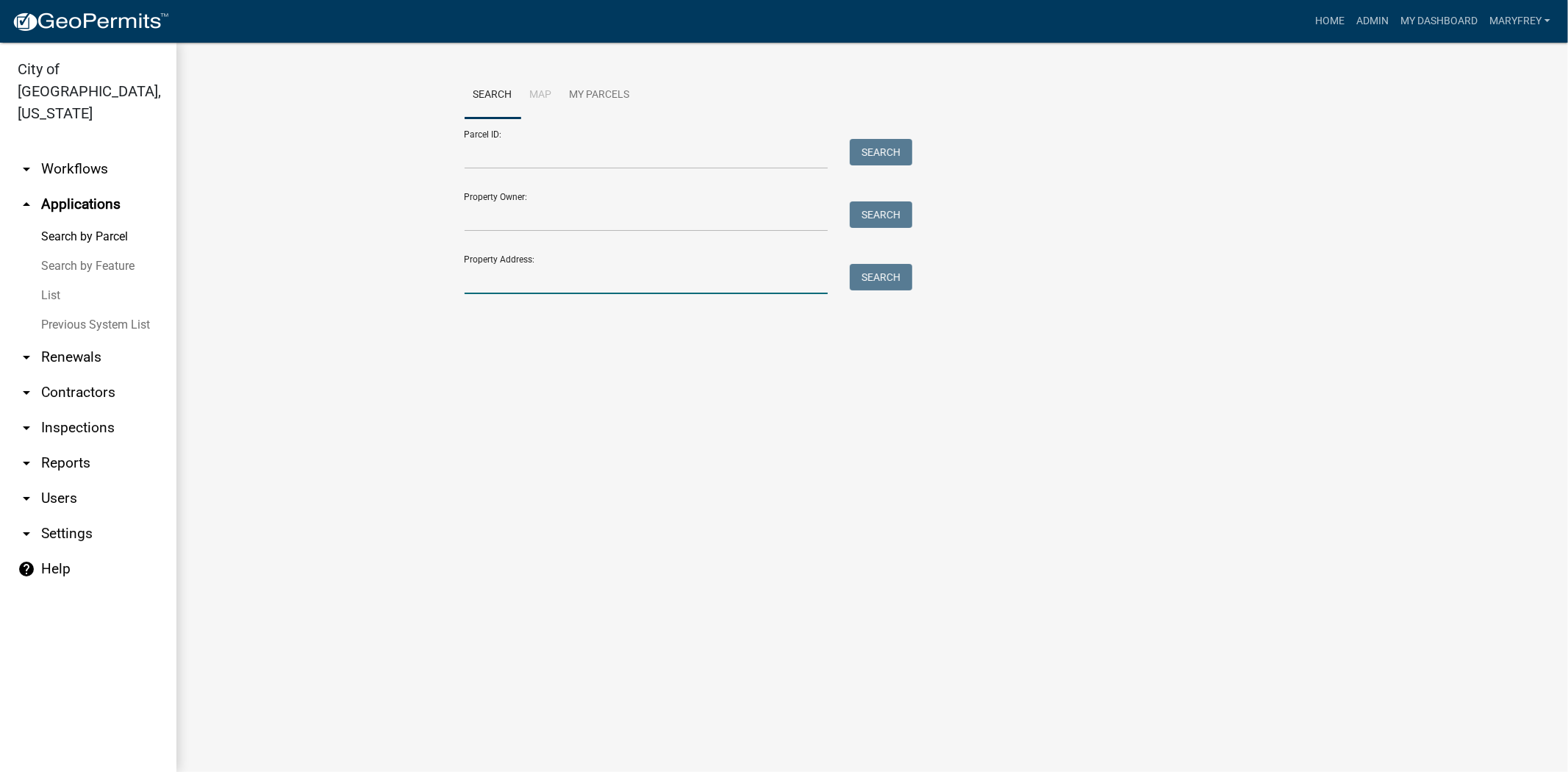
click at [487, 288] on input "Property Address:" at bounding box center [647, 278] width 364 height 30
type input "1510 cl"
click at [887, 272] on button "Search" at bounding box center [881, 276] width 63 height 26
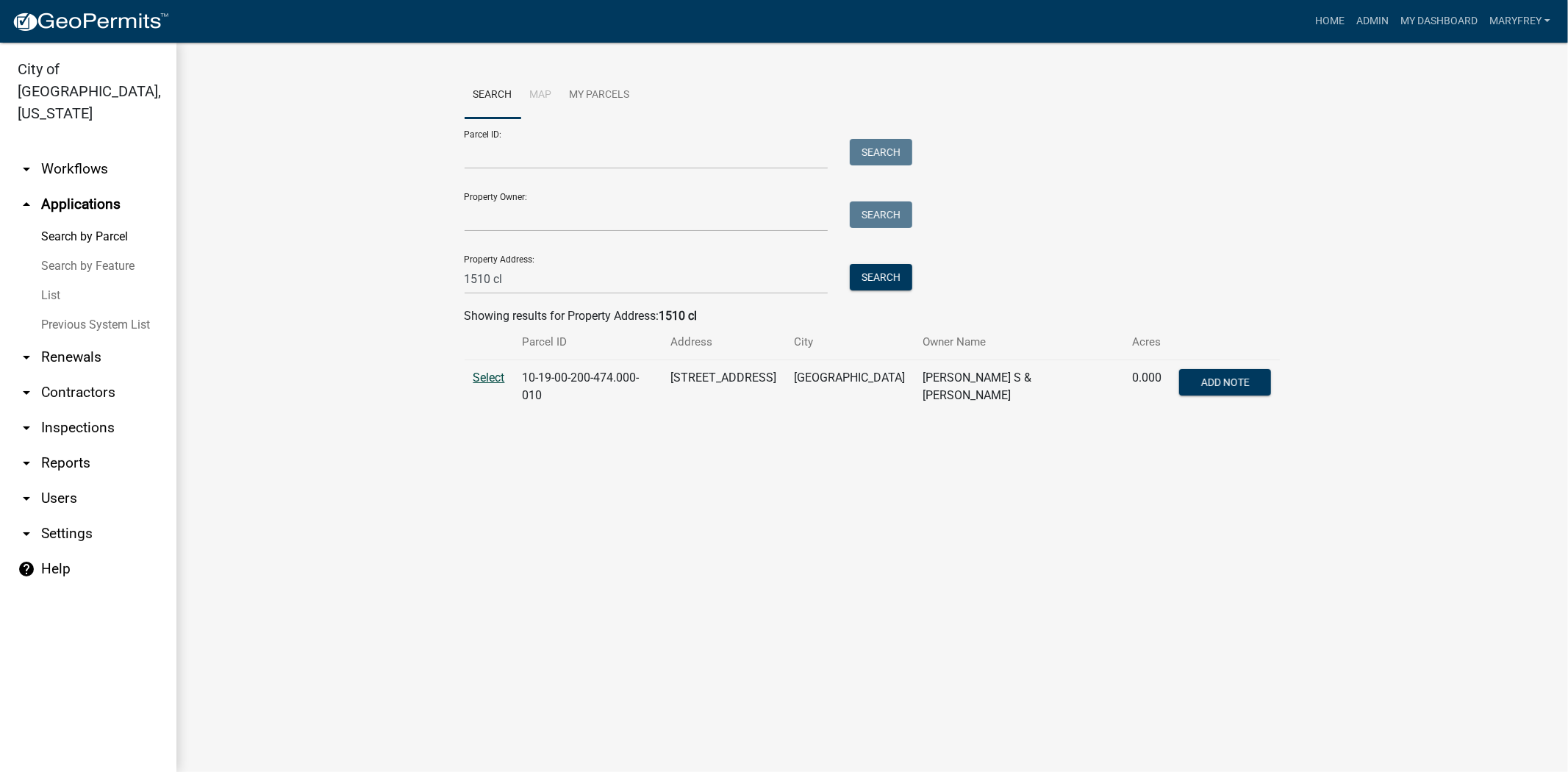
click at [490, 373] on span "Select" at bounding box center [489, 377] width 32 height 14
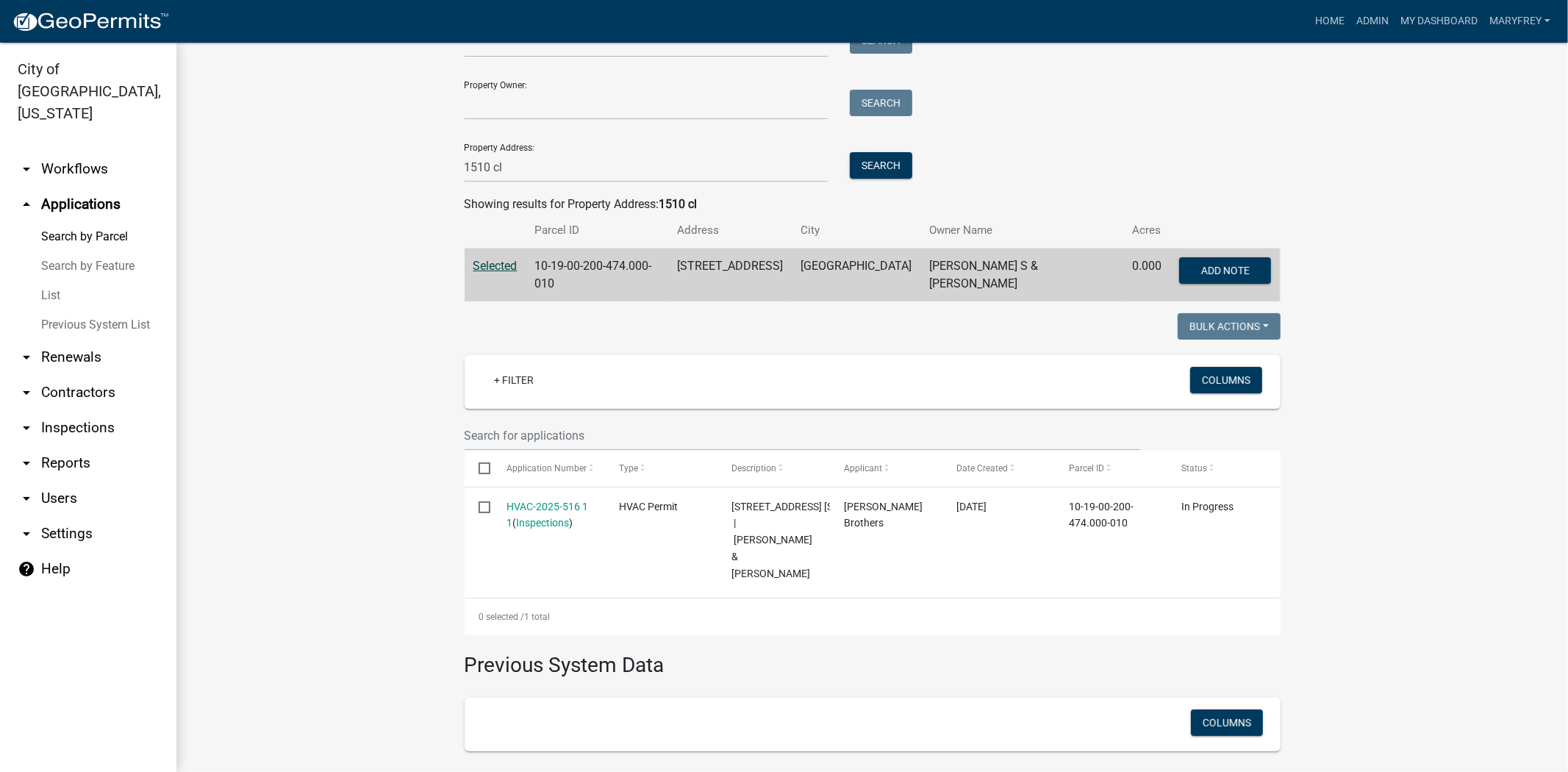
scroll to position [157, 0]
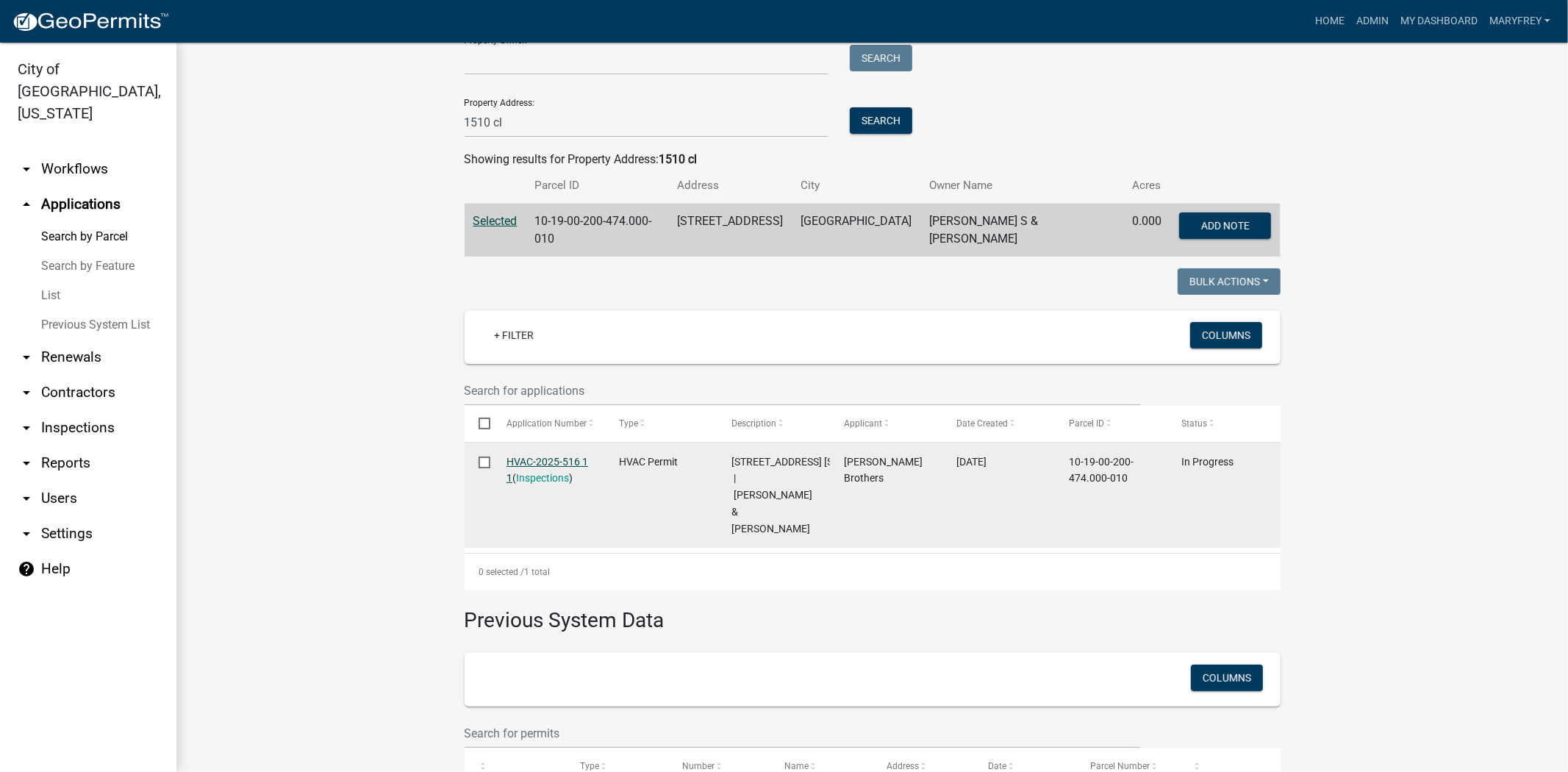
click at [527, 456] on link "HVAC-2025-516 1 1" at bounding box center [547, 471] width 82 height 29
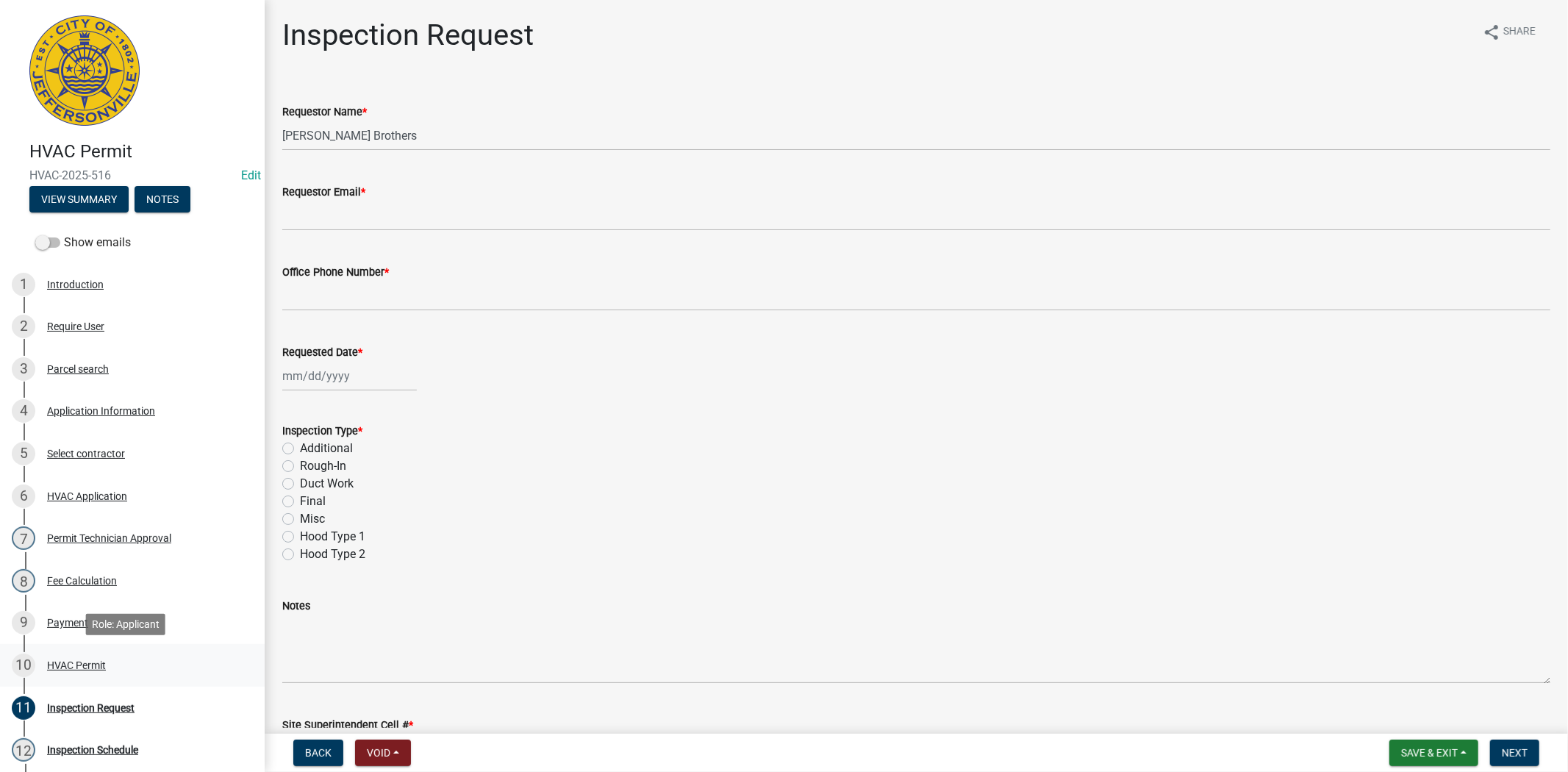
click at [72, 661] on div "HVAC Permit" at bounding box center [76, 665] width 59 height 11
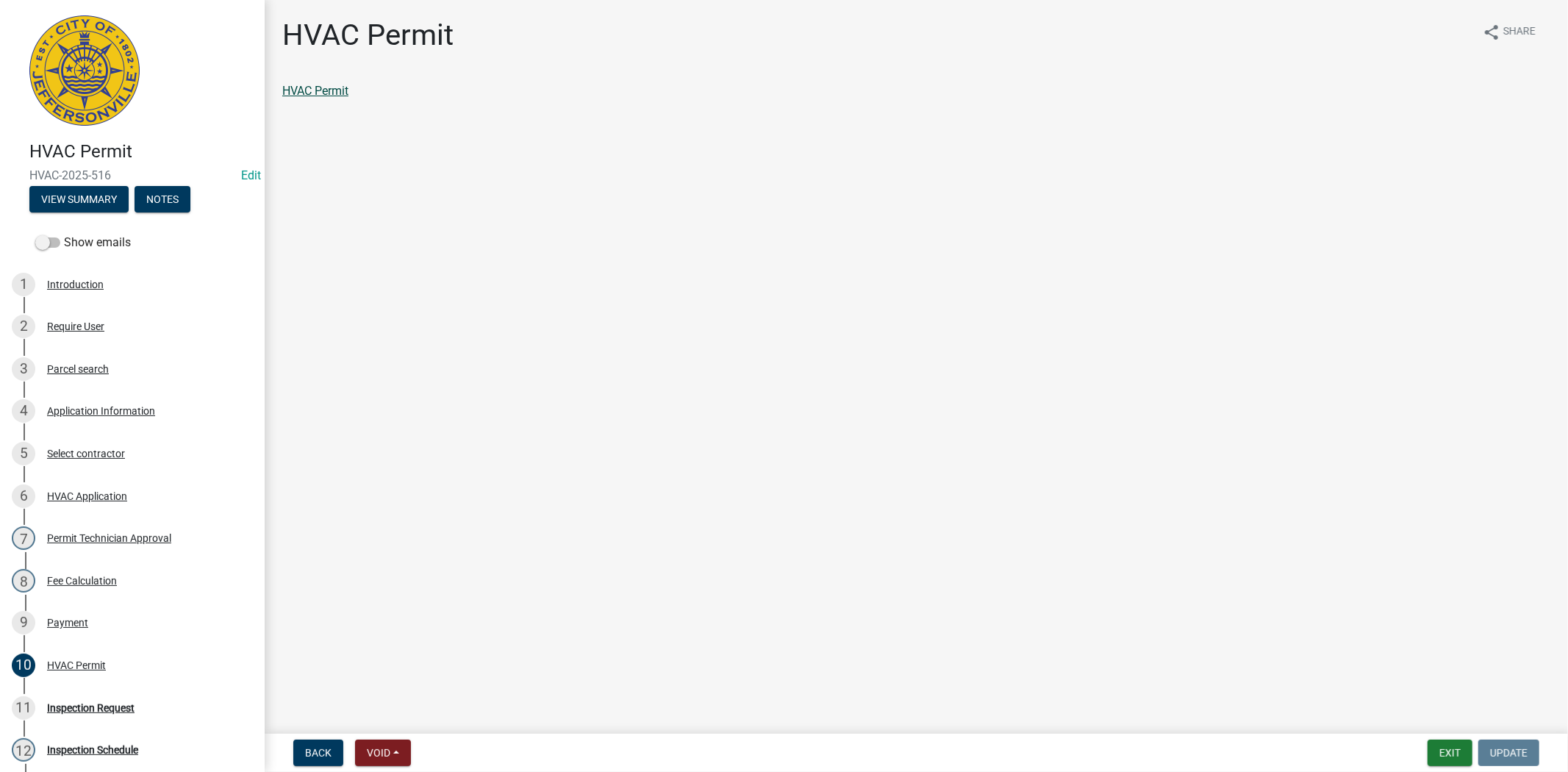
click at [319, 90] on link "HVAC Permit" at bounding box center [315, 90] width 66 height 14
click at [75, 623] on div "Payment" at bounding box center [67, 623] width 41 height 11
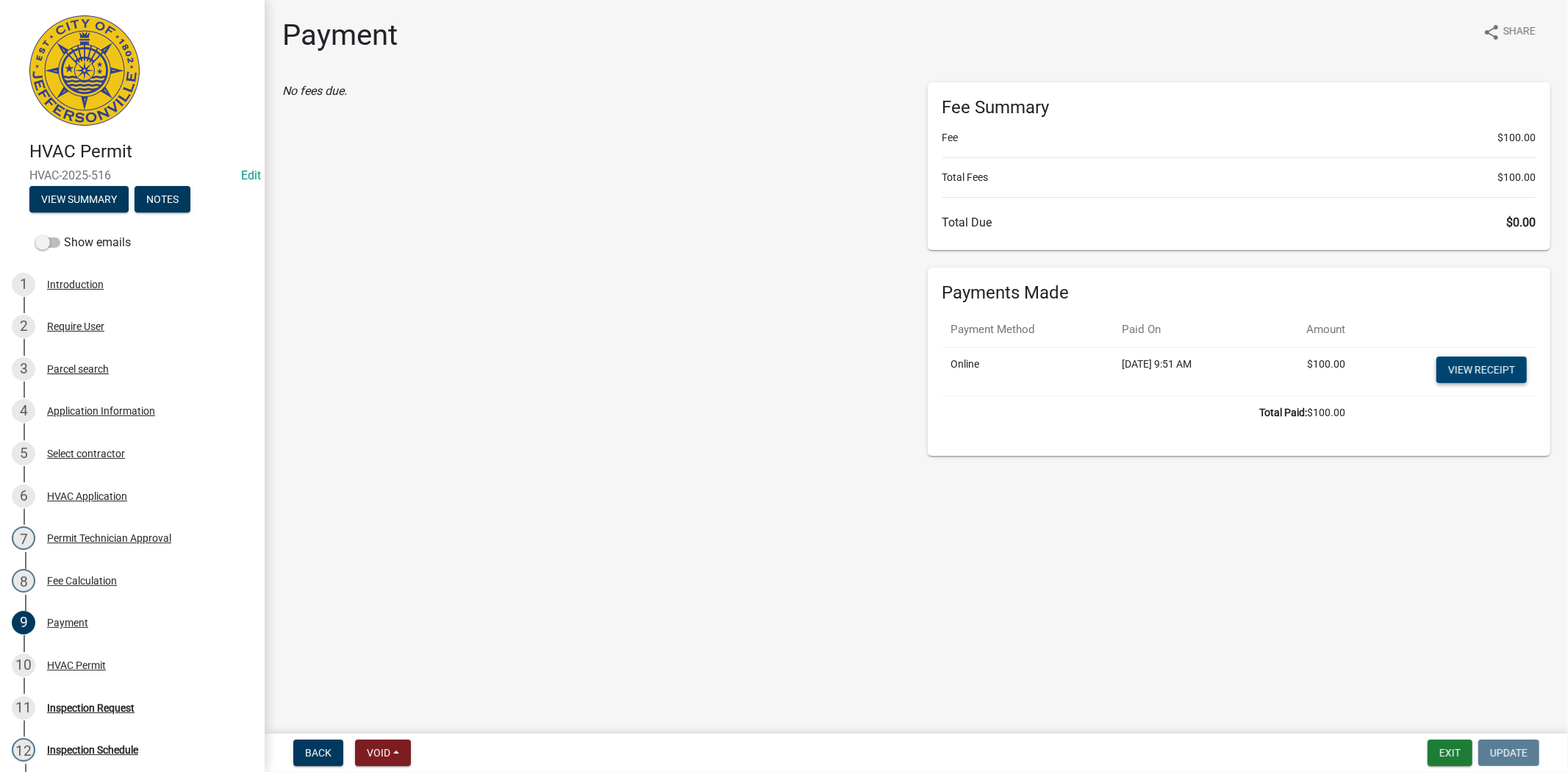
click at [1456, 371] on link "View receipt" at bounding box center [1481, 369] width 90 height 26
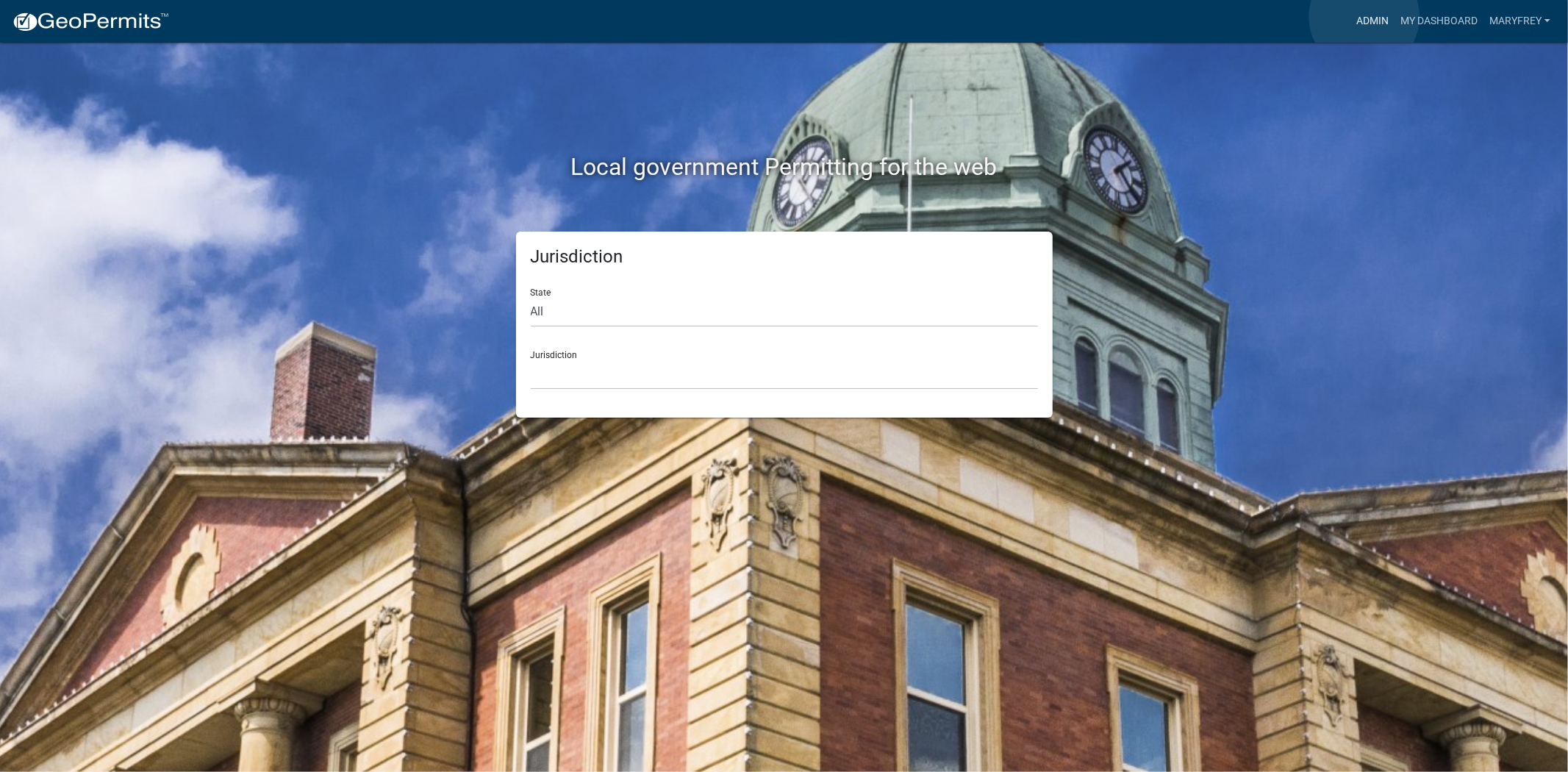
click at [1364, 17] on link "Admin" at bounding box center [1373, 21] width 44 height 28
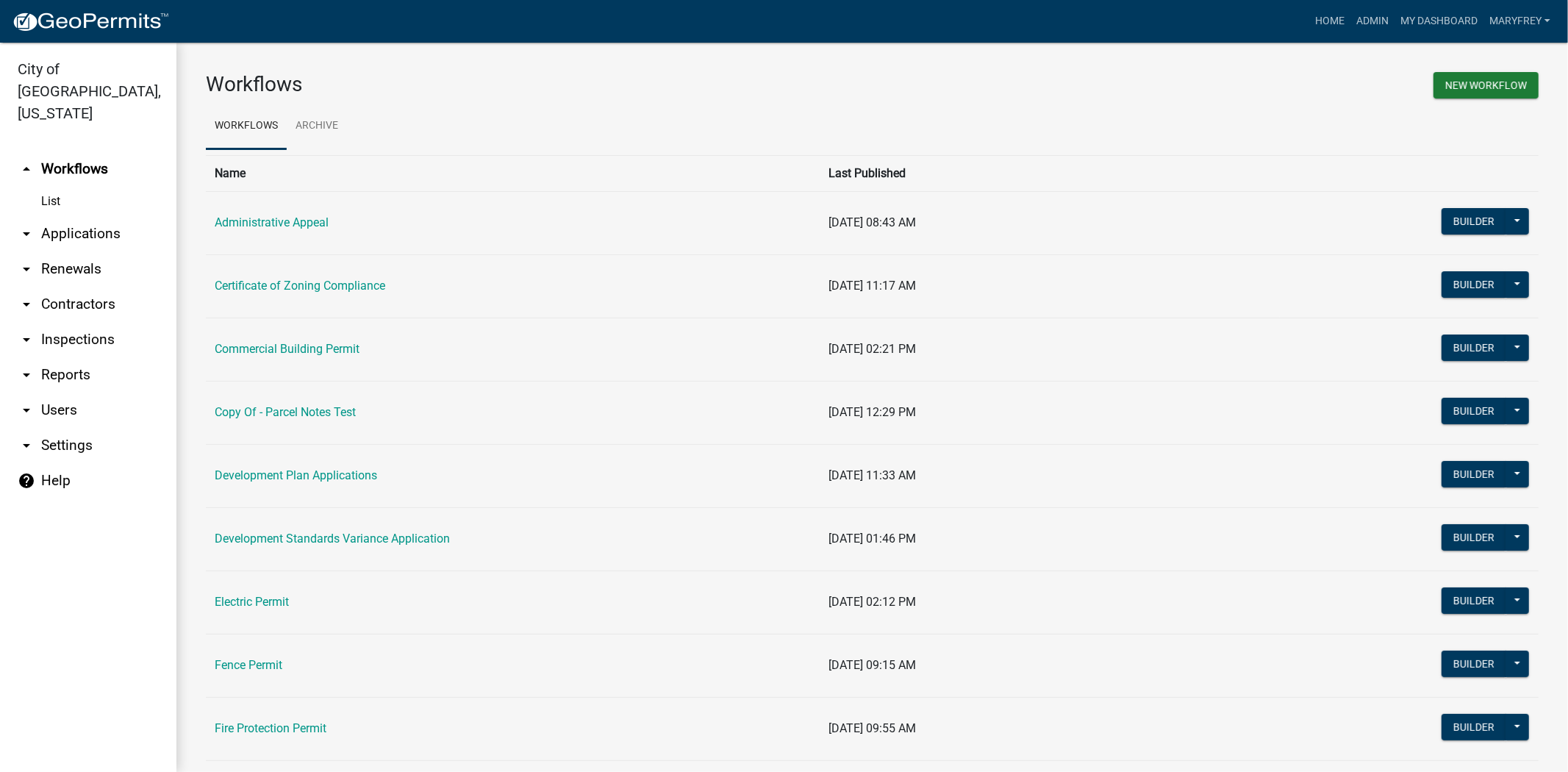
click at [91, 217] on link "arrow_drop_down Applications" at bounding box center [88, 234] width 176 height 36
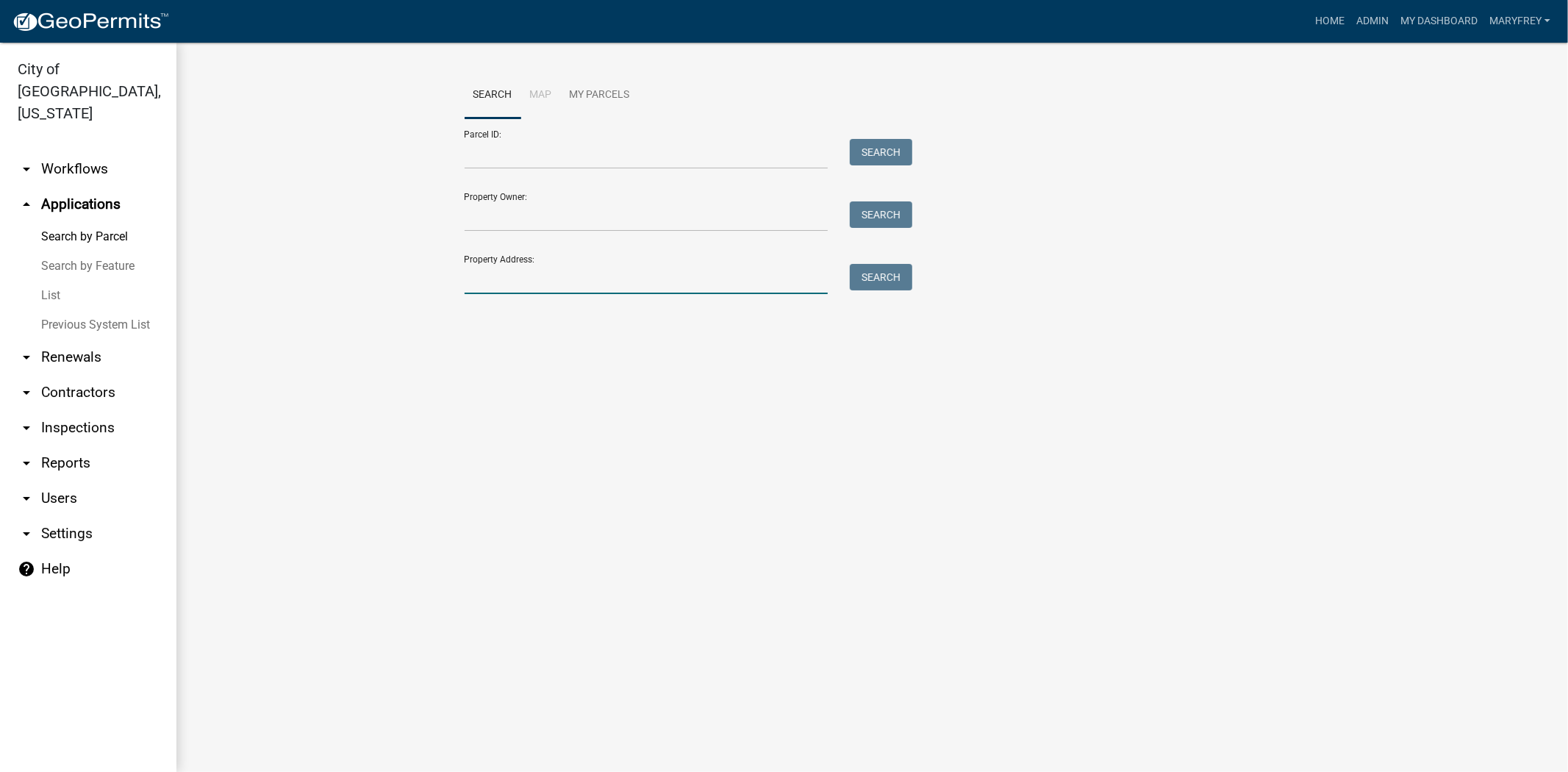
click at [480, 279] on input "Property Address:" at bounding box center [647, 278] width 364 height 30
click at [876, 270] on button "Search" at bounding box center [881, 276] width 63 height 26
drag, startPoint x: 557, startPoint y: 281, endPoint x: 488, endPoint y: 282, distance: 69.0
click at [488, 282] on input "1510 clearview" at bounding box center [647, 278] width 364 height 30
type input "1510 cl"
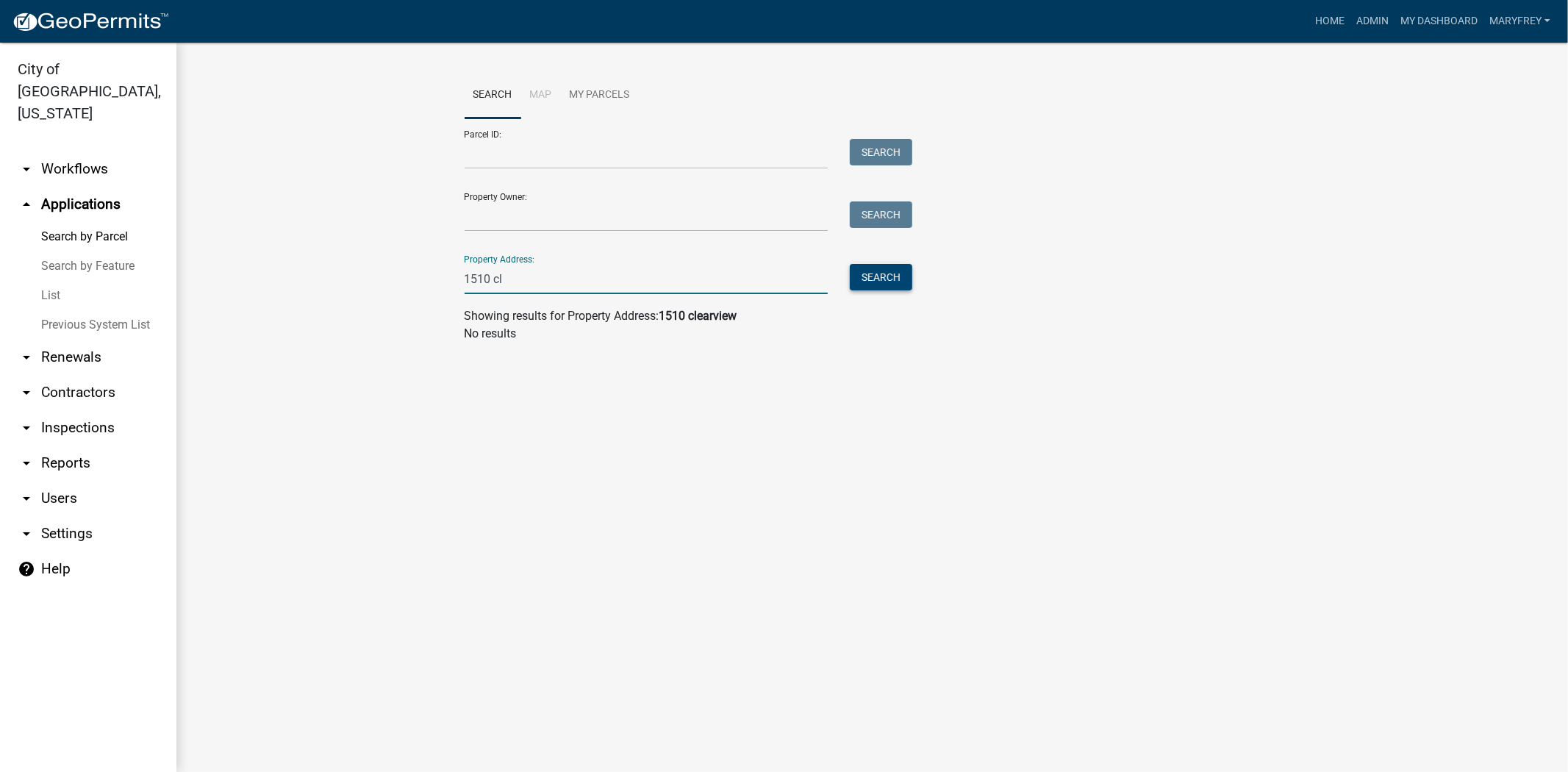
click at [884, 278] on button "Search" at bounding box center [881, 276] width 63 height 26
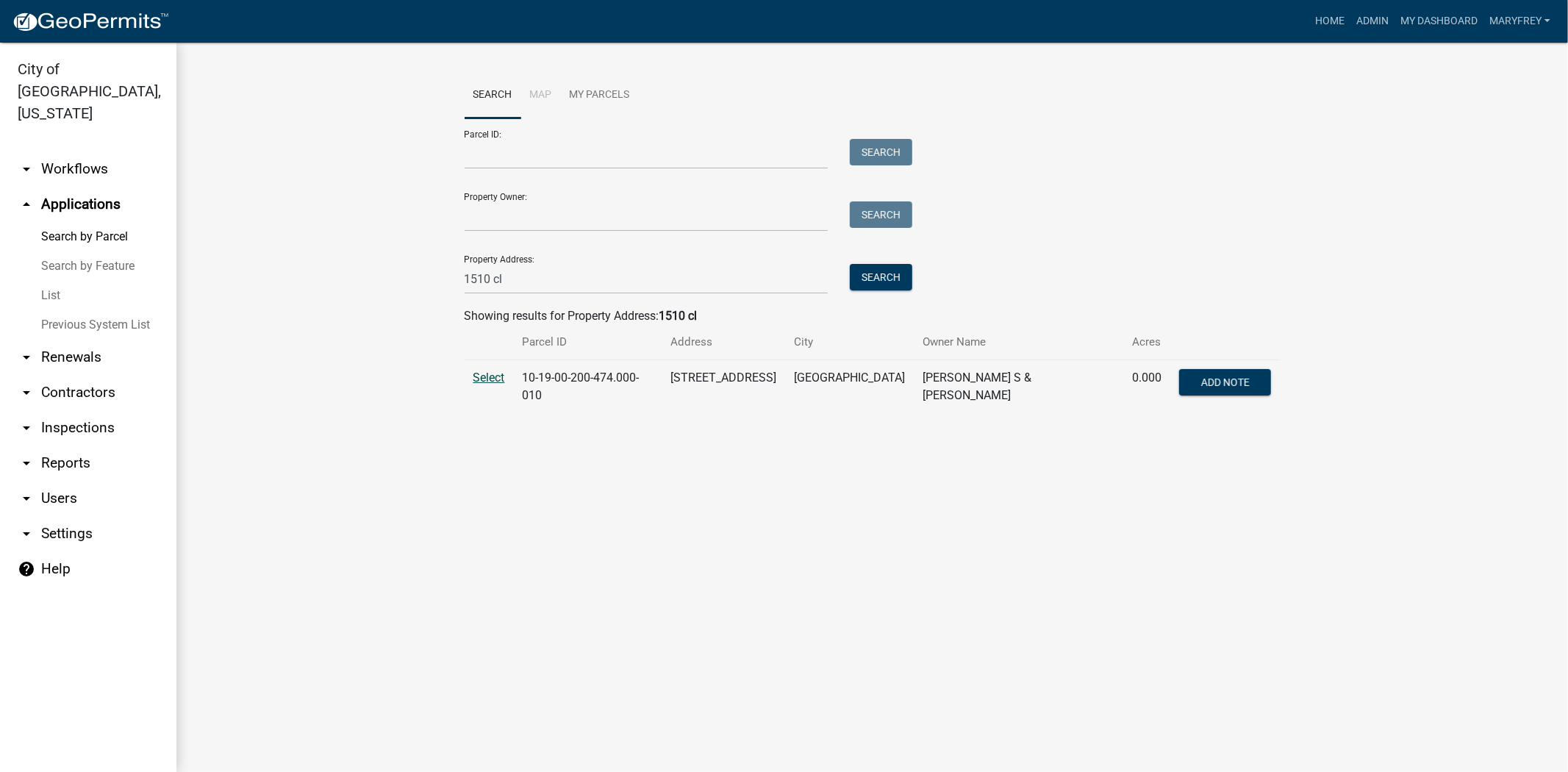
click at [497, 377] on span "Select" at bounding box center [489, 377] width 32 height 14
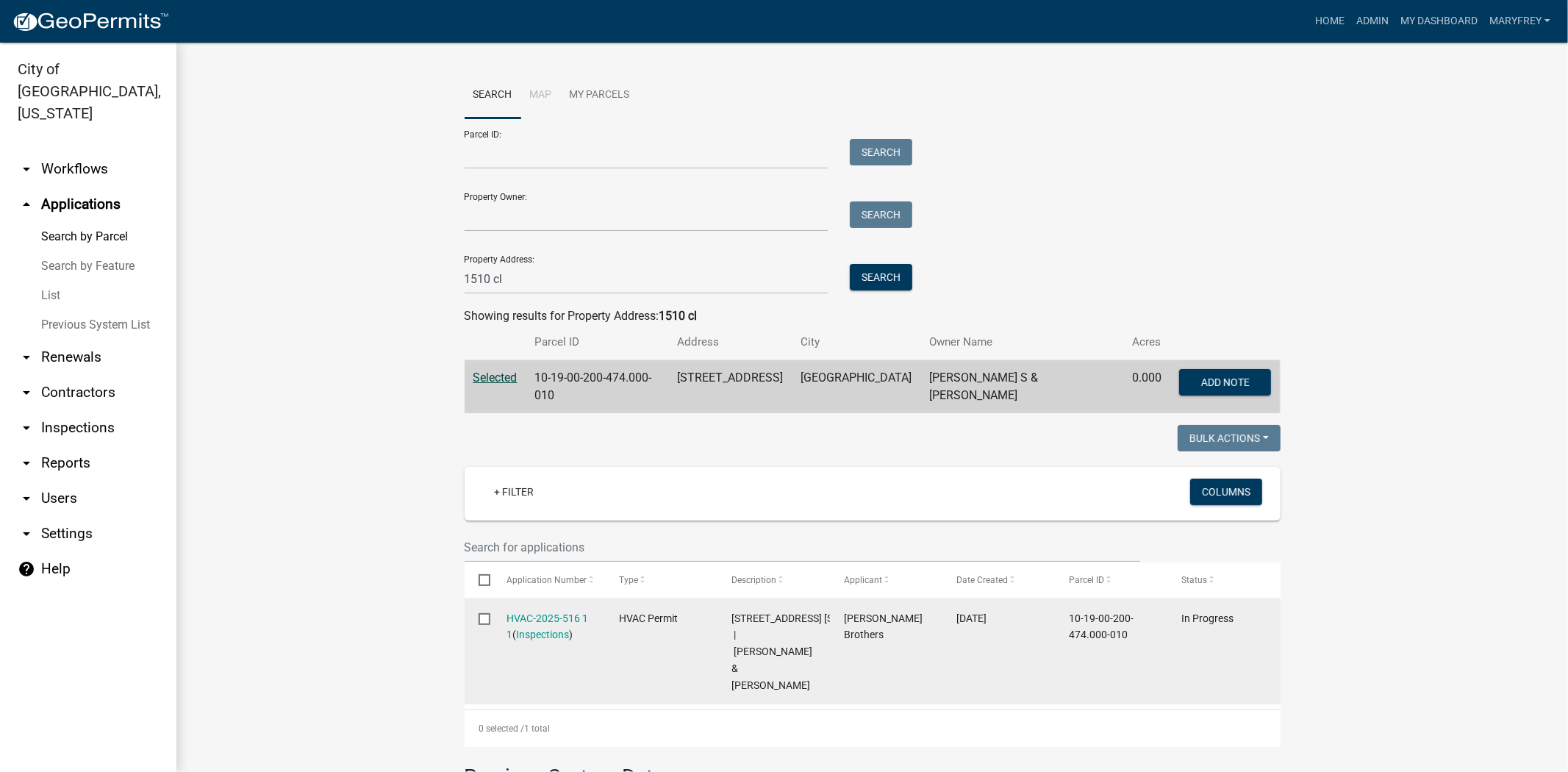
click at [480, 613] on input "checkbox" at bounding box center [483, 618] width 10 height 10
checkbox input "true"
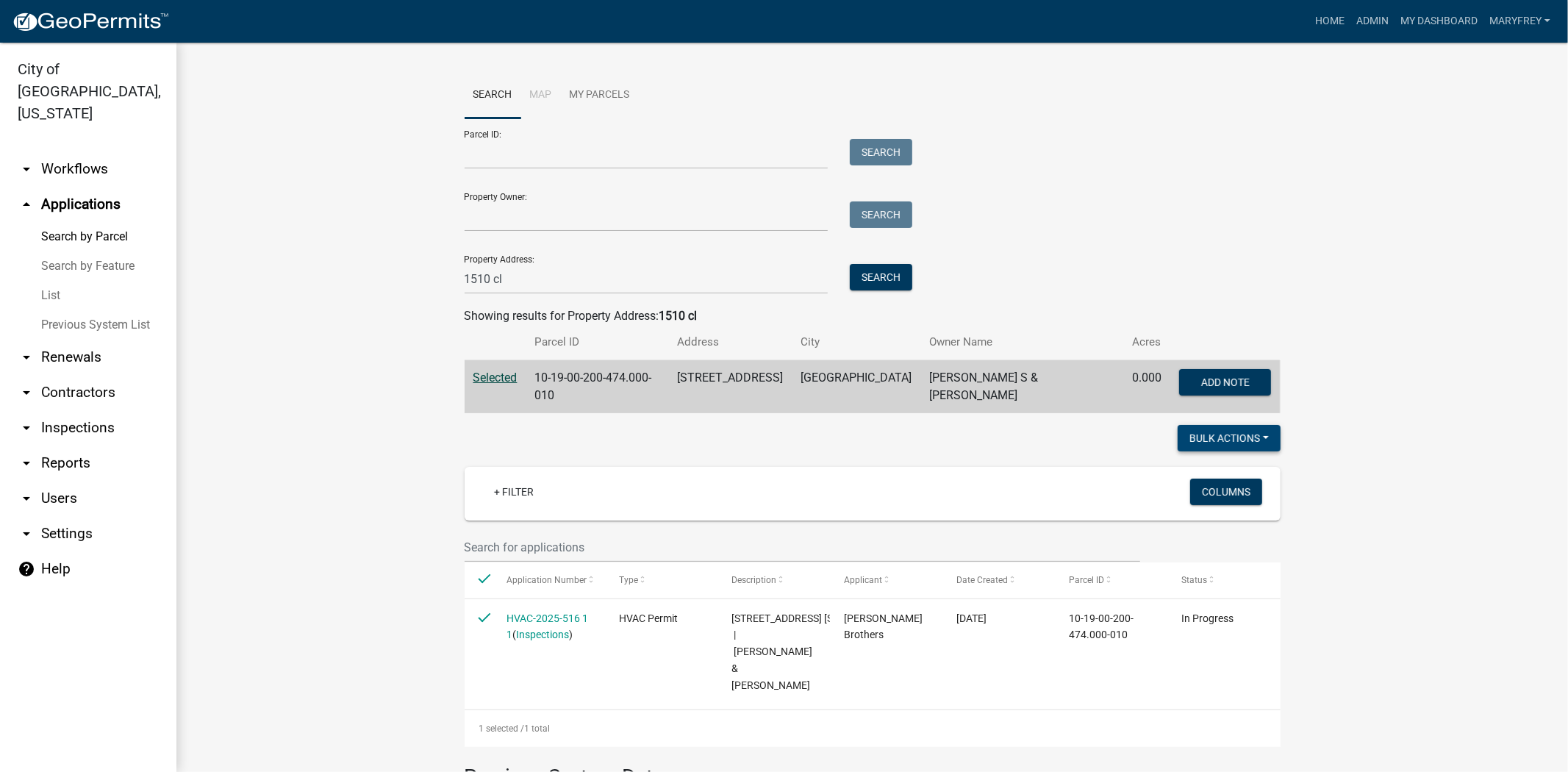
click at [1267, 430] on button "Bulk Actions" at bounding box center [1229, 437] width 103 height 26
click at [1188, 468] on button "Void" at bounding box center [1221, 476] width 117 height 36
checkbox input "false"
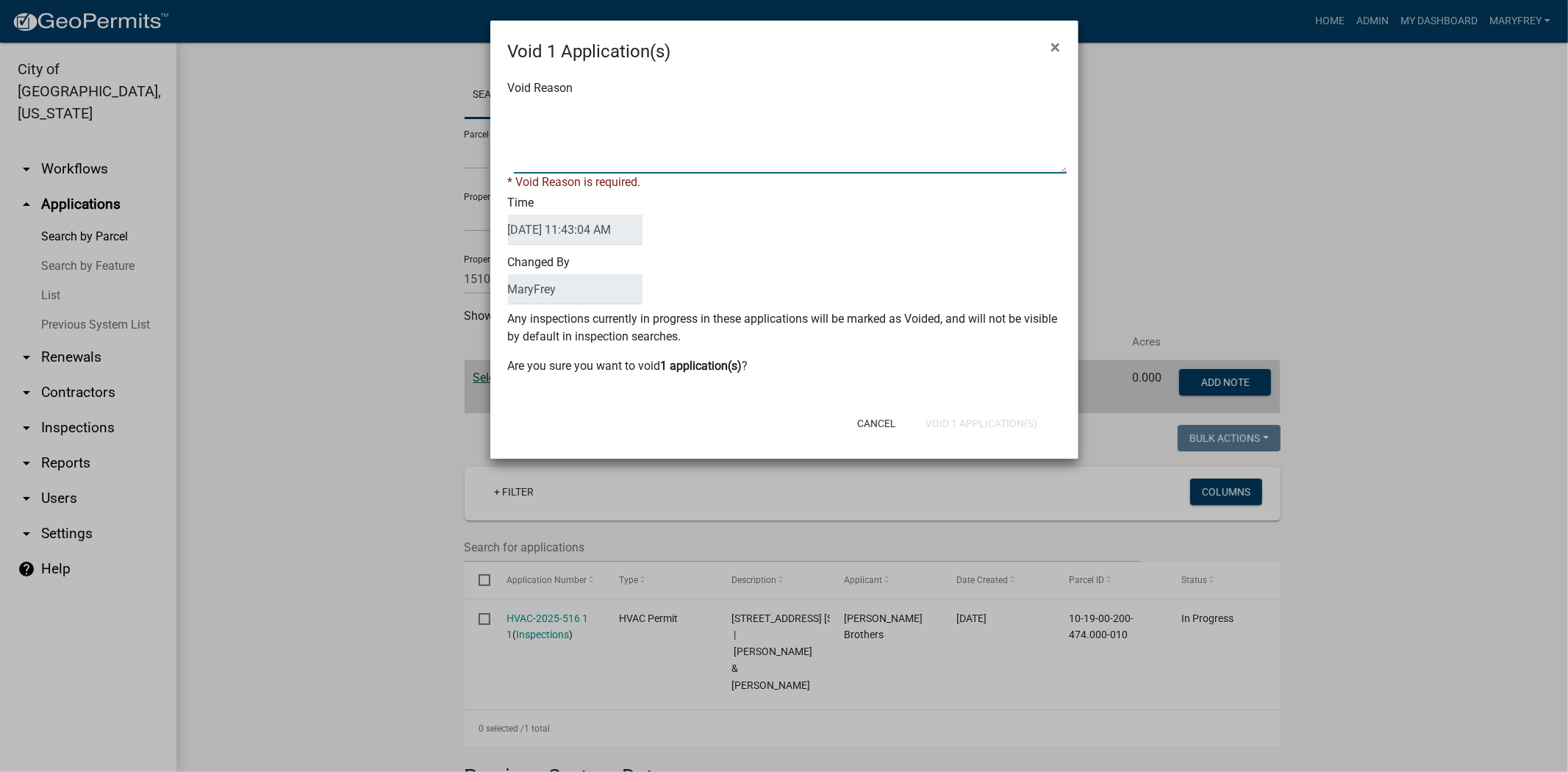
click at [571, 149] on textarea "Void Reason" at bounding box center [790, 137] width 553 height 73
type textarea "voiding permit for full refund to [PERSON_NAME] Brothers ok per LM and LW issue…"
click at [967, 421] on div "Cancel Void 1 Application(s)" at bounding box center [880, 424] width 363 height 39
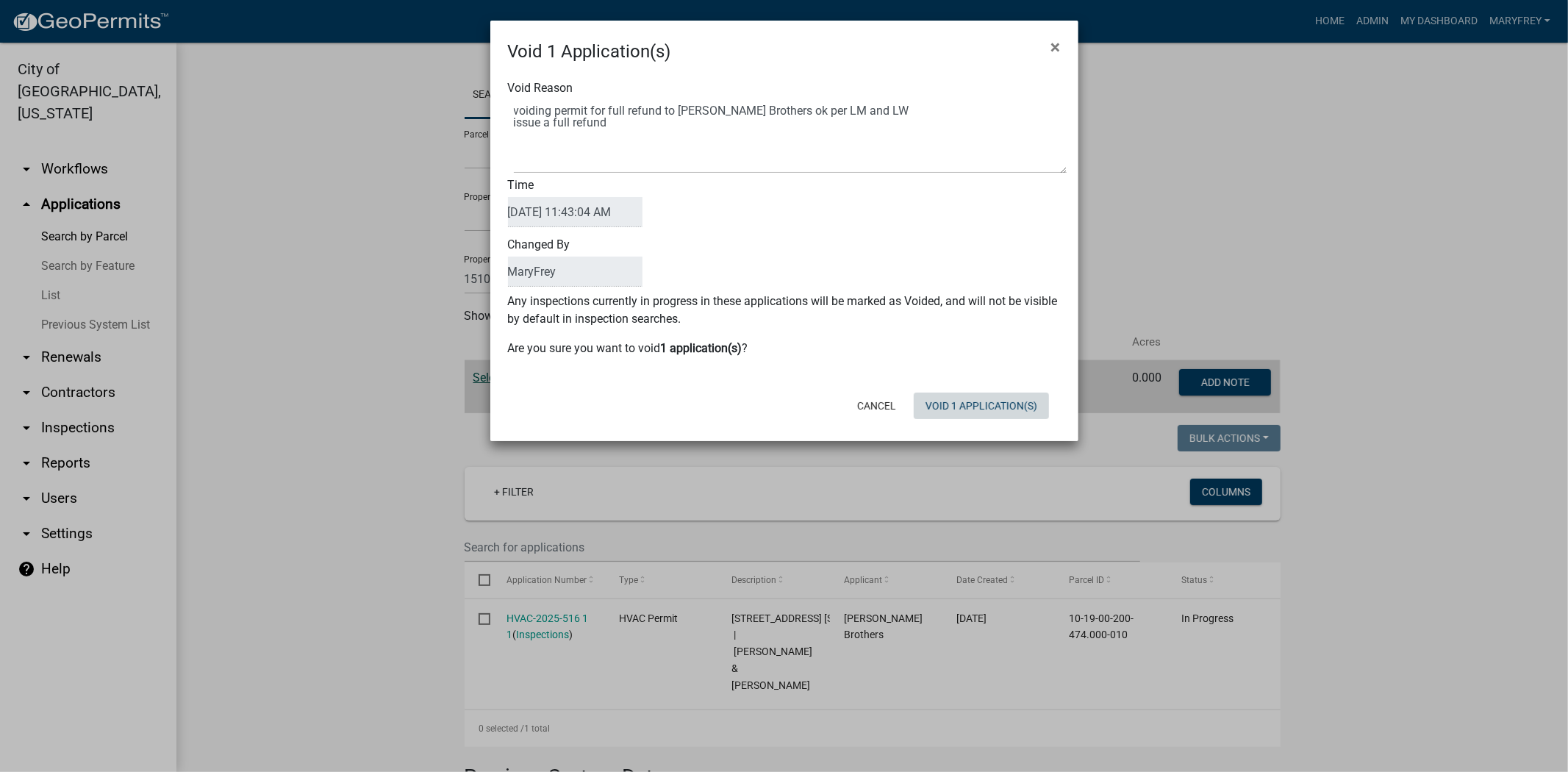
click at [967, 413] on button "Void 1 Application(s)" at bounding box center [981, 405] width 136 height 26
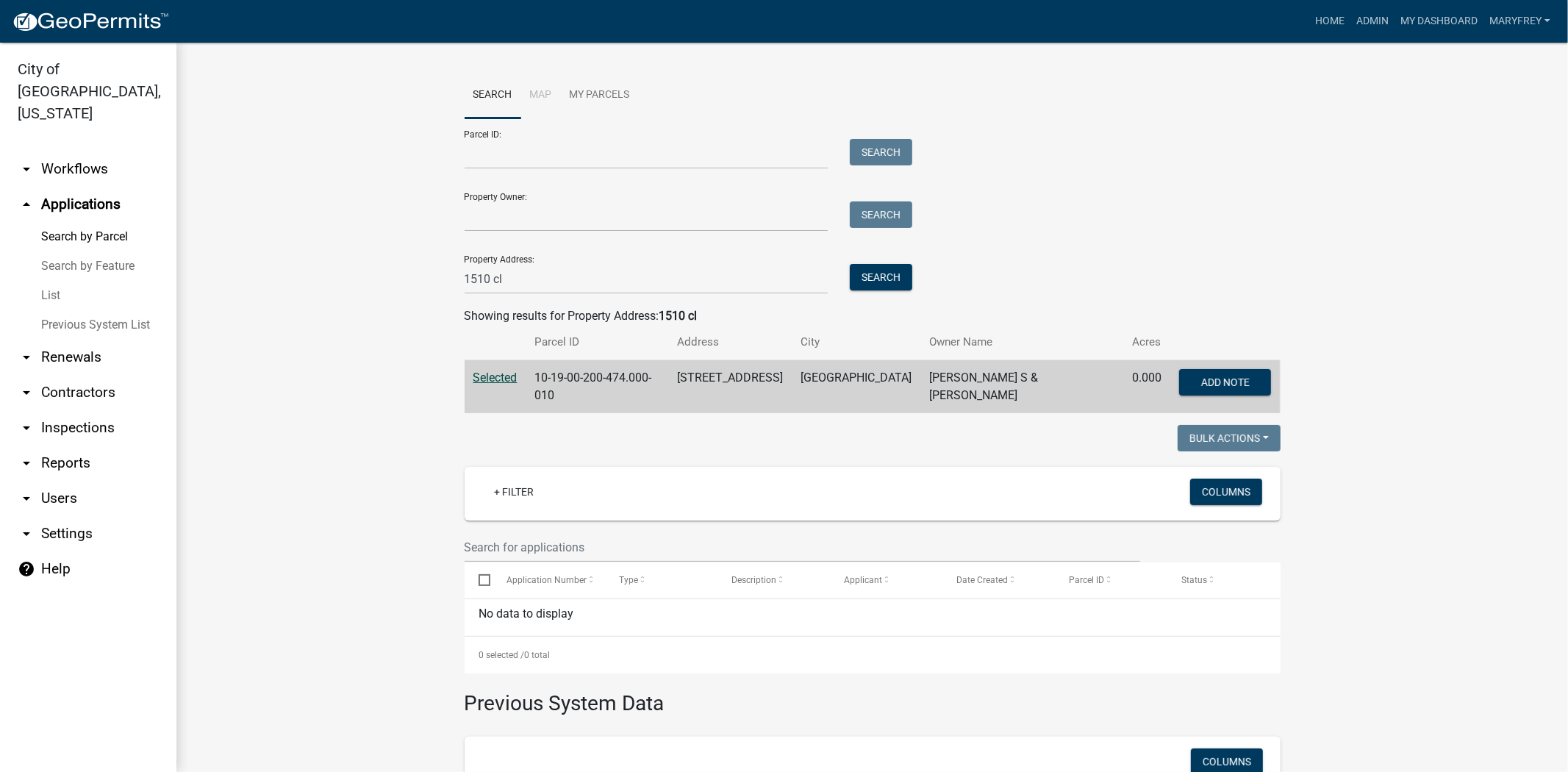
click at [871, 292] on div "Search" at bounding box center [877, 278] width 77 height 30
click at [873, 283] on button "Search" at bounding box center [881, 276] width 63 height 26
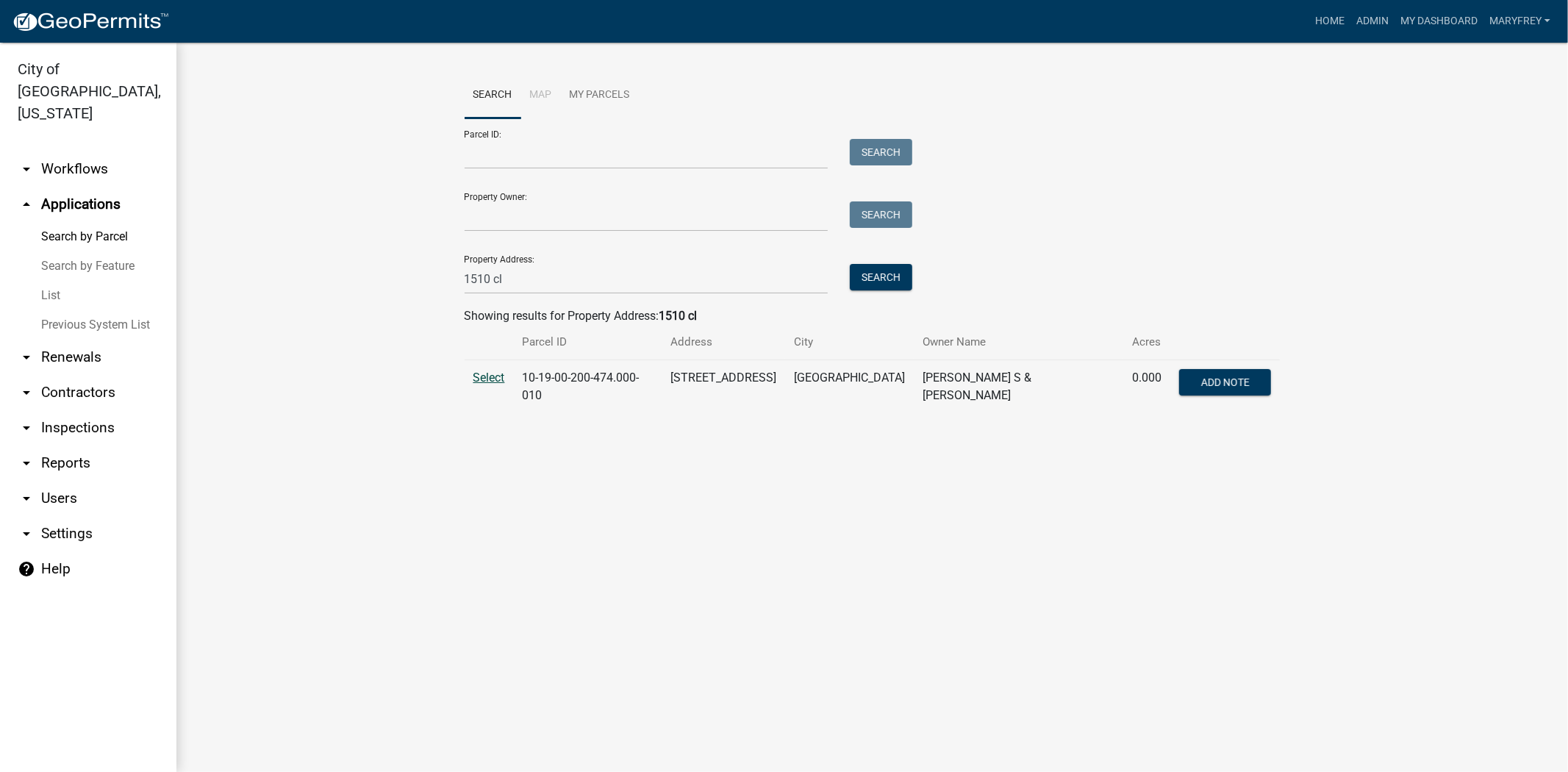
click at [501, 382] on span "Select" at bounding box center [489, 377] width 32 height 14
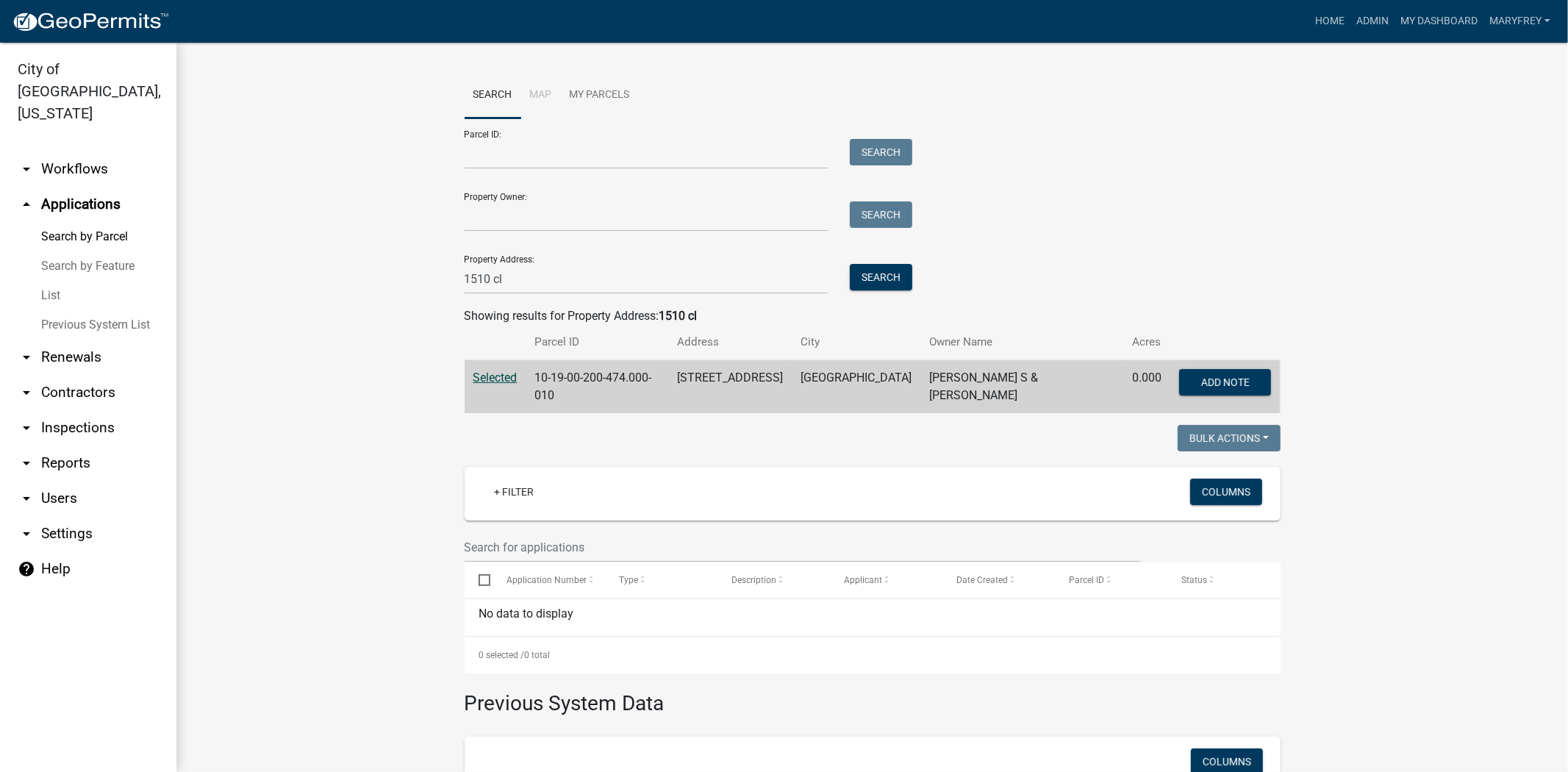
click at [496, 378] on span "Selected" at bounding box center [496, 377] width 44 height 14
